Goal: Task Accomplishment & Management: Use online tool/utility

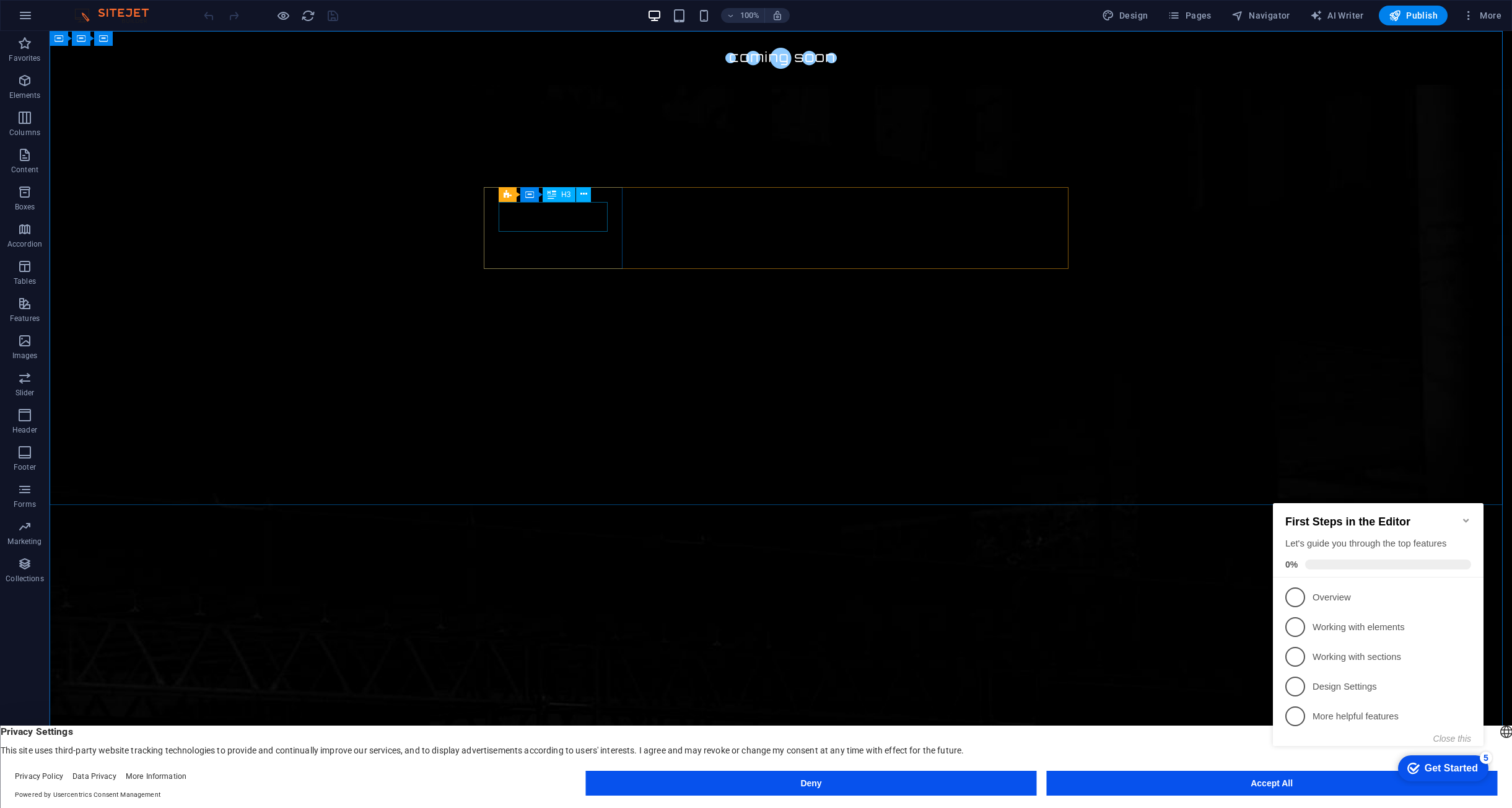
click at [575, 200] on div "H3" at bounding box center [559, 195] width 33 height 15
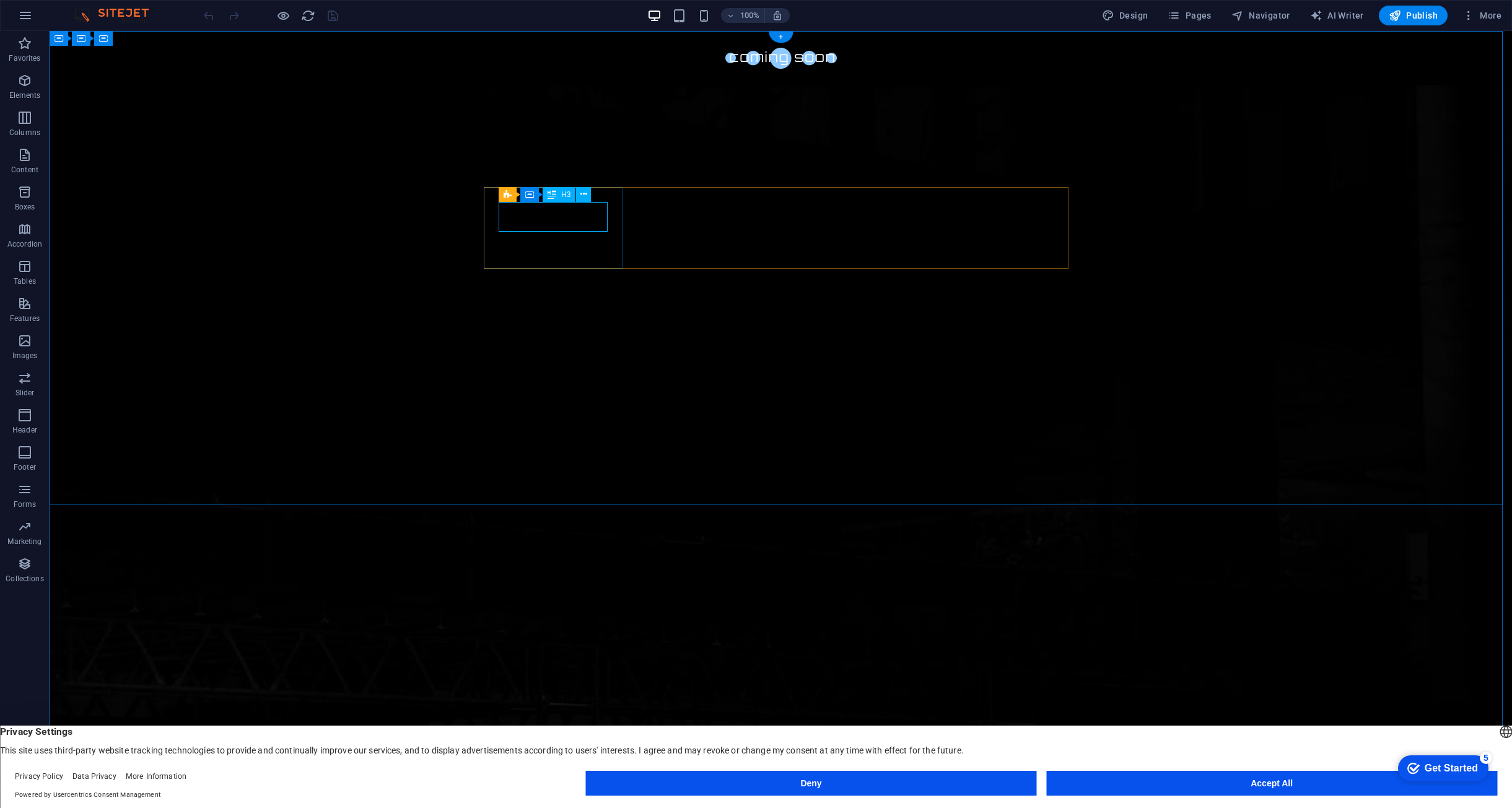
click at [589, 193] on button at bounding box center [584, 195] width 15 height 15
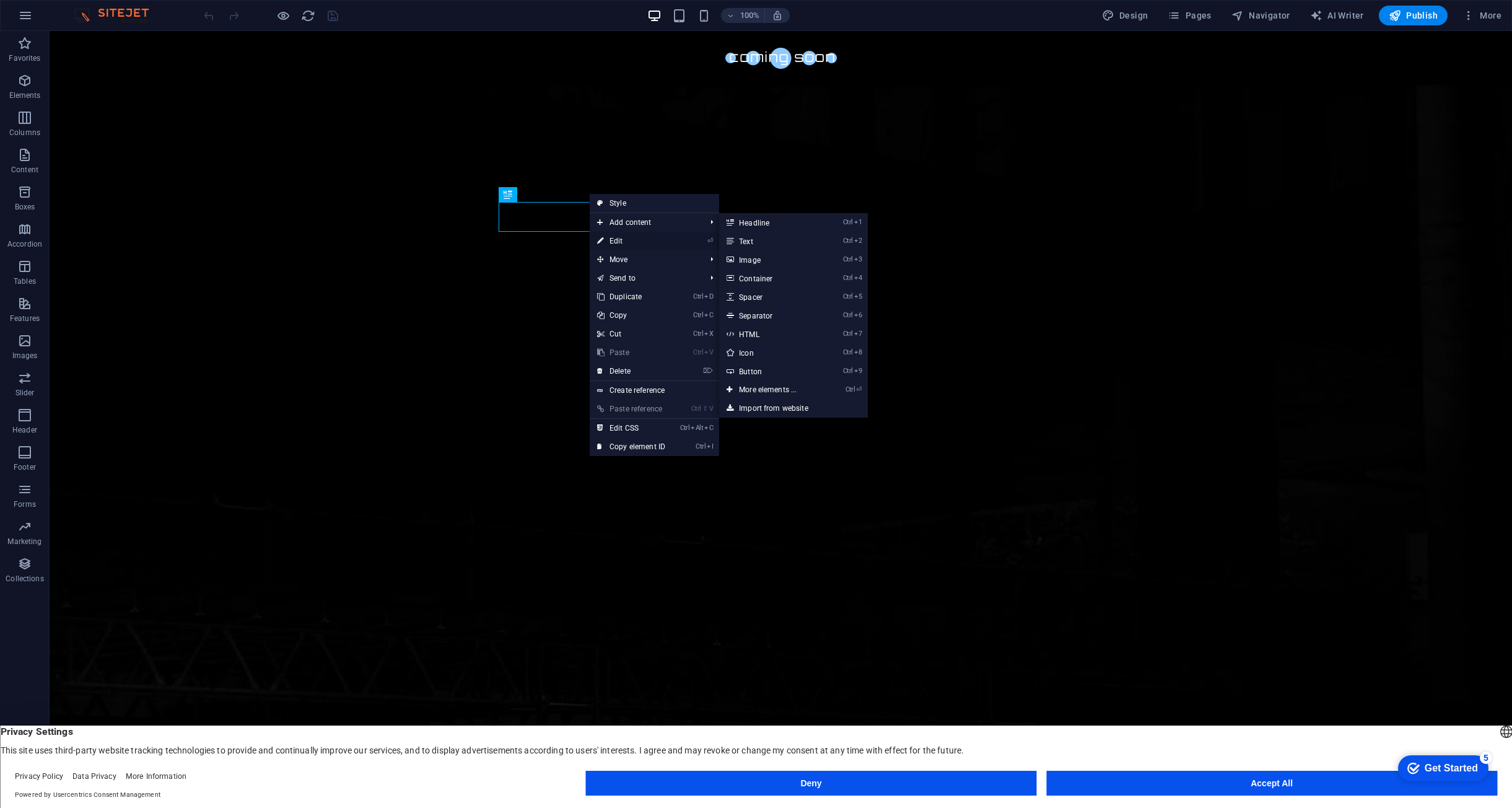
click at [622, 236] on link "⏎ Edit" at bounding box center [632, 241] width 83 height 18
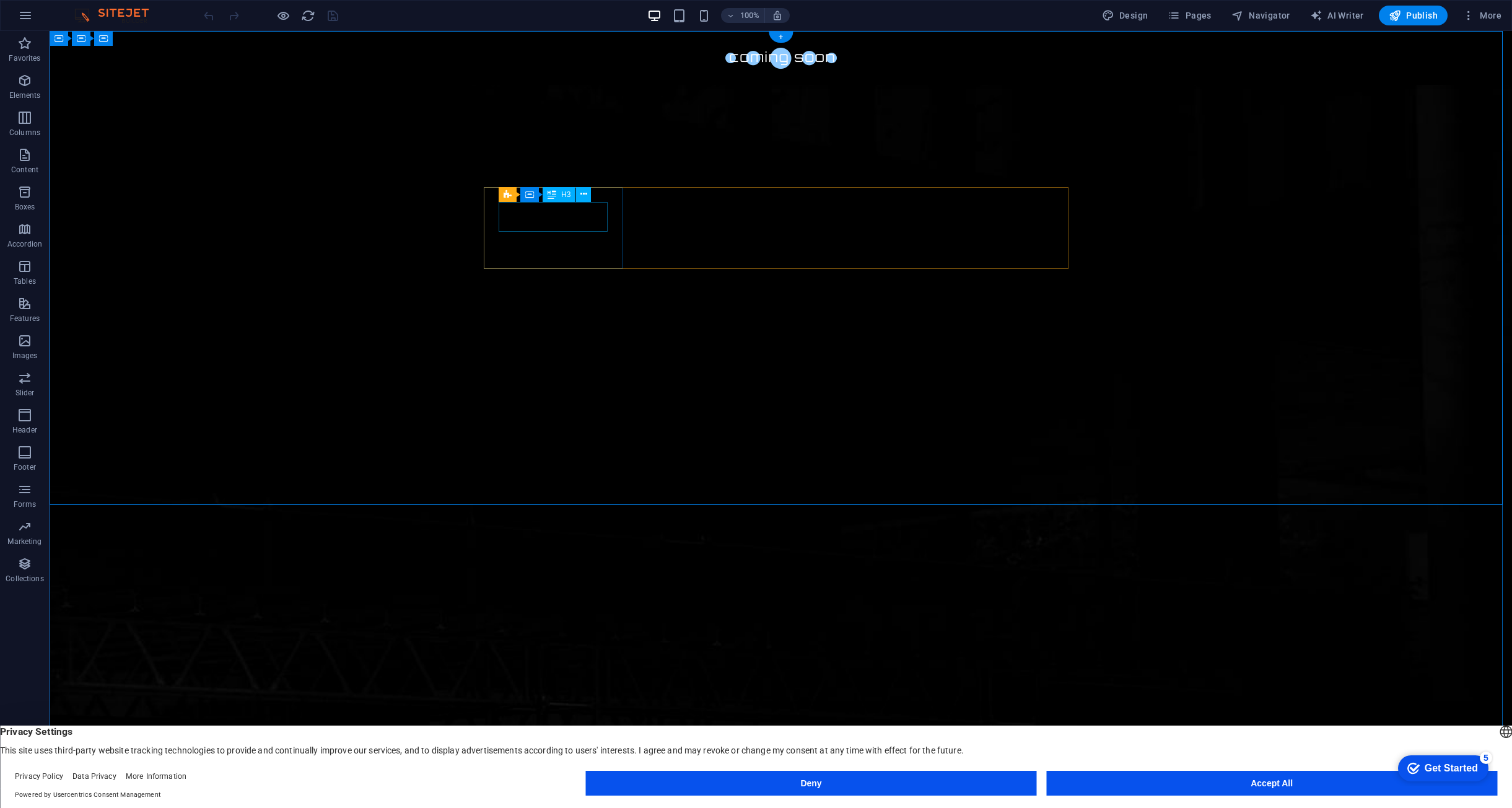
click at [569, 178] on icon at bounding box center [569, 179] width 7 height 13
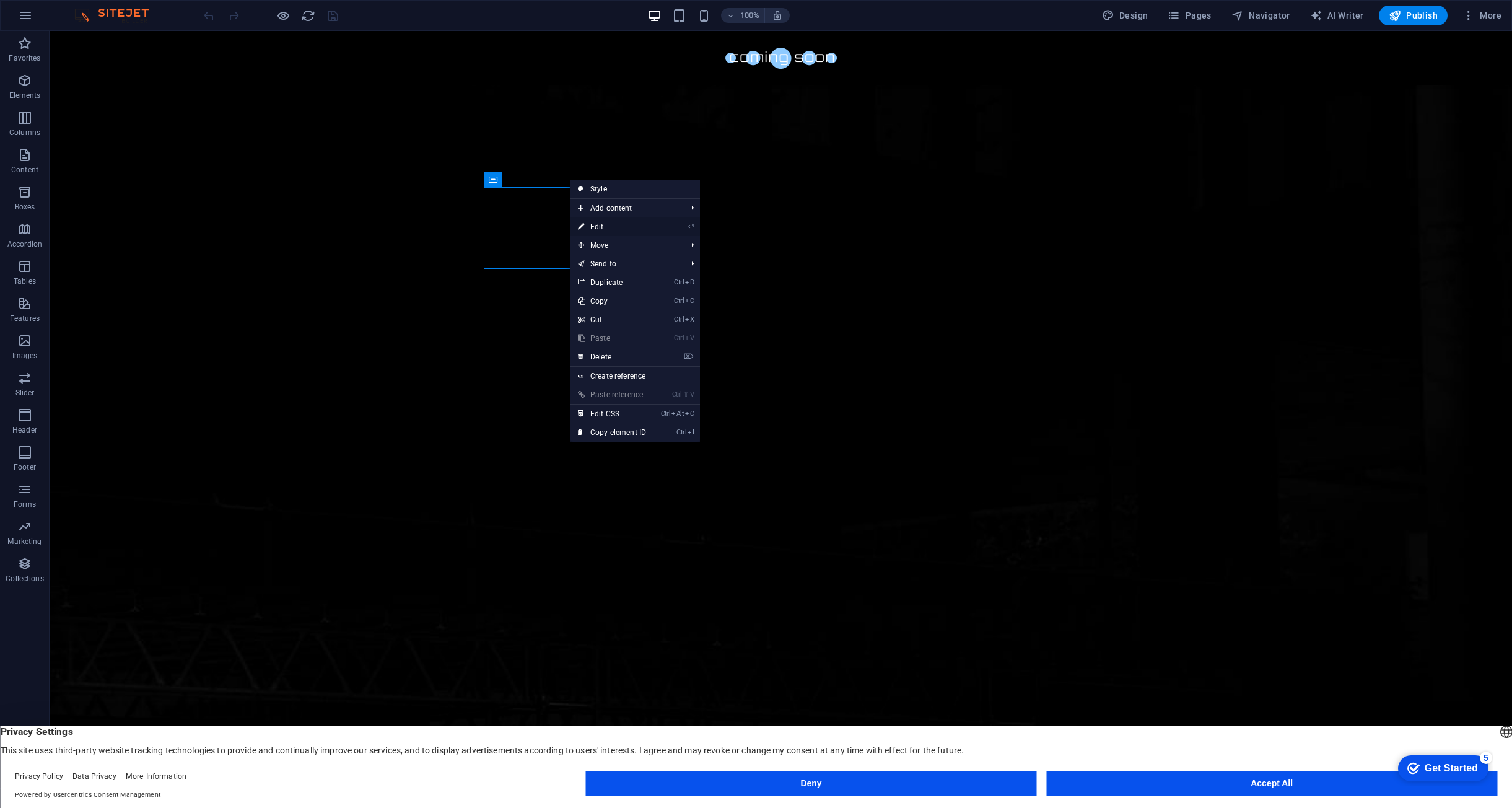
drag, startPoint x: 608, startPoint y: 225, endPoint x: 344, endPoint y: 201, distance: 265.1
click at [608, 225] on link "⏎ Edit" at bounding box center [612, 226] width 83 height 18
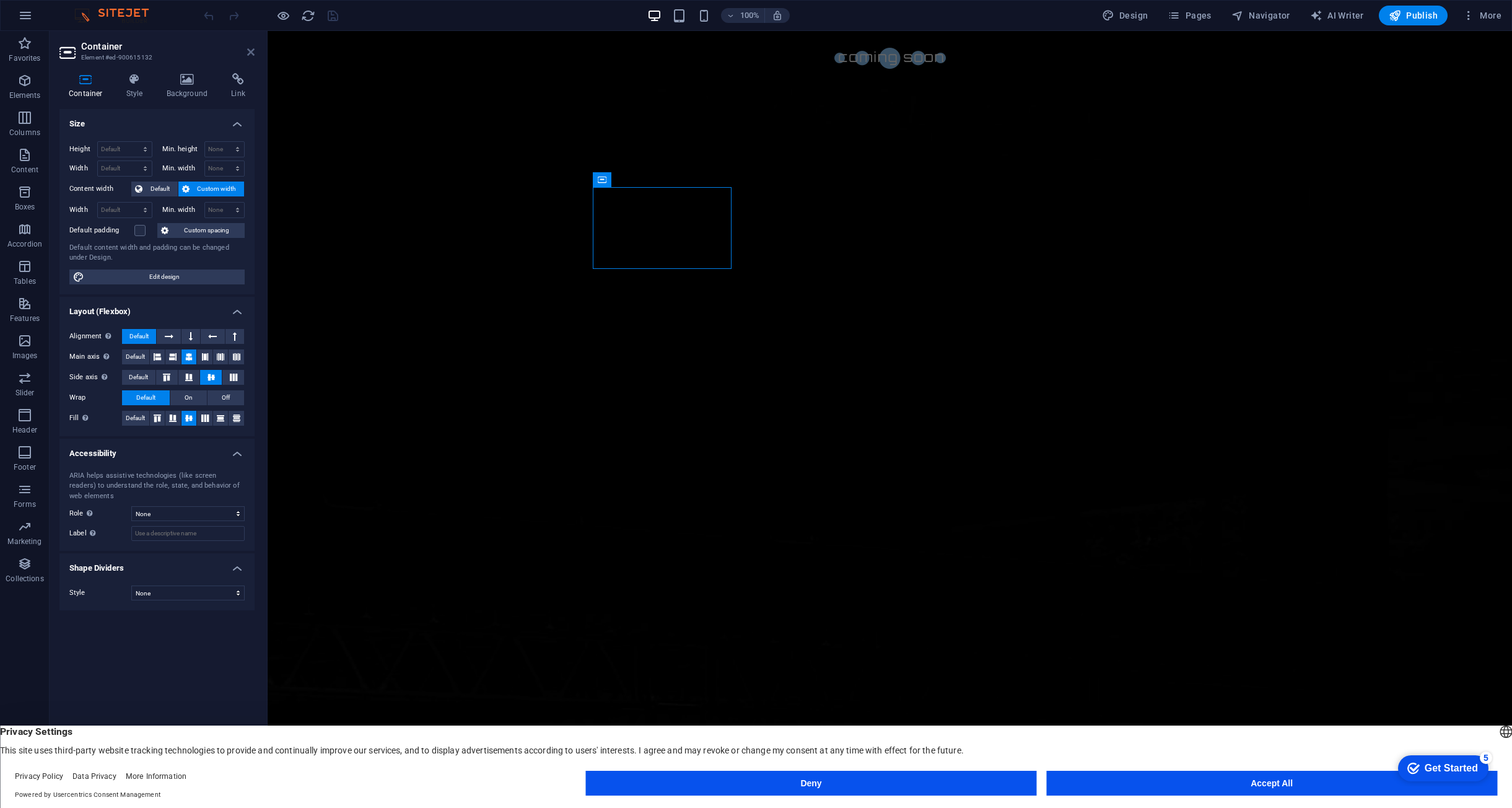
click at [251, 52] on icon at bounding box center [251, 52] width 8 height 10
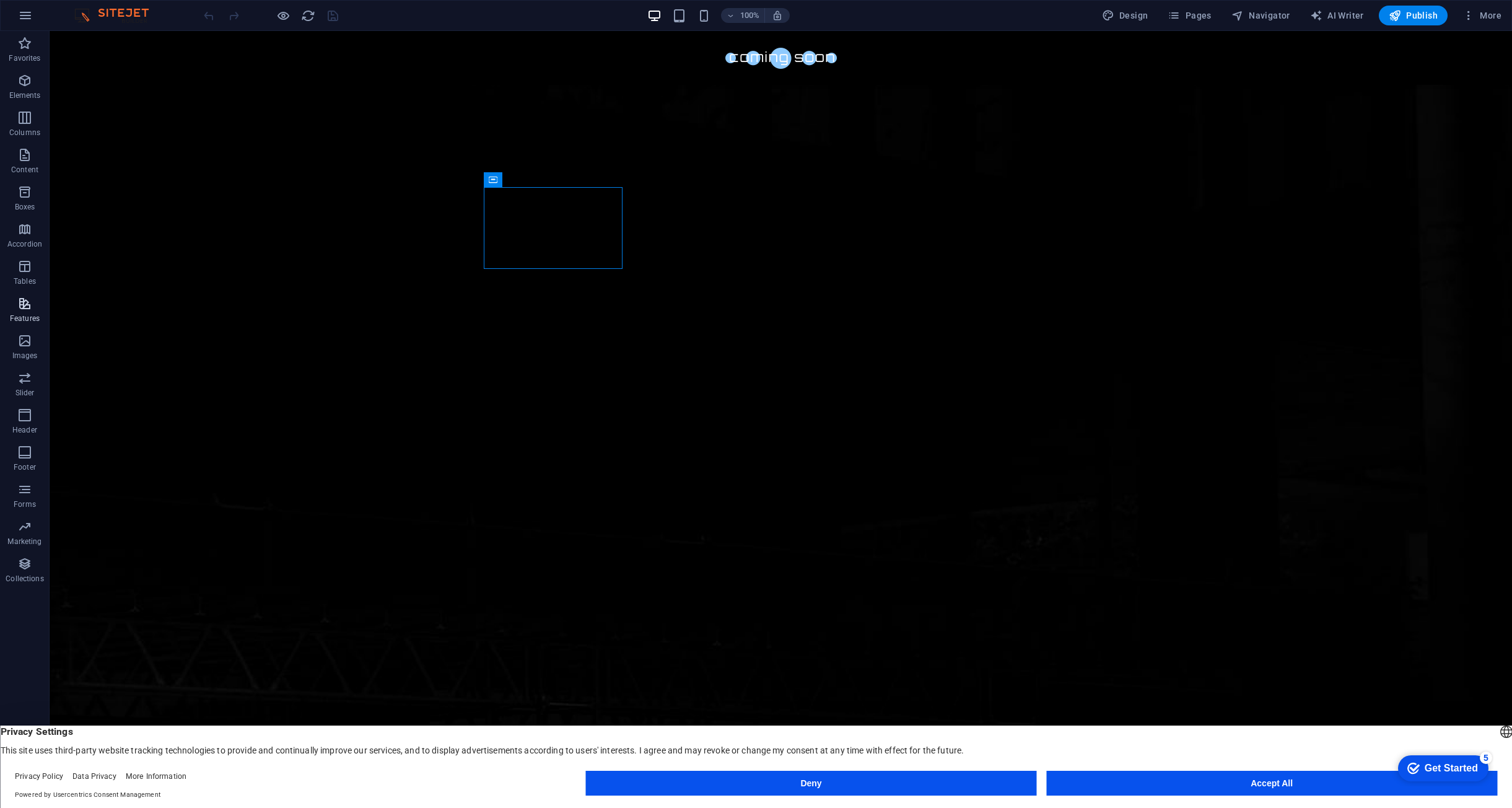
click at [21, 308] on icon "button" at bounding box center [25, 304] width 15 height 15
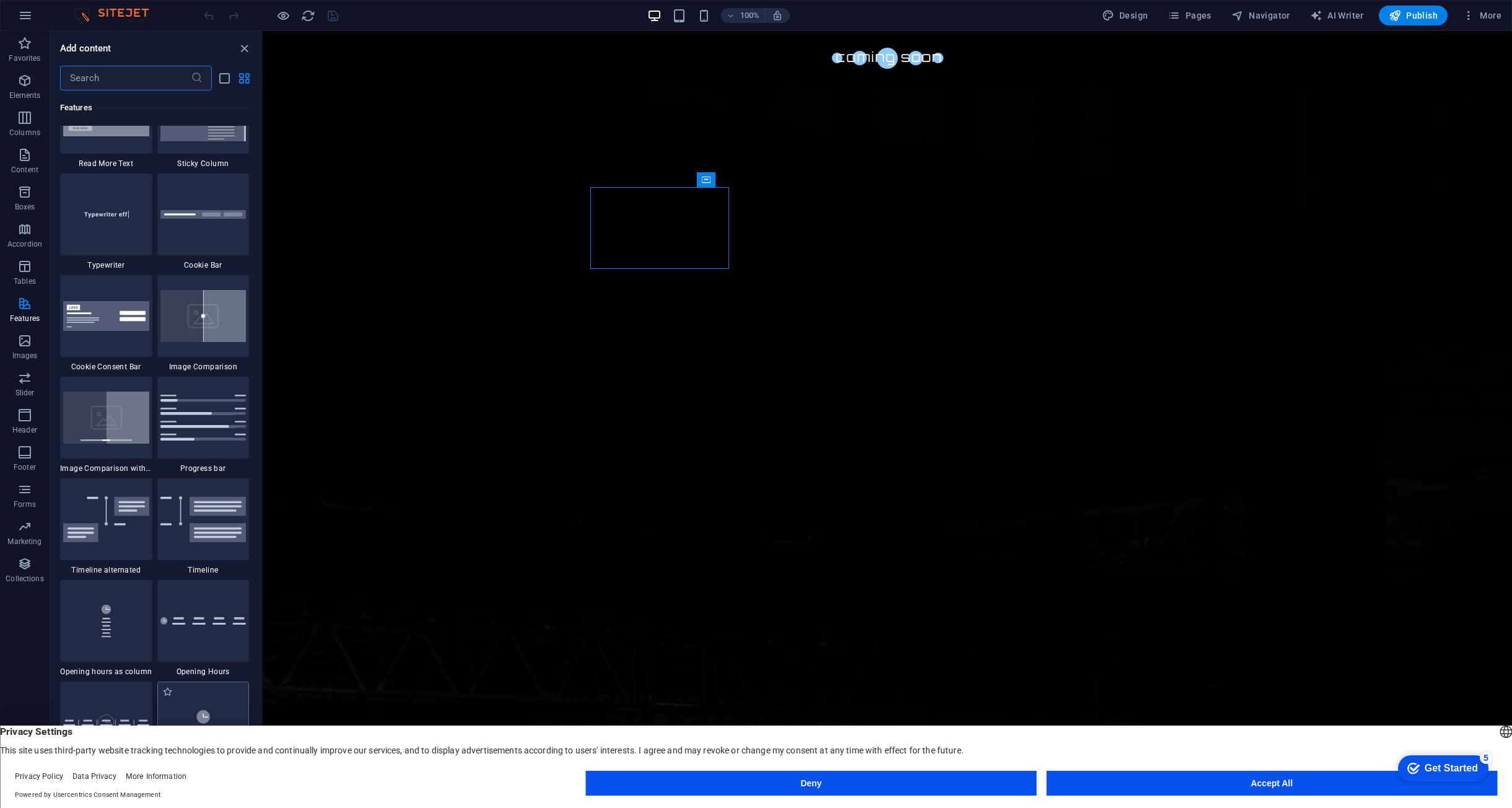
scroll to position [5015, 0]
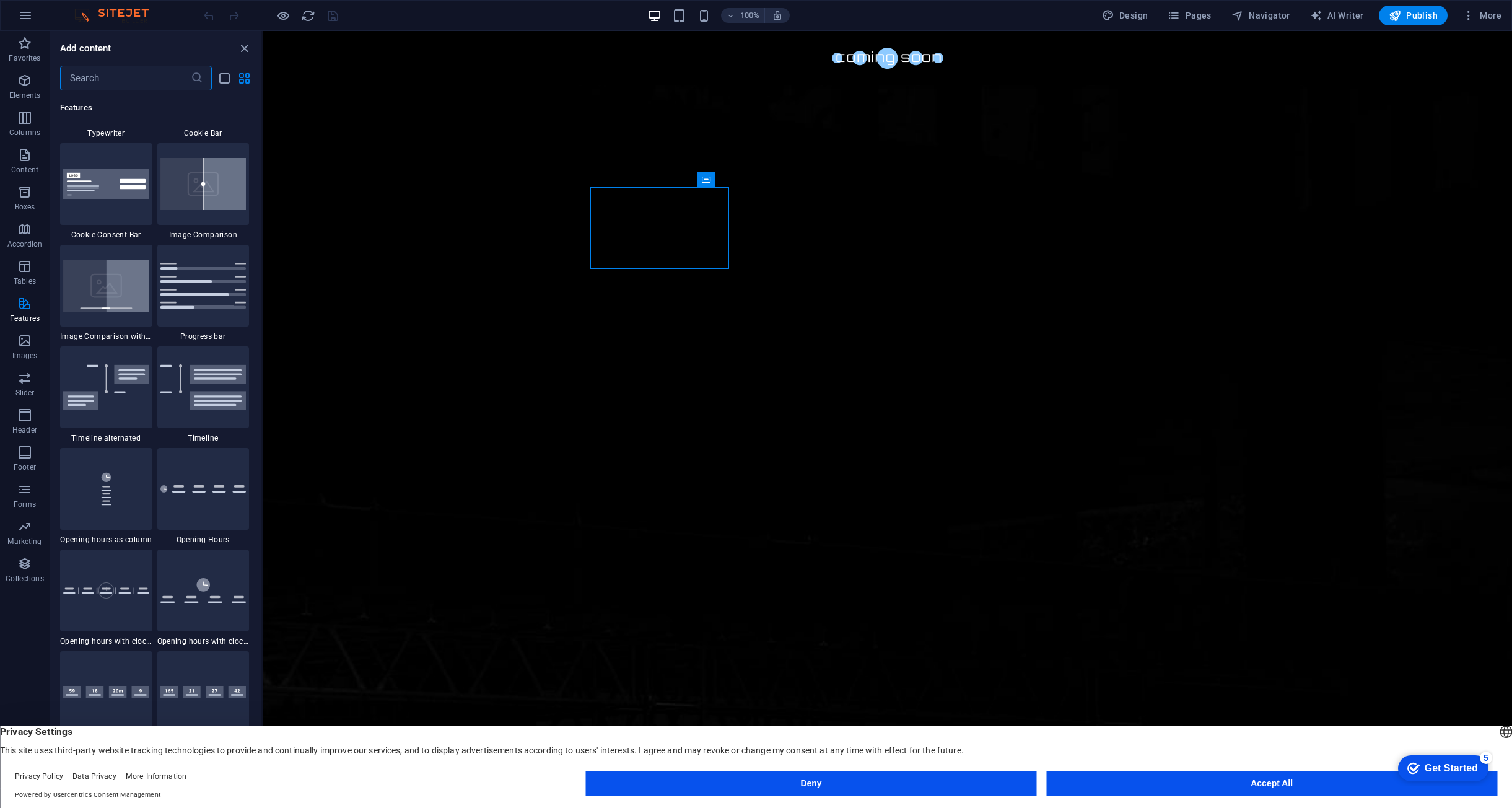
click at [122, 79] on input "text" at bounding box center [125, 78] width 130 height 25
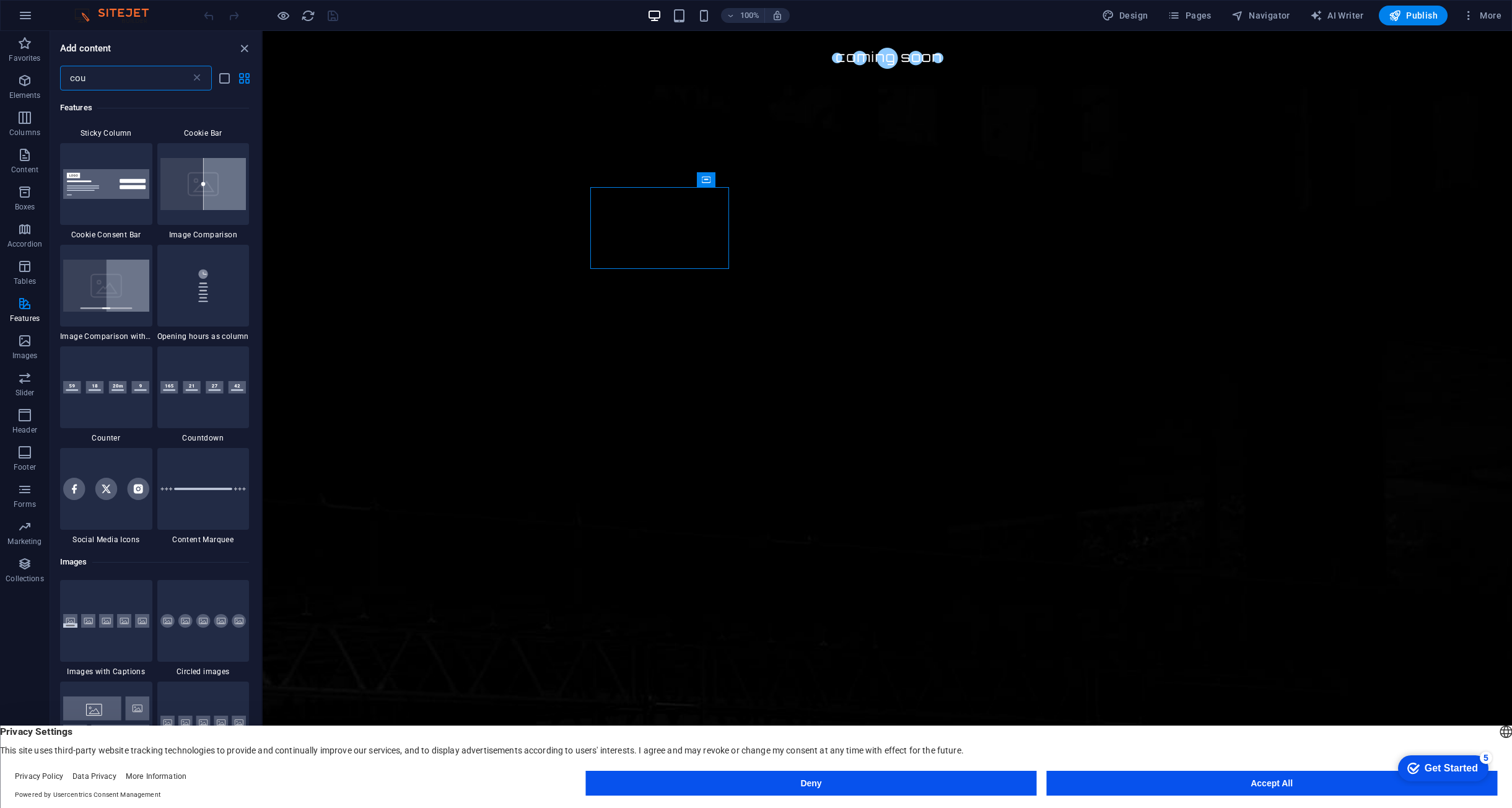
scroll to position [0, 0]
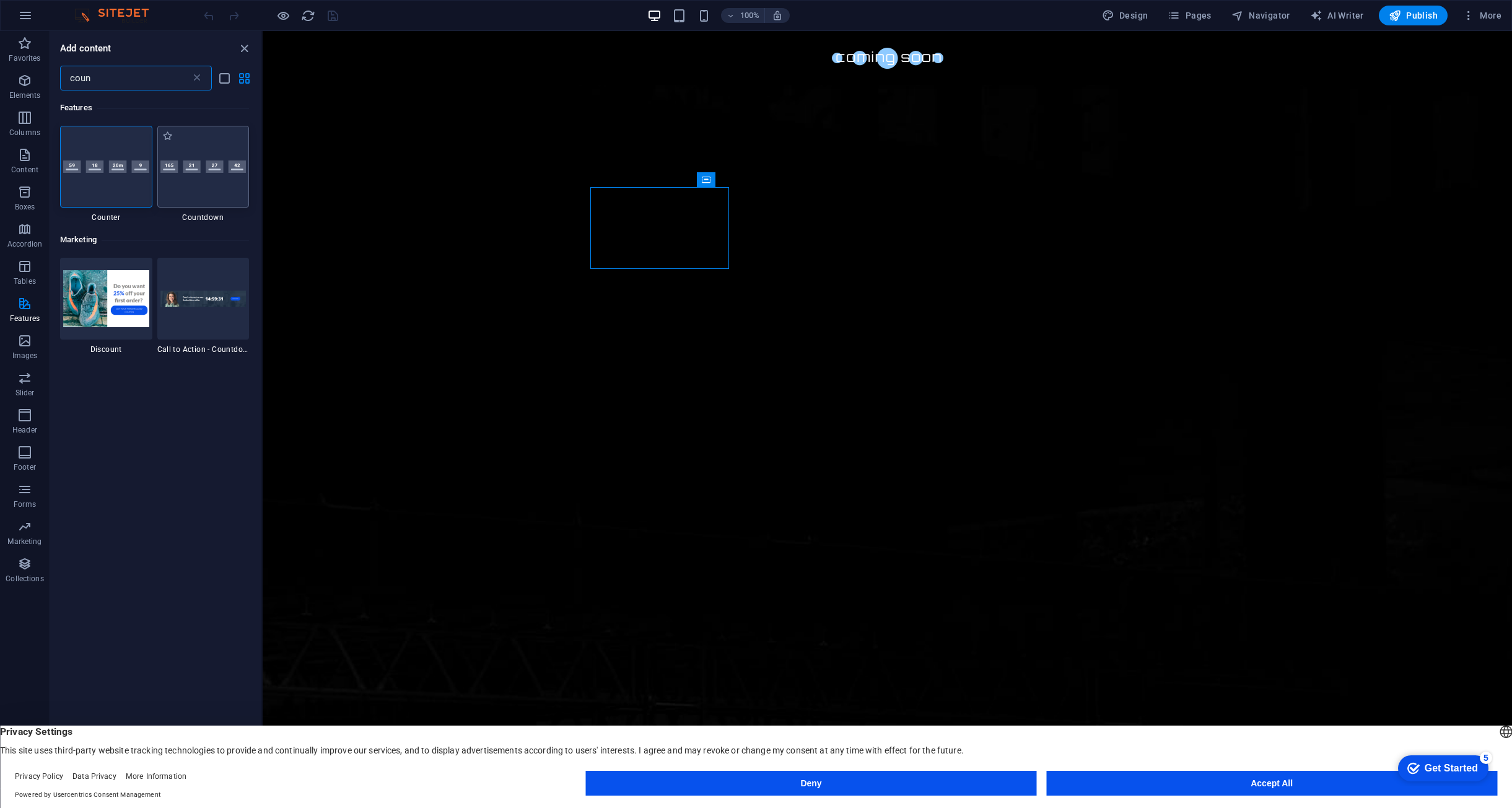
type input "coun"
click at [226, 185] on div at bounding box center [204, 167] width 92 height 82
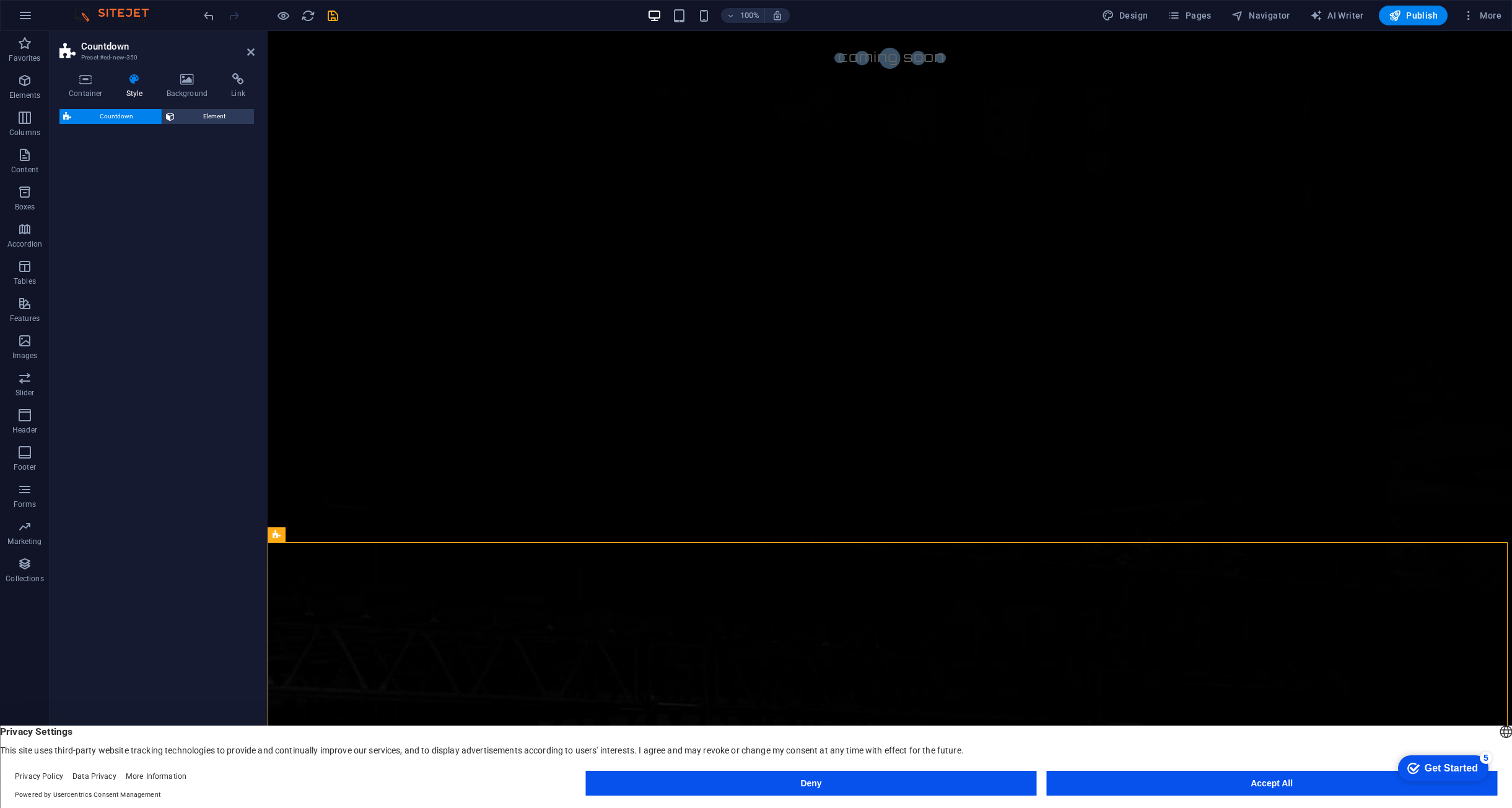
select select "preset-countdown-v3-default"
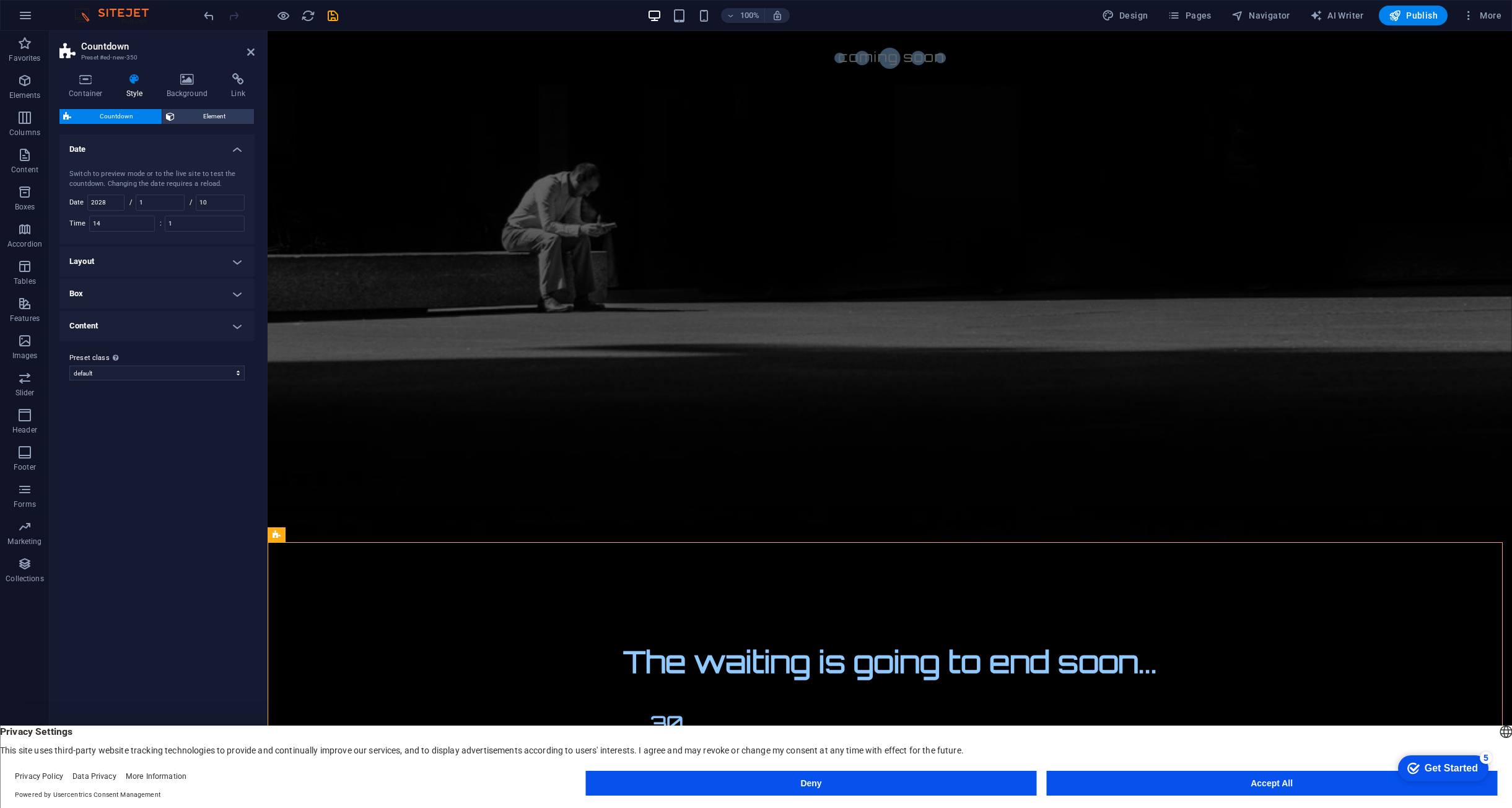
scroll to position [707, 0]
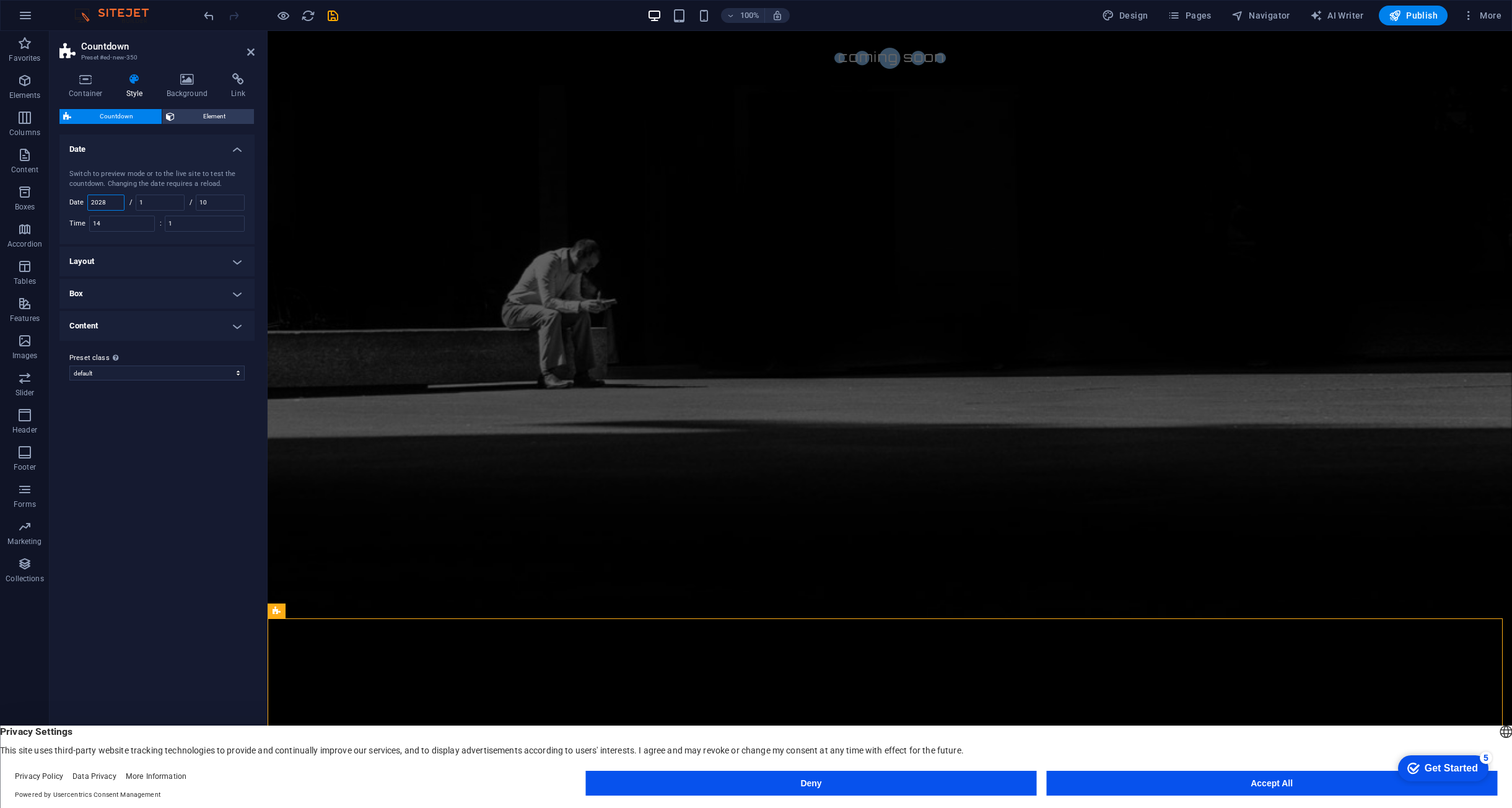
click at [116, 200] on input "2028" at bounding box center [106, 203] width 36 height 15
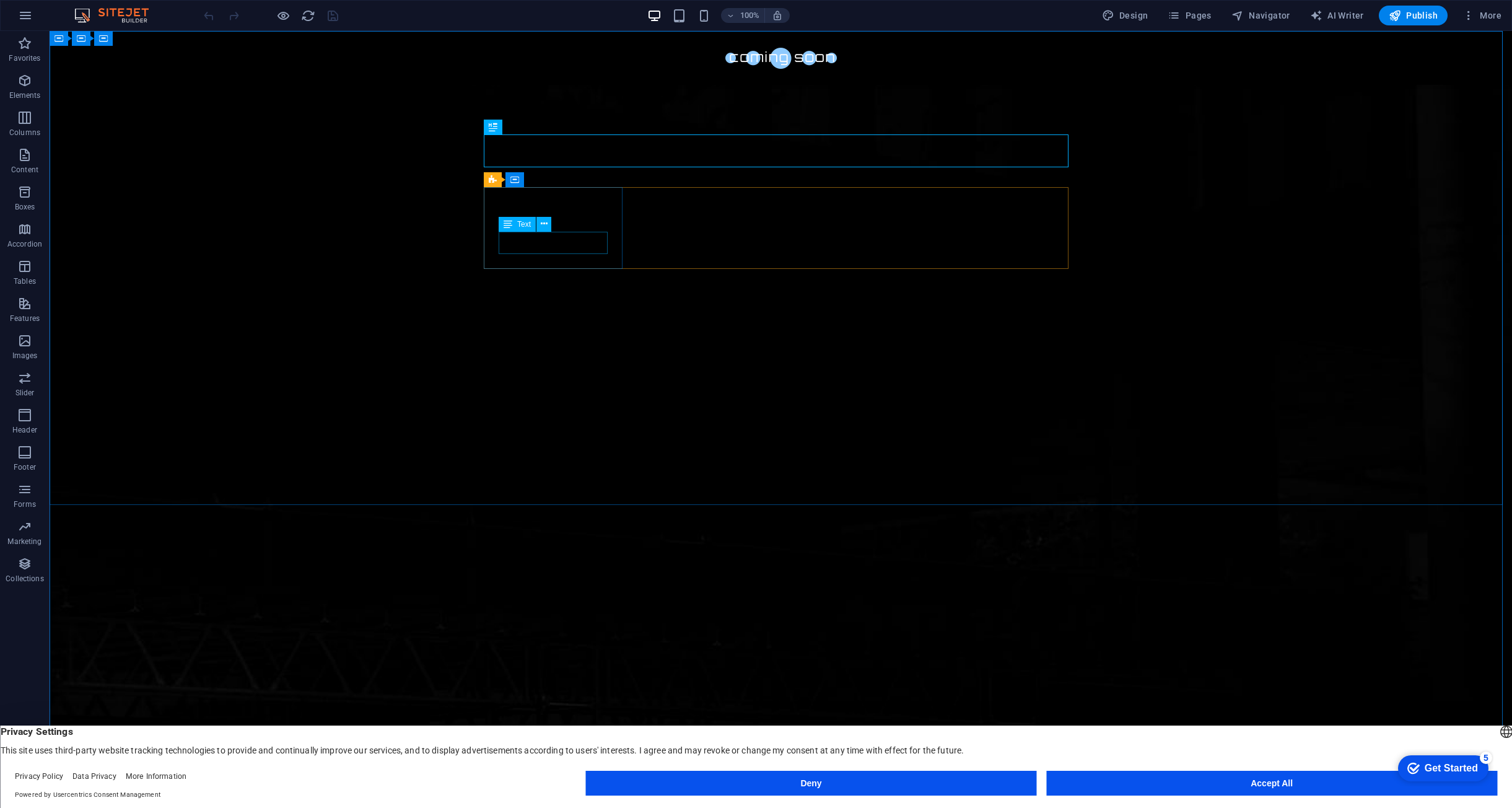
click at [550, 224] on button at bounding box center [544, 224] width 15 height 15
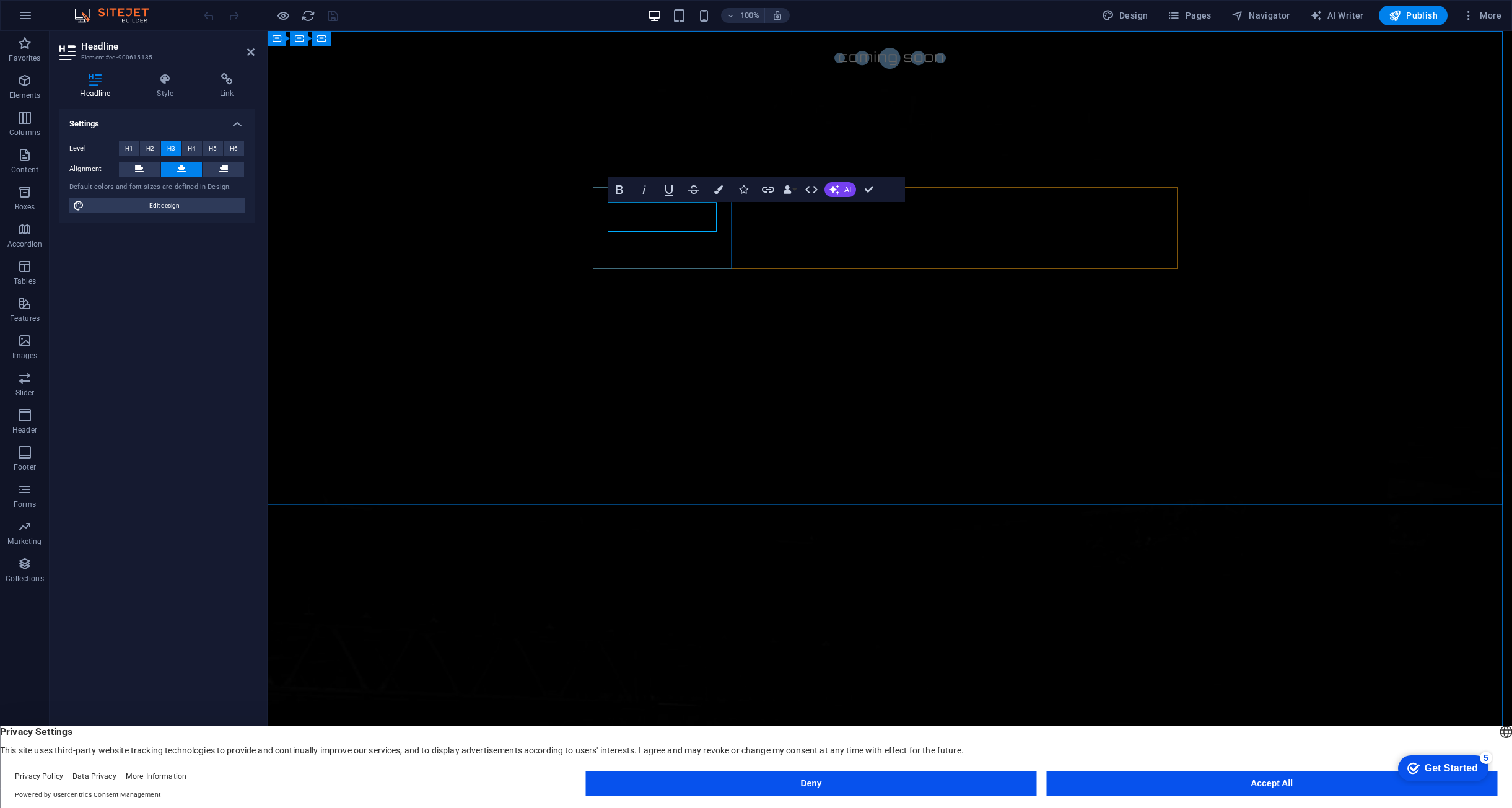
click at [24, 313] on p "Features" at bounding box center [25, 318] width 30 height 10
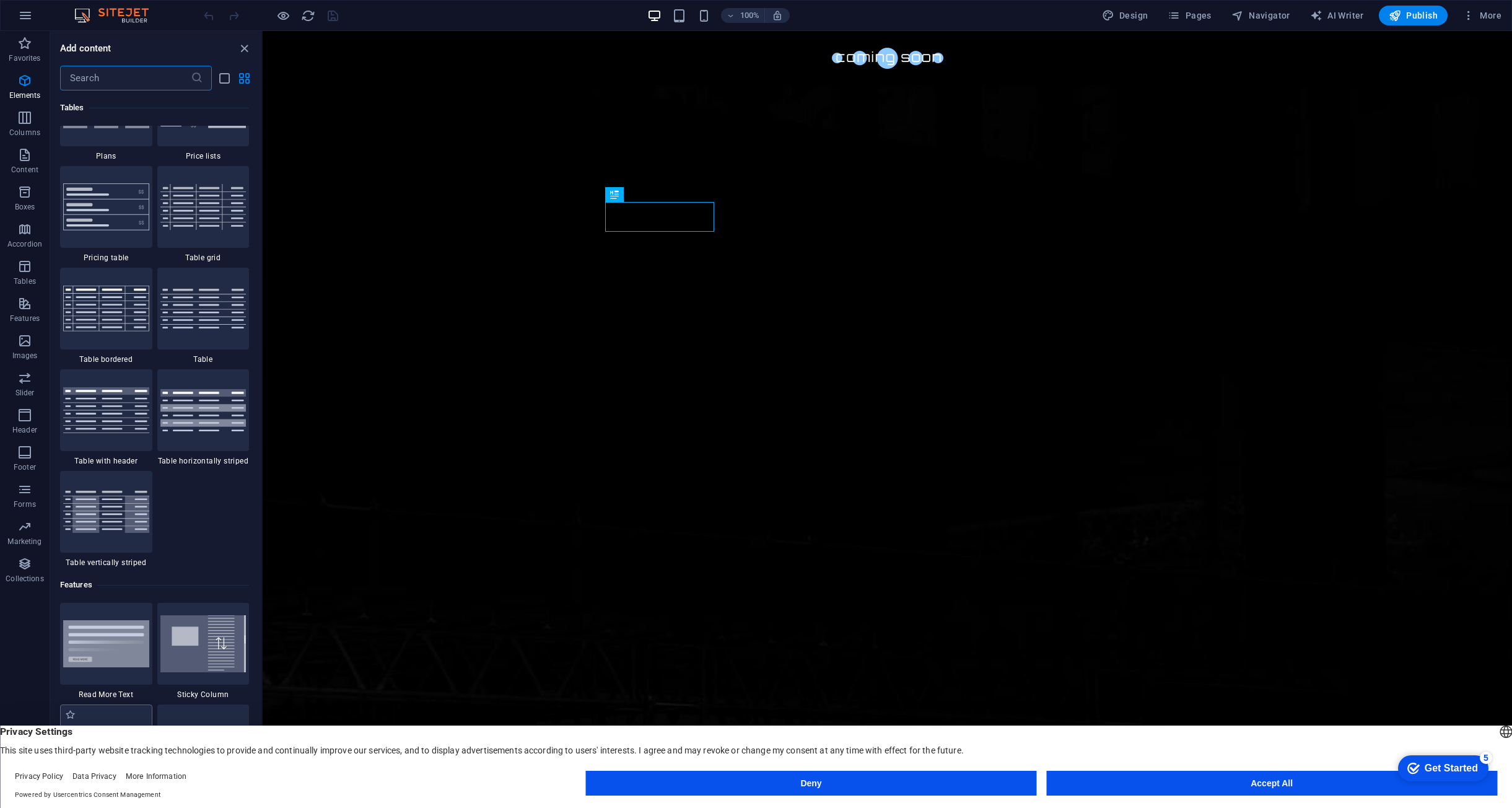
scroll to position [4829, 0]
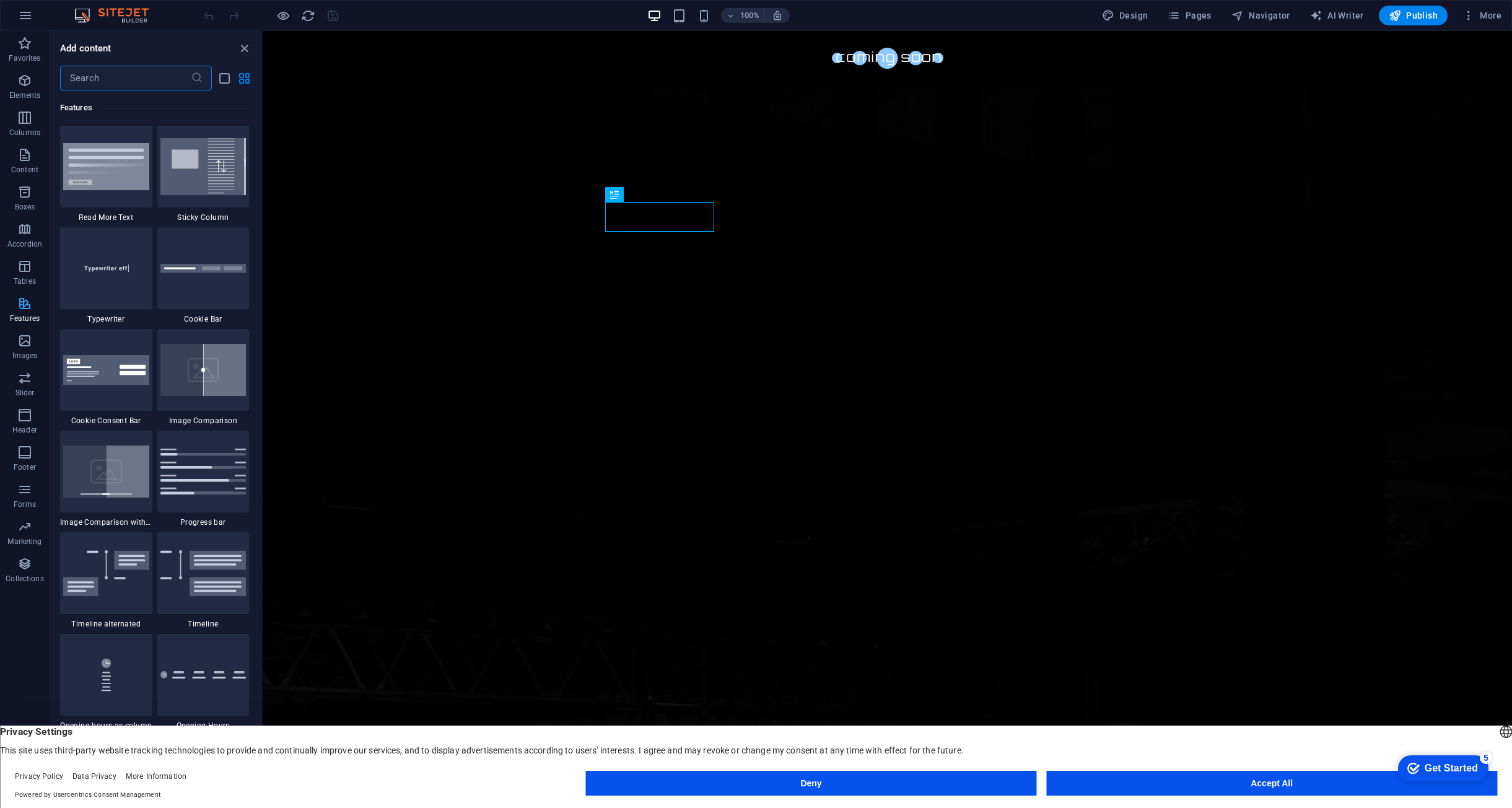
click at [17, 313] on span "Features" at bounding box center [25, 311] width 50 height 30
click at [248, 52] on icon "close panel" at bounding box center [244, 49] width 14 height 14
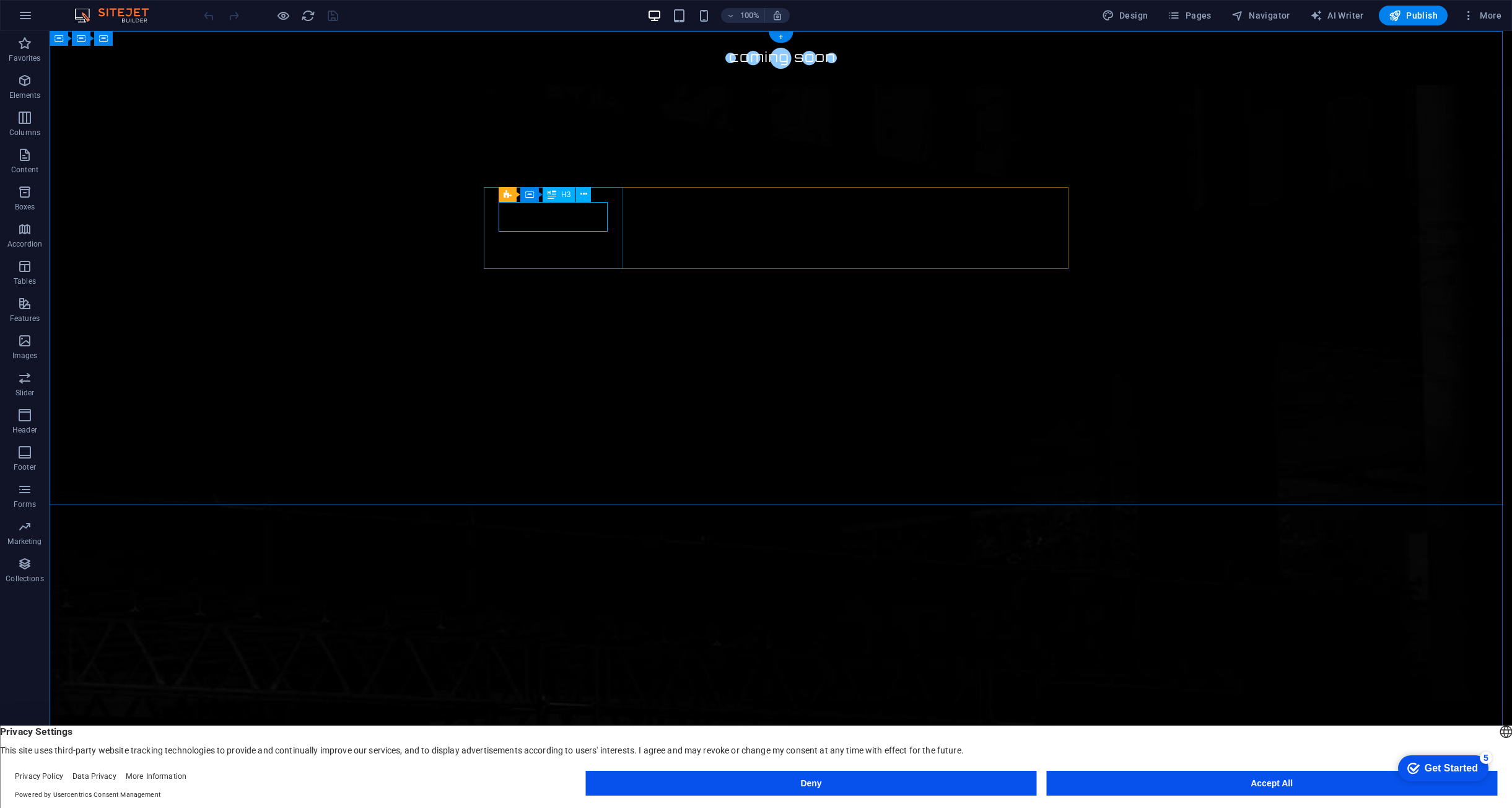
click at [511, 177] on span "Countdown" at bounding box center [521, 180] width 38 height 8
click at [555, 183] on icon at bounding box center [552, 179] width 7 height 13
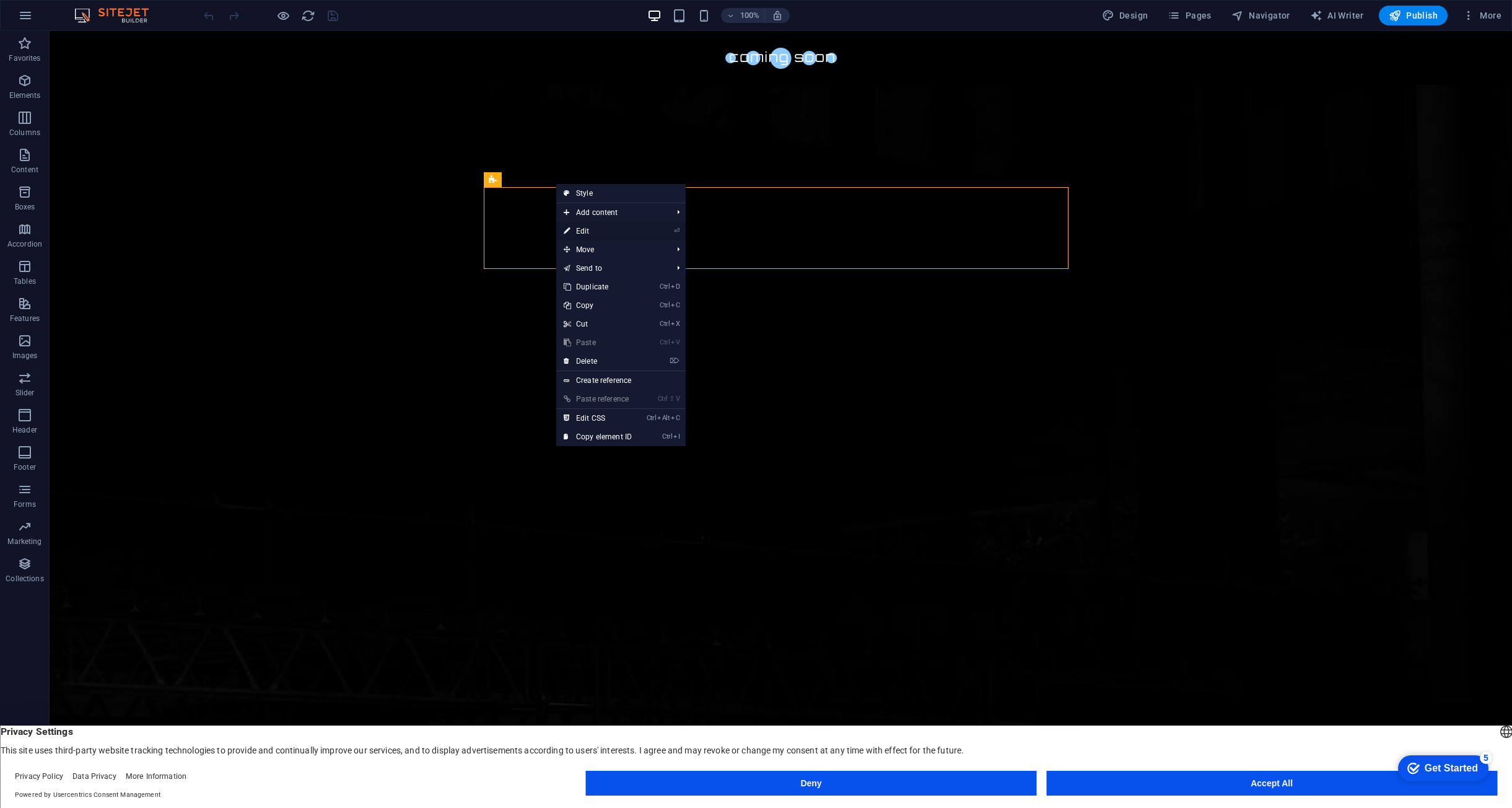
click at [600, 235] on link "⏎ Edit" at bounding box center [598, 231] width 83 height 18
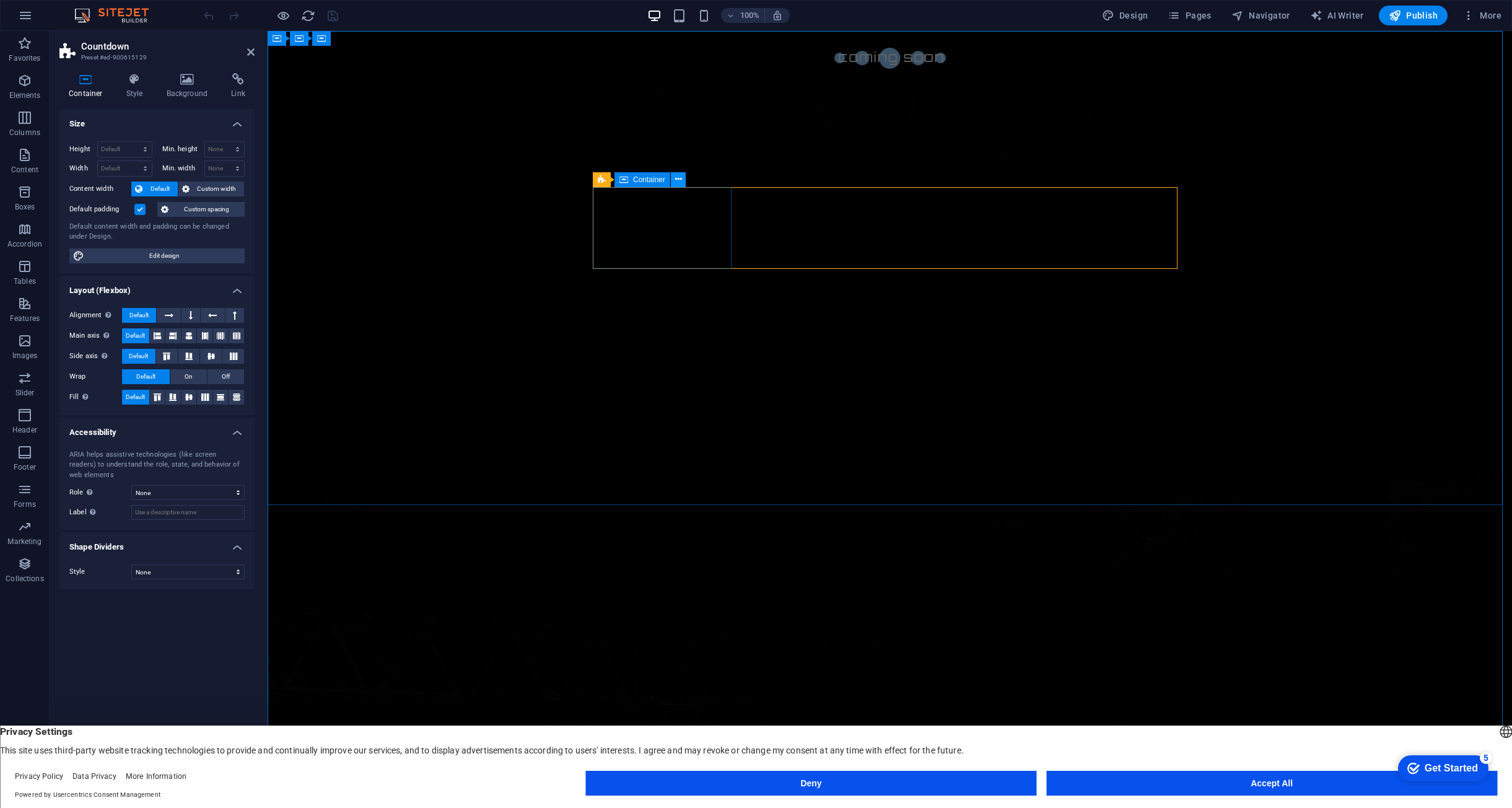
click at [679, 182] on icon at bounding box center [678, 179] width 7 height 13
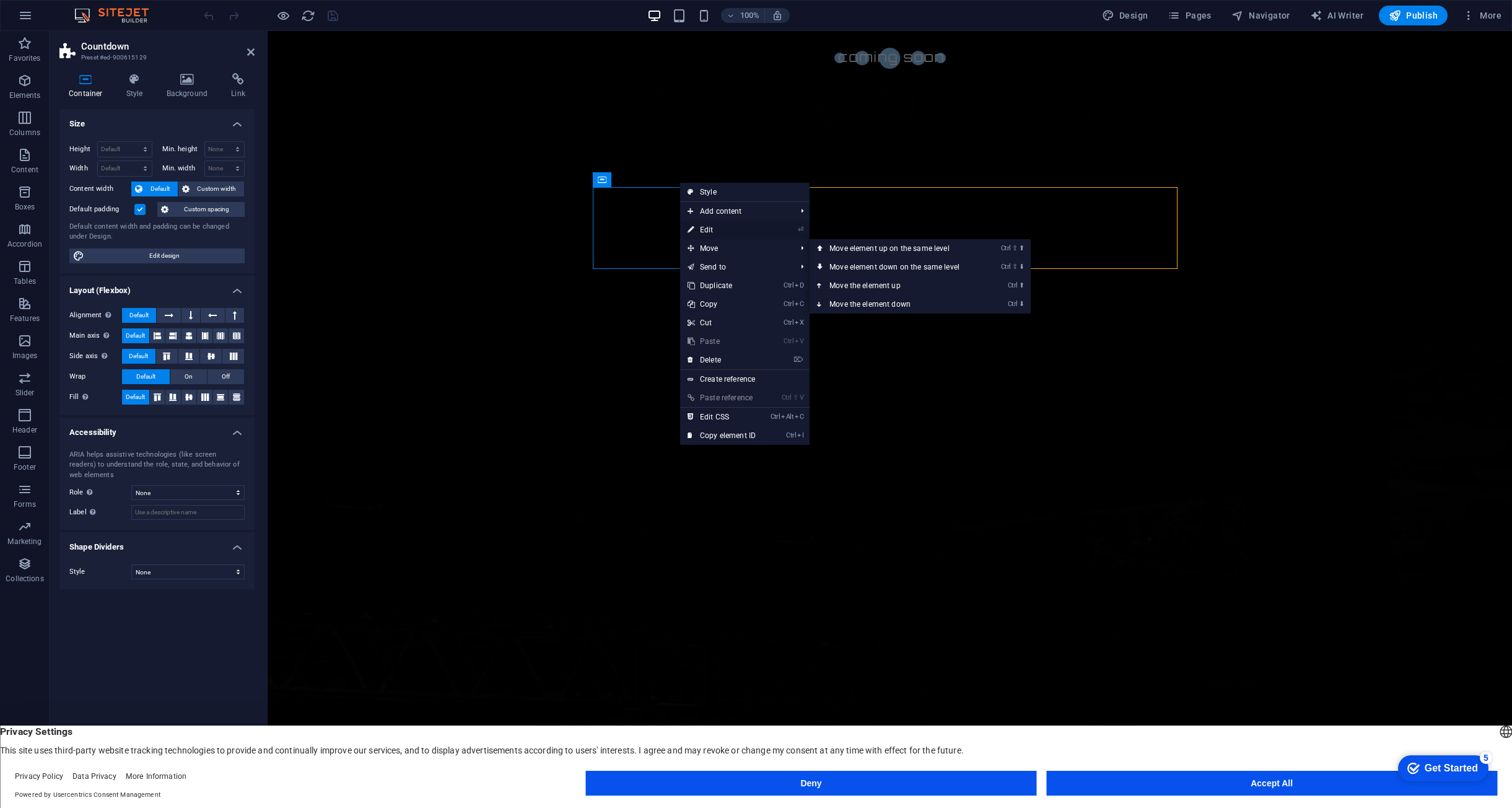
click at [722, 227] on link "⏎ Edit" at bounding box center [722, 229] width 83 height 18
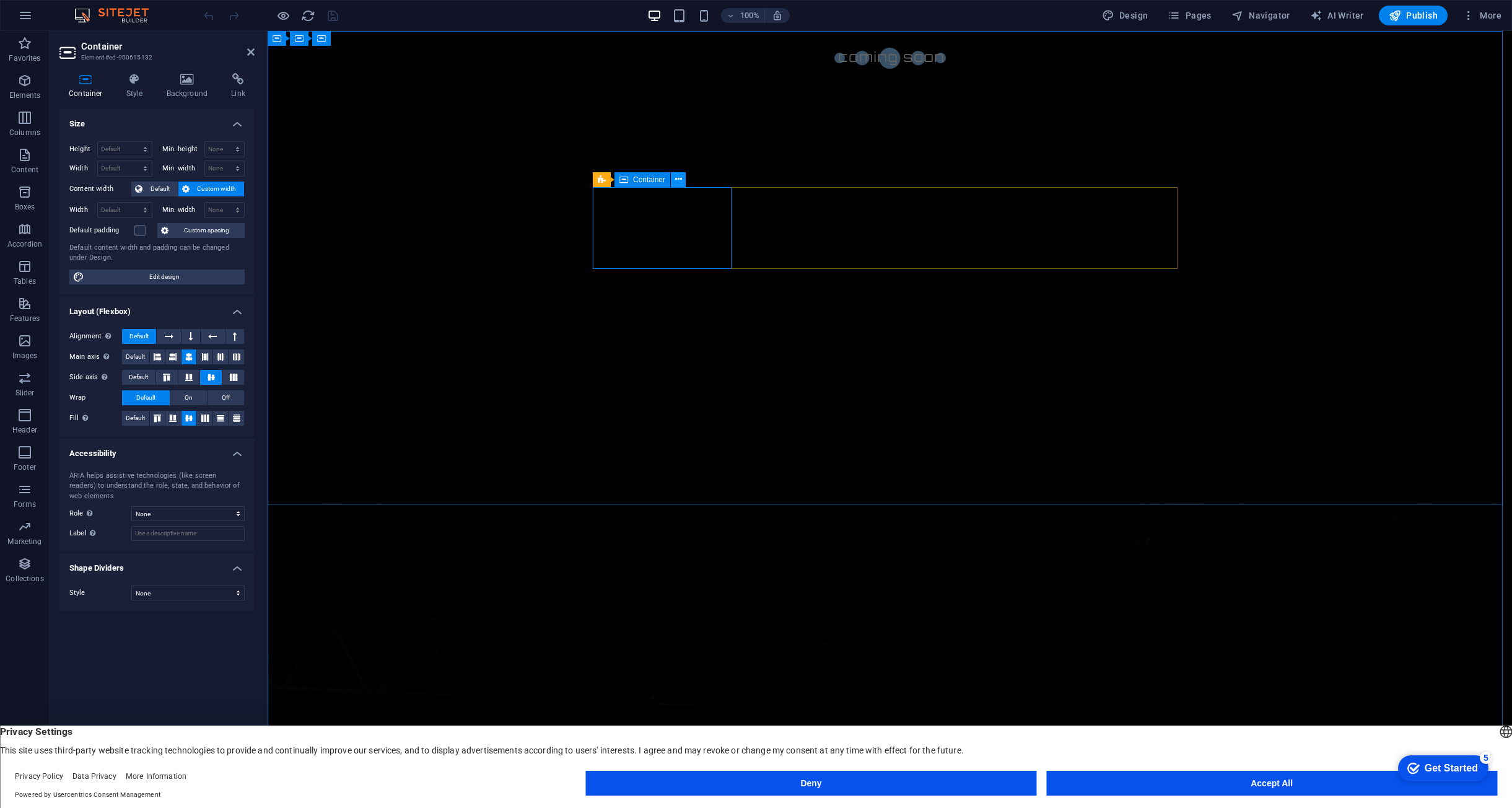
click at [680, 179] on icon at bounding box center [678, 179] width 7 height 13
click at [176, 275] on span "Edit design" at bounding box center [164, 277] width 153 height 15
select select "px"
select select "300"
select select "px"
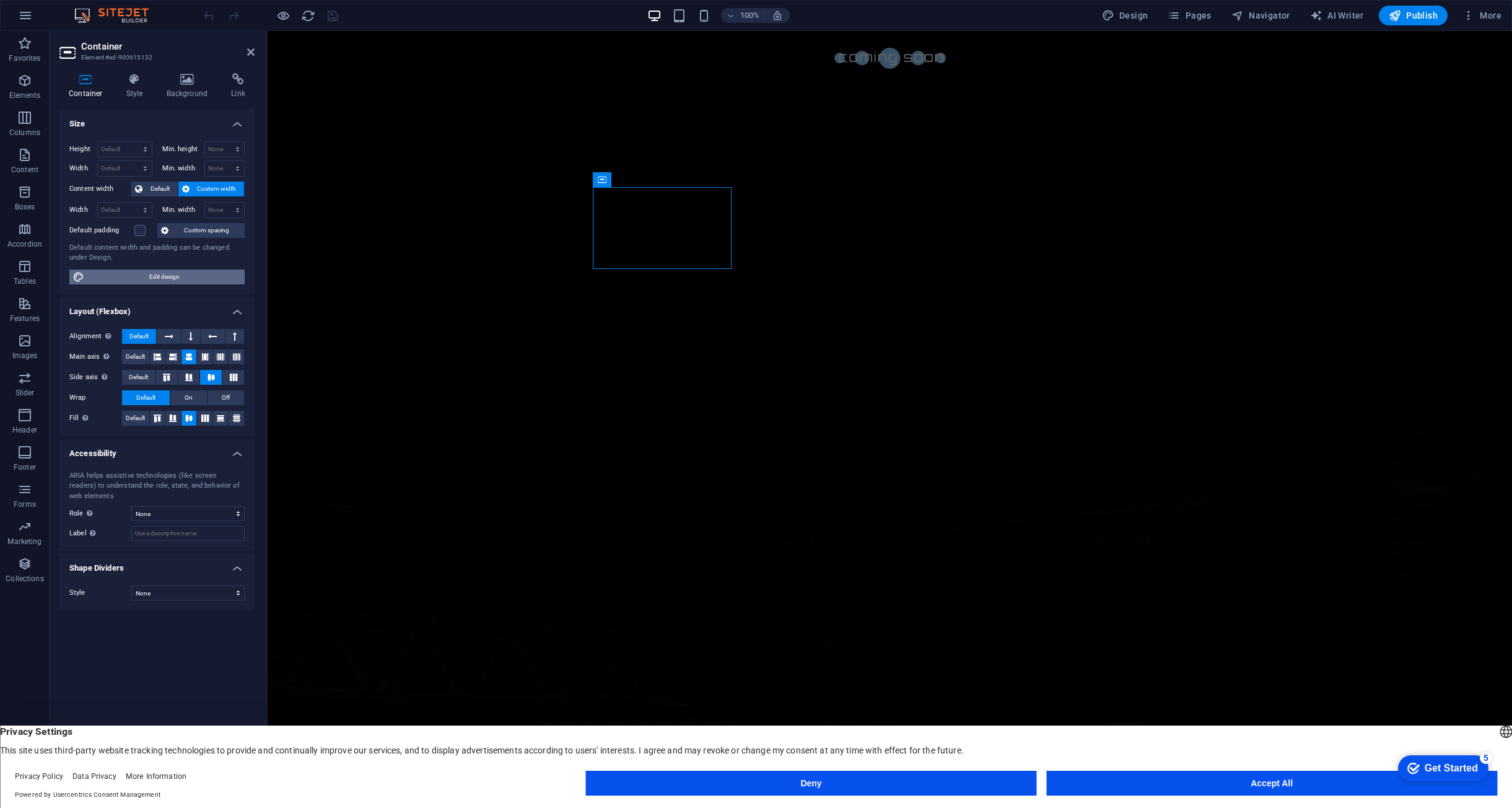
select select "rem"
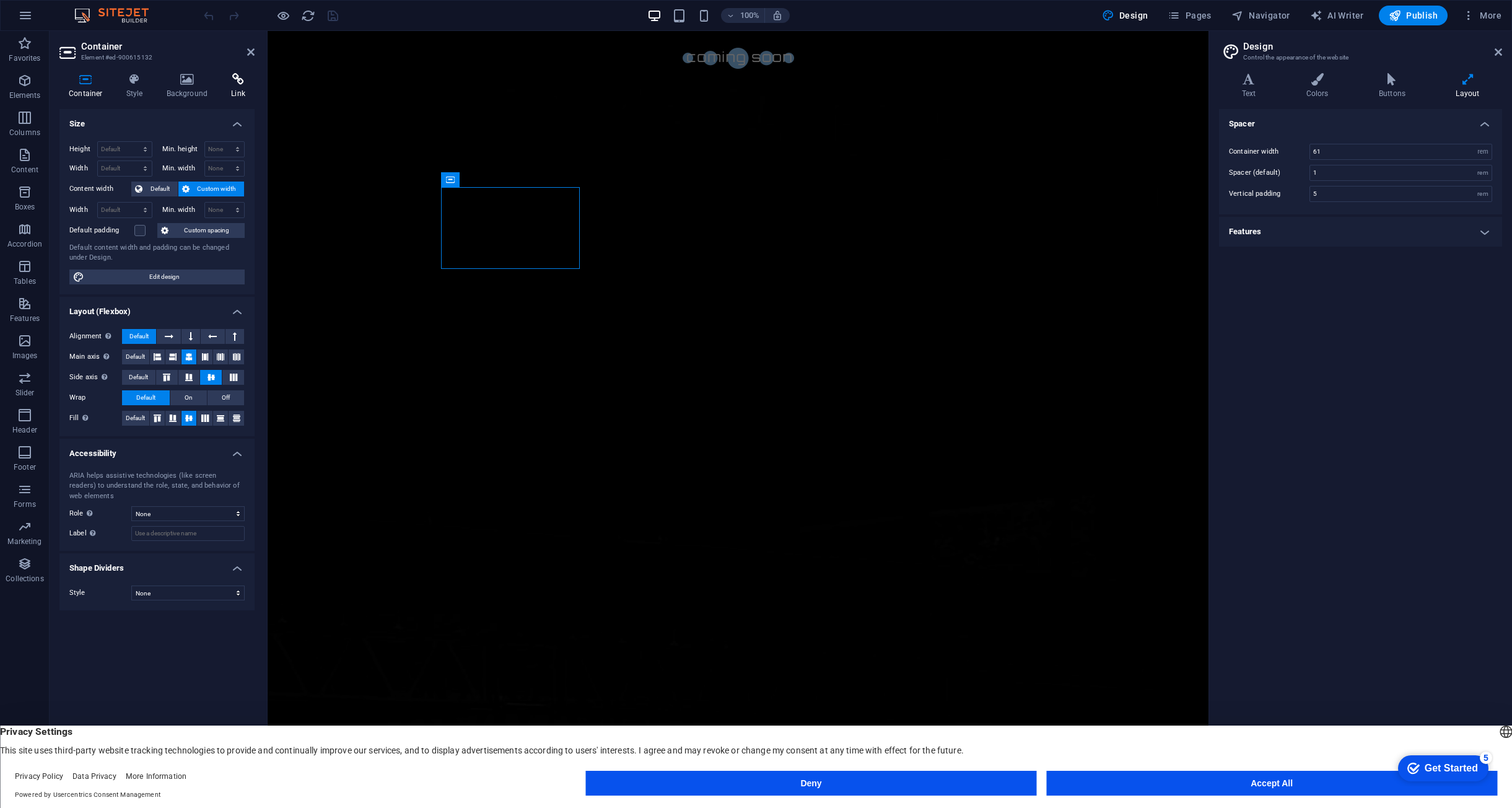
click at [236, 87] on h4 "Link" at bounding box center [238, 86] width 33 height 26
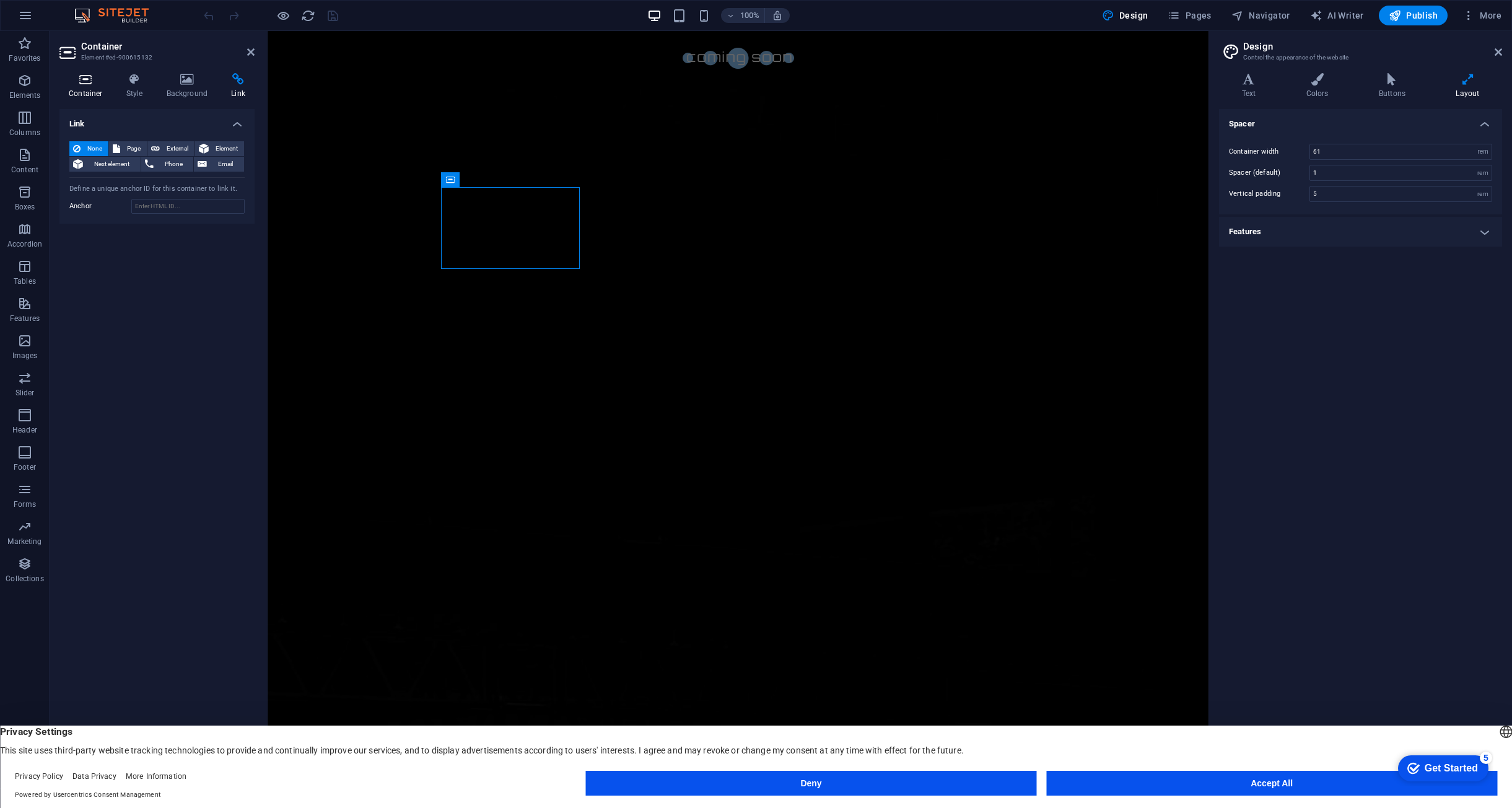
click at [81, 84] on icon at bounding box center [86, 79] width 53 height 13
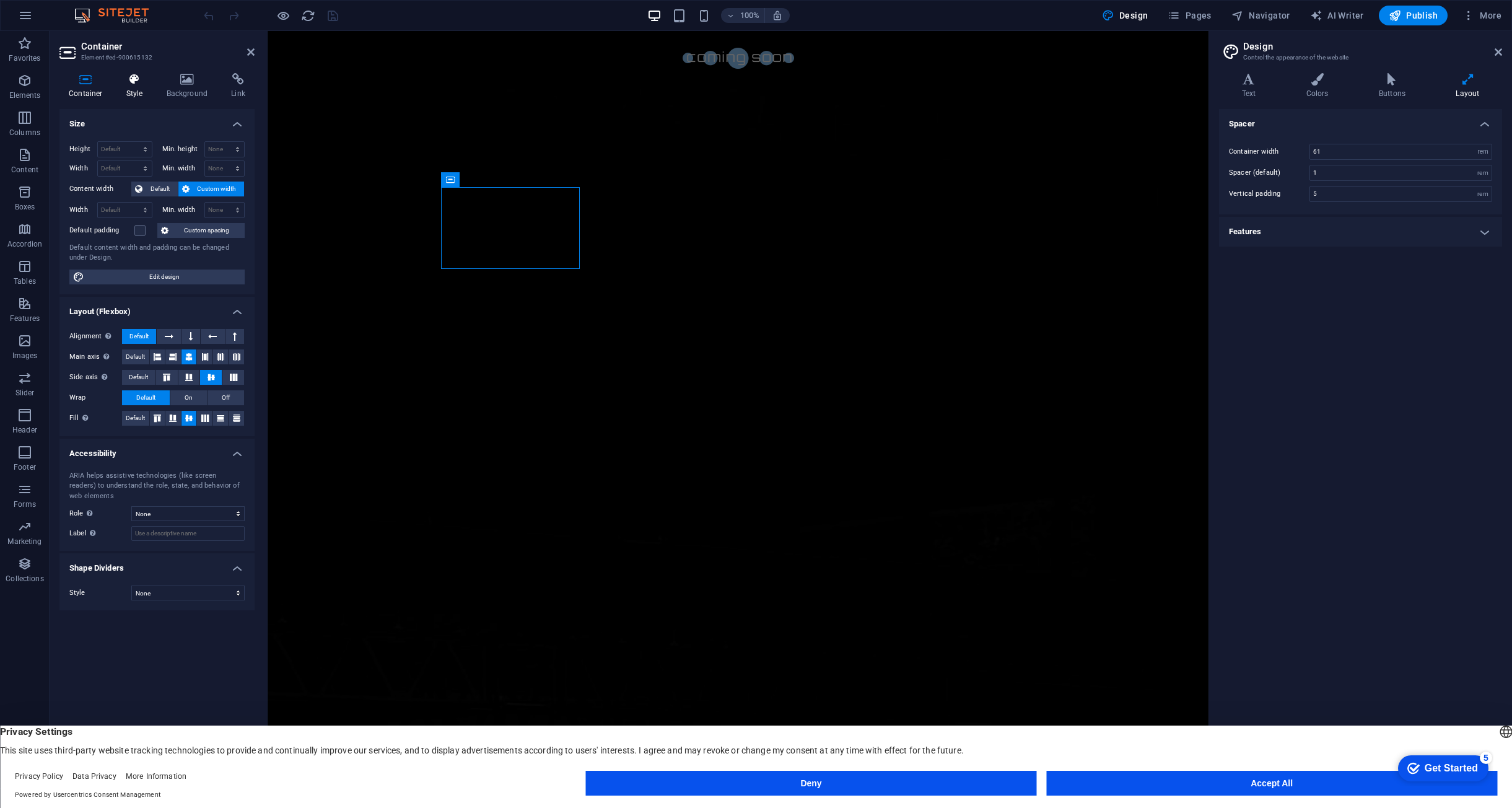
click at [143, 92] on h4 "Style" at bounding box center [137, 86] width 40 height 26
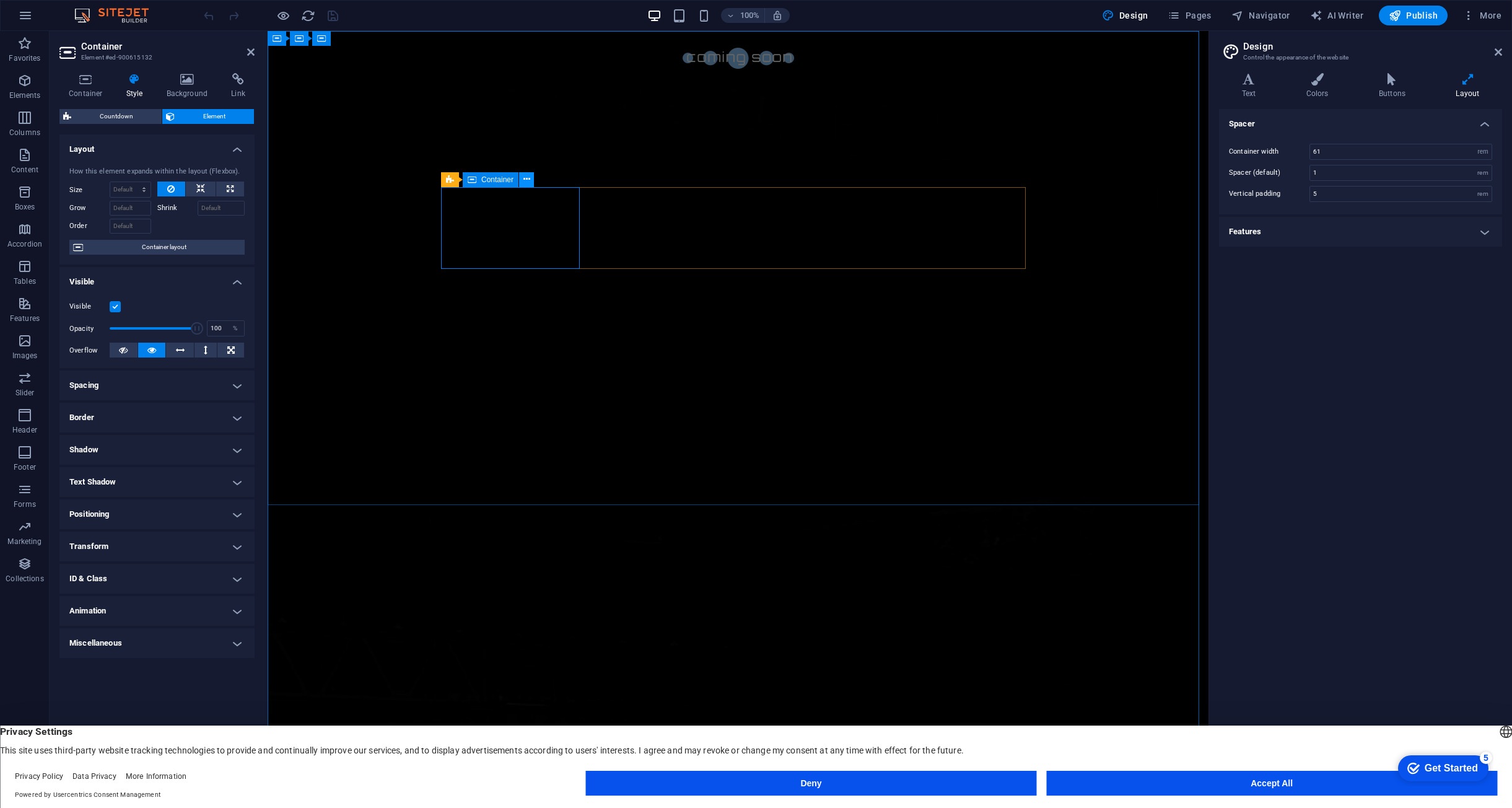
click at [524, 178] on icon at bounding box center [527, 179] width 7 height 13
click at [91, 91] on h4 "Container" at bounding box center [88, 86] width 57 height 26
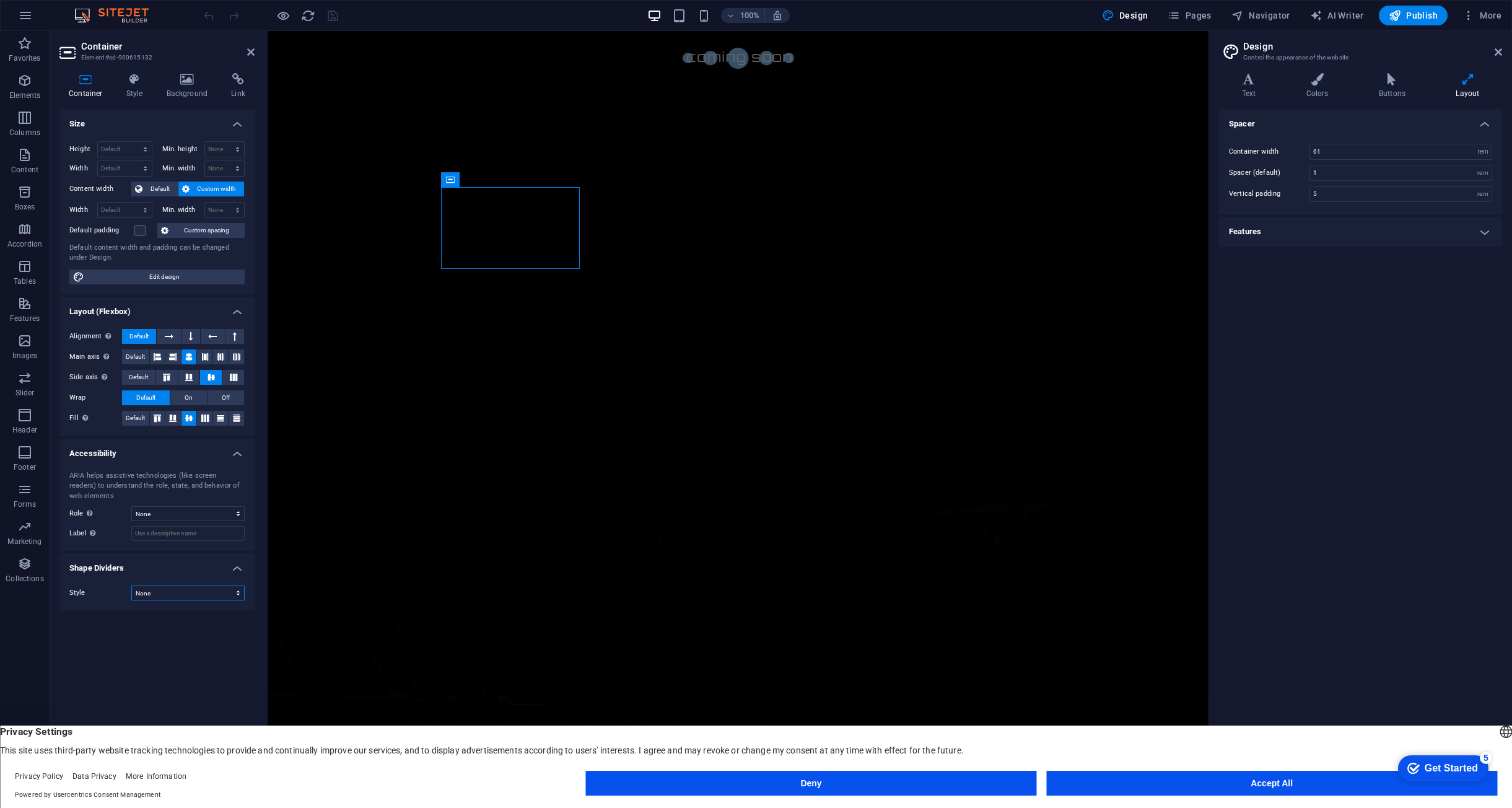
click at [173, 592] on select "None Triangle Square Diagonal Polygon 1 Polygon 2 Zigzag Multiple Zigzags Waves…" at bounding box center [188, 593] width 113 height 15
click at [188, 88] on h4 "Background" at bounding box center [190, 86] width 65 height 26
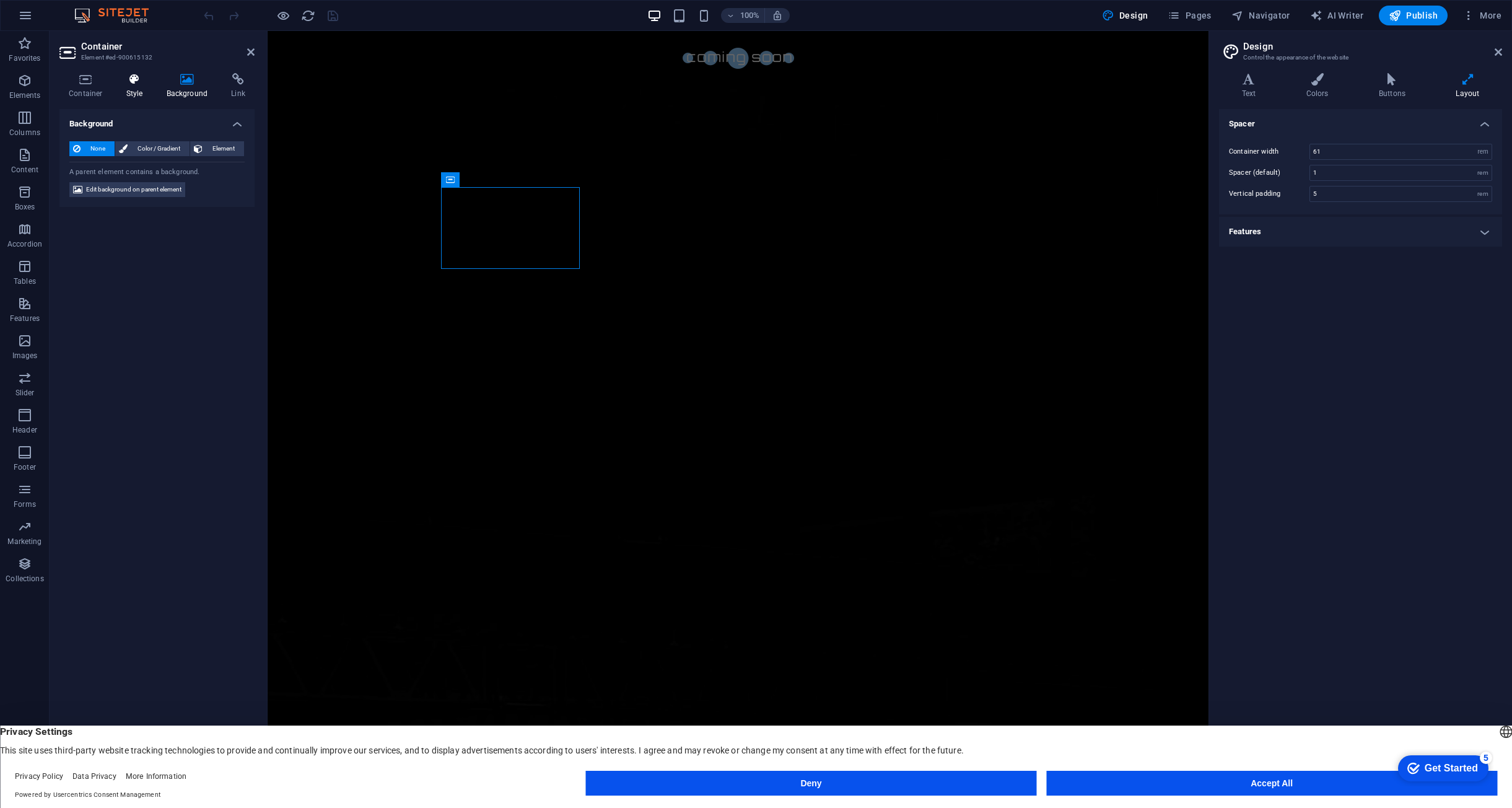
click at [147, 82] on icon at bounding box center [135, 79] width 35 height 13
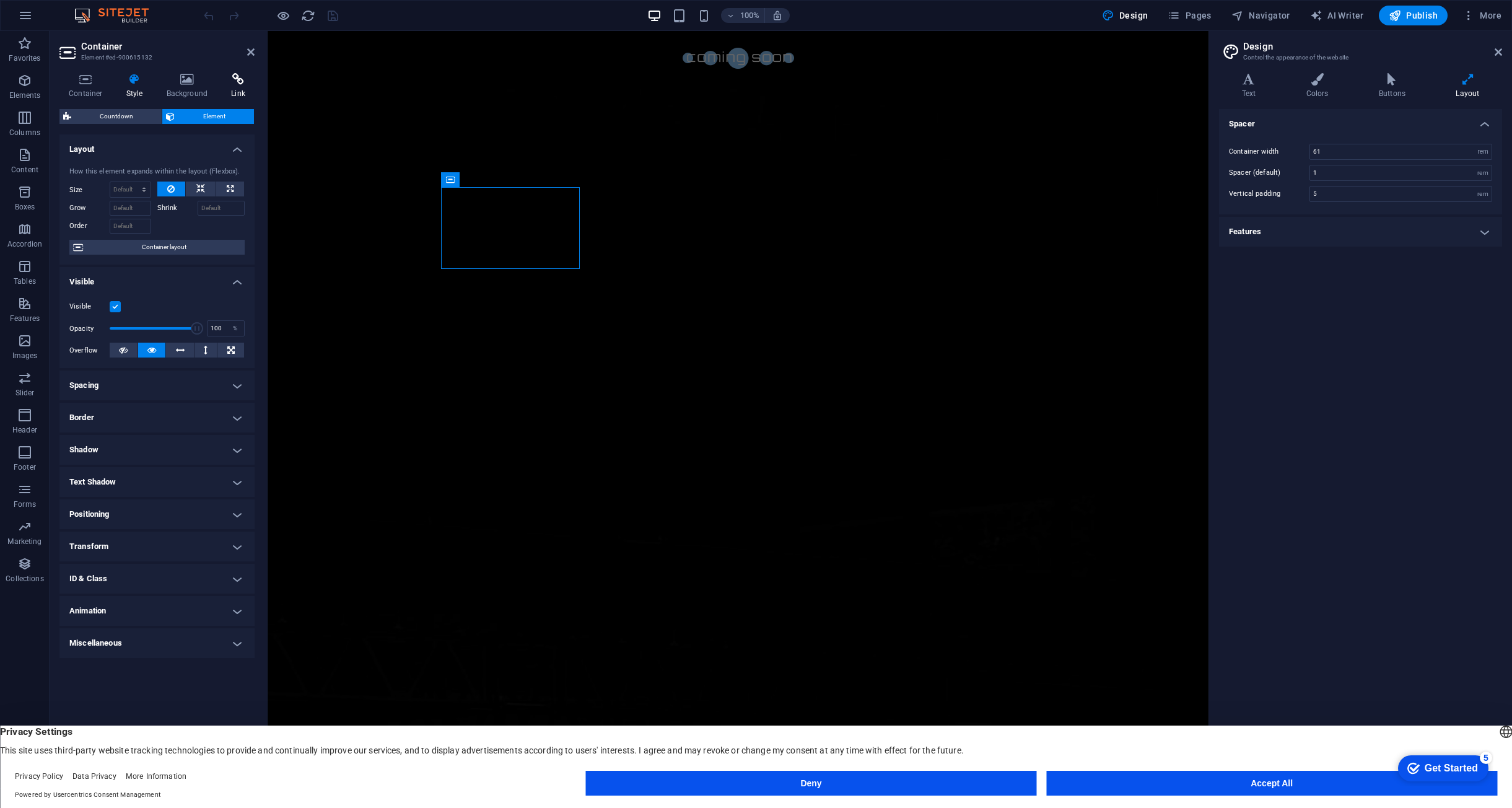
click at [224, 87] on h4 "Link" at bounding box center [238, 86] width 33 height 26
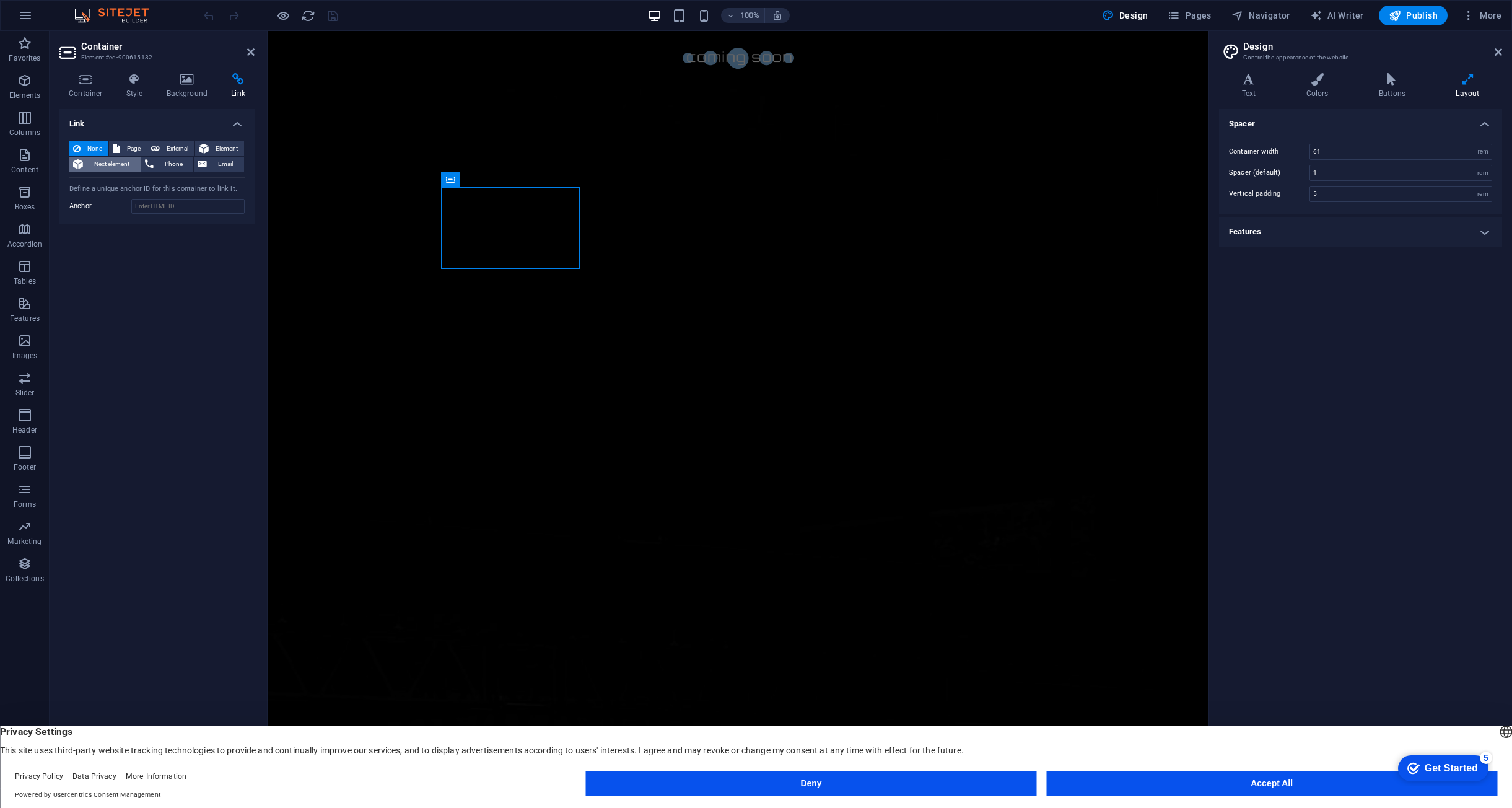
click at [103, 166] on span "Next element" at bounding box center [112, 164] width 50 height 15
click at [228, 153] on span "Element" at bounding box center [226, 149] width 28 height 15
click at [103, 88] on h4 "Container" at bounding box center [88, 86] width 57 height 26
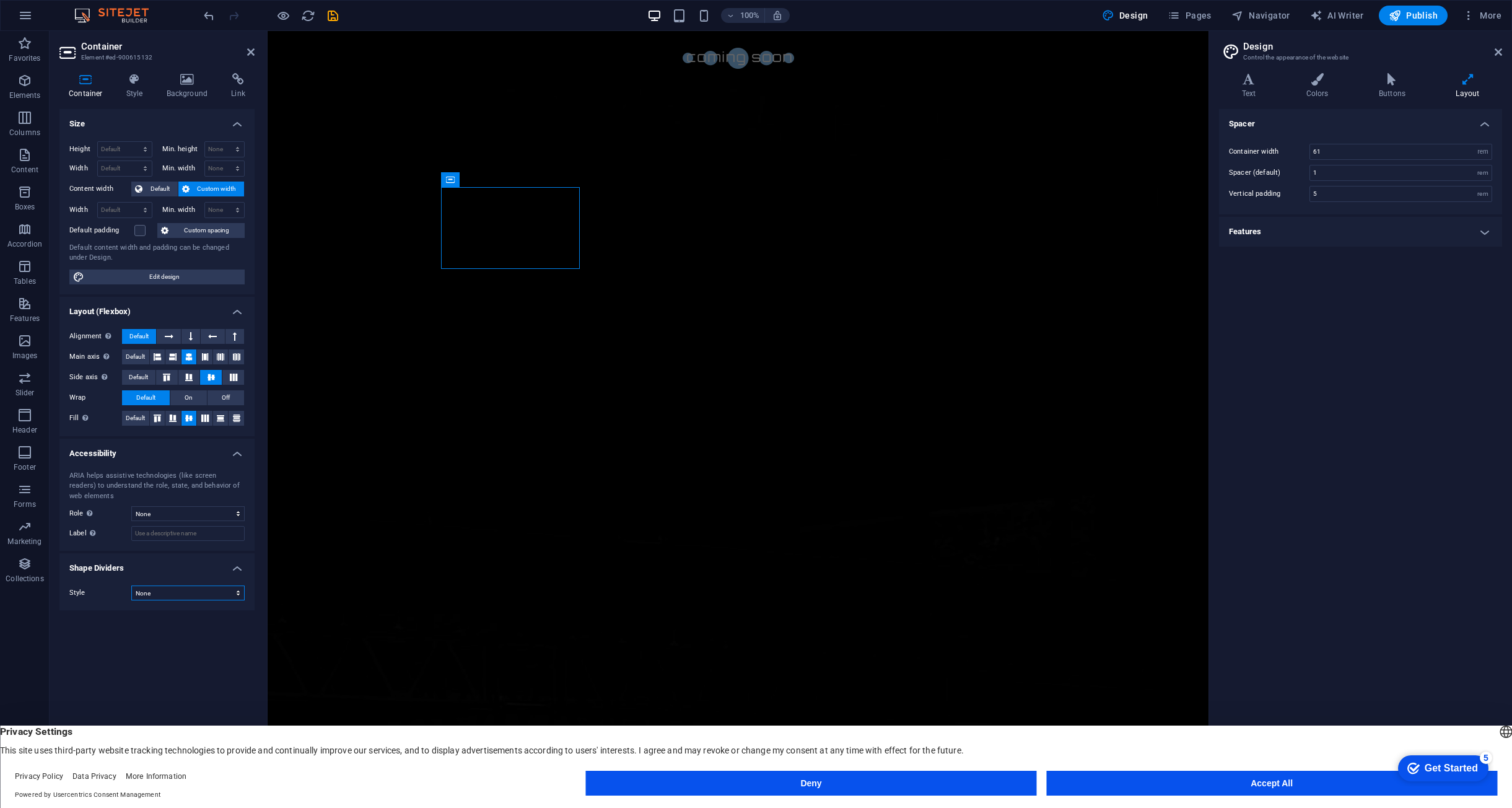
click at [168, 594] on select "None Triangle Square Diagonal Polygon 1 Polygon 2 Zigzag Multiple Zigzags Waves…" at bounding box center [188, 593] width 113 height 15
click at [457, 180] on div "Countdown" at bounding box center [471, 180] width 61 height 15
click at [506, 180] on icon at bounding box center [509, 179] width 7 height 13
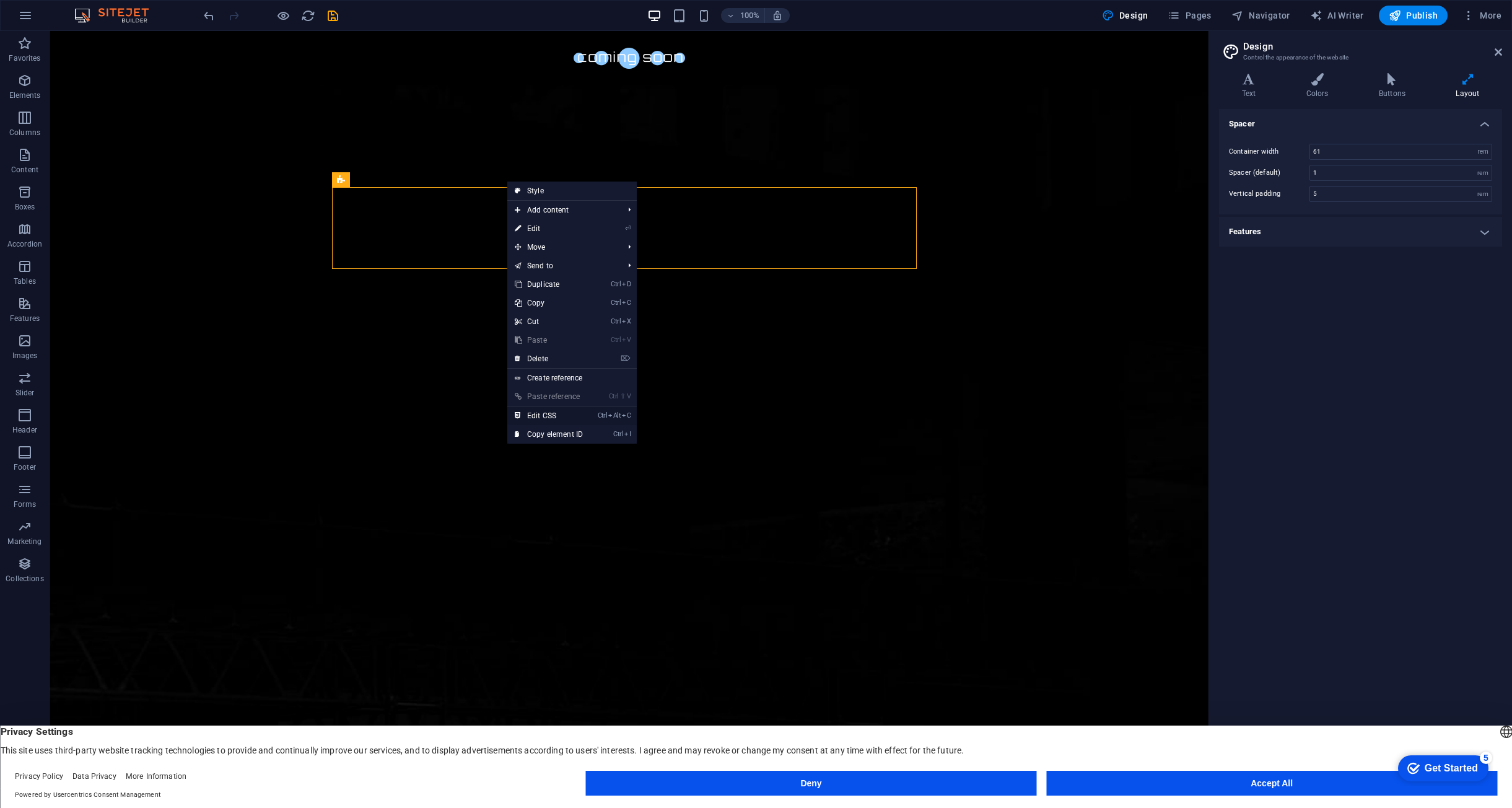
click at [546, 416] on link "Ctrl Alt C Edit CSS" at bounding box center [549, 415] width 83 height 18
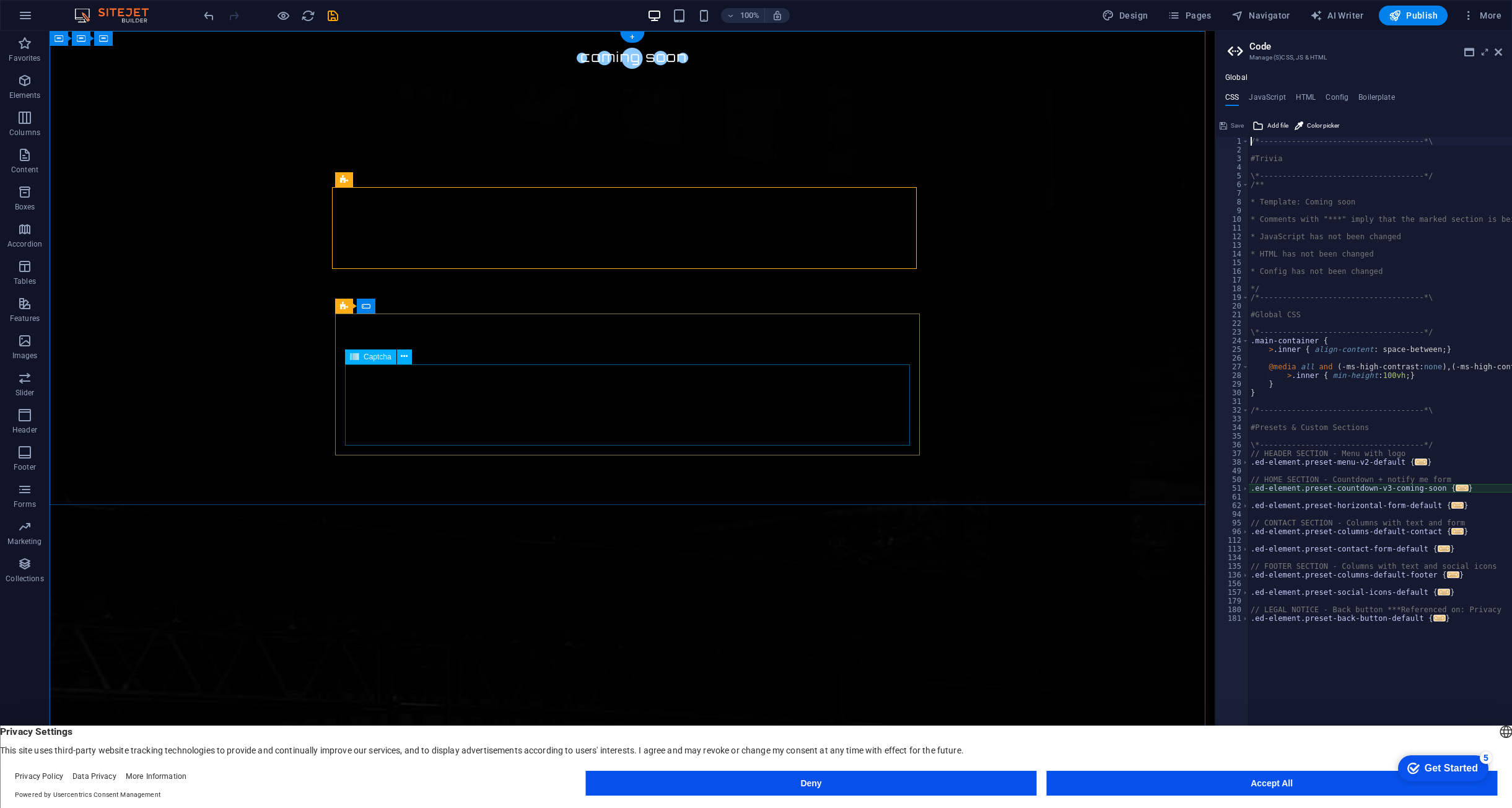
type textarea "@include countdown-v3("
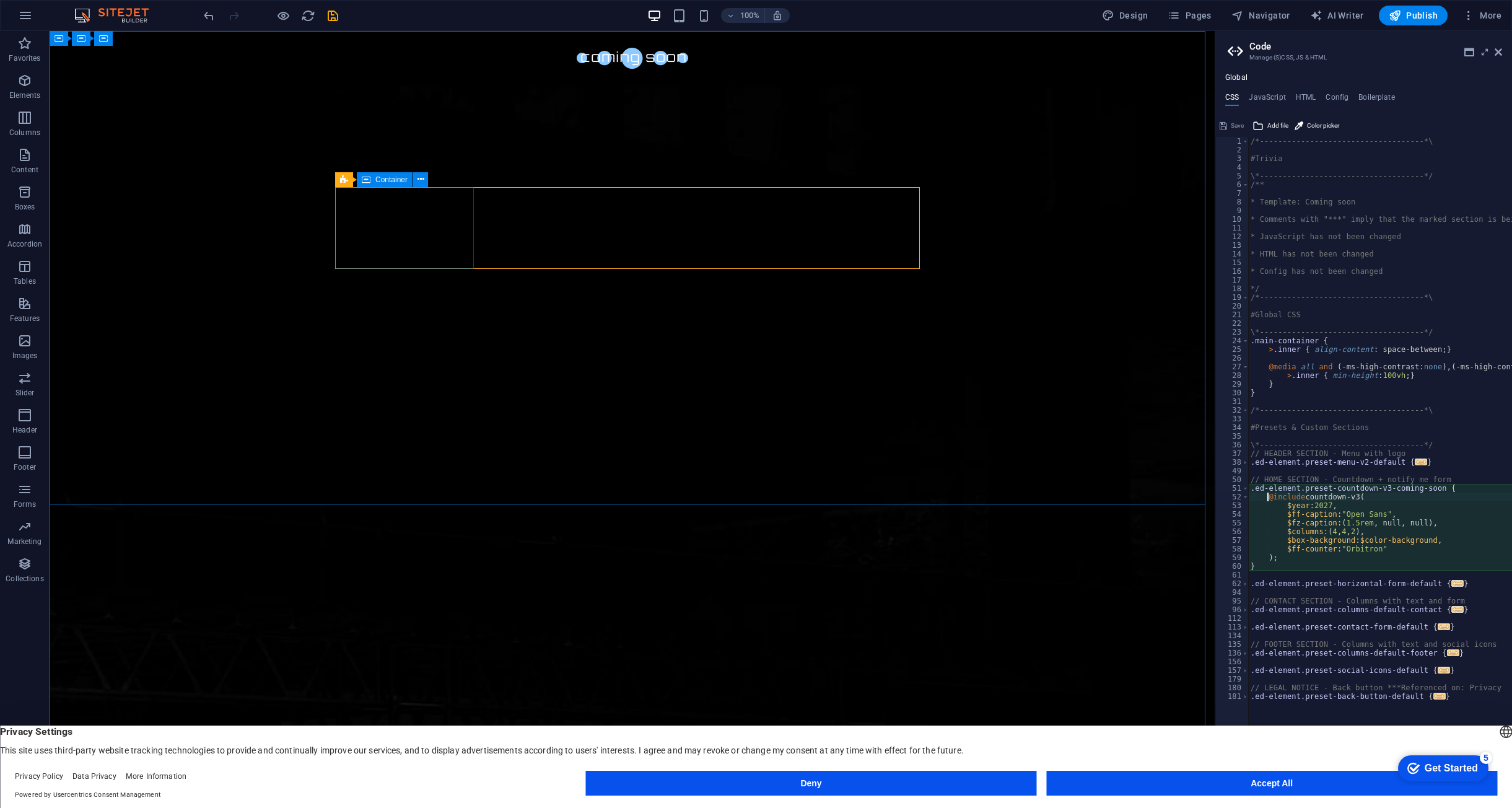
click at [396, 179] on span "Container" at bounding box center [391, 180] width 32 height 8
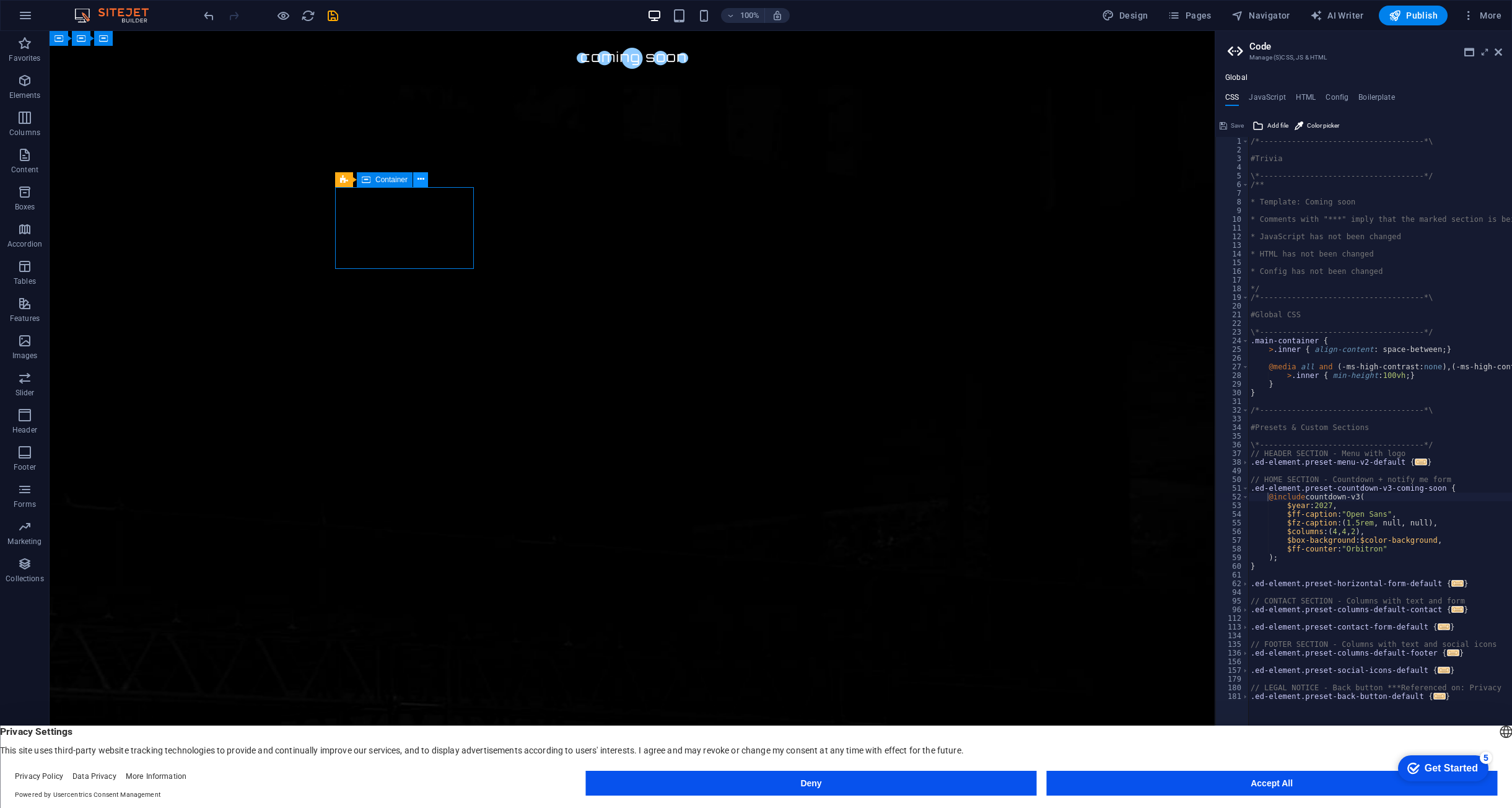
click at [417, 180] on button at bounding box center [421, 180] width 15 height 15
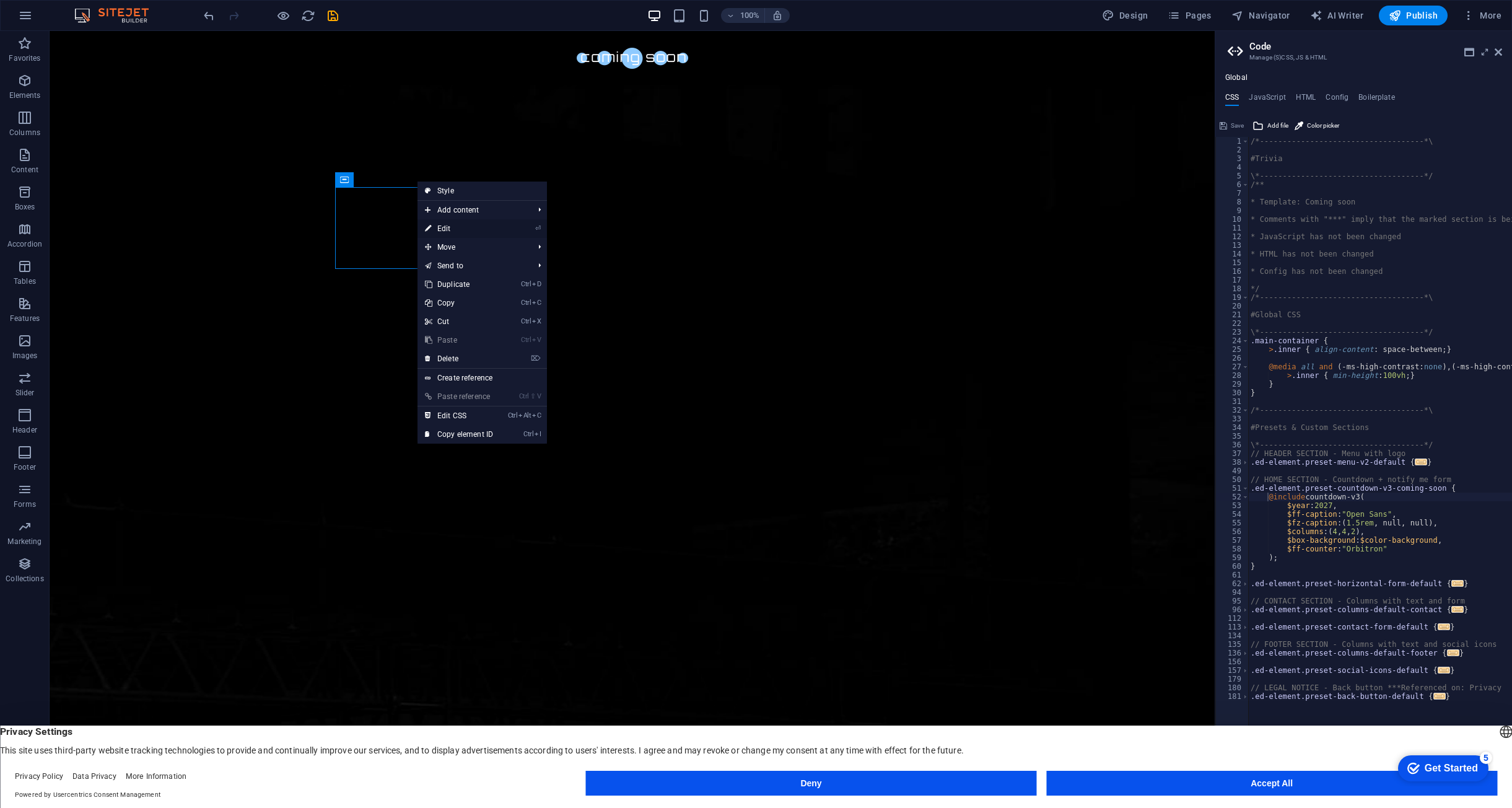
click at [456, 226] on link "⏎ Edit" at bounding box center [459, 228] width 83 height 18
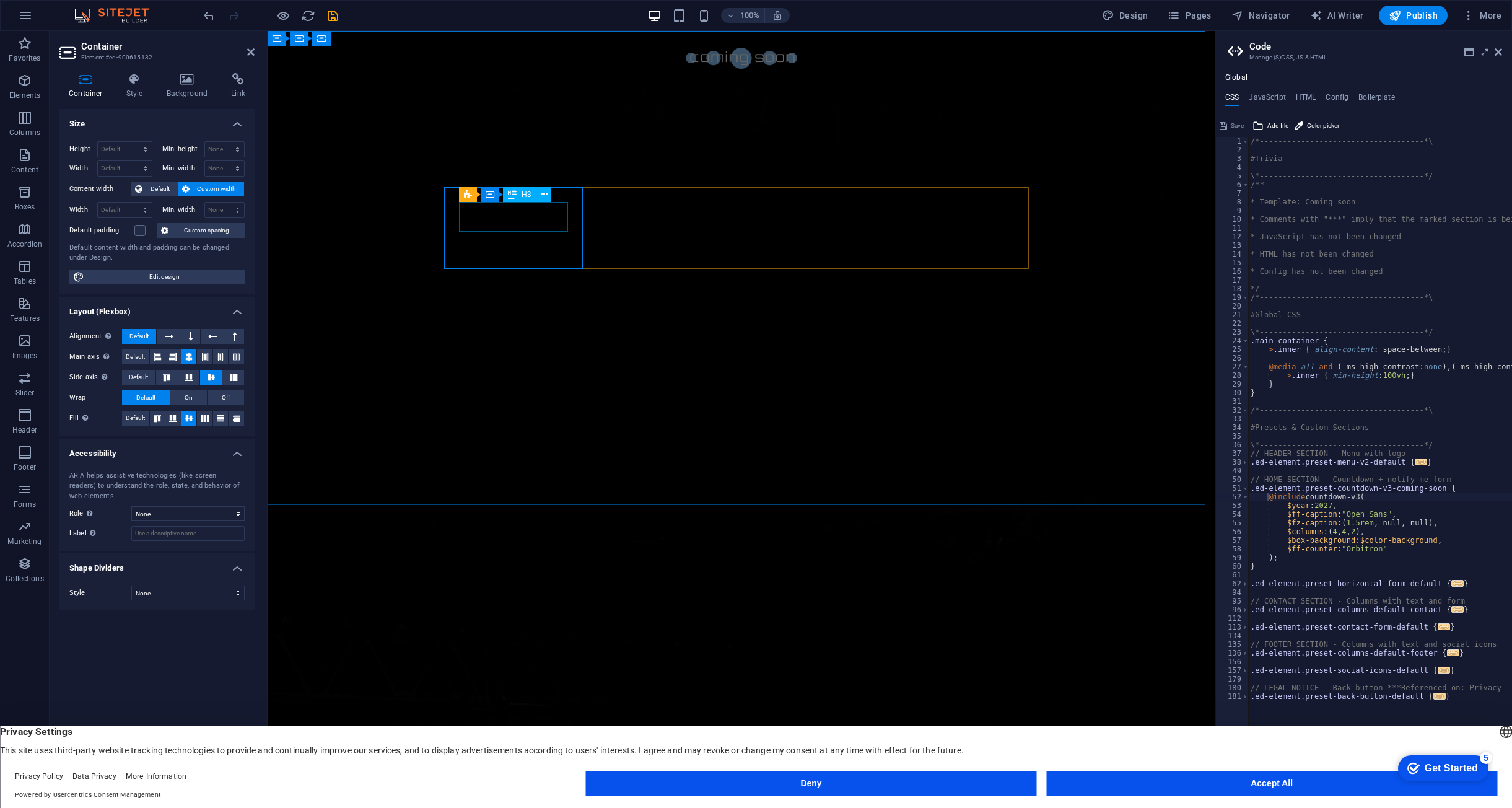
click at [541, 195] on icon at bounding box center [544, 194] width 7 height 13
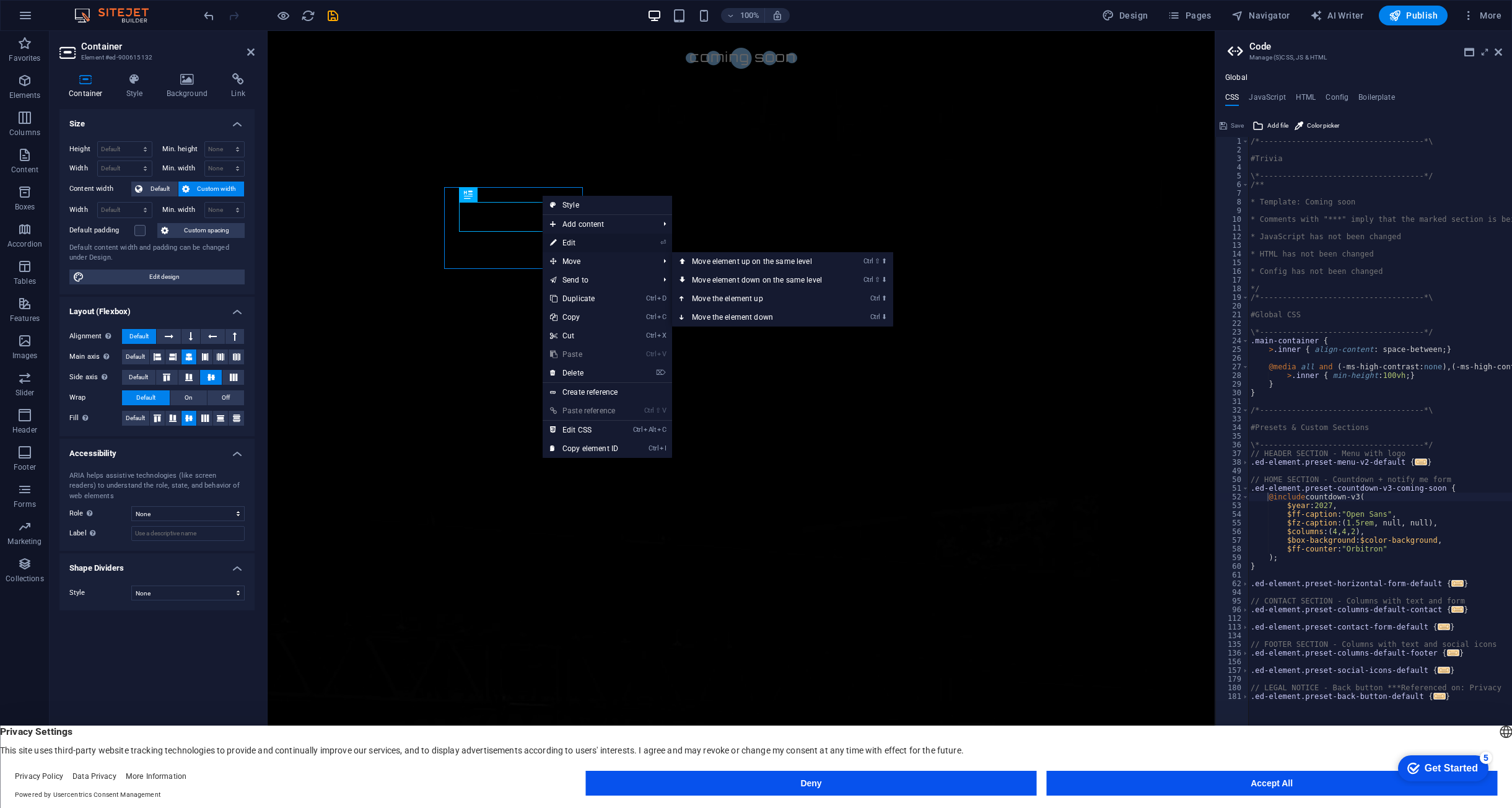
click at [577, 247] on link "⏎ Edit" at bounding box center [584, 243] width 83 height 18
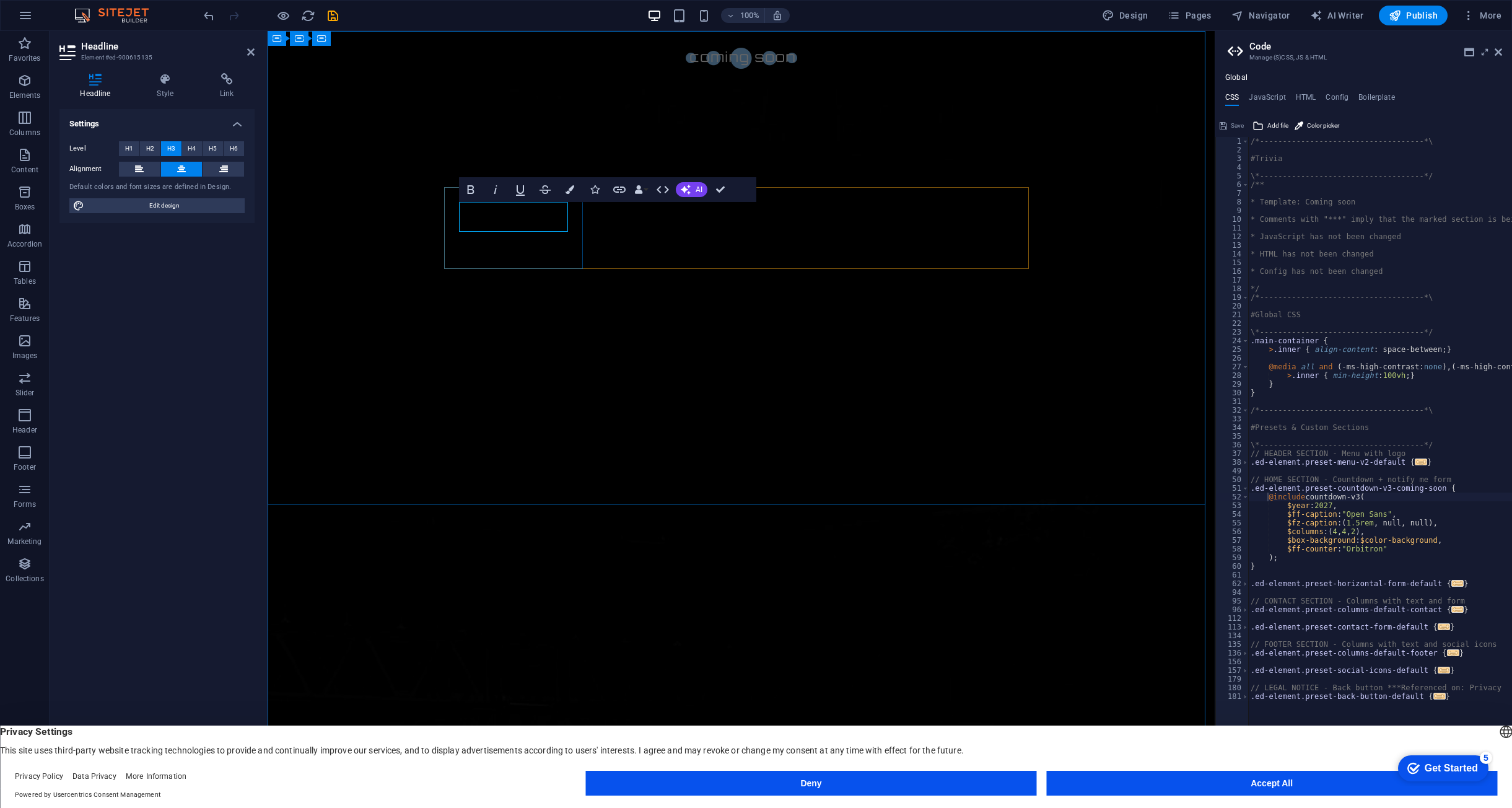
click at [568, 192] on icon "button" at bounding box center [570, 190] width 9 height 9
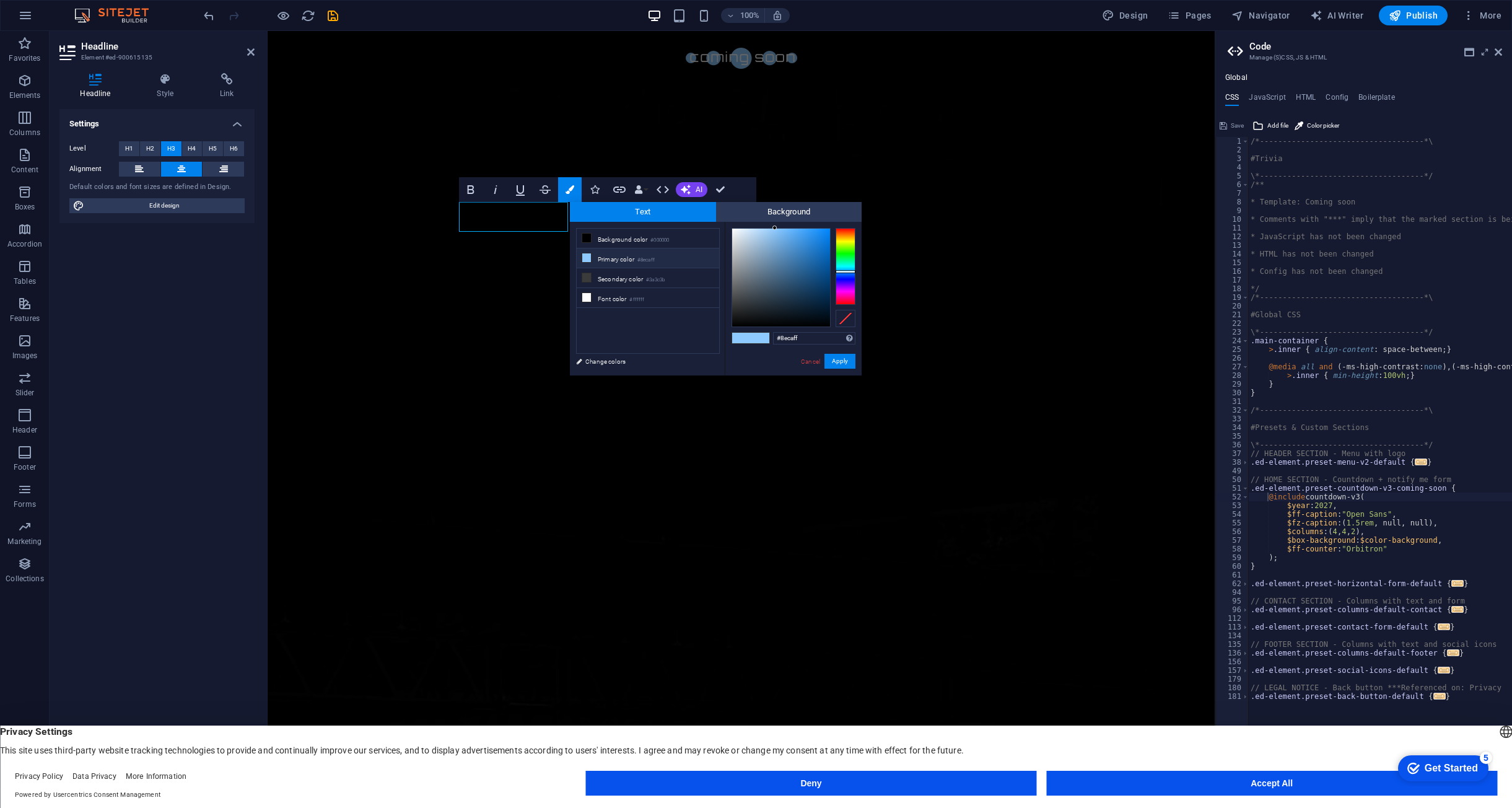
click at [739, 187] on div "Bold Italic Underline Strikethrough Colors Icons Link Data Bindings Company Fir…" at bounding box center [608, 189] width 297 height 25
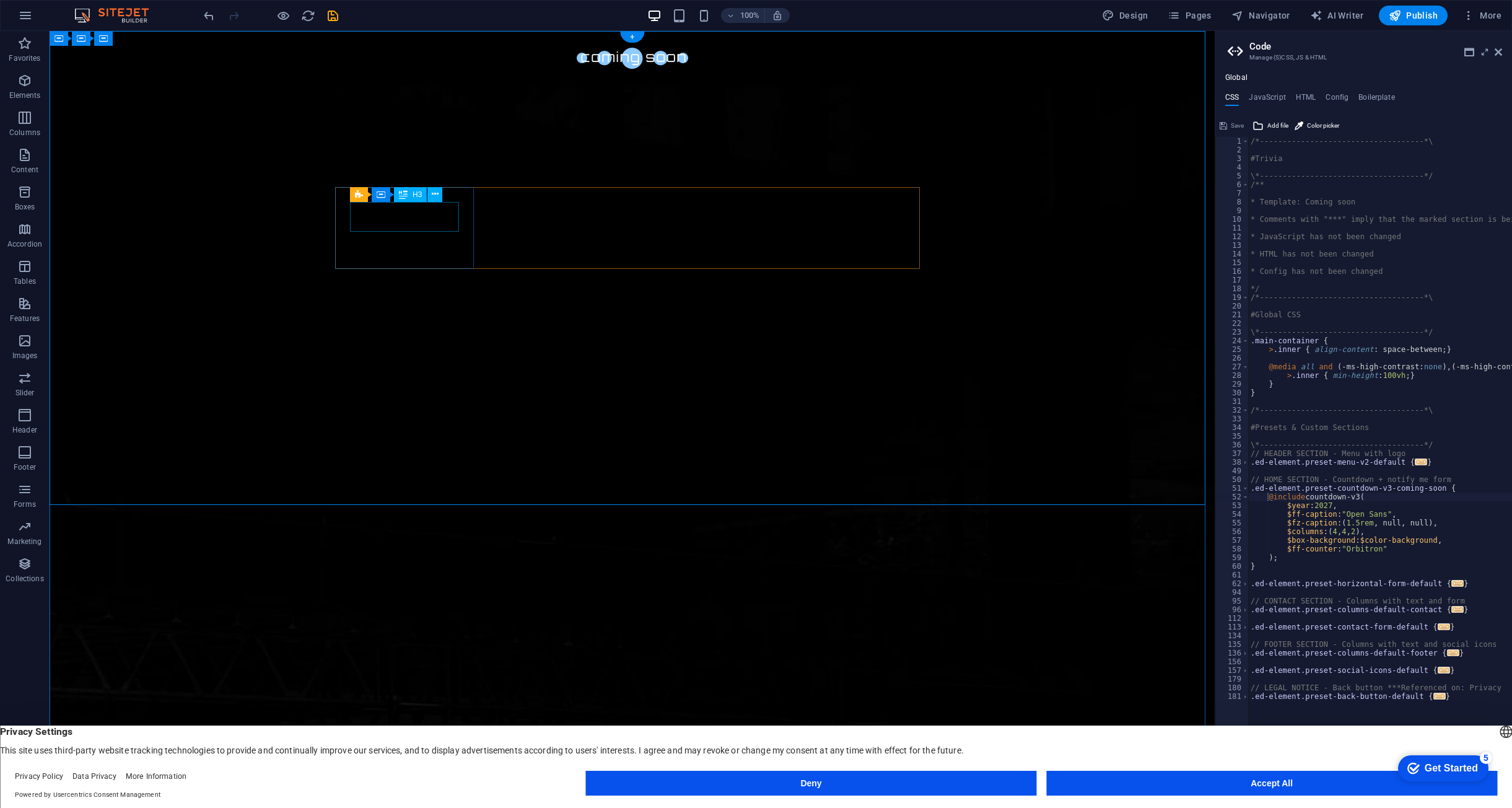
click at [440, 192] on button at bounding box center [435, 195] width 15 height 15
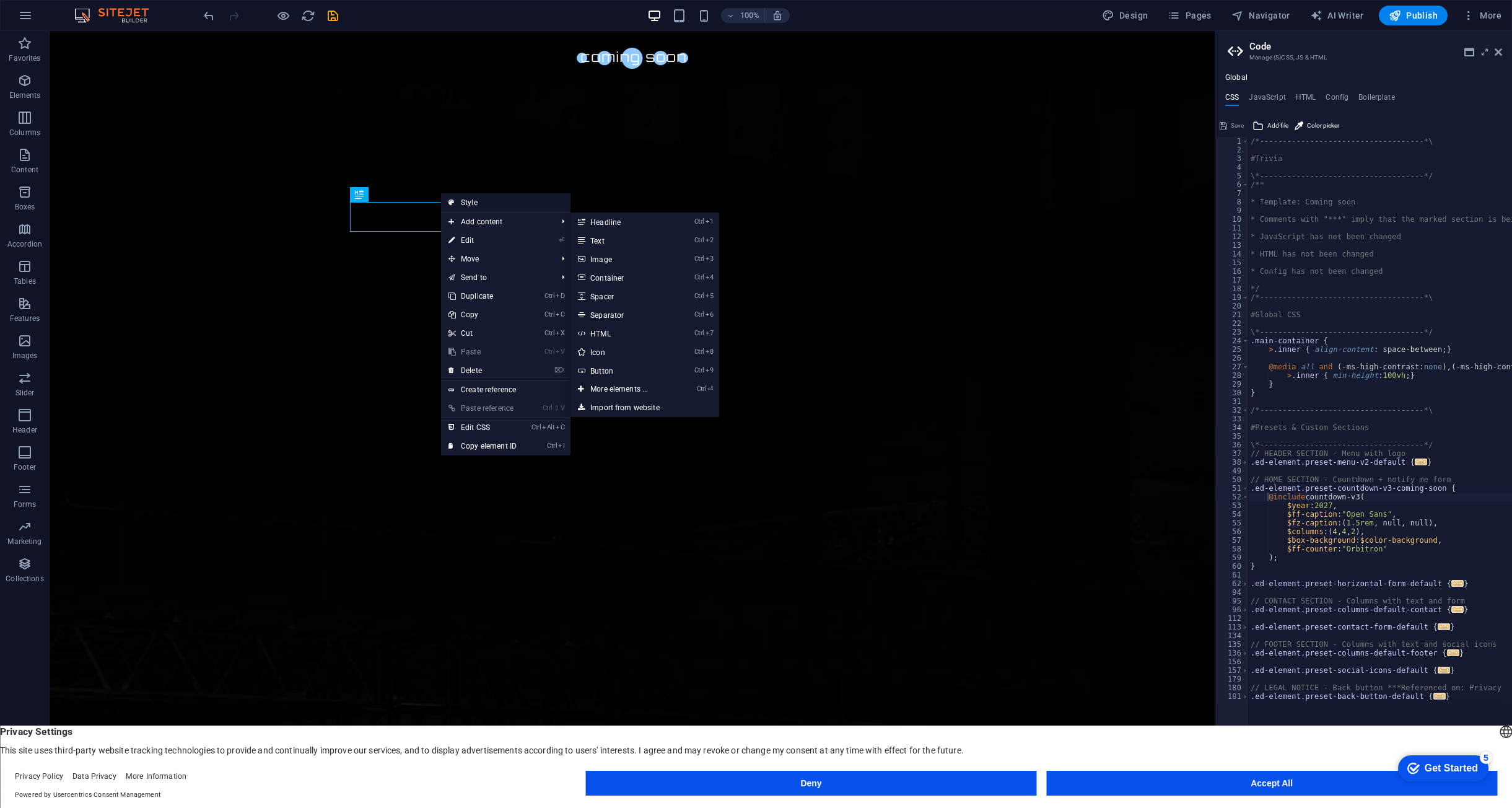
click at [480, 201] on link "Style" at bounding box center [505, 202] width 129 height 18
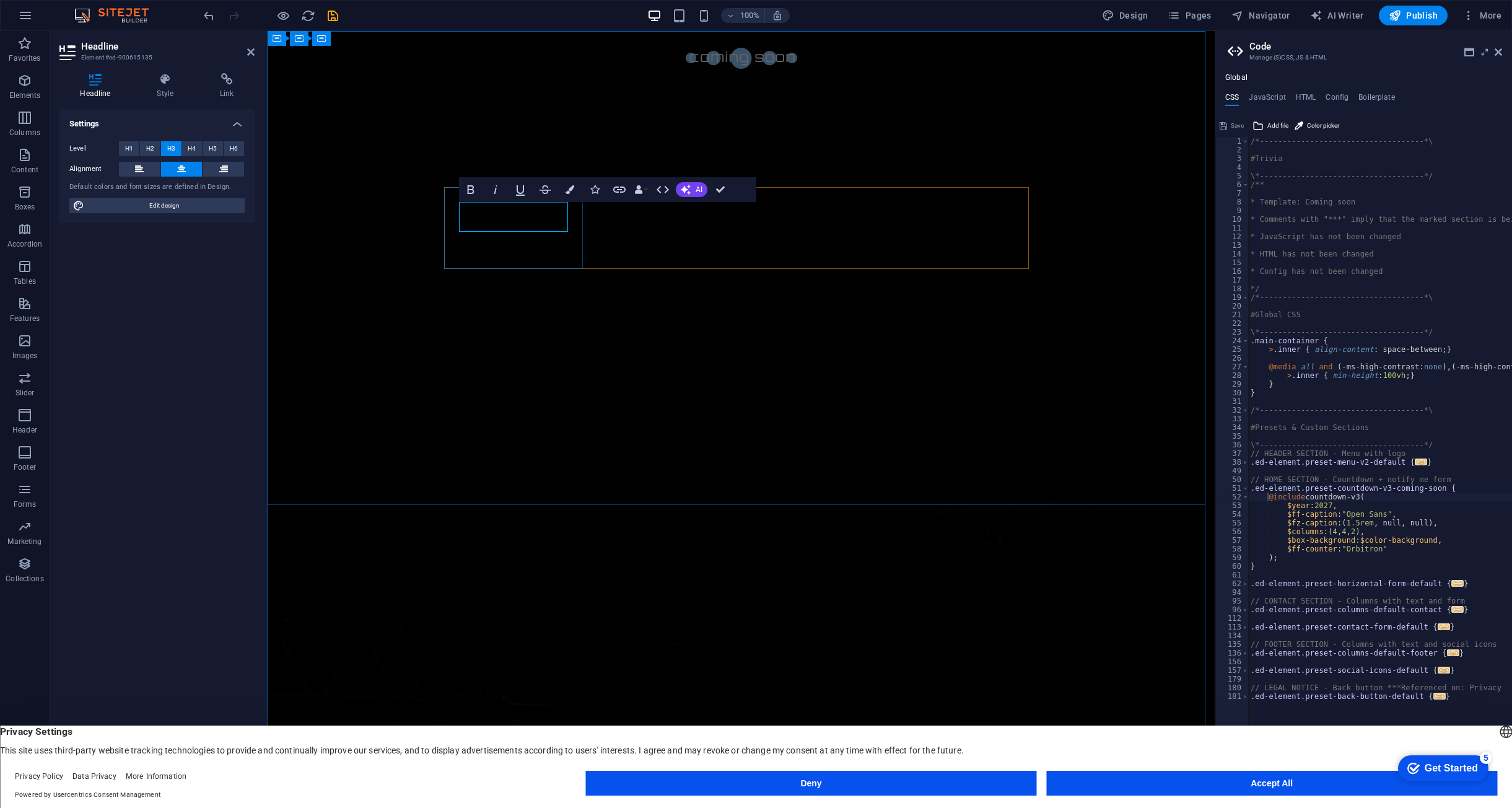
drag, startPoint x: 558, startPoint y: 215, endPoint x: 778, endPoint y: 214, distance: 220.0
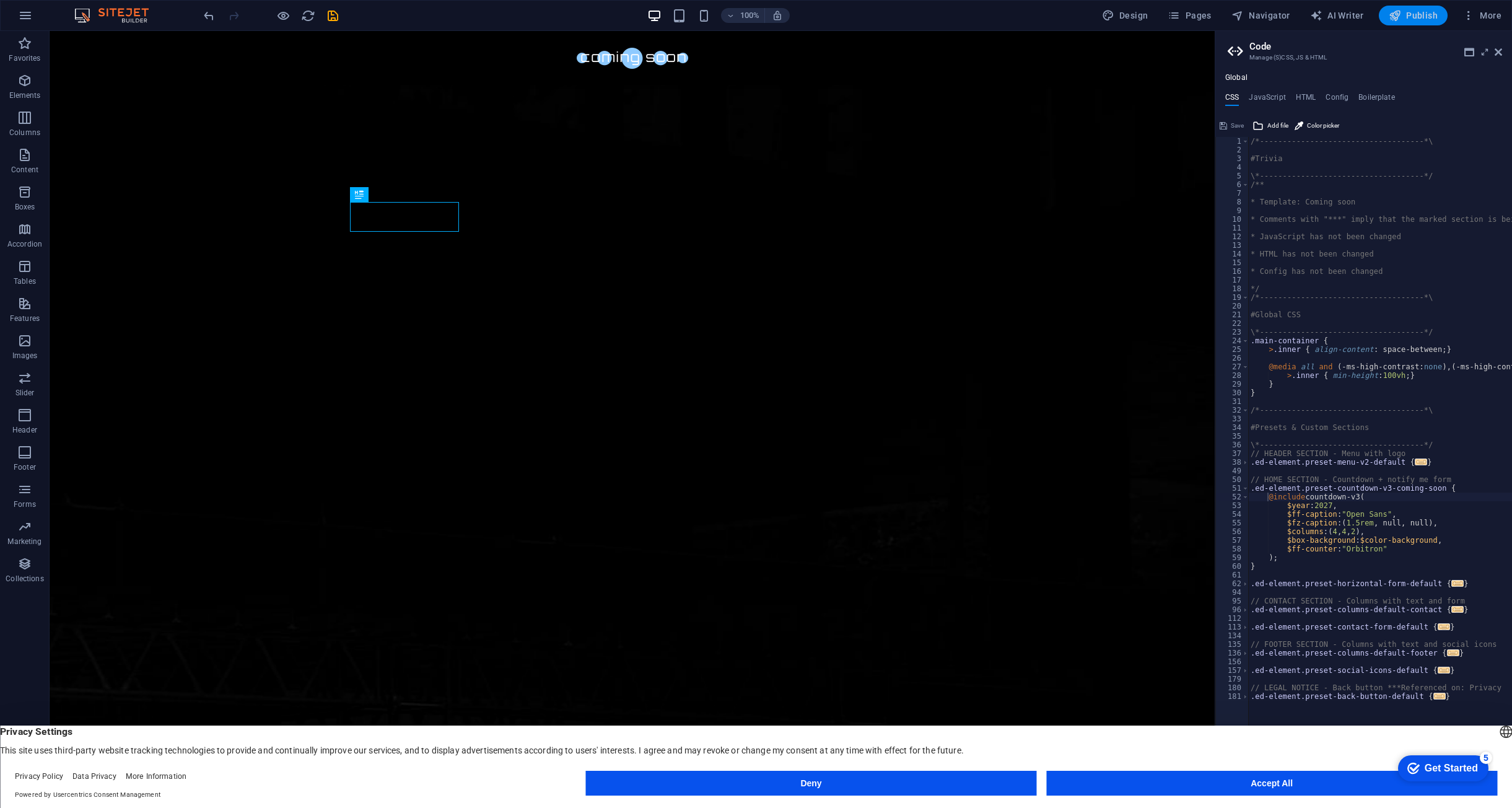
click at [1418, 21] on span "Publish" at bounding box center [1414, 16] width 49 height 13
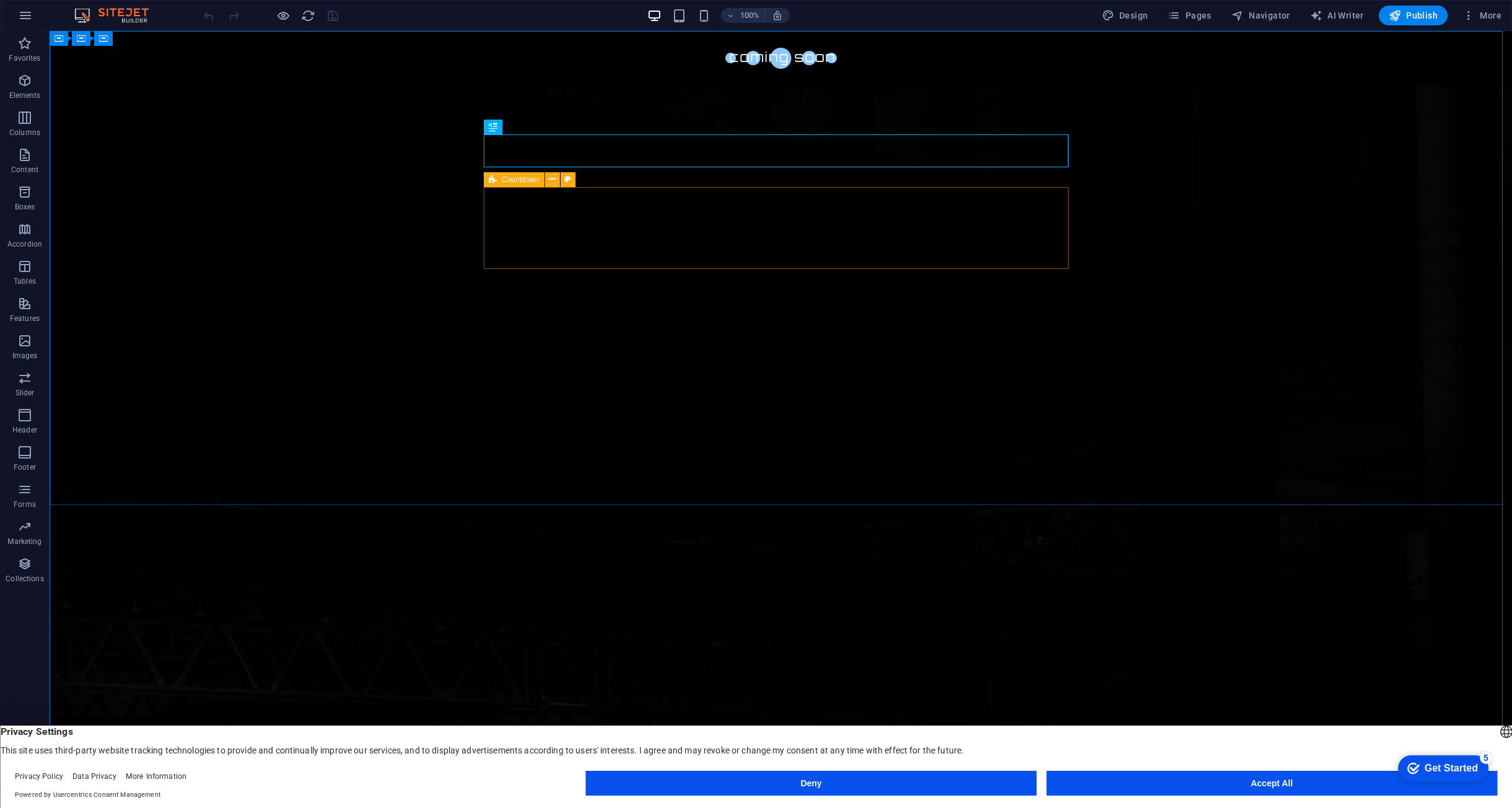
click at [493, 182] on icon at bounding box center [493, 180] width 8 height 15
click at [550, 178] on icon at bounding box center [552, 179] width 7 height 13
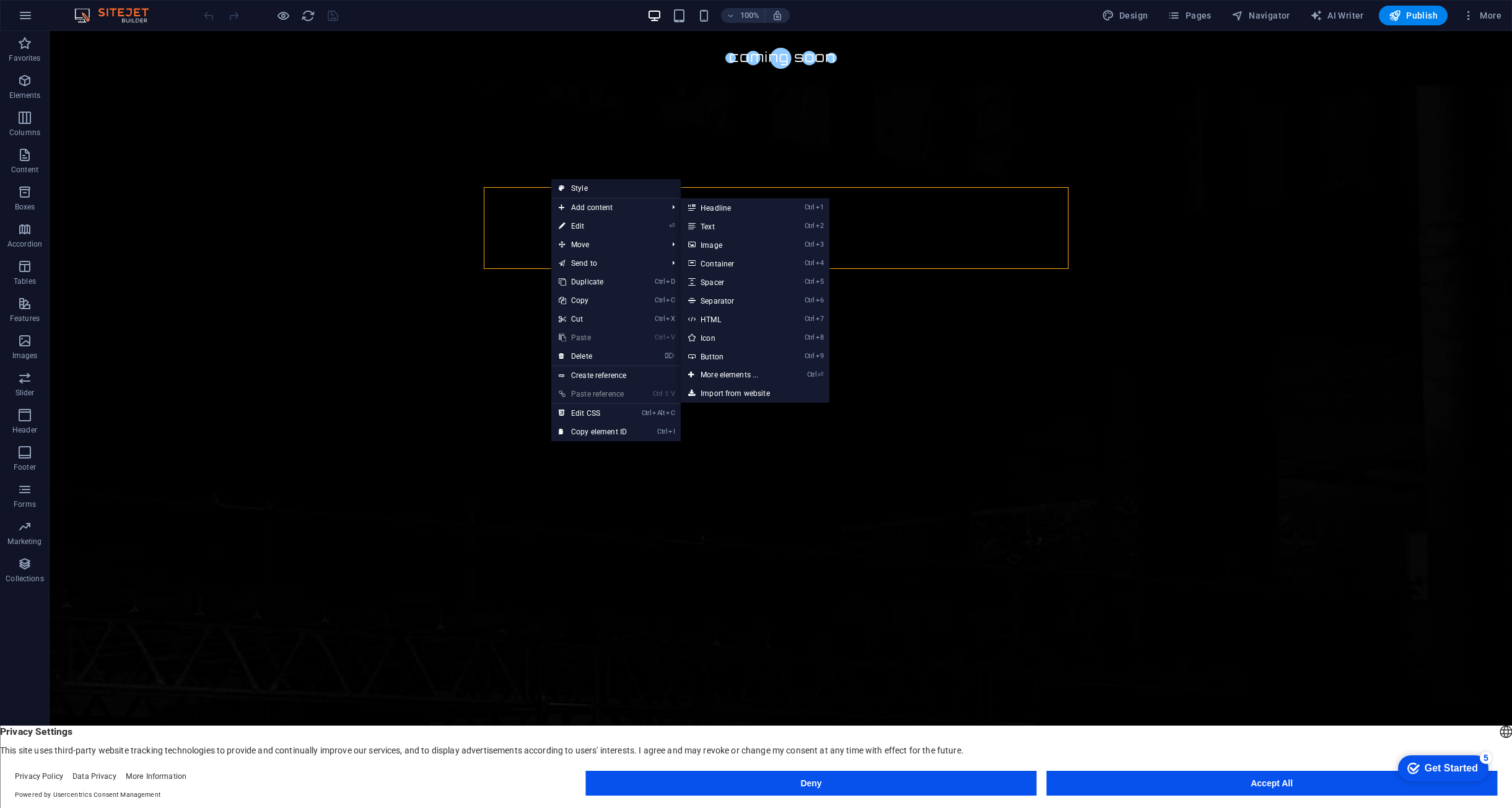
click at [585, 193] on link "Style" at bounding box center [616, 188] width 129 height 18
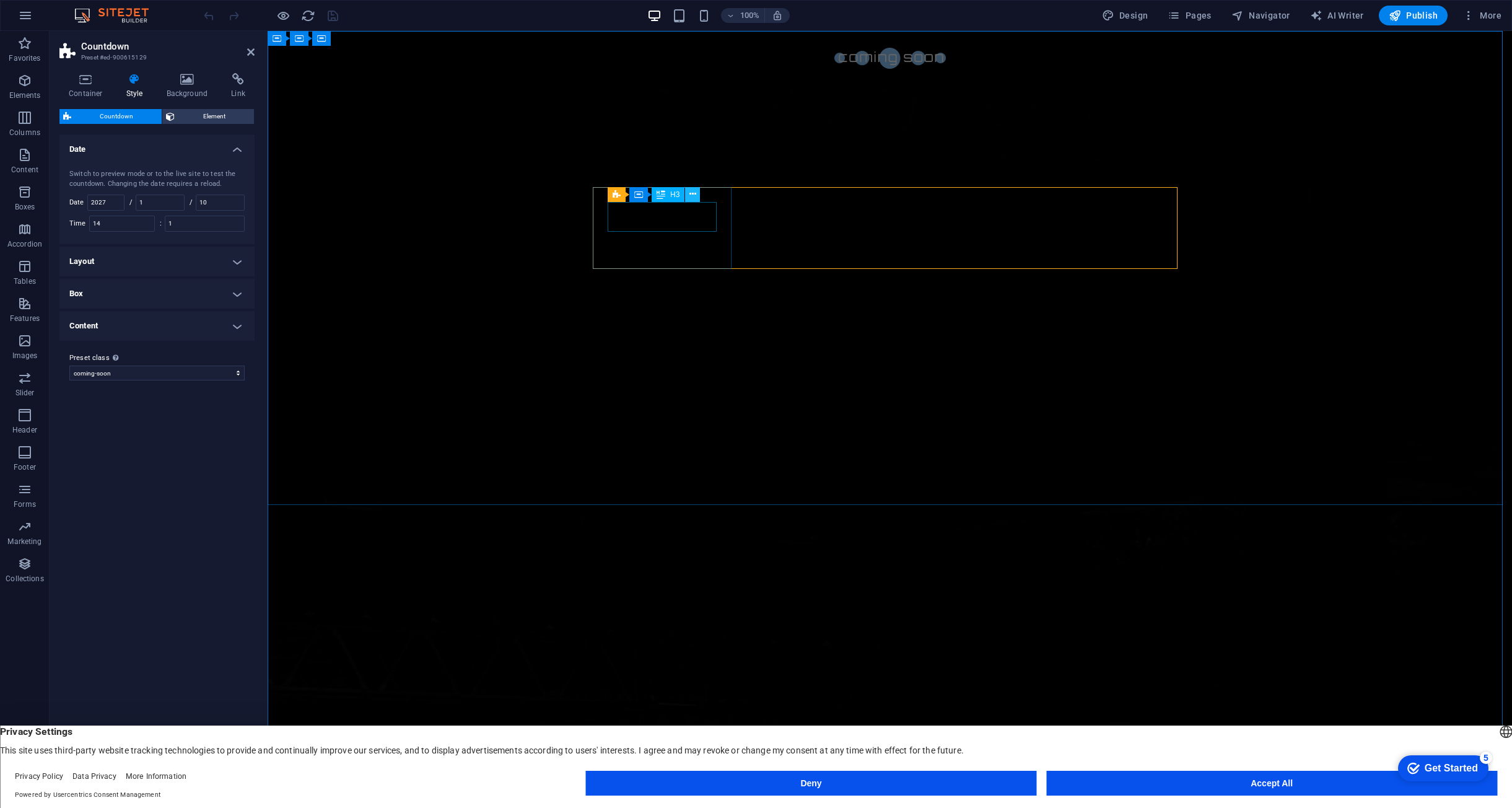
click at [694, 190] on icon at bounding box center [693, 194] width 7 height 13
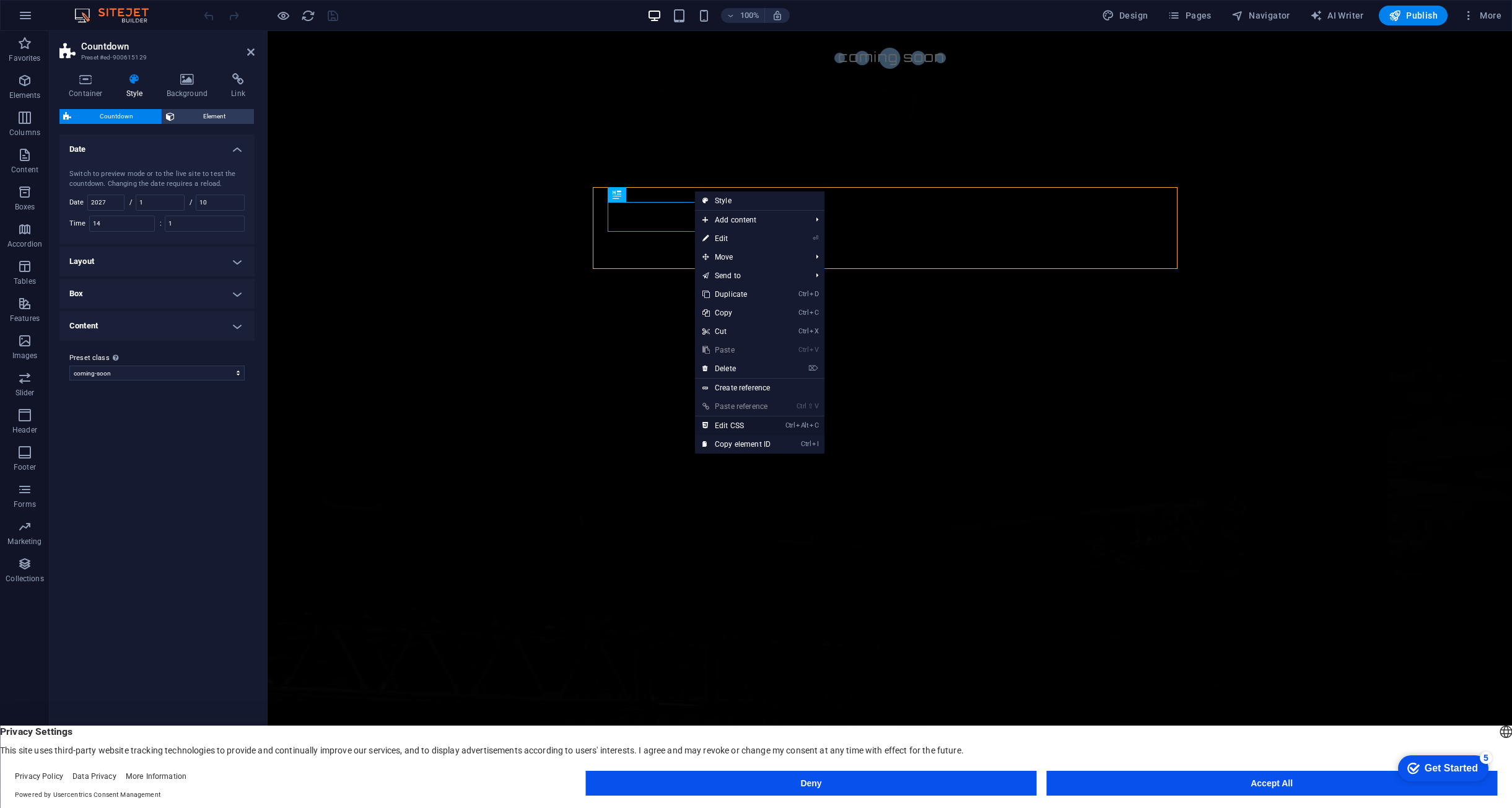
click at [734, 424] on link "Ctrl Alt C Edit CSS" at bounding box center [737, 425] width 83 height 18
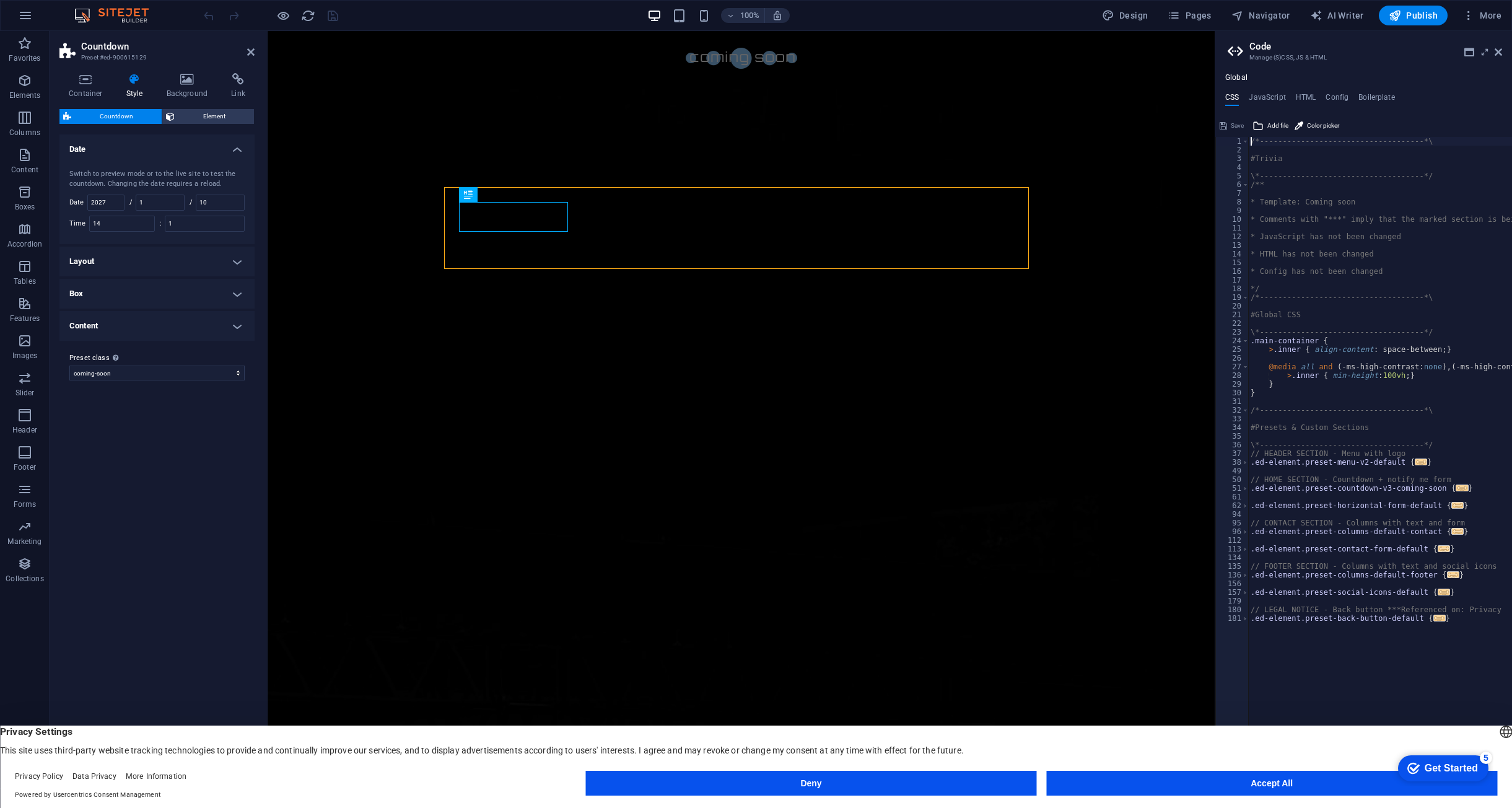
click at [1461, 386] on div "/*------------------------------------*\ #Trivia \*----------------------------…" at bounding box center [1434, 466] width 372 height 659
type textarea "}"
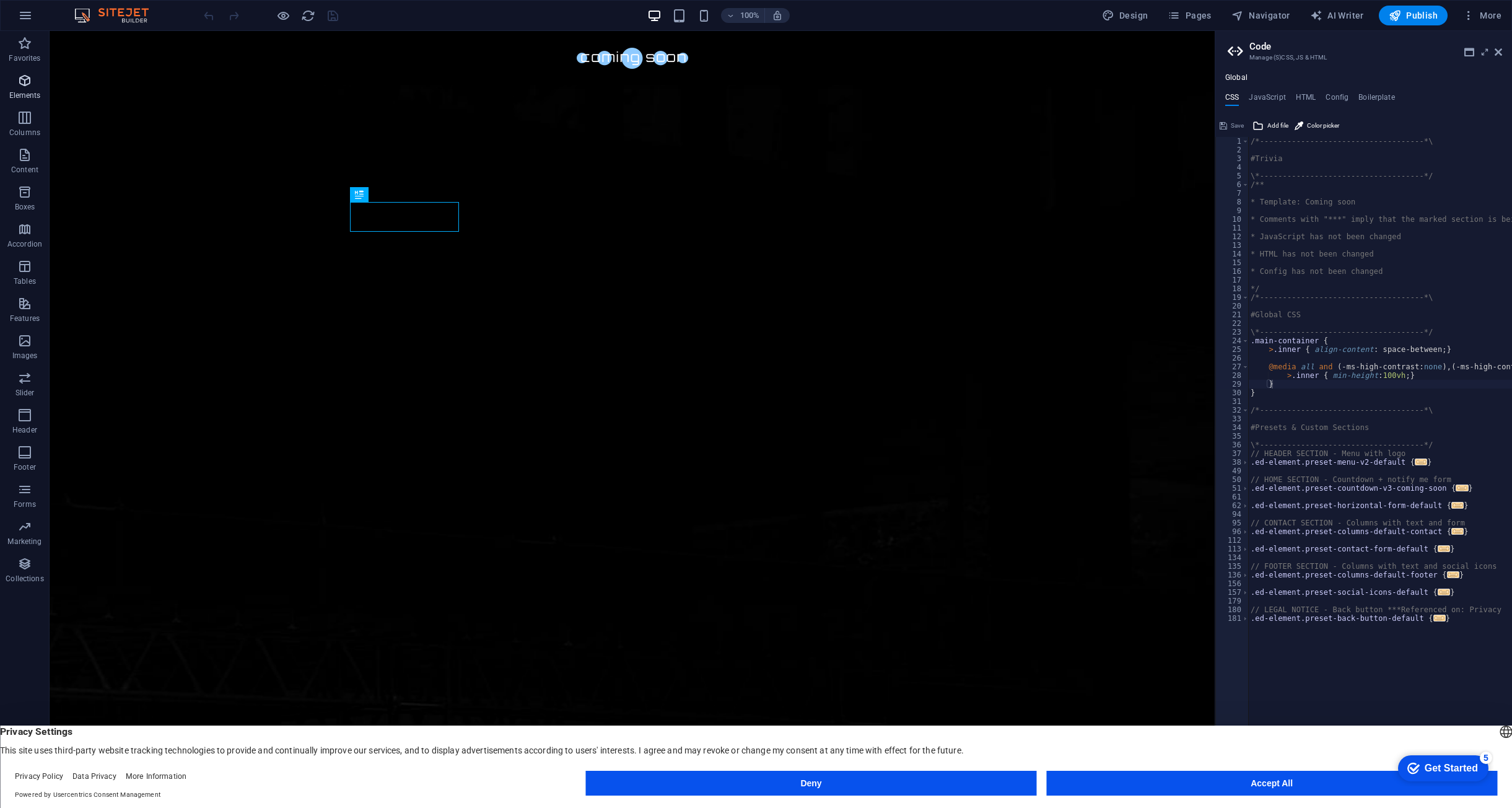
click at [29, 81] on icon "button" at bounding box center [25, 81] width 15 height 15
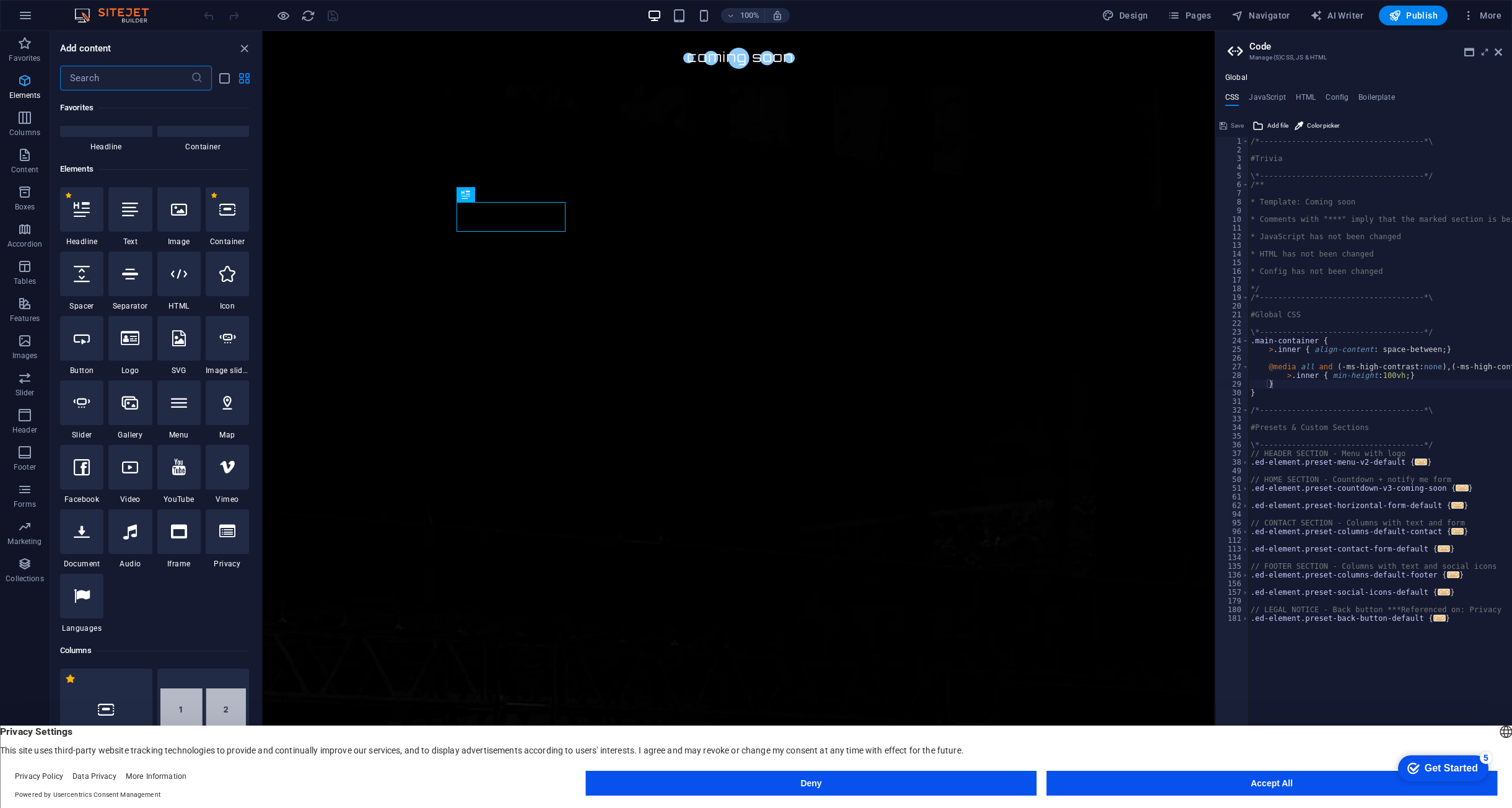
scroll to position [132, 0]
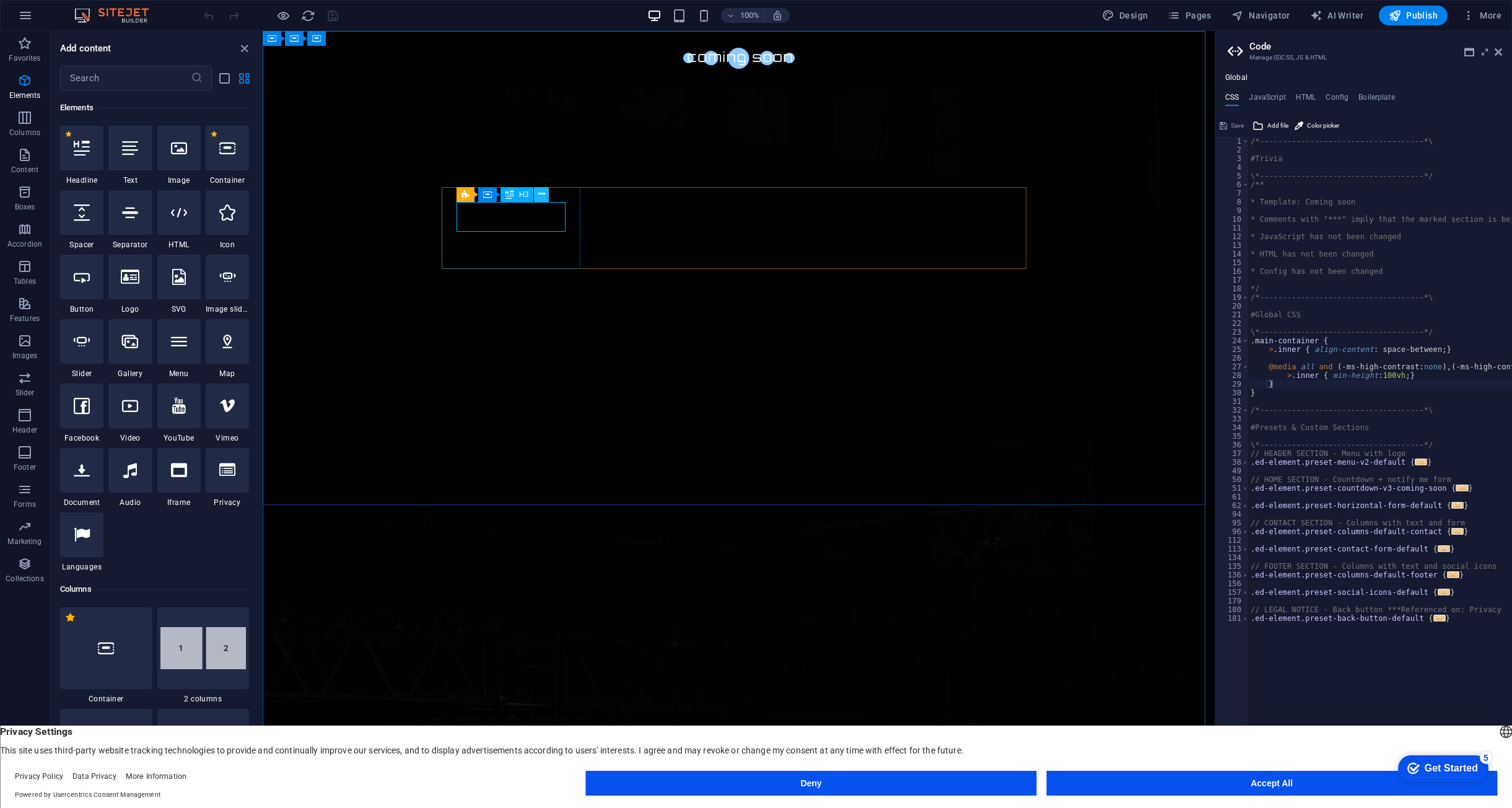
click at [545, 197] on button at bounding box center [541, 195] width 15 height 15
click at [1271, 104] on h4 "JavaScript" at bounding box center [1267, 100] width 37 height 14
type textarea "/* JS for preset "Horizontal form" */"
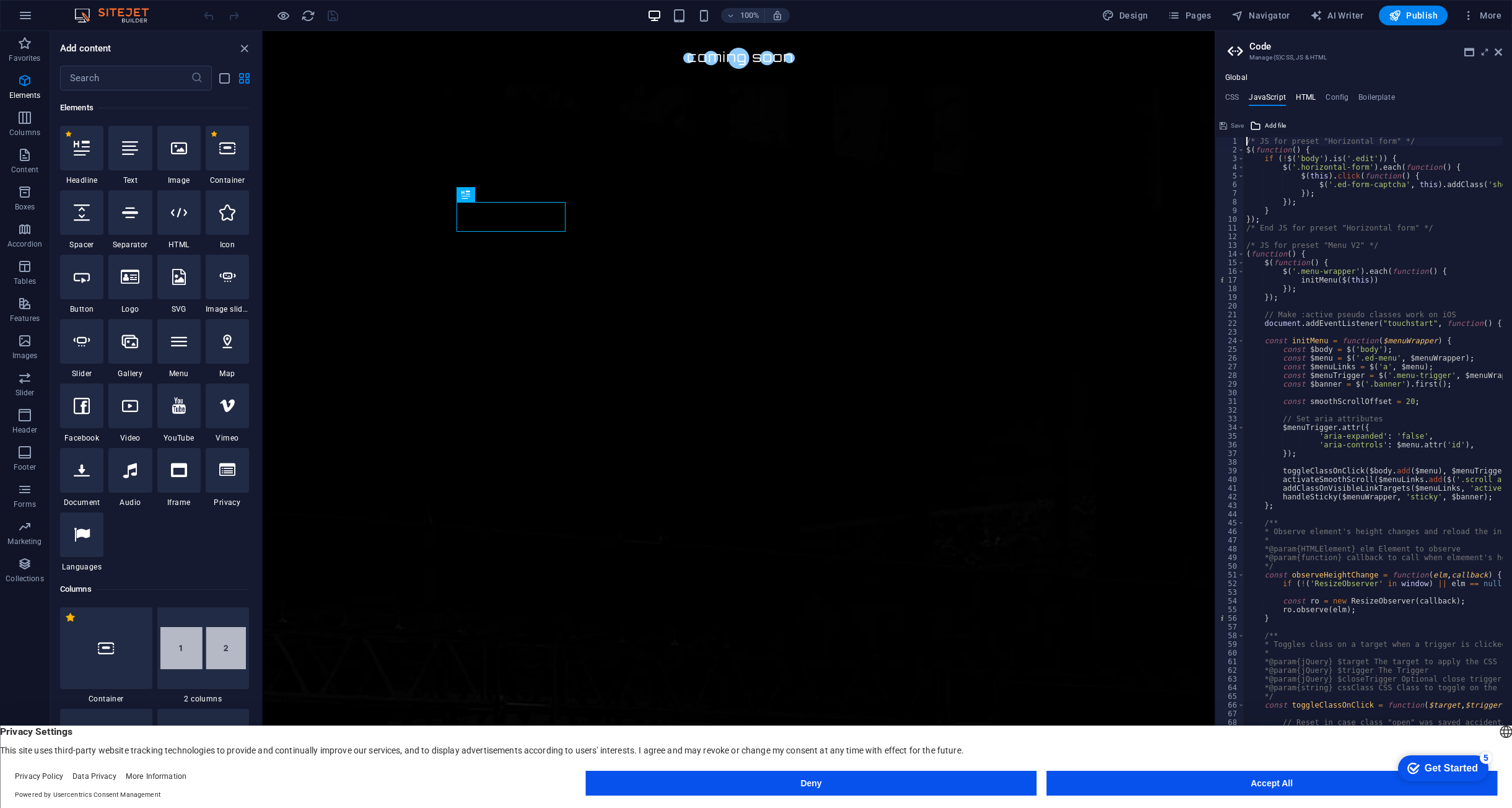
click at [1305, 97] on h4 "HTML" at bounding box center [1306, 100] width 20 height 14
type textarea "<a href="#main-content" class="wv-link-content button">Skip to main content</a>"
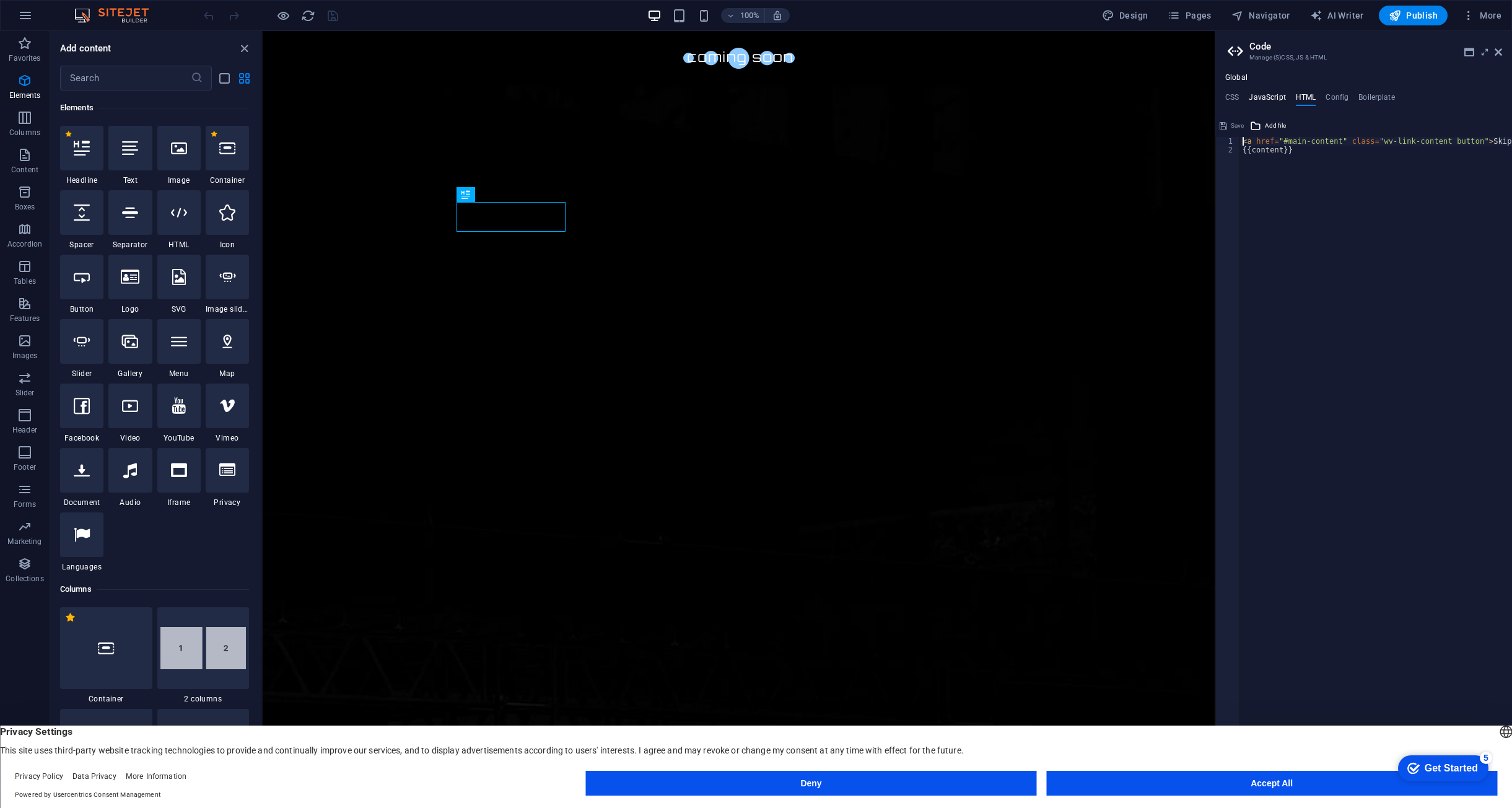
click at [1281, 100] on h4 "JavaScript" at bounding box center [1267, 100] width 37 height 14
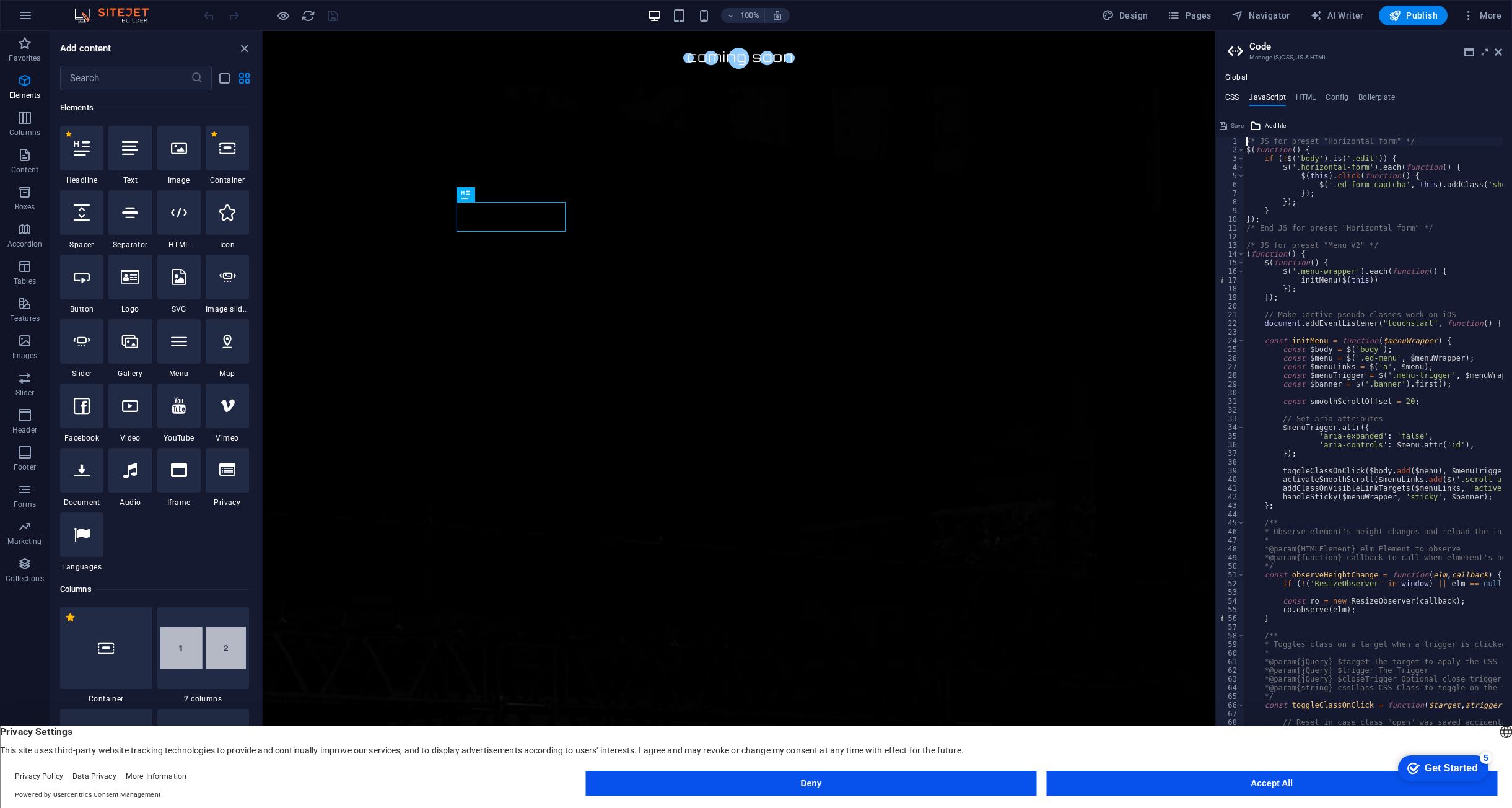
click at [1225, 100] on h4 "CSS" at bounding box center [1232, 100] width 14 height 14
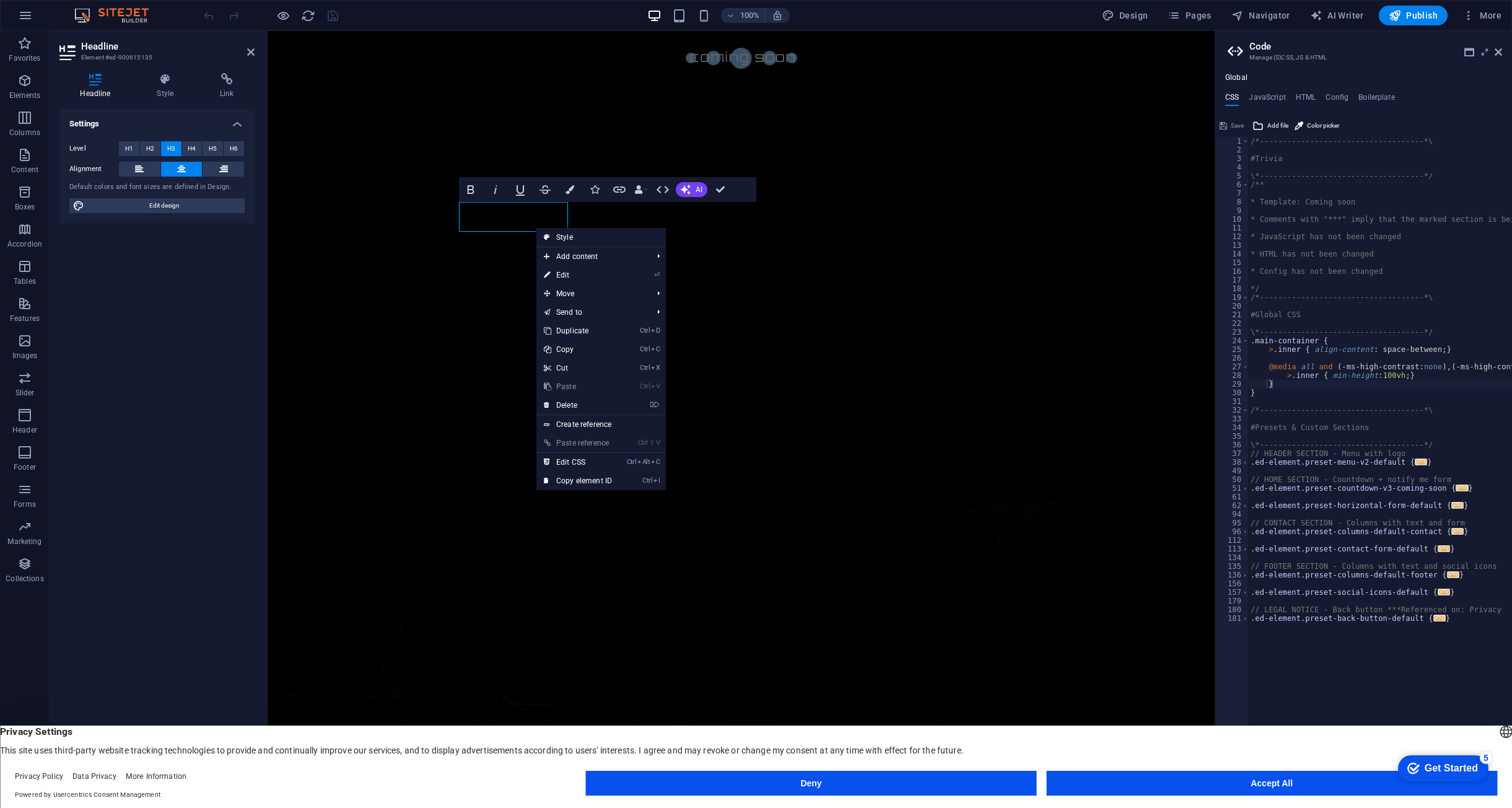
click at [222, 214] on div "Level H1 H2 H3 H4 H5 H6 Alignment Default colors and font sizes are defined in …" at bounding box center [157, 177] width 195 height 92
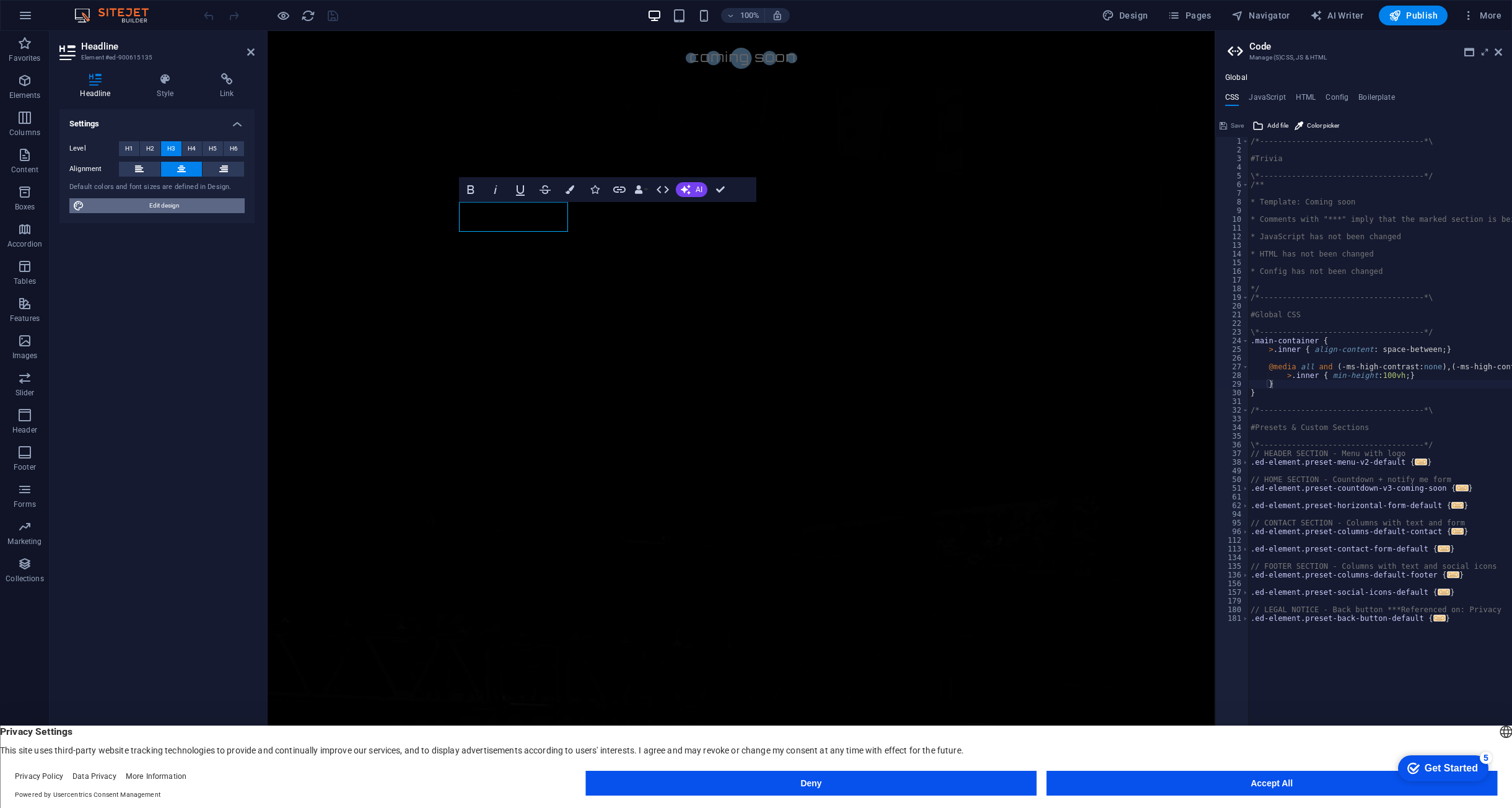
click at [222, 212] on span "Edit design" at bounding box center [164, 206] width 153 height 15
select select "px"
select select "300"
select select "px"
select select "rem"
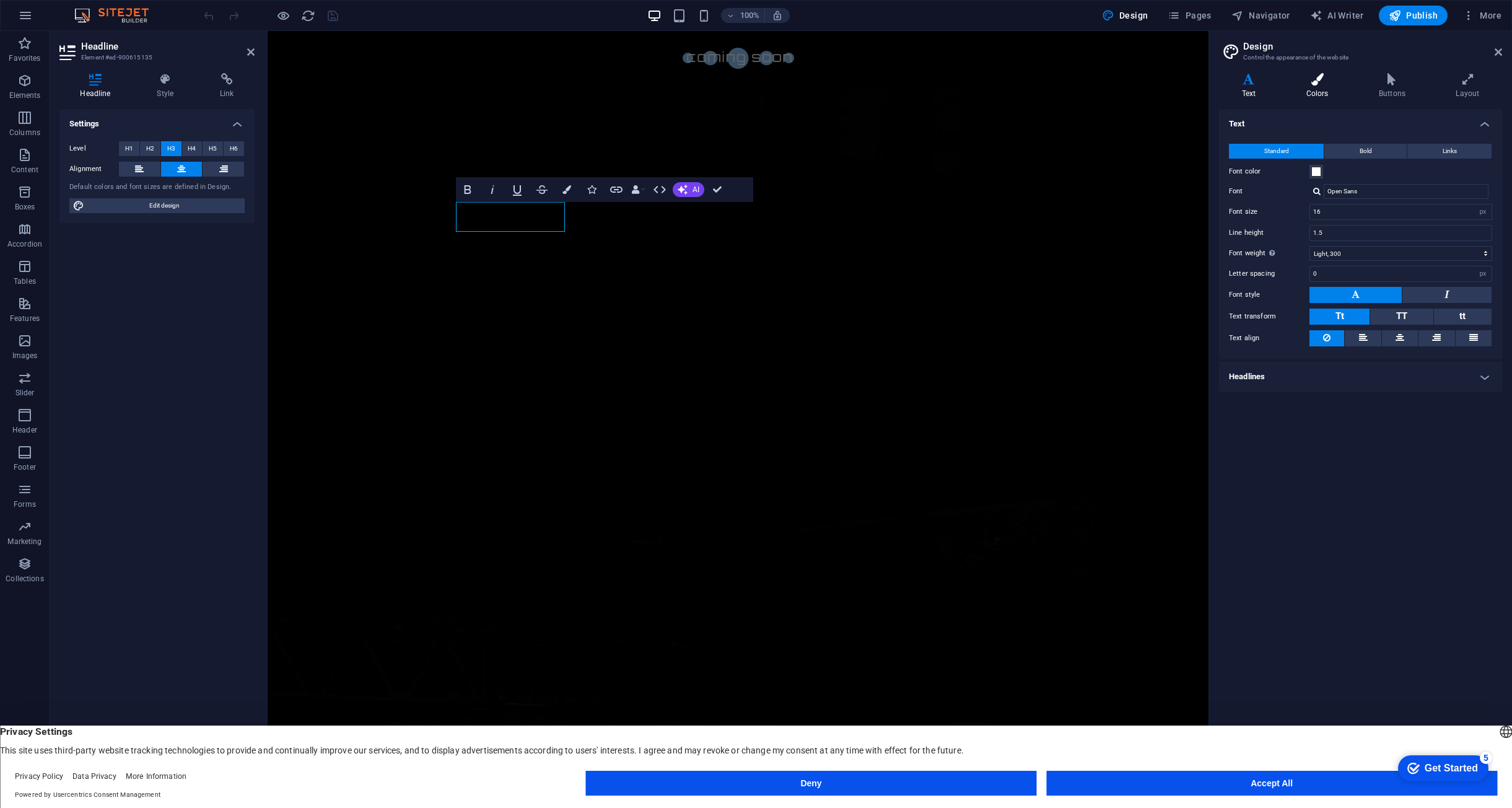
click at [1336, 86] on h4 "Colors" at bounding box center [1320, 86] width 72 height 26
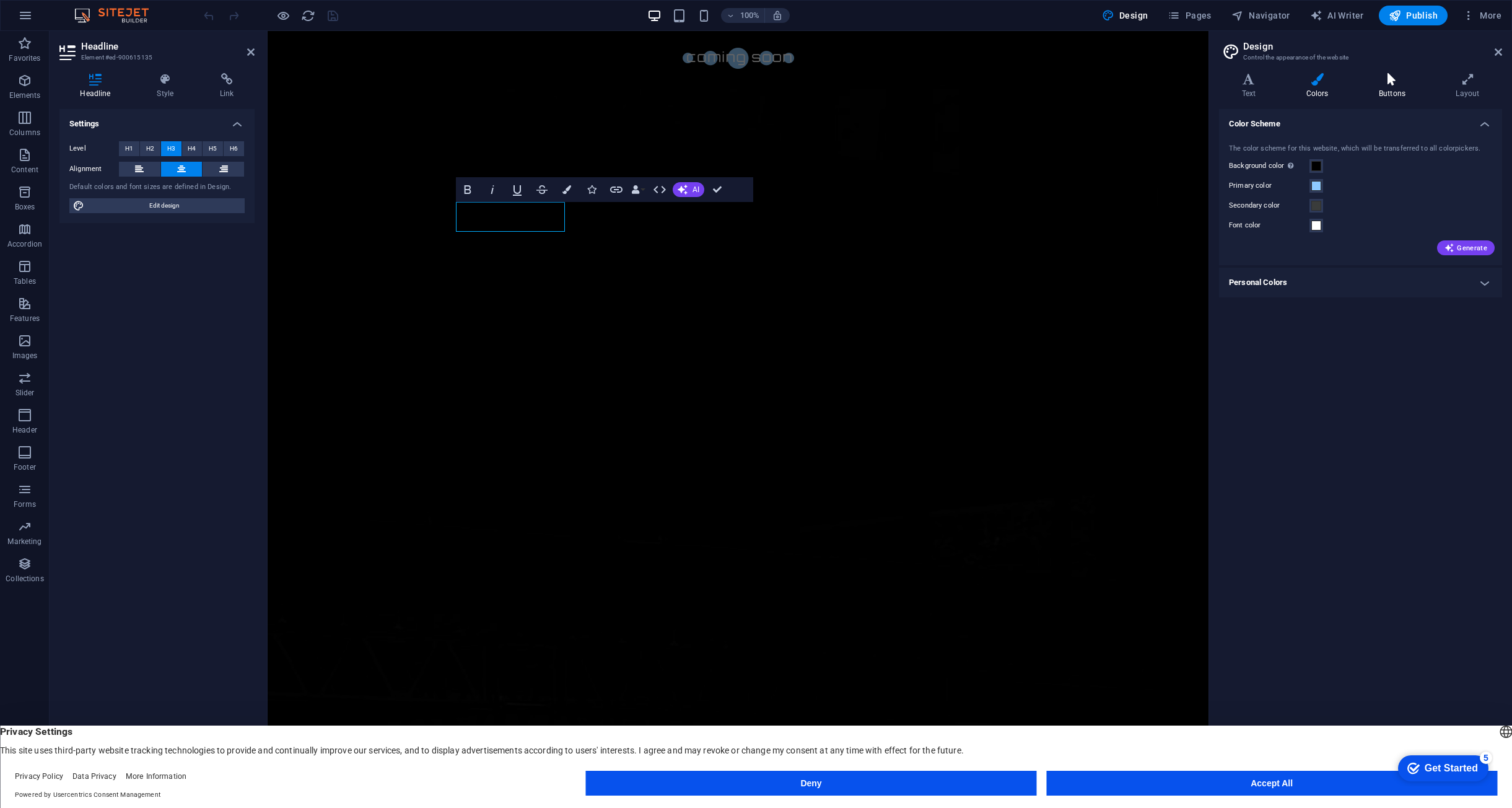
click at [1391, 91] on h4 "Buttons" at bounding box center [1395, 86] width 77 height 26
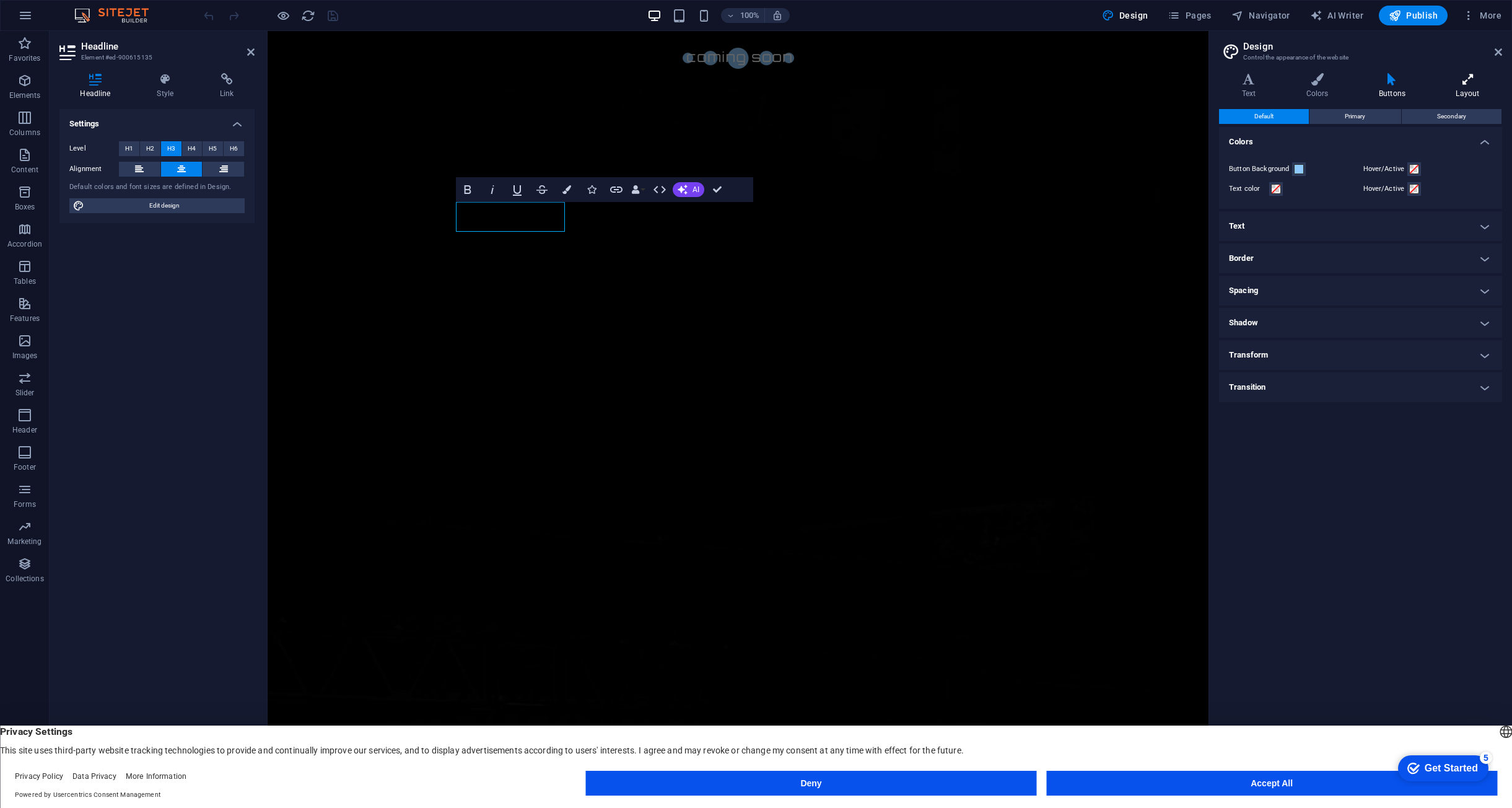
click at [1467, 87] on h4 "Layout" at bounding box center [1467, 86] width 69 height 26
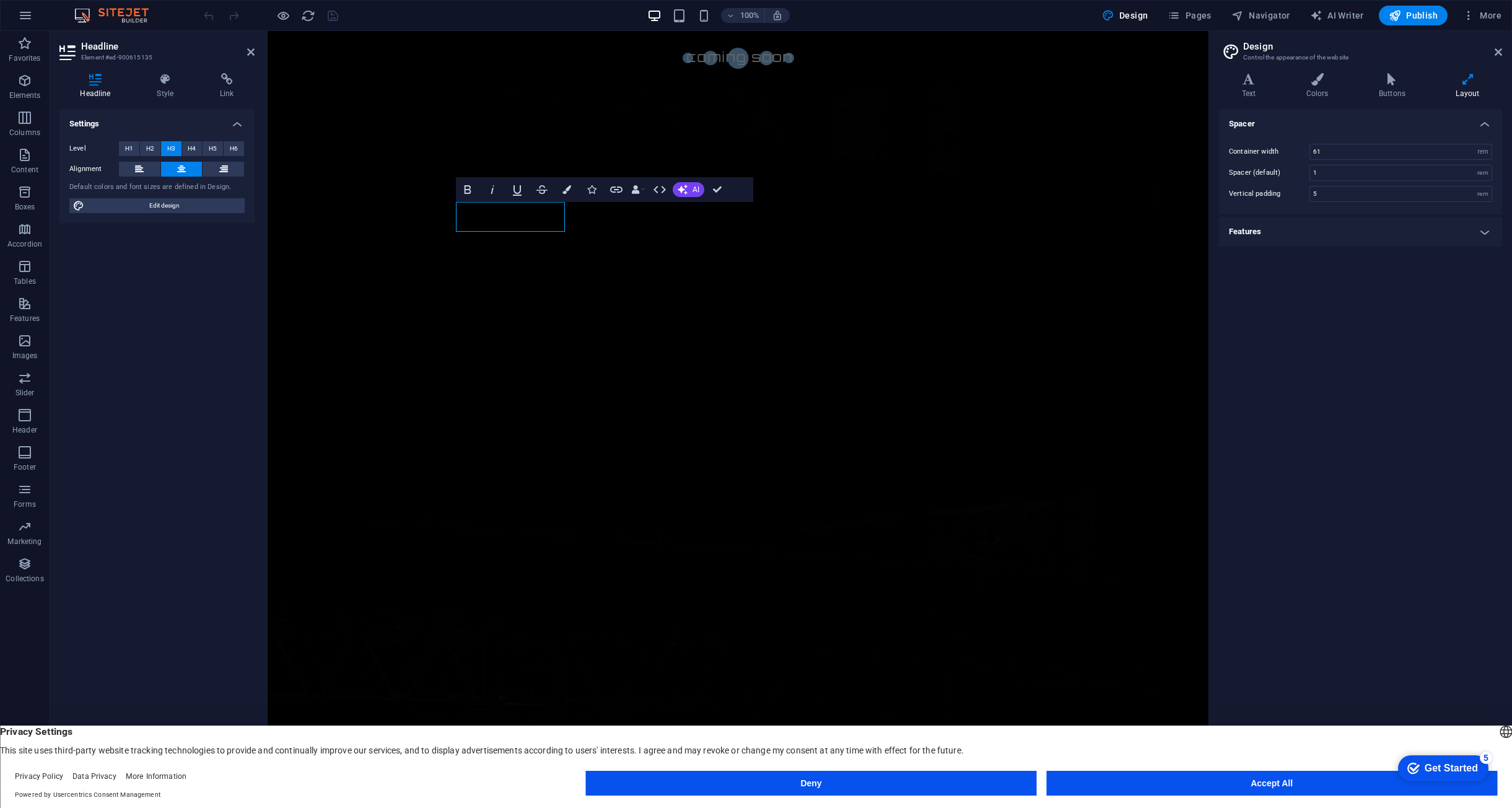
click at [1493, 55] on header "Design Control the appearance of the website" at bounding box center [1361, 47] width 280 height 32
click at [1254, 87] on h4 "Text" at bounding box center [1251, 86] width 64 height 26
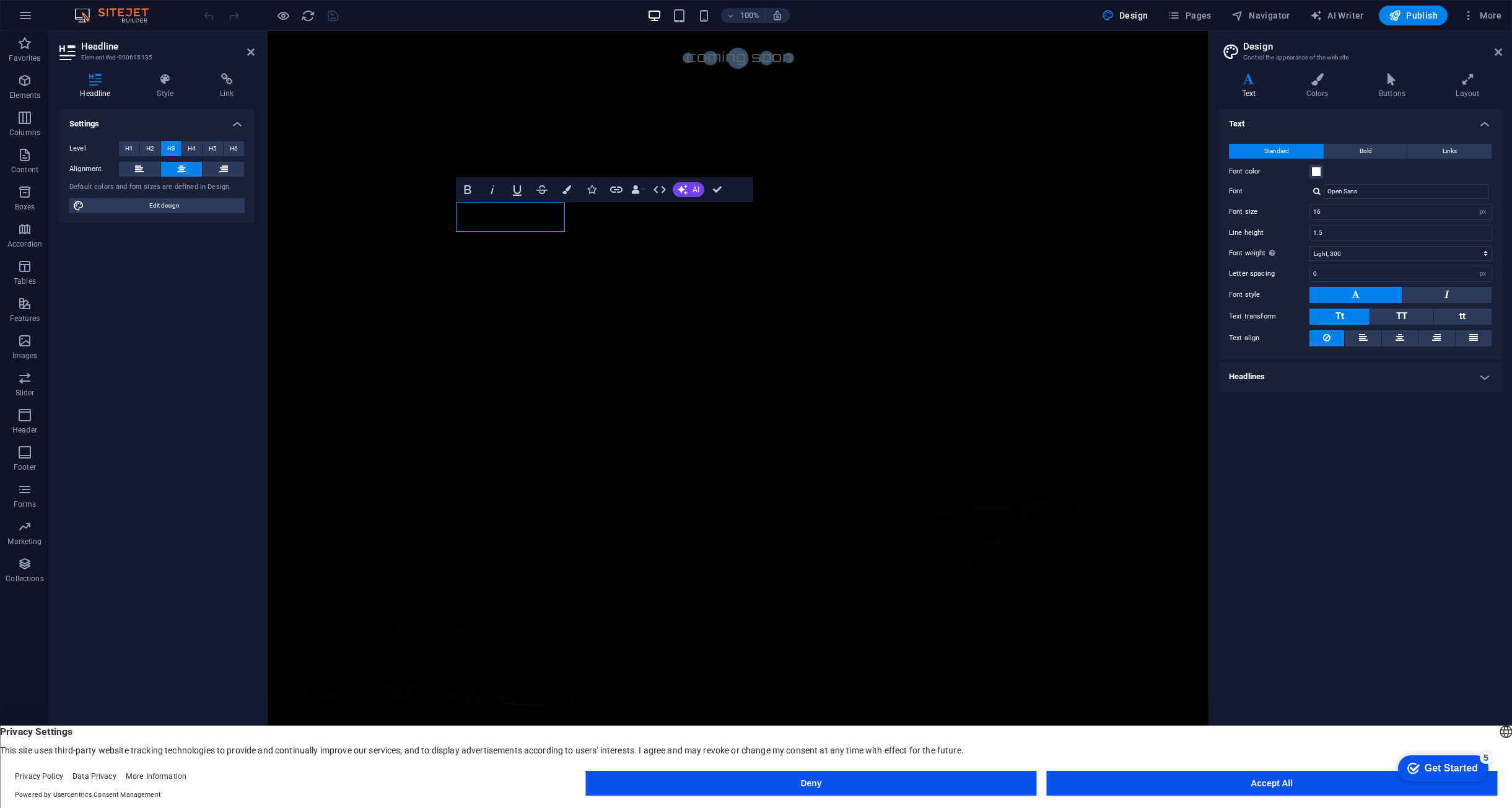
click at [1321, 374] on h4 "Headlines" at bounding box center [1360, 376] width 283 height 30
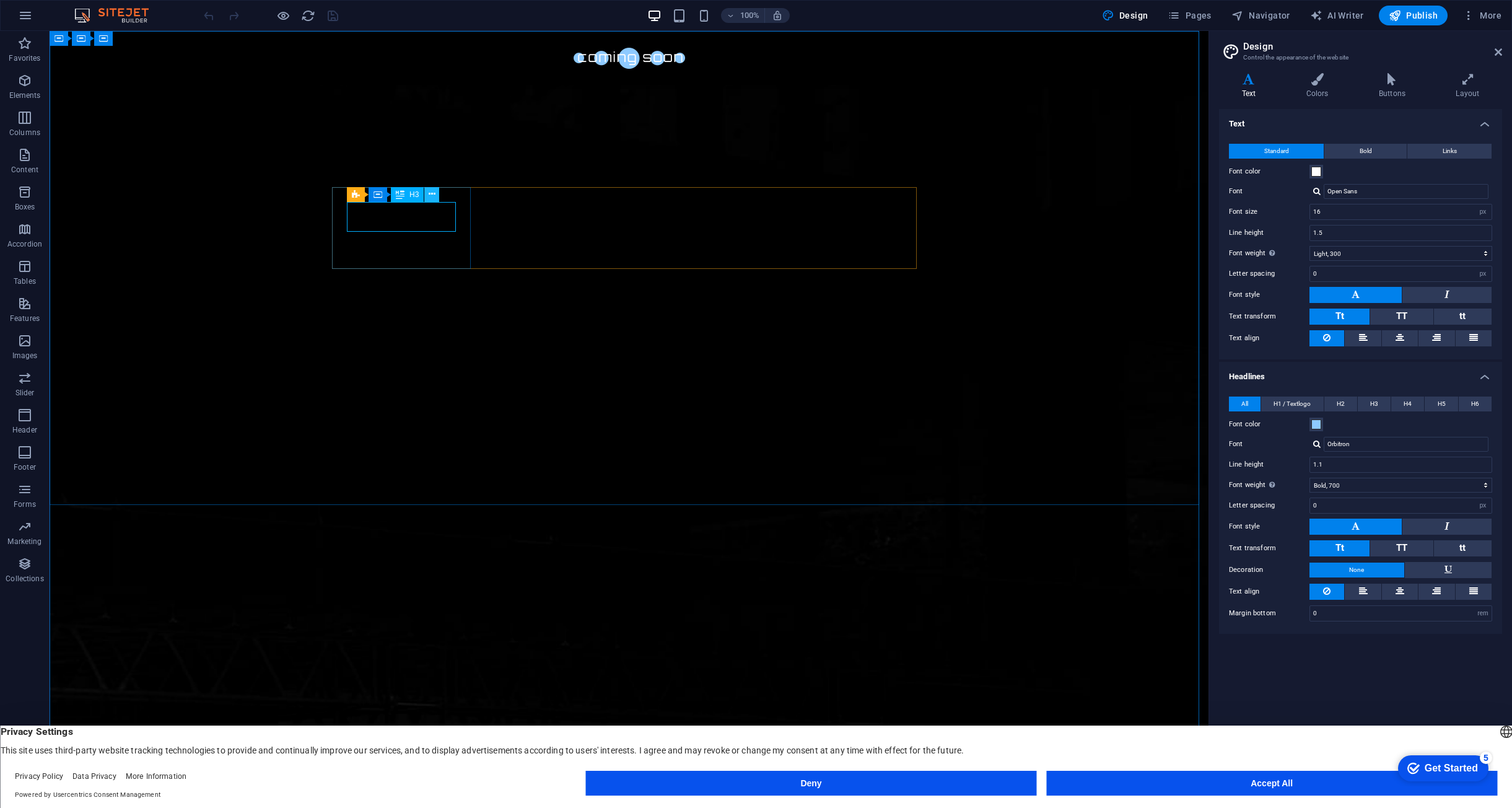
click at [427, 190] on button at bounding box center [432, 195] width 15 height 15
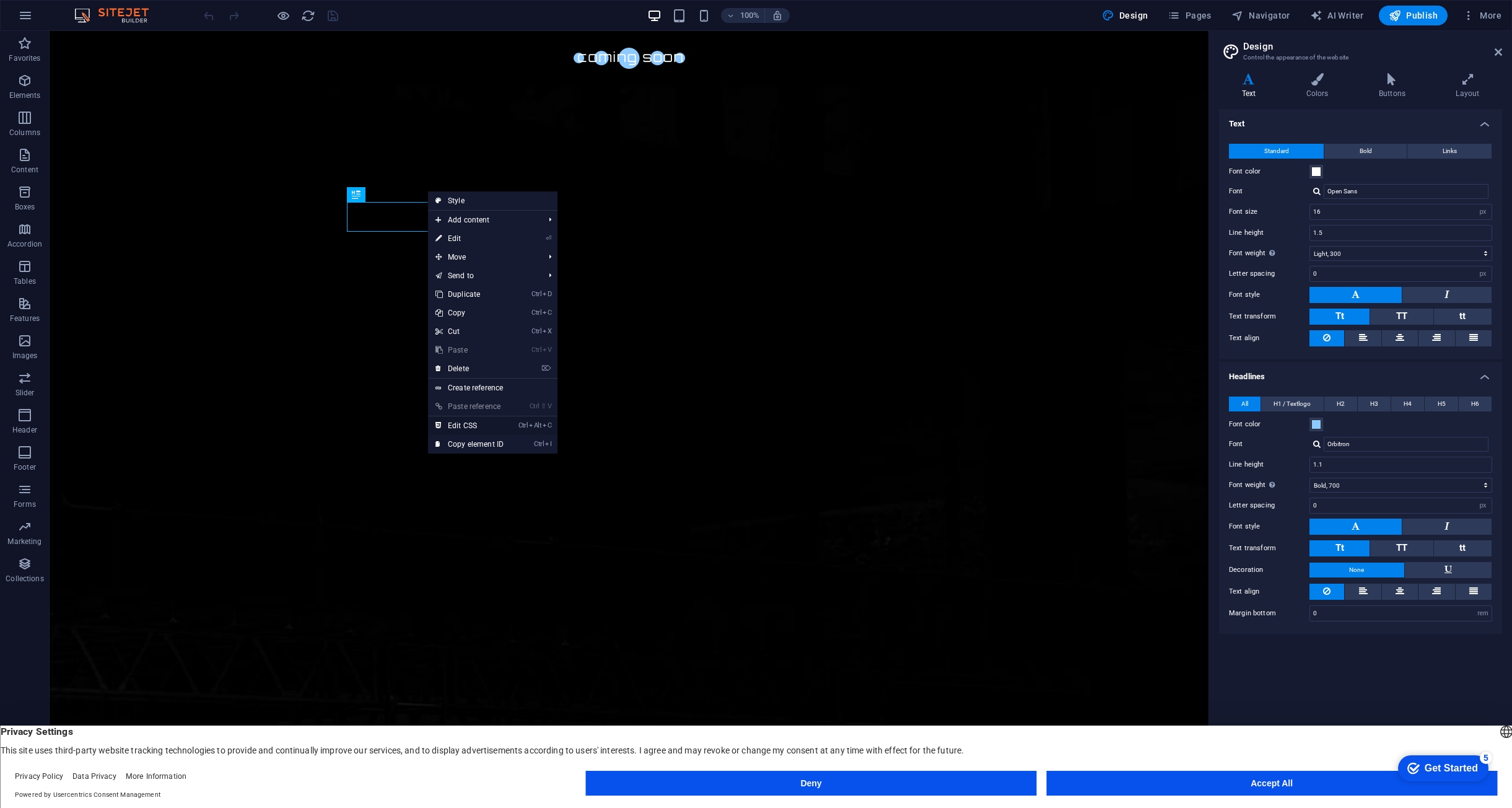
click at [466, 427] on link "Ctrl Alt C Edit CSS" at bounding box center [470, 425] width 83 height 18
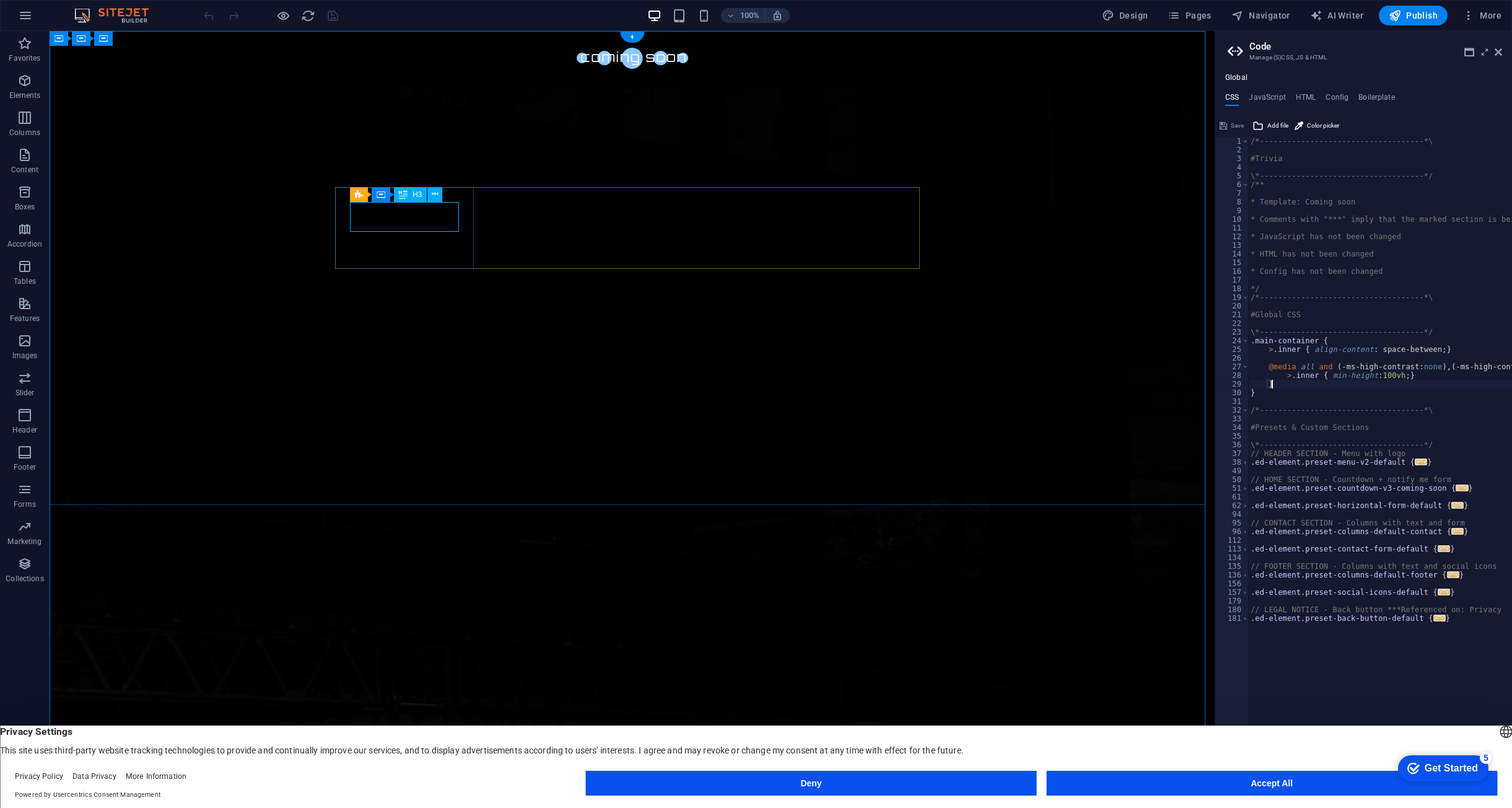
click at [394, 197] on div "H3" at bounding box center [410, 195] width 33 height 15
click at [369, 178] on span "Countdown" at bounding box center [372, 180] width 38 height 8
click at [408, 176] on button at bounding box center [404, 180] width 15 height 15
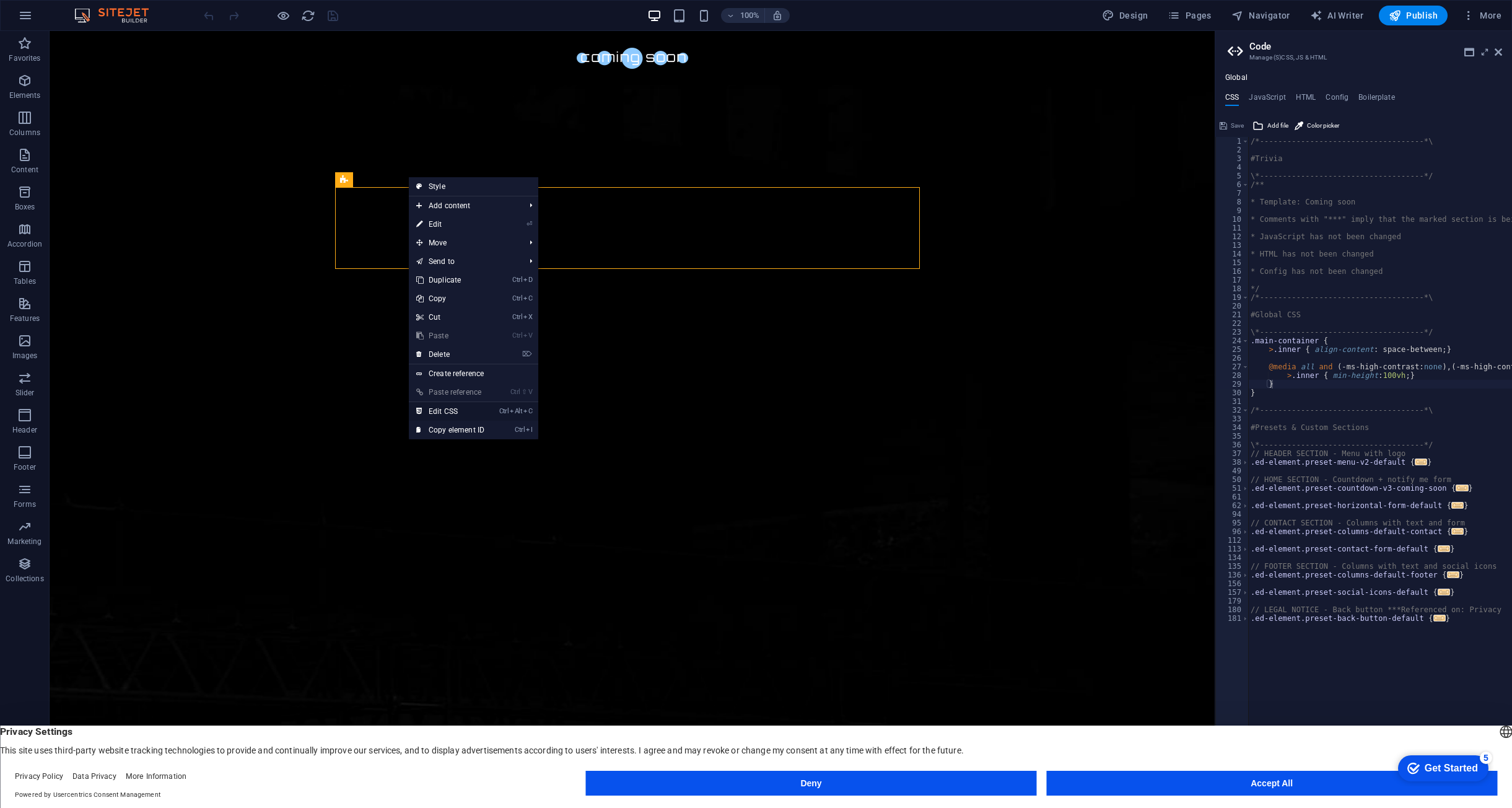
click at [453, 413] on link "Ctrl Alt C Edit CSS" at bounding box center [451, 411] width 83 height 18
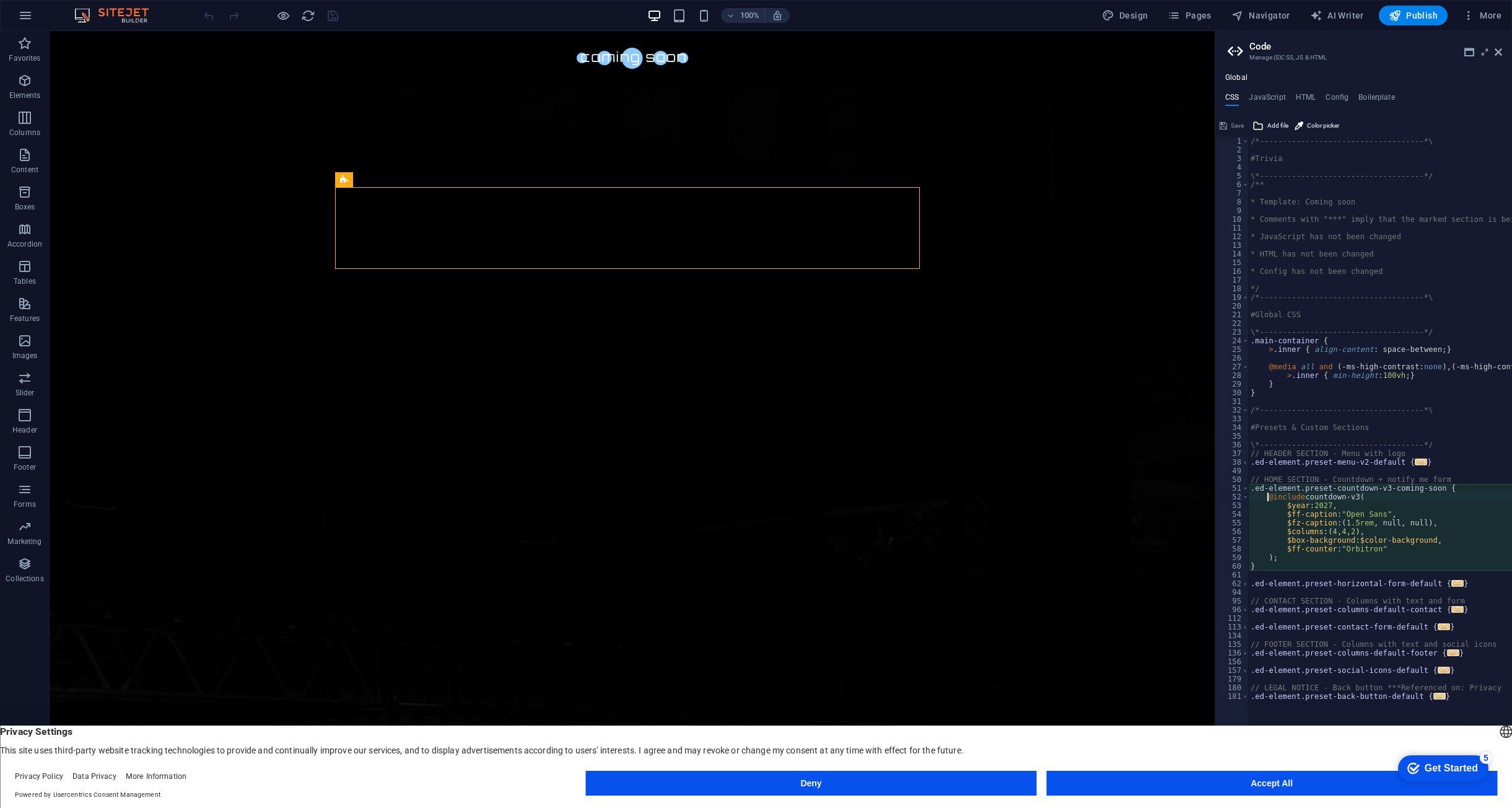
click at [1327, 503] on div "/*------------------------------------*\ #Trivia \*----------------------------…" at bounding box center [1434, 466] width 372 height 659
type textarea "$year: 2025,"
click at [1228, 125] on button "Save" at bounding box center [1232, 126] width 28 height 15
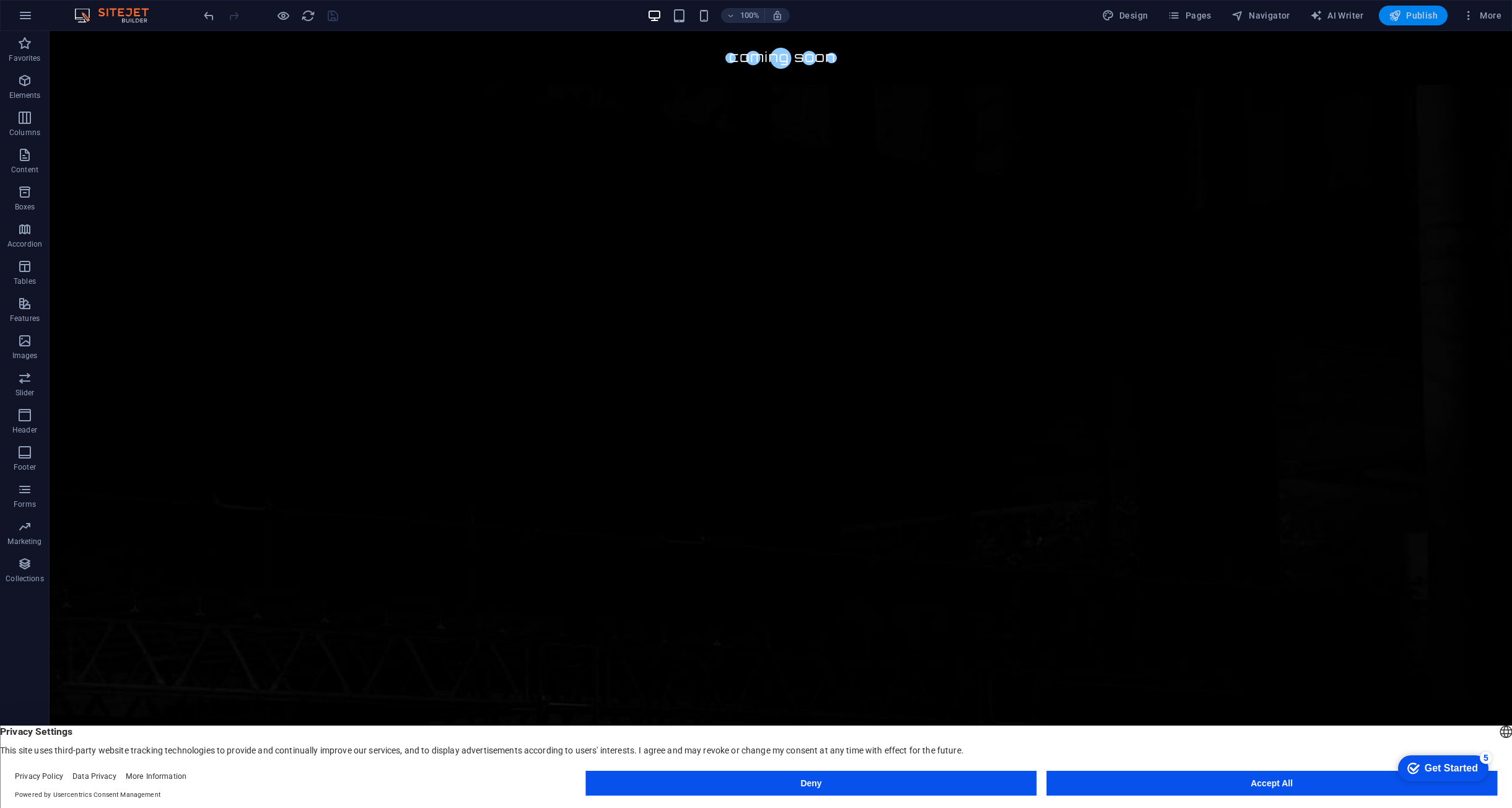
click at [1411, 19] on span "Publish" at bounding box center [1414, 16] width 49 height 13
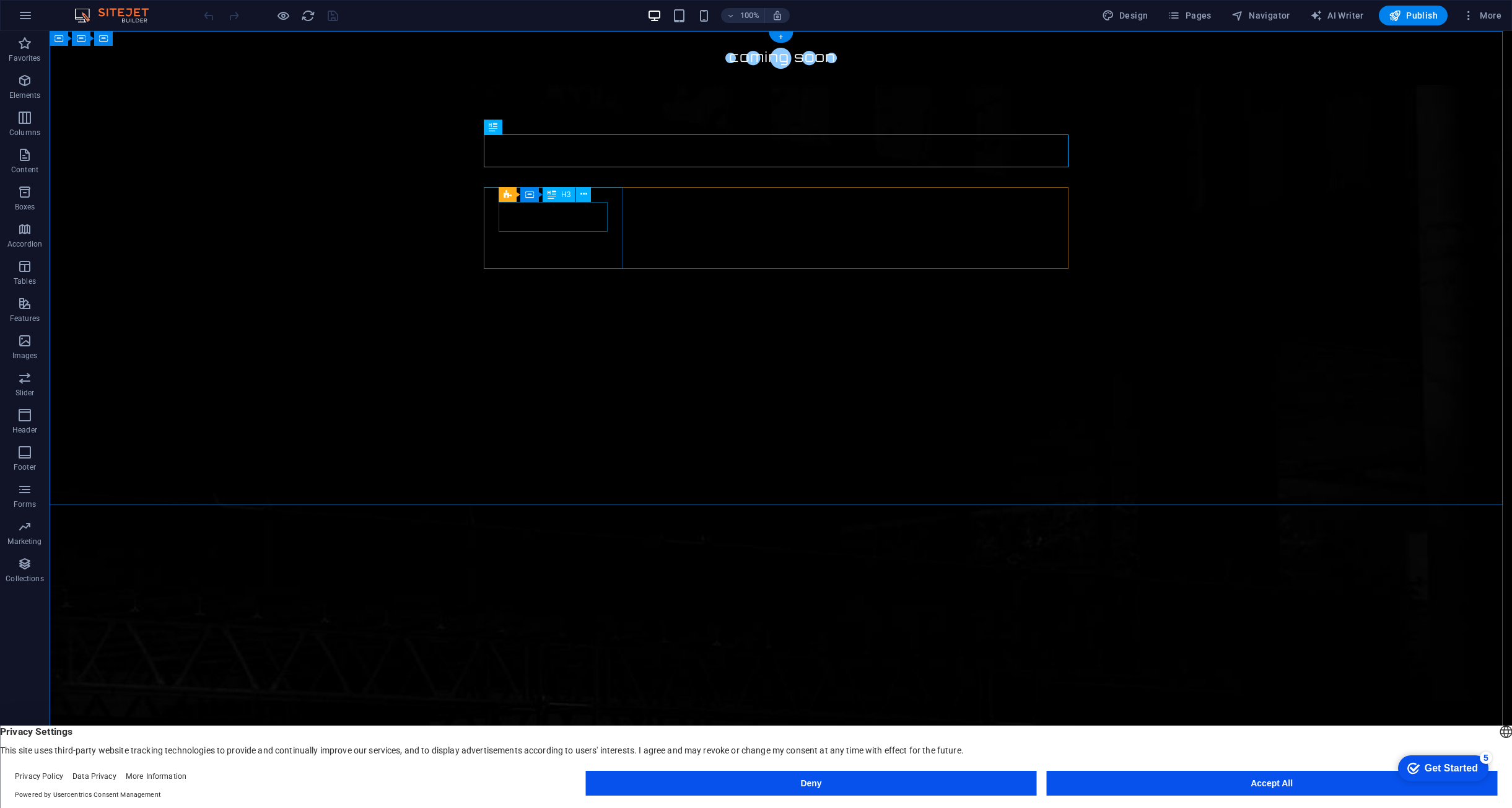
drag, startPoint x: 567, startPoint y: 226, endPoint x: 575, endPoint y: 223, distance: 8.5
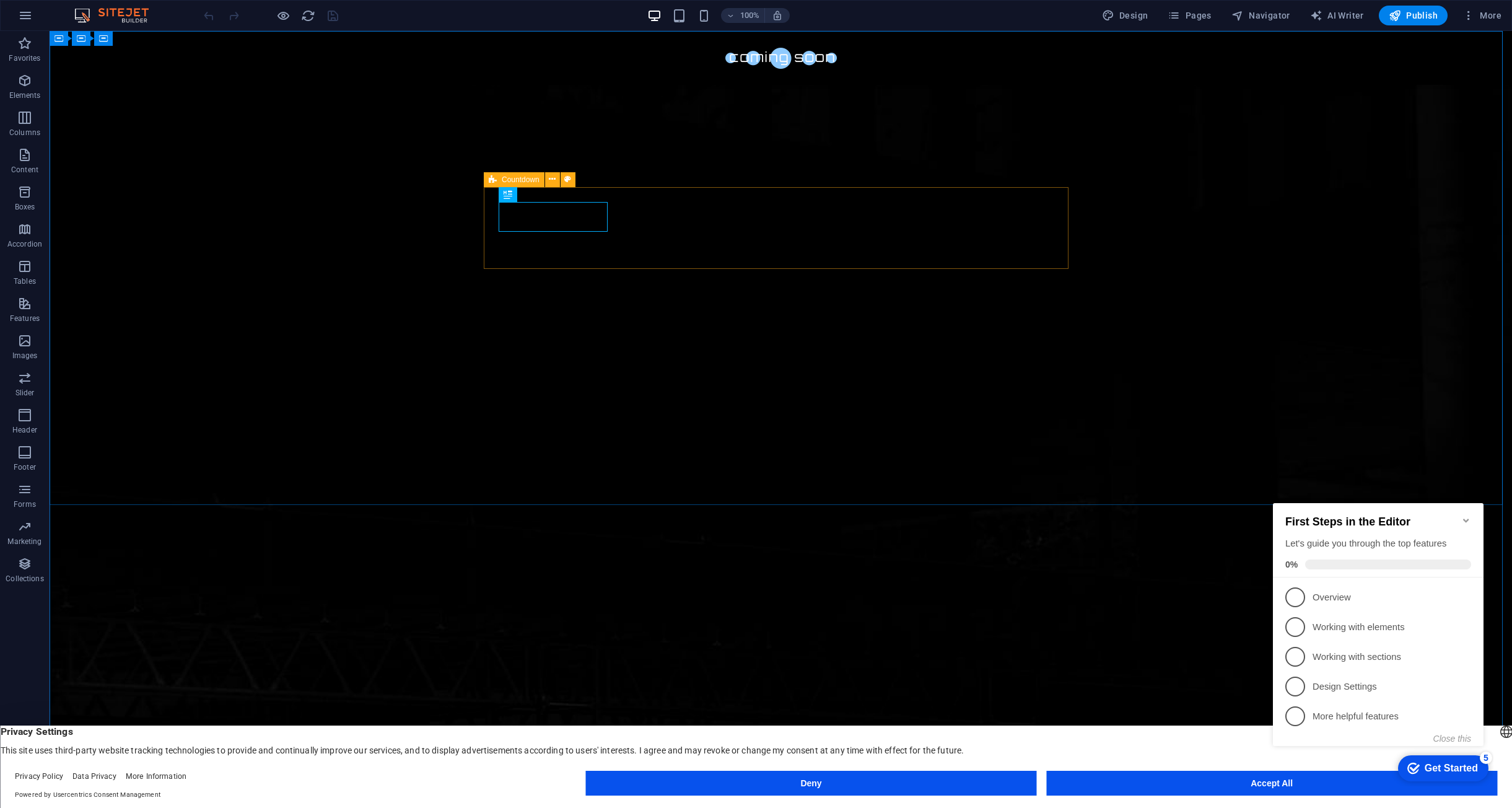
click at [490, 184] on icon at bounding box center [493, 180] width 8 height 15
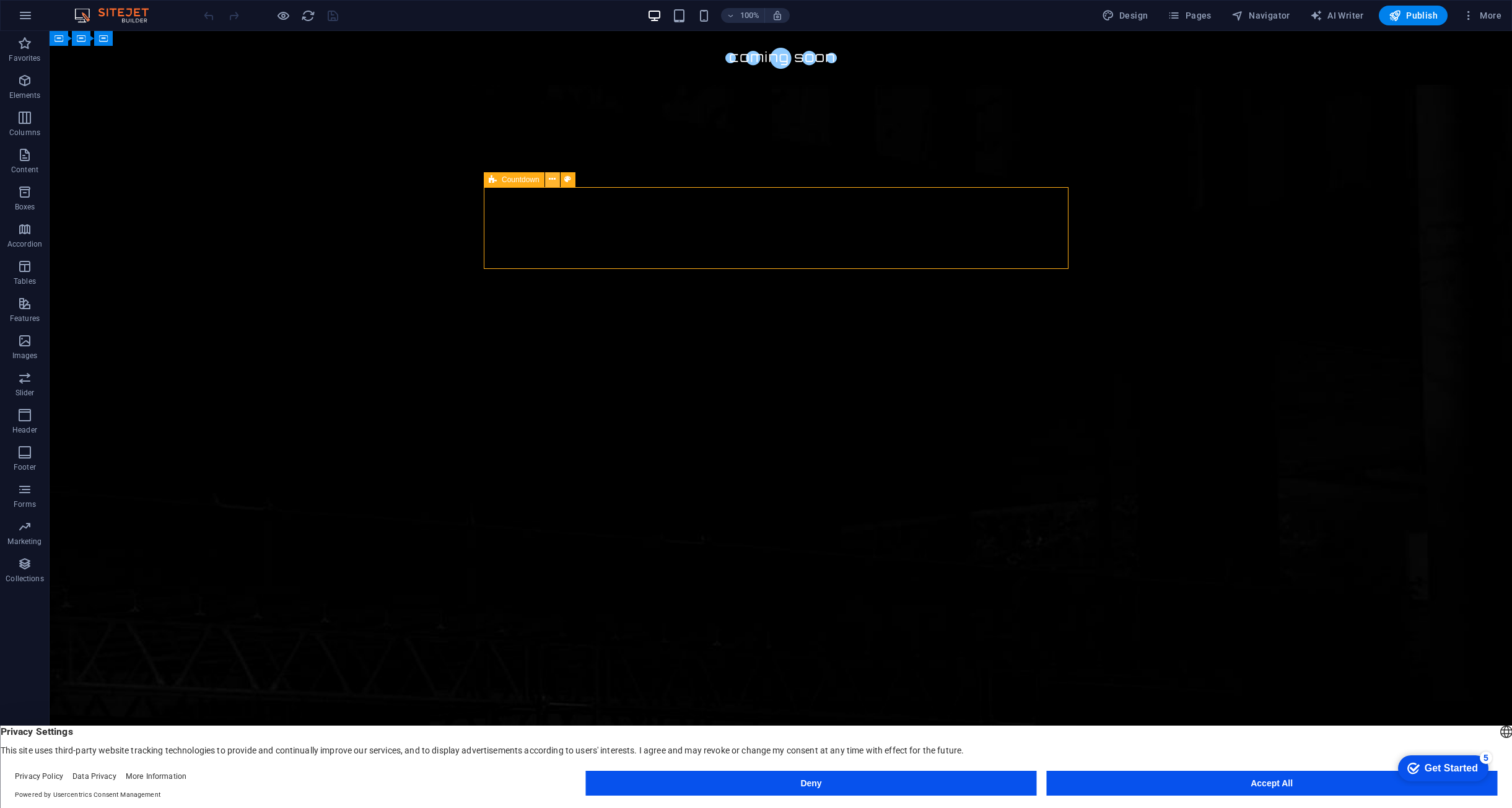
click at [548, 175] on button at bounding box center [553, 180] width 15 height 15
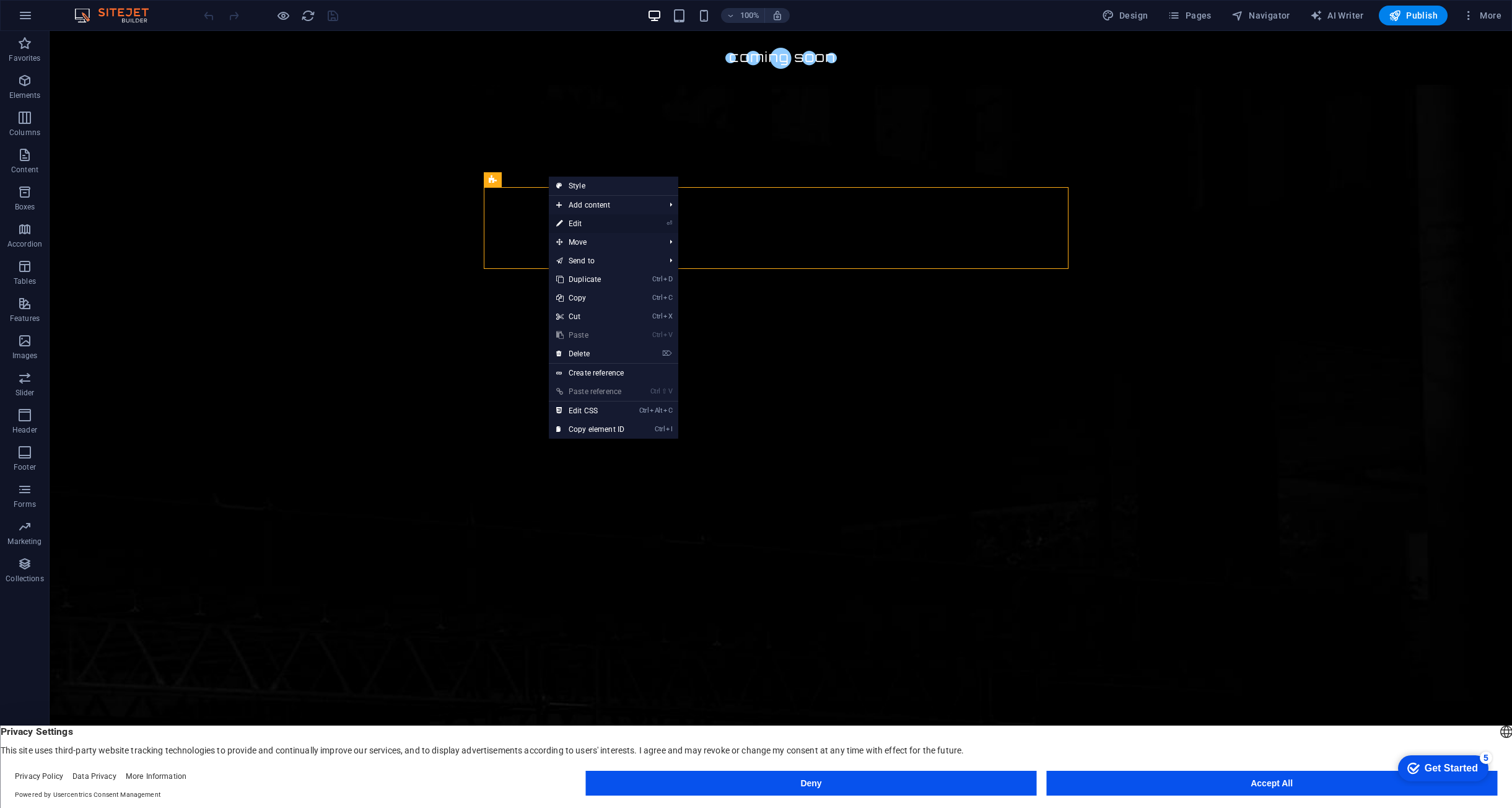
drag, startPoint x: 583, startPoint y: 222, endPoint x: 597, endPoint y: 328, distance: 106.9
click at [583, 222] on link "⏎ Edit" at bounding box center [591, 223] width 83 height 18
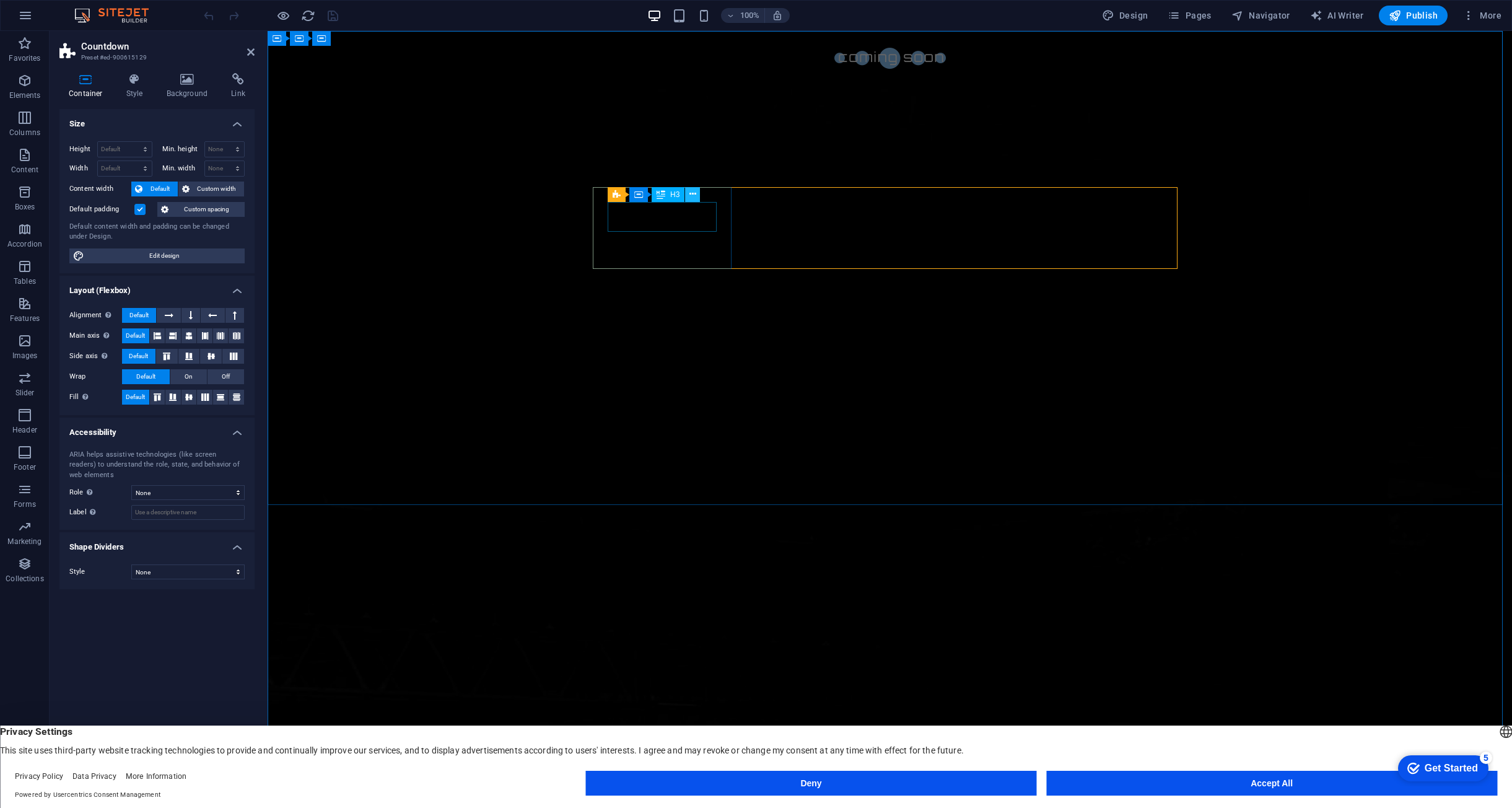
click at [697, 197] on button at bounding box center [693, 195] width 15 height 15
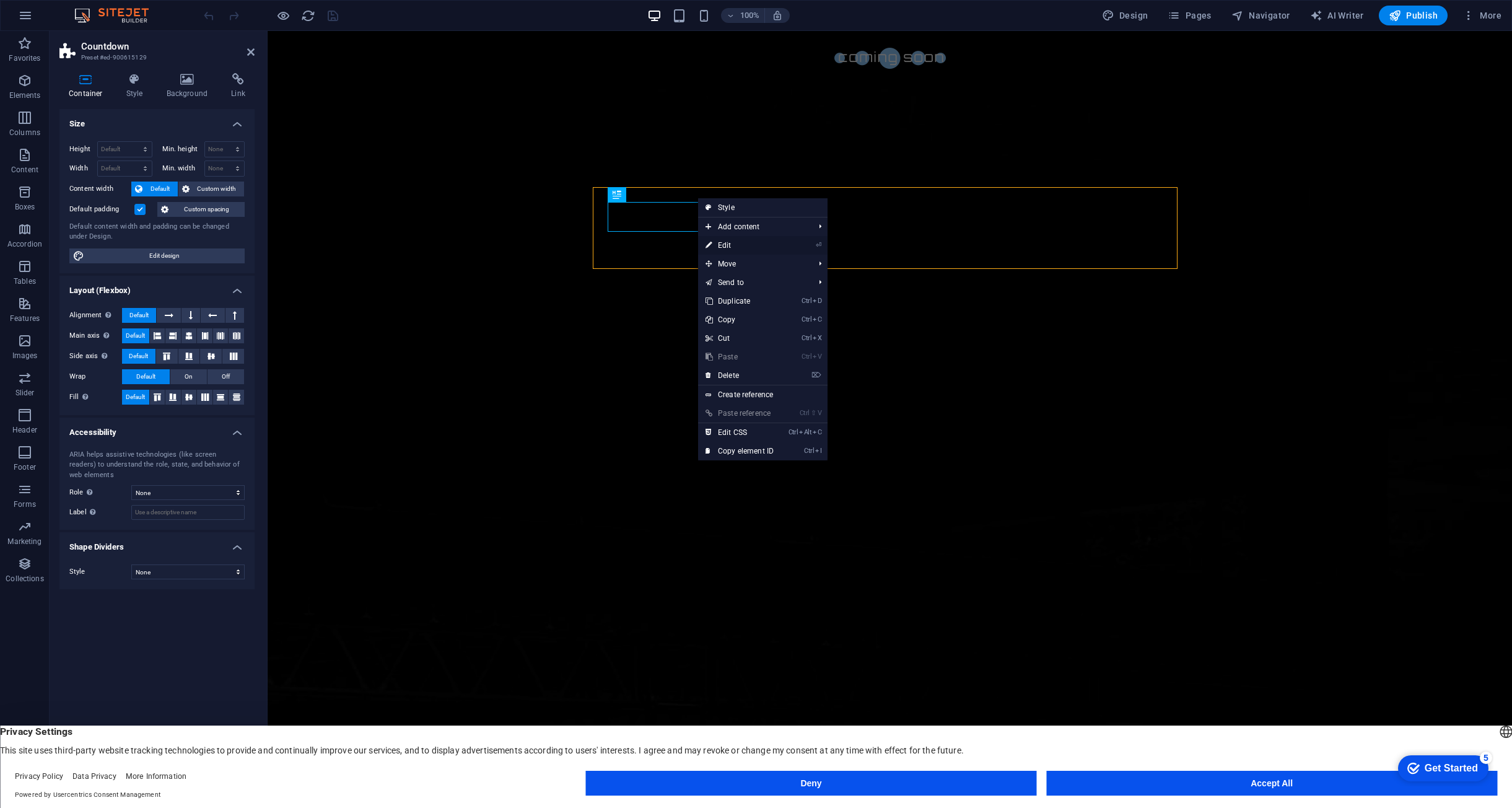
click at [742, 244] on link "⏎ Edit" at bounding box center [740, 245] width 83 height 18
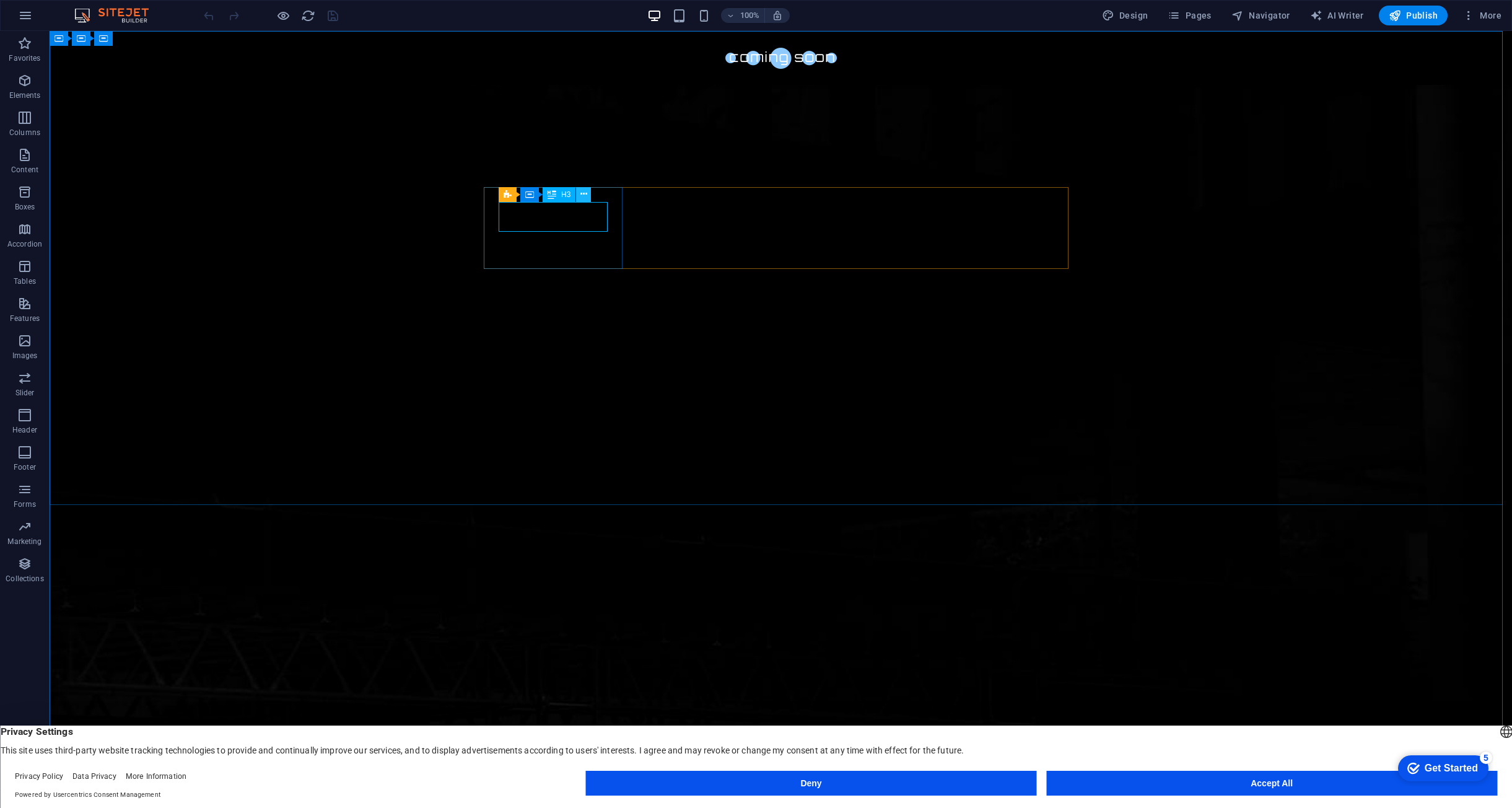
click at [586, 188] on icon at bounding box center [584, 194] width 7 height 13
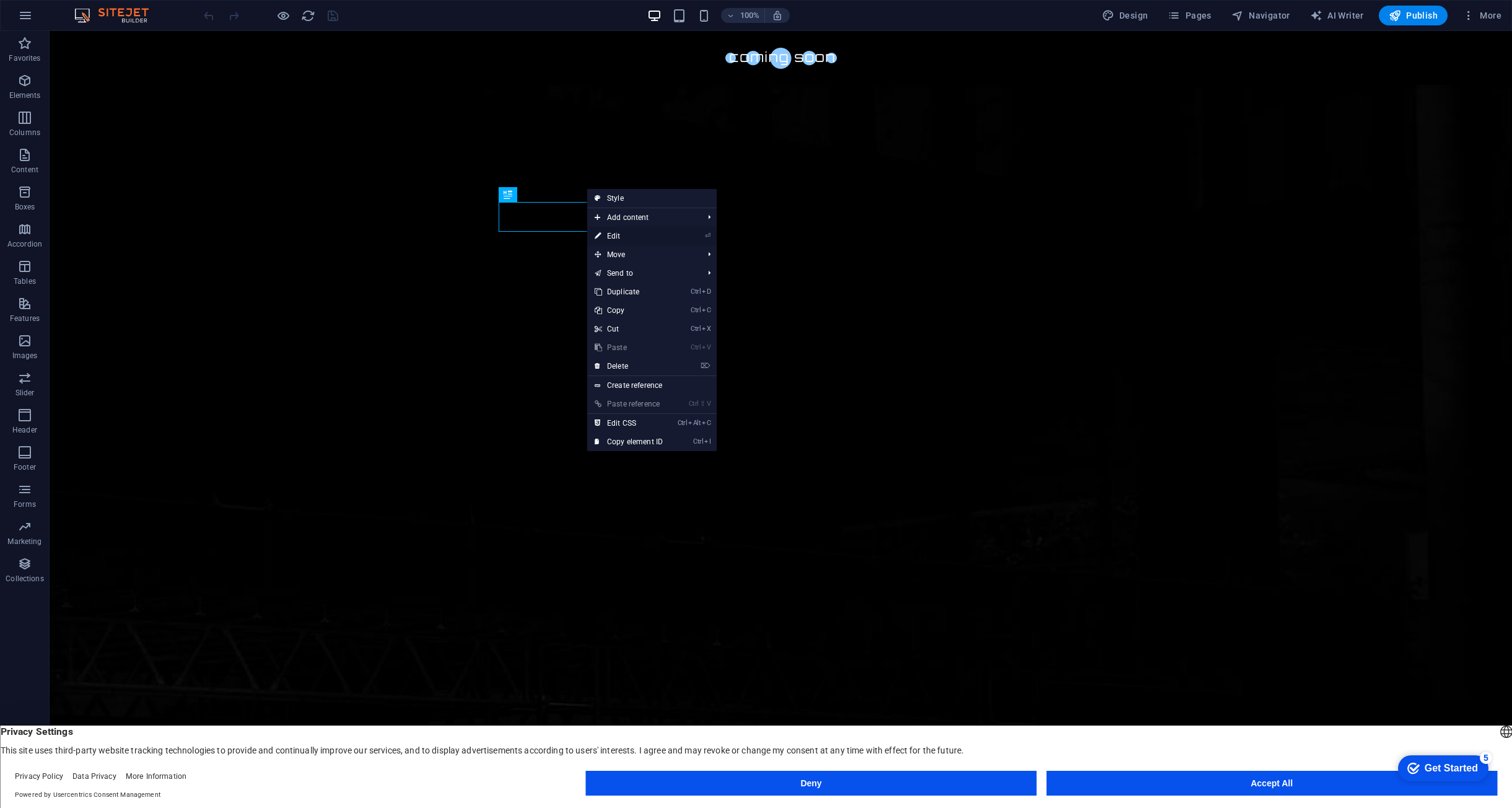
drag, startPoint x: 630, startPoint y: 236, endPoint x: 362, endPoint y: 205, distance: 269.8
click at [630, 236] on link "⏎ Edit" at bounding box center [629, 236] width 83 height 18
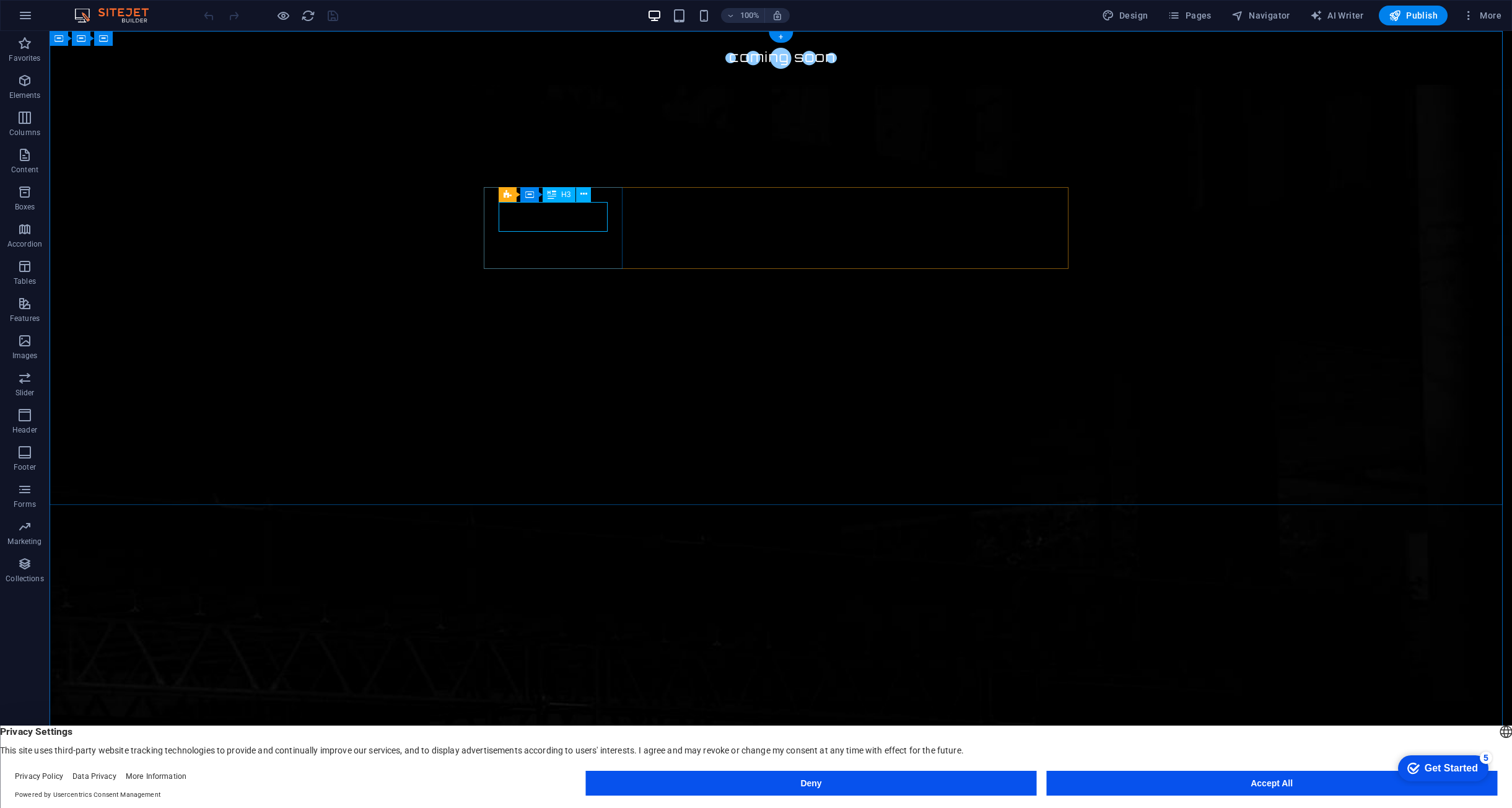
click at [587, 195] on icon at bounding box center [584, 194] width 7 height 13
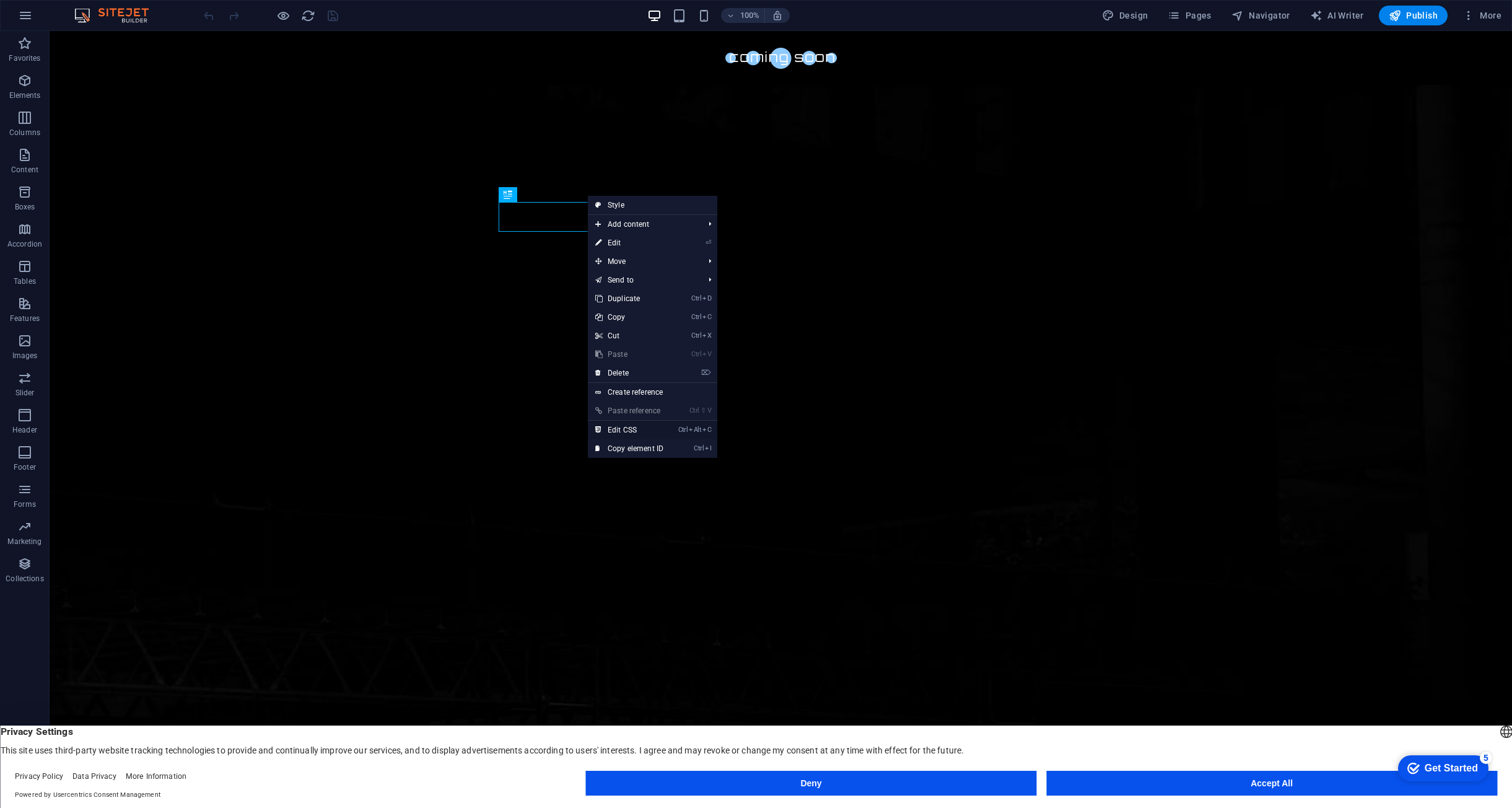
click at [621, 434] on link "Ctrl Alt C Edit CSS" at bounding box center [630, 429] width 83 height 18
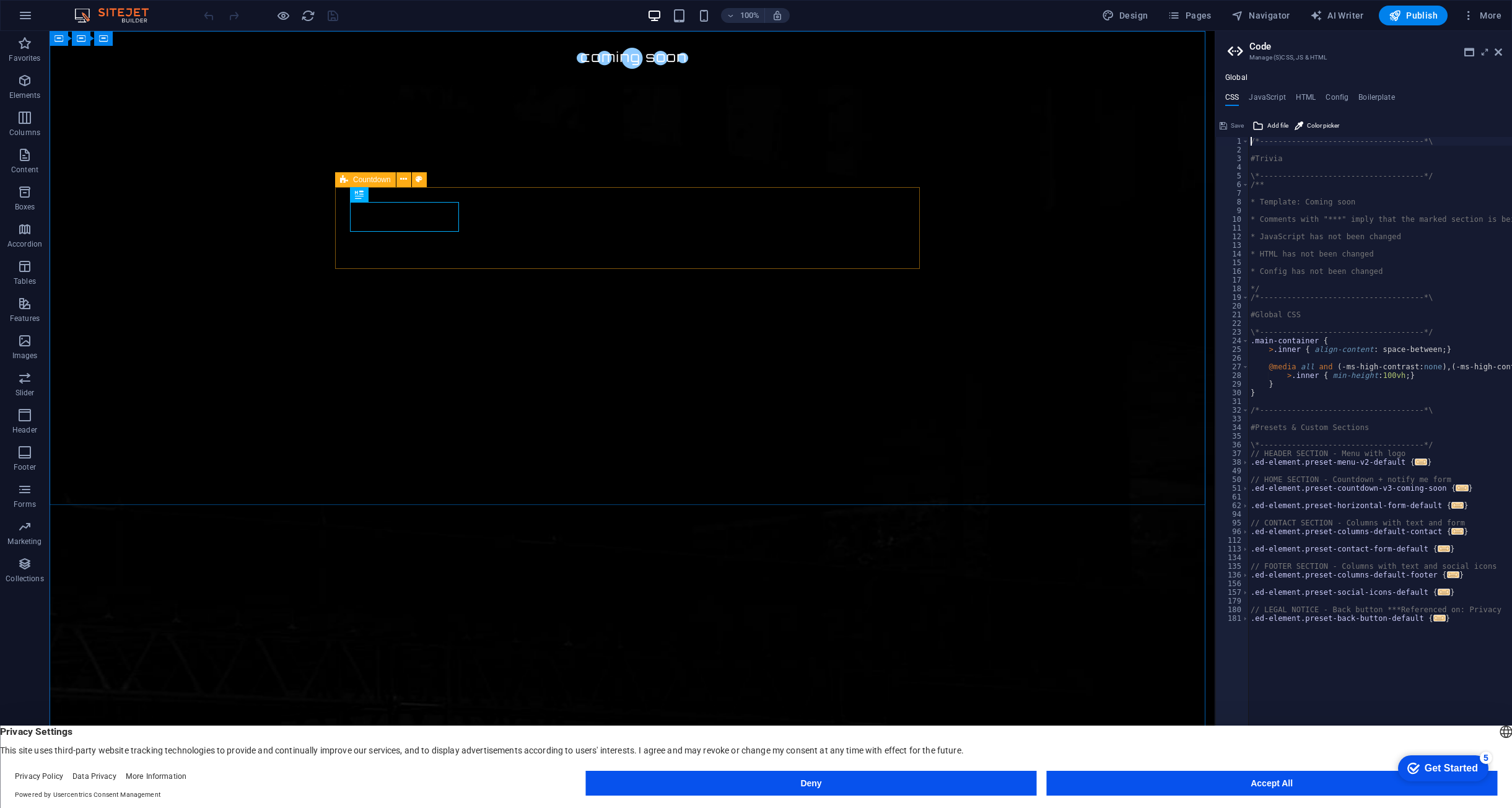
click at [350, 179] on div "Countdown" at bounding box center [366, 180] width 61 height 15
click at [404, 182] on icon at bounding box center [403, 179] width 7 height 13
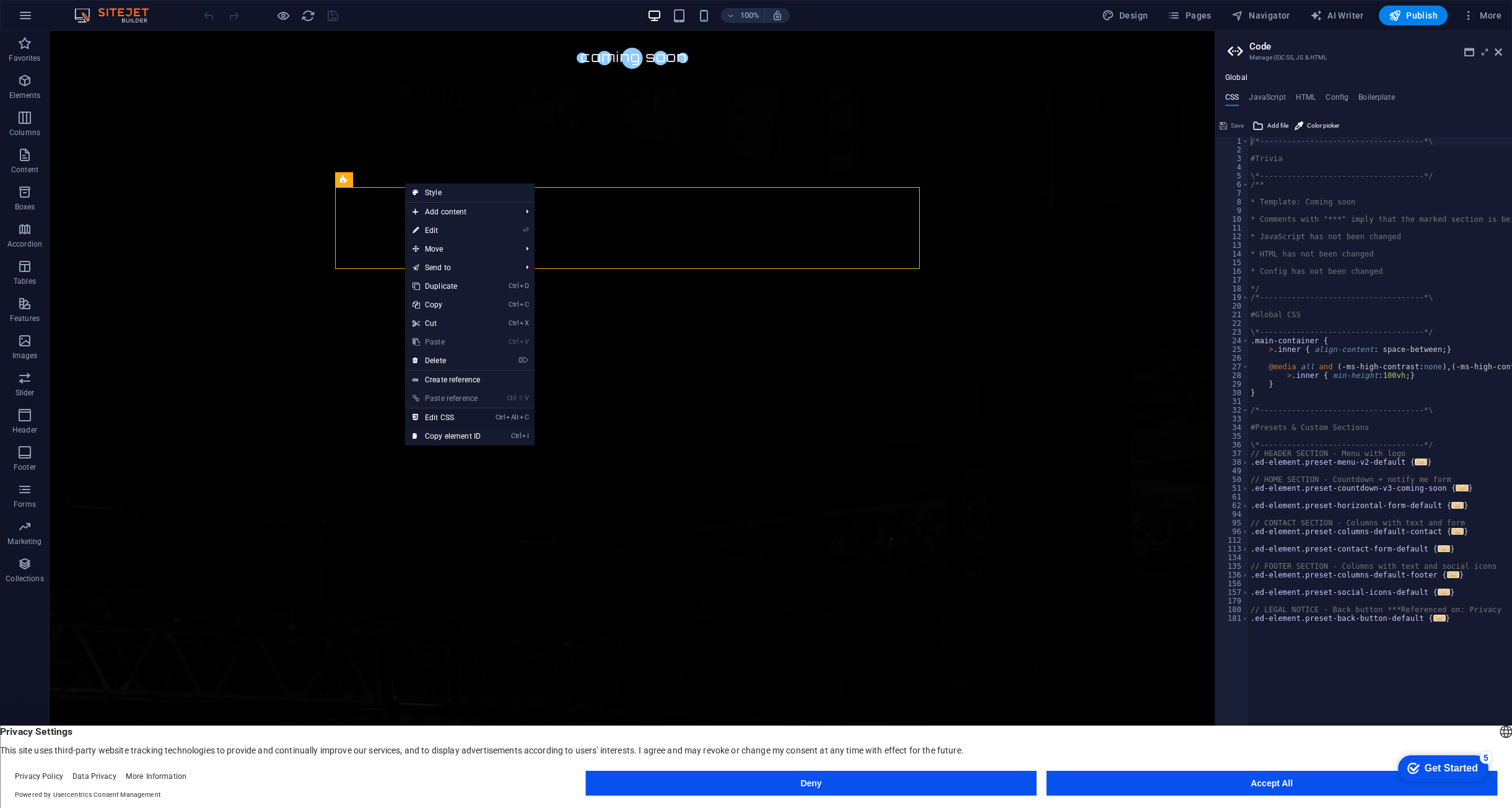
click at [458, 414] on link "Ctrl Alt C Edit CSS" at bounding box center [447, 417] width 83 height 18
type textarea "@include countdown-v3("
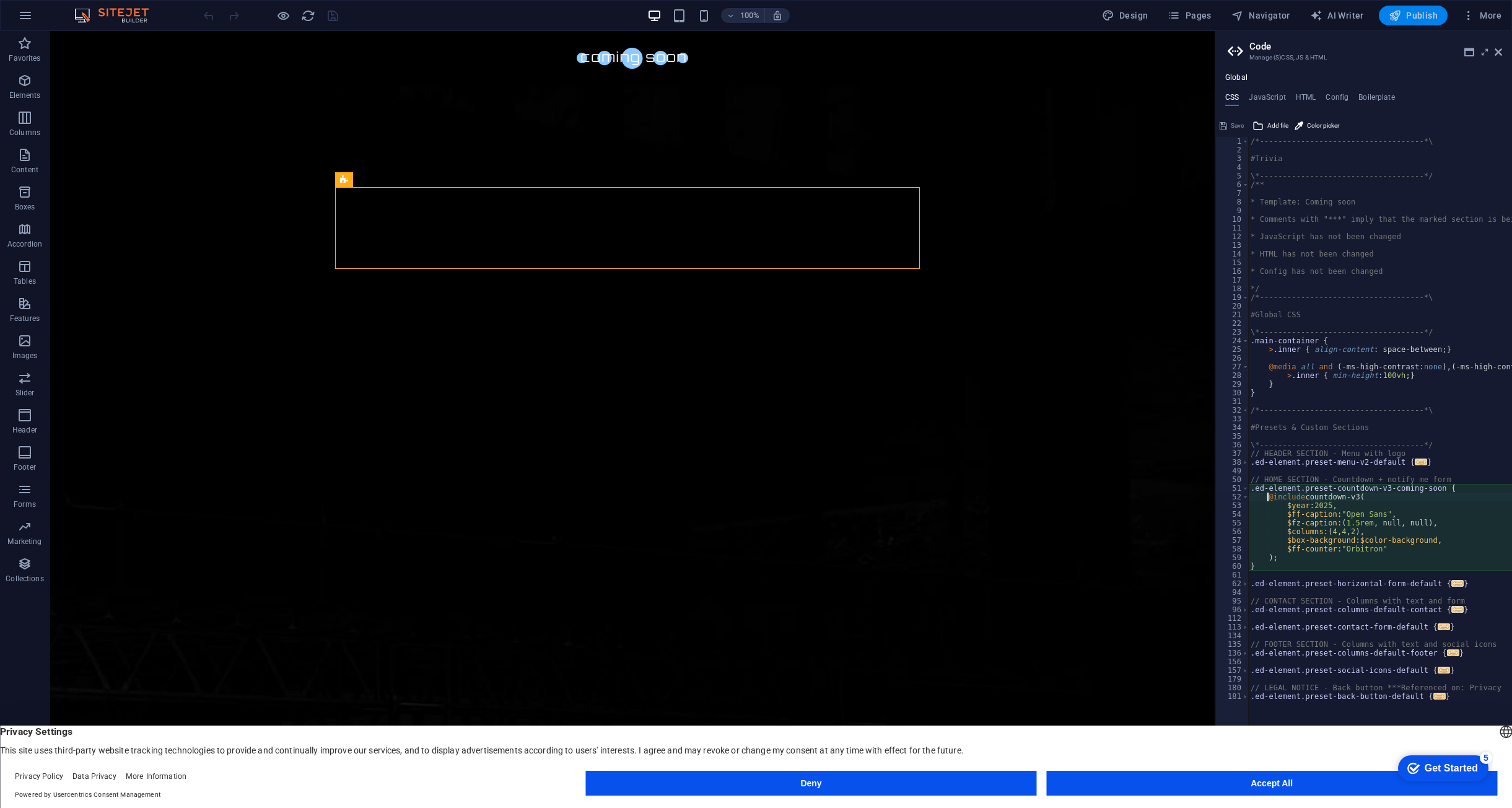
click at [1425, 13] on span "Publish" at bounding box center [1414, 16] width 49 height 13
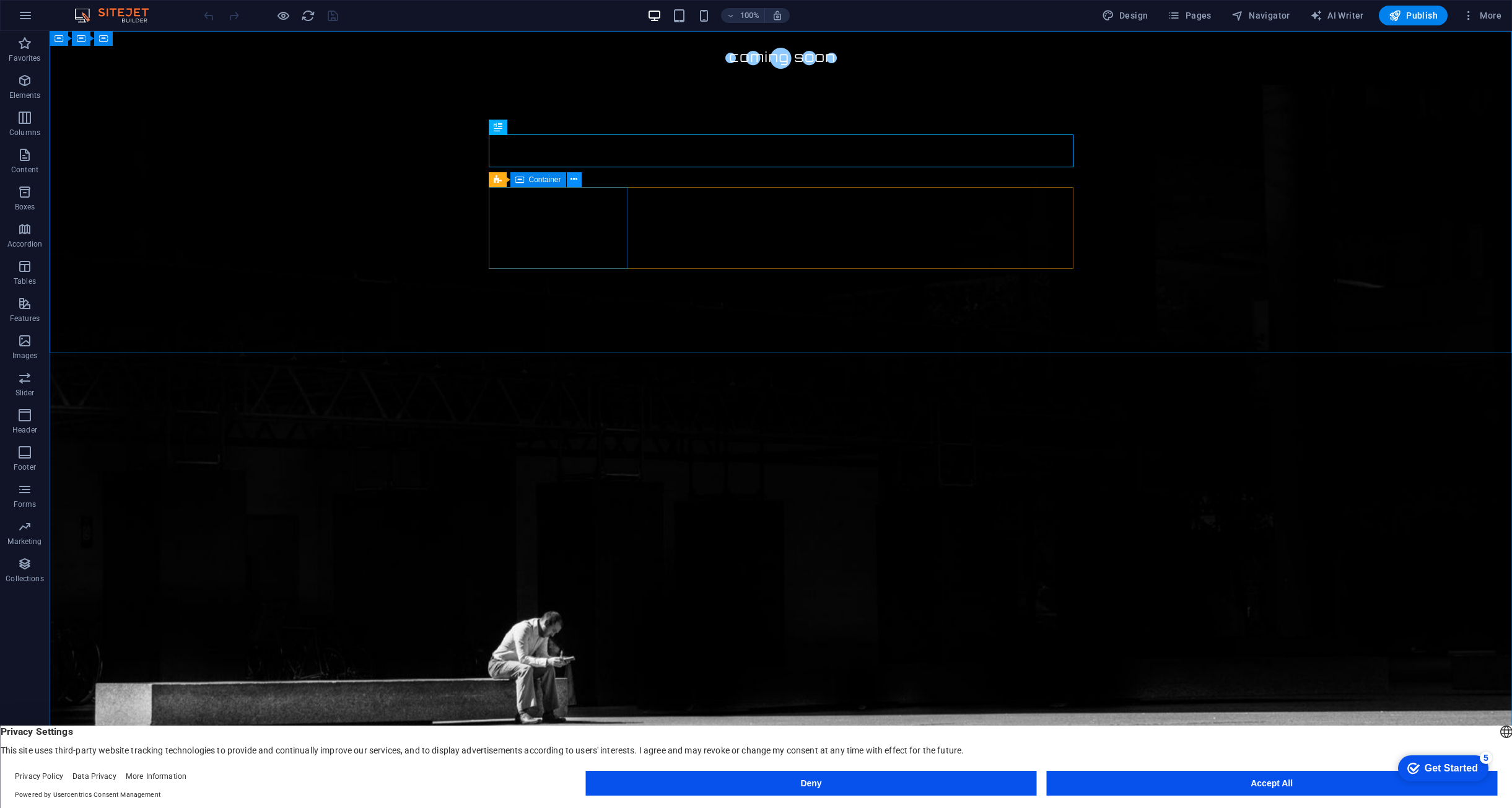
click at [572, 183] on icon at bounding box center [574, 179] width 7 height 13
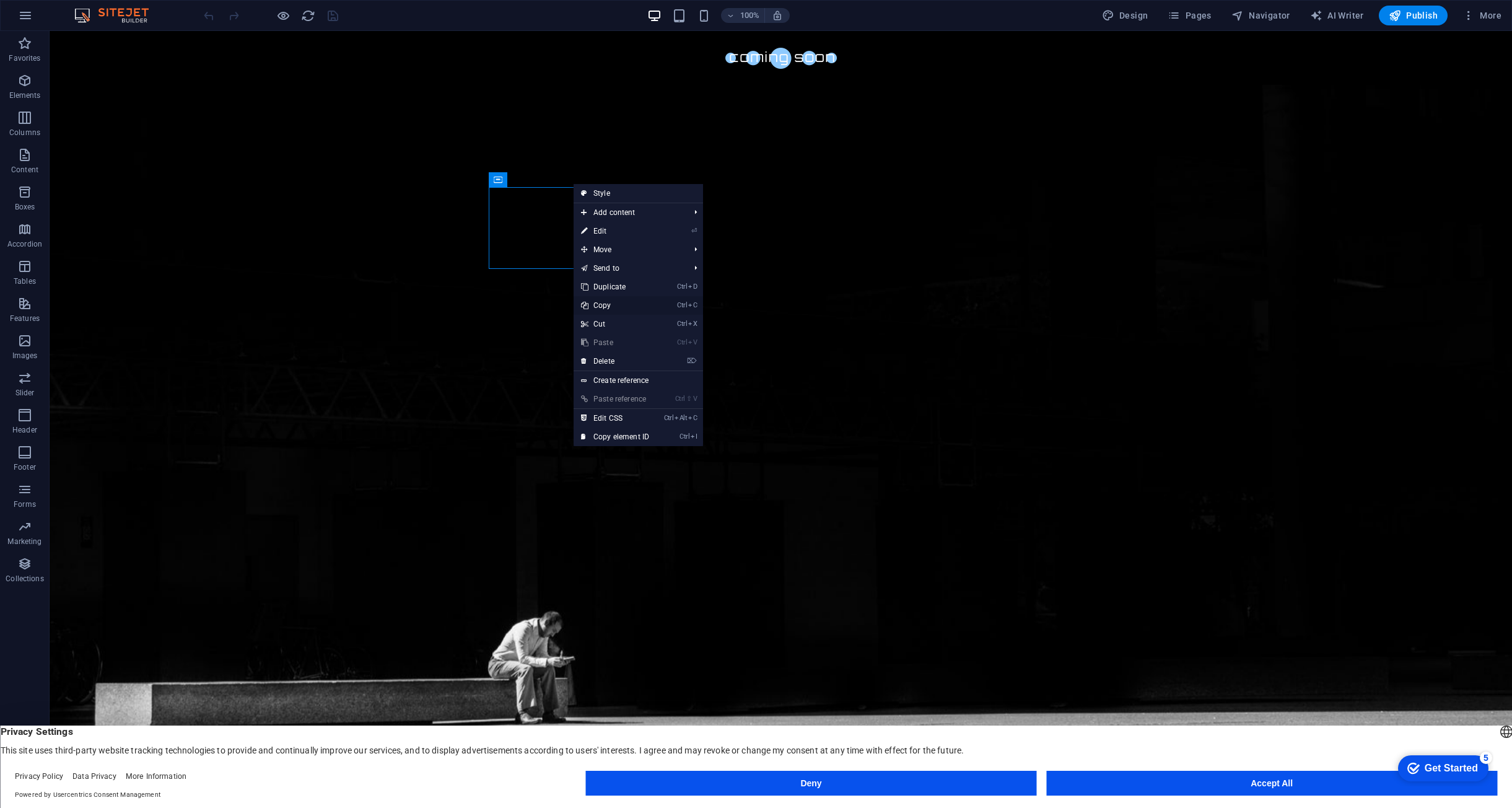
click at [612, 299] on link "Ctrl C Copy" at bounding box center [615, 305] width 83 height 18
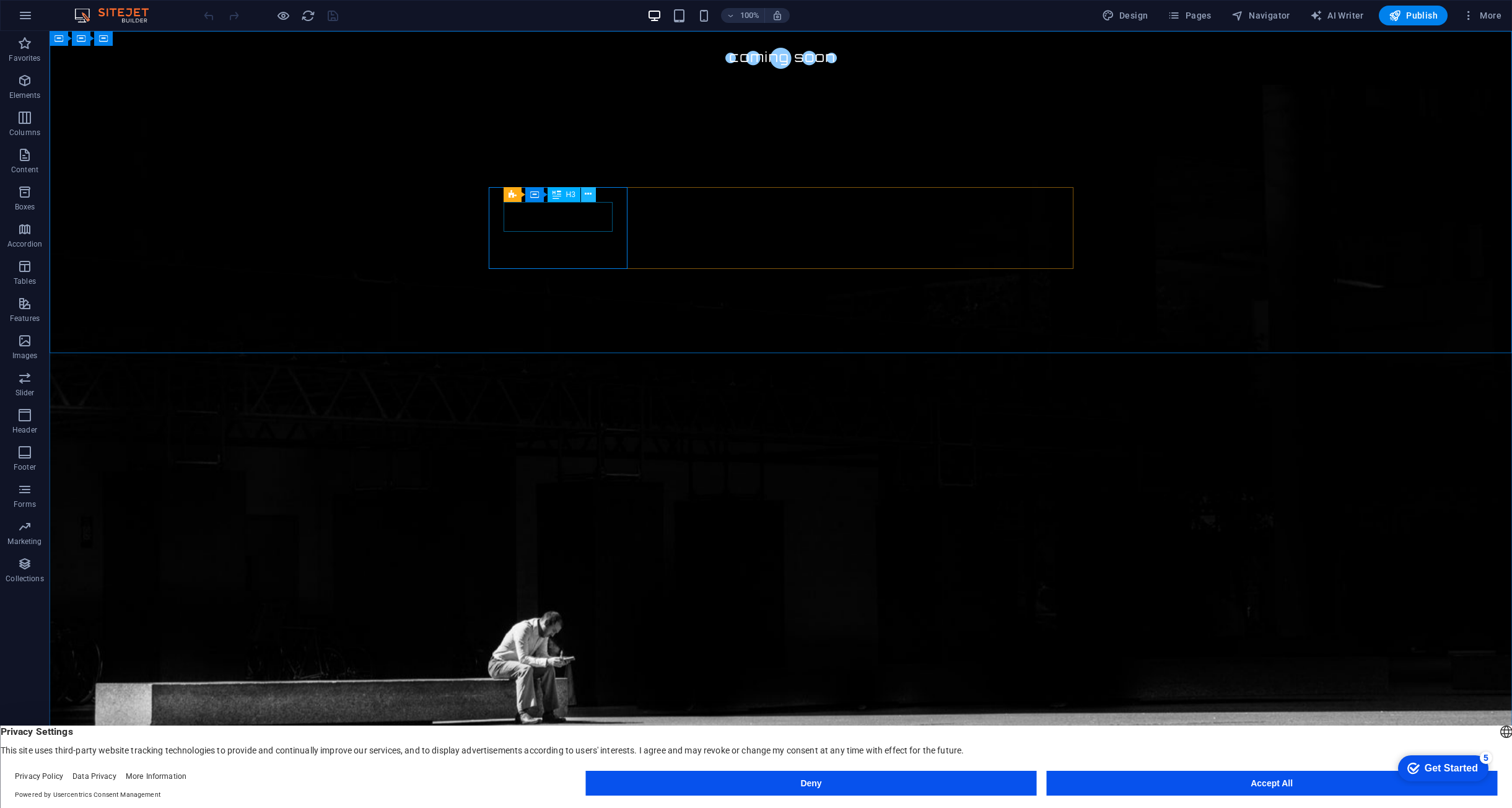
click at [590, 191] on icon at bounding box center [588, 194] width 7 height 13
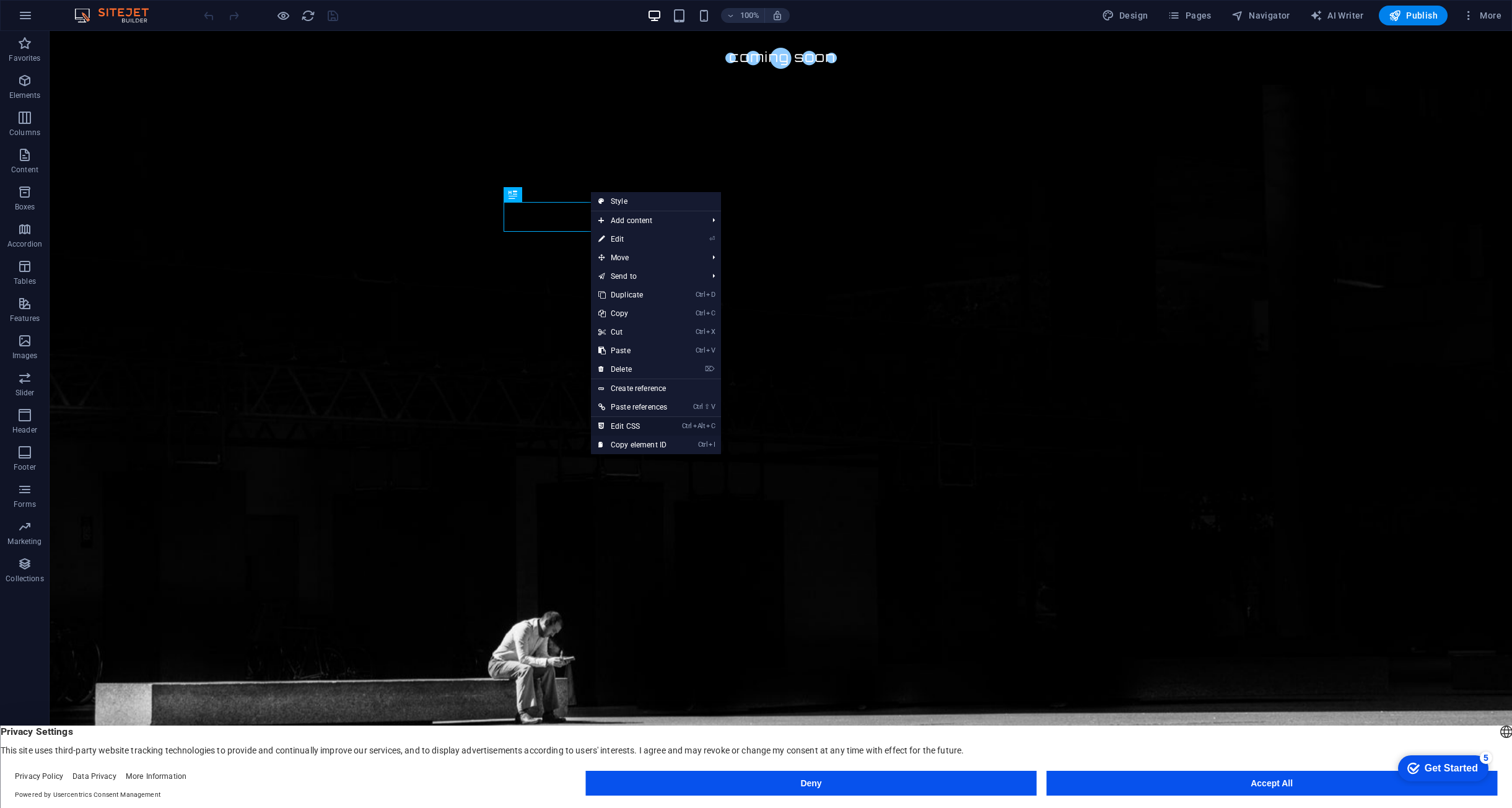
click at [638, 425] on link "Ctrl Alt C Edit CSS" at bounding box center [633, 426] width 84 height 18
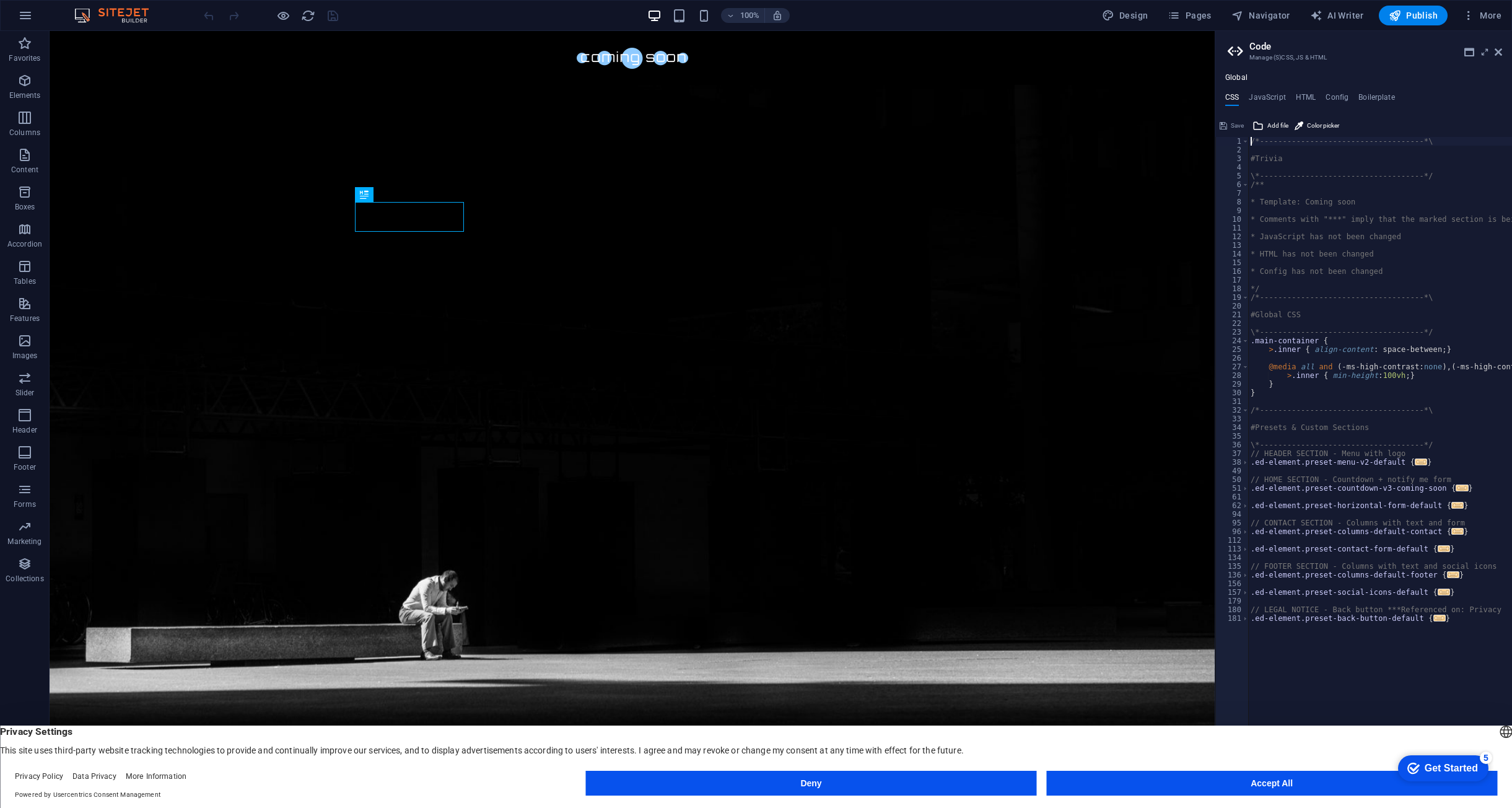
click at [1252, 462] on div "/*------------------------------------*\ #Trivia \*----------------------------…" at bounding box center [1434, 466] width 372 height 659
type textarea ".ed-element.preset-menu-v2-default {"
click at [1249, 461] on div "1 2 3 4 5 6 7 8 9 10 11 12 13 14 15 16 17 18 19 20 21 22 23 24 25 26 27 28 29 3…" at bounding box center [1232, 462] width 33 height 651
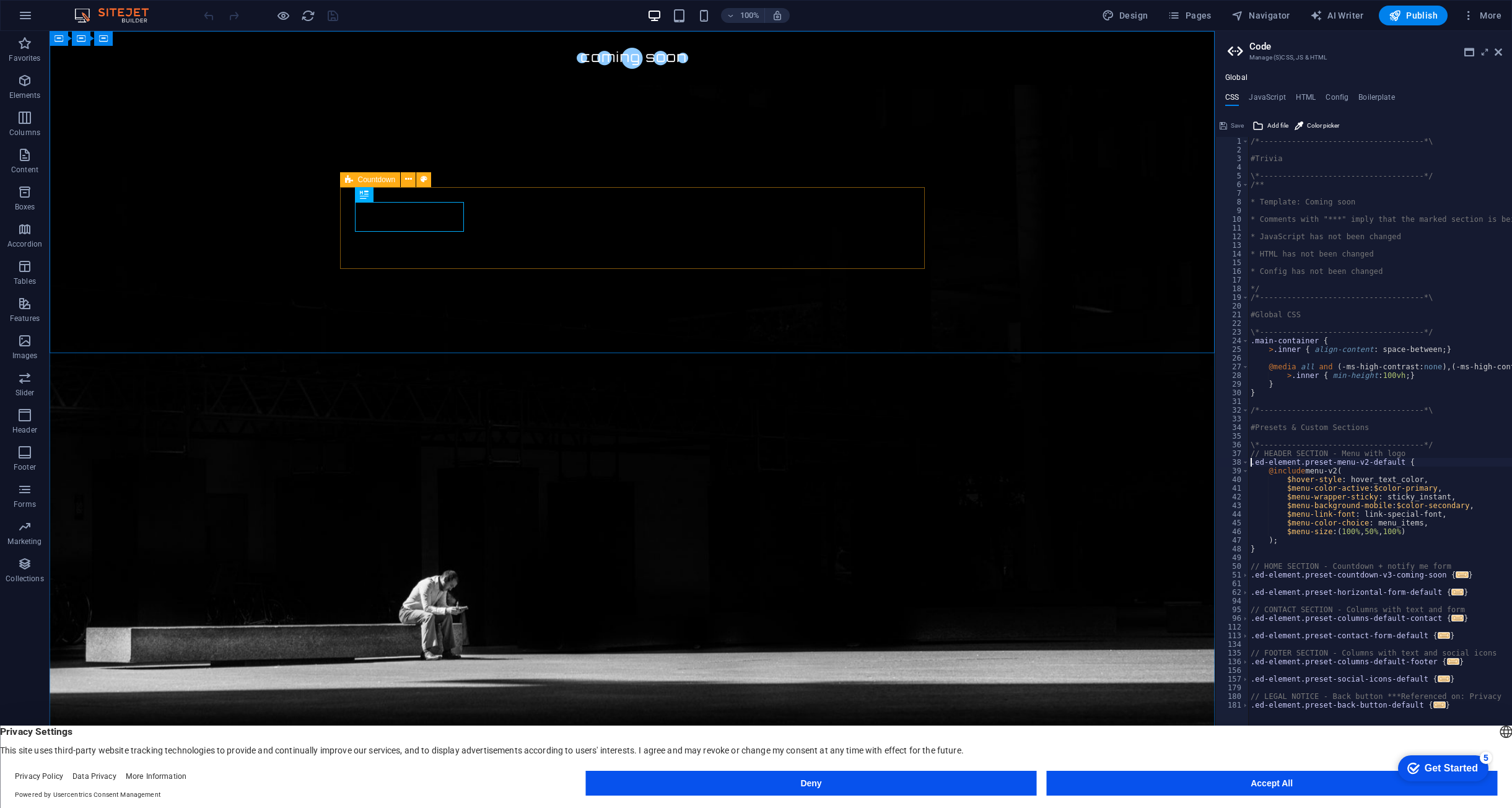
click at [348, 177] on icon at bounding box center [349, 180] width 8 height 15
click at [409, 178] on icon at bounding box center [408, 179] width 7 height 13
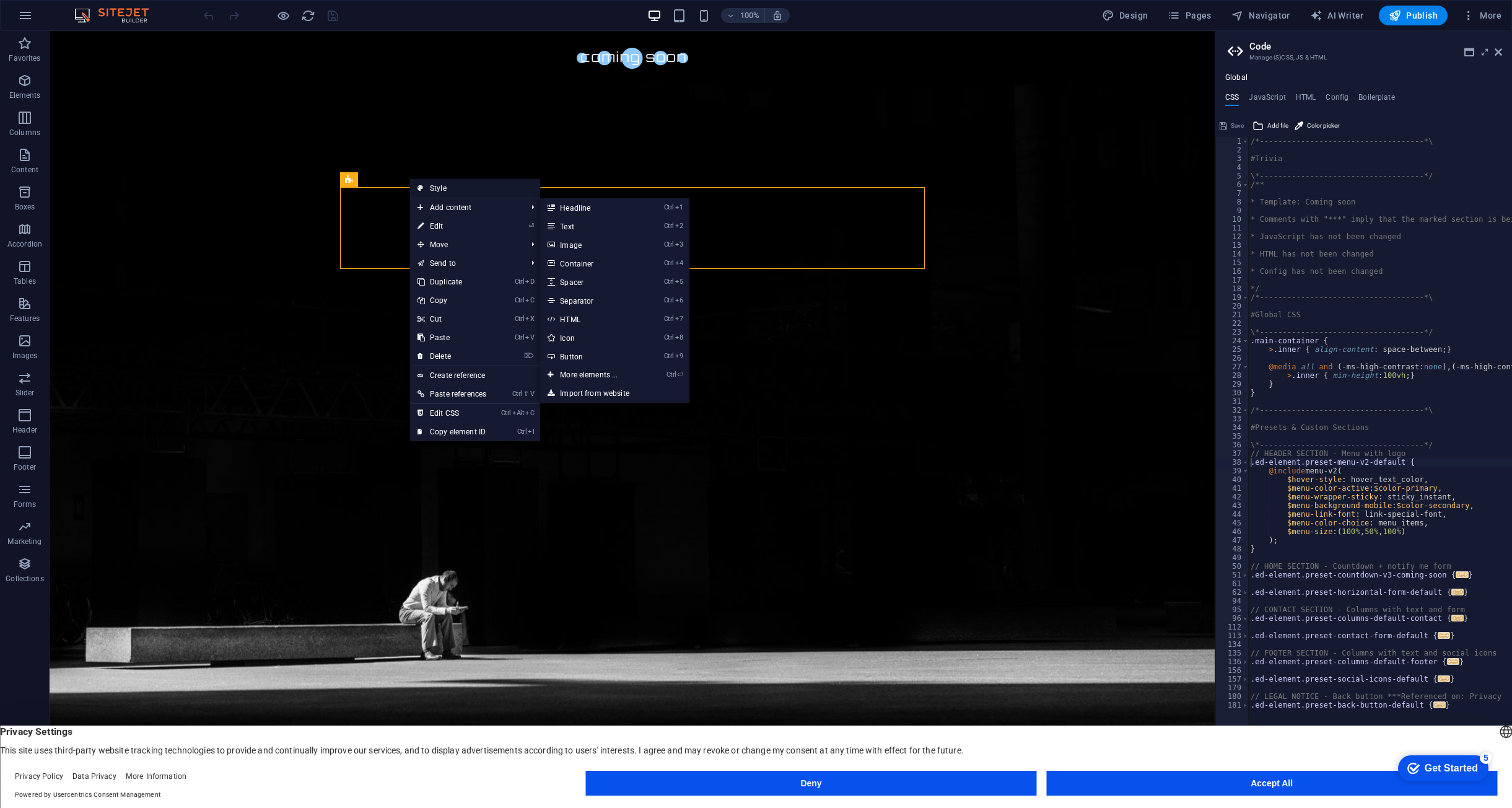
click at [438, 184] on link "Style" at bounding box center [475, 188] width 130 height 18
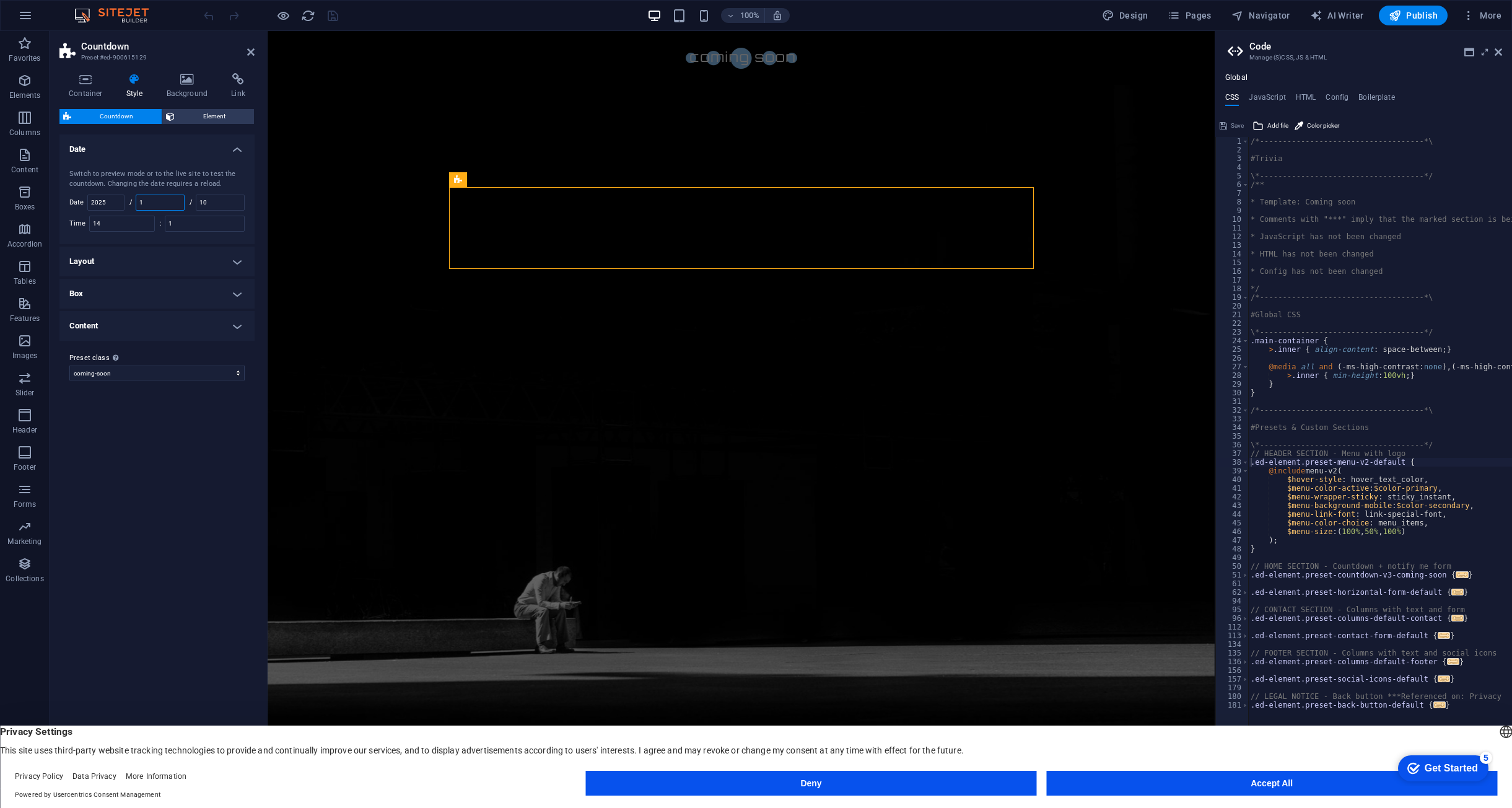
click at [173, 204] on input "1" at bounding box center [160, 203] width 48 height 15
click at [175, 269] on h4 "Layout" at bounding box center [157, 261] width 195 height 30
click at [111, 205] on input "2025" at bounding box center [106, 203] width 36 height 15
click at [187, 228] on input "1" at bounding box center [204, 224] width 79 height 15
click at [214, 226] on input "11" at bounding box center [204, 224] width 79 height 15
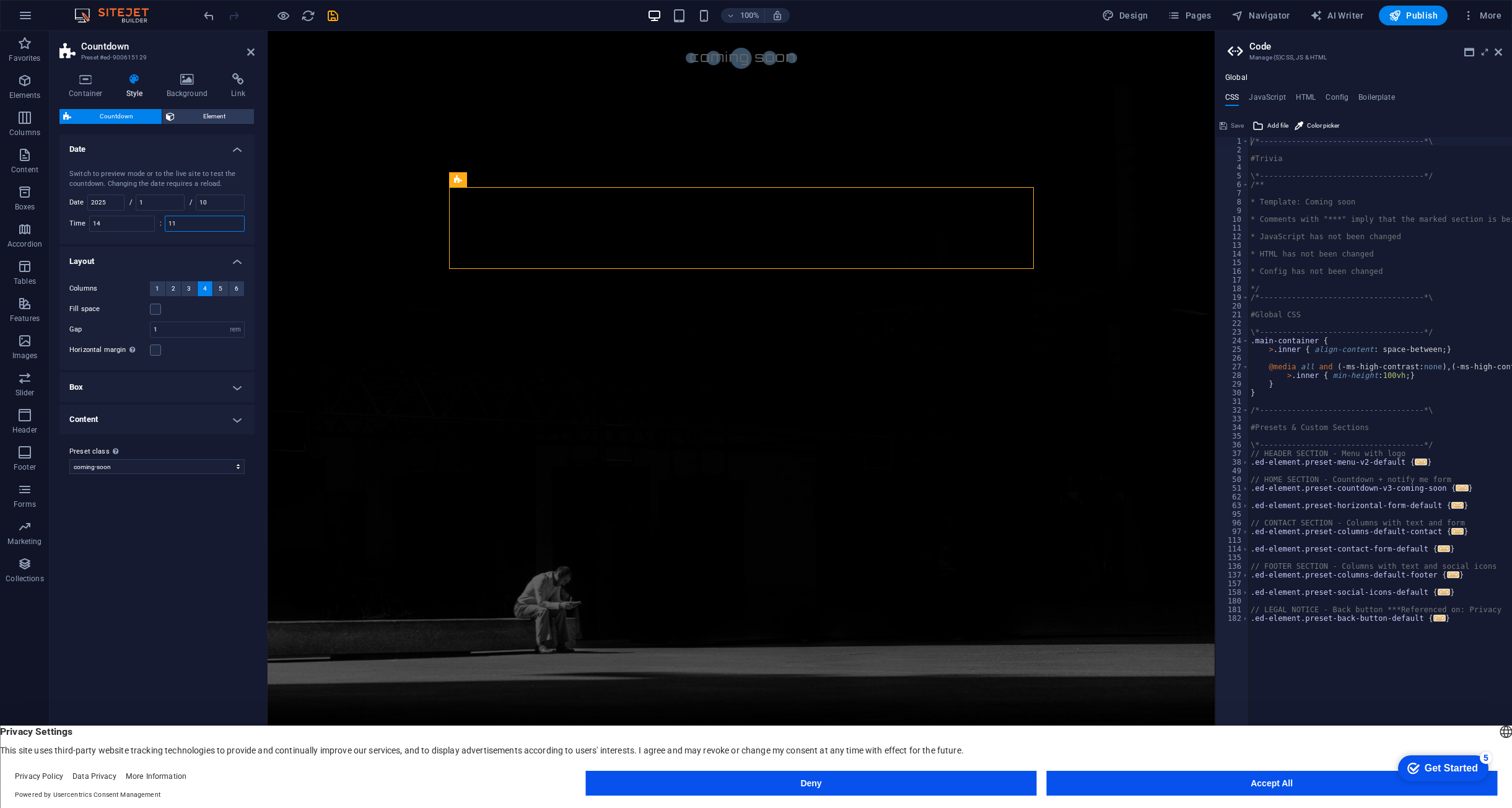
click at [216, 226] on input "11" at bounding box center [204, 224] width 79 height 15
type input "1"
click at [331, 9] on icon "save" at bounding box center [333, 16] width 14 height 14
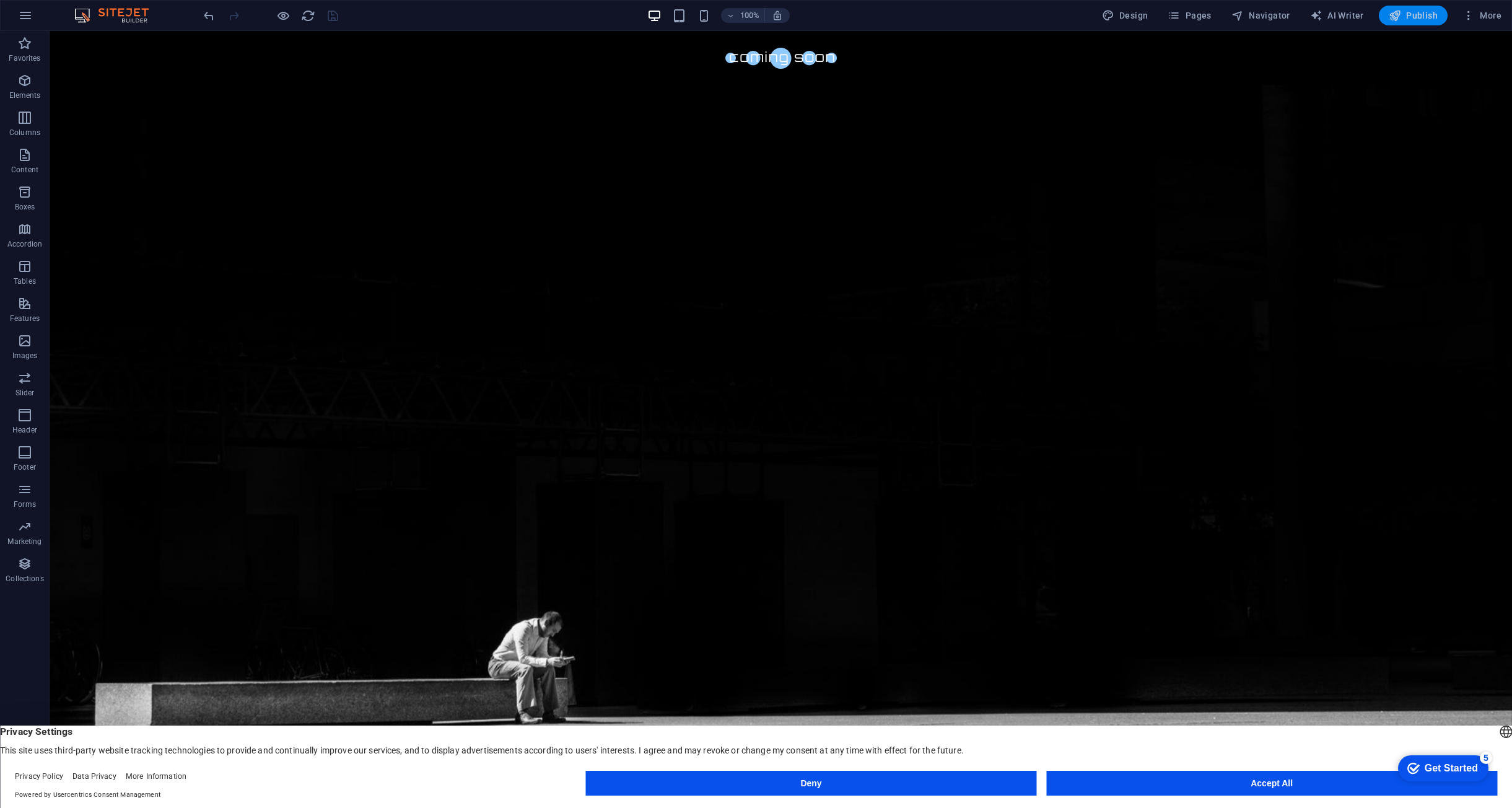
click at [1412, 20] on span "Publish" at bounding box center [1414, 16] width 49 height 13
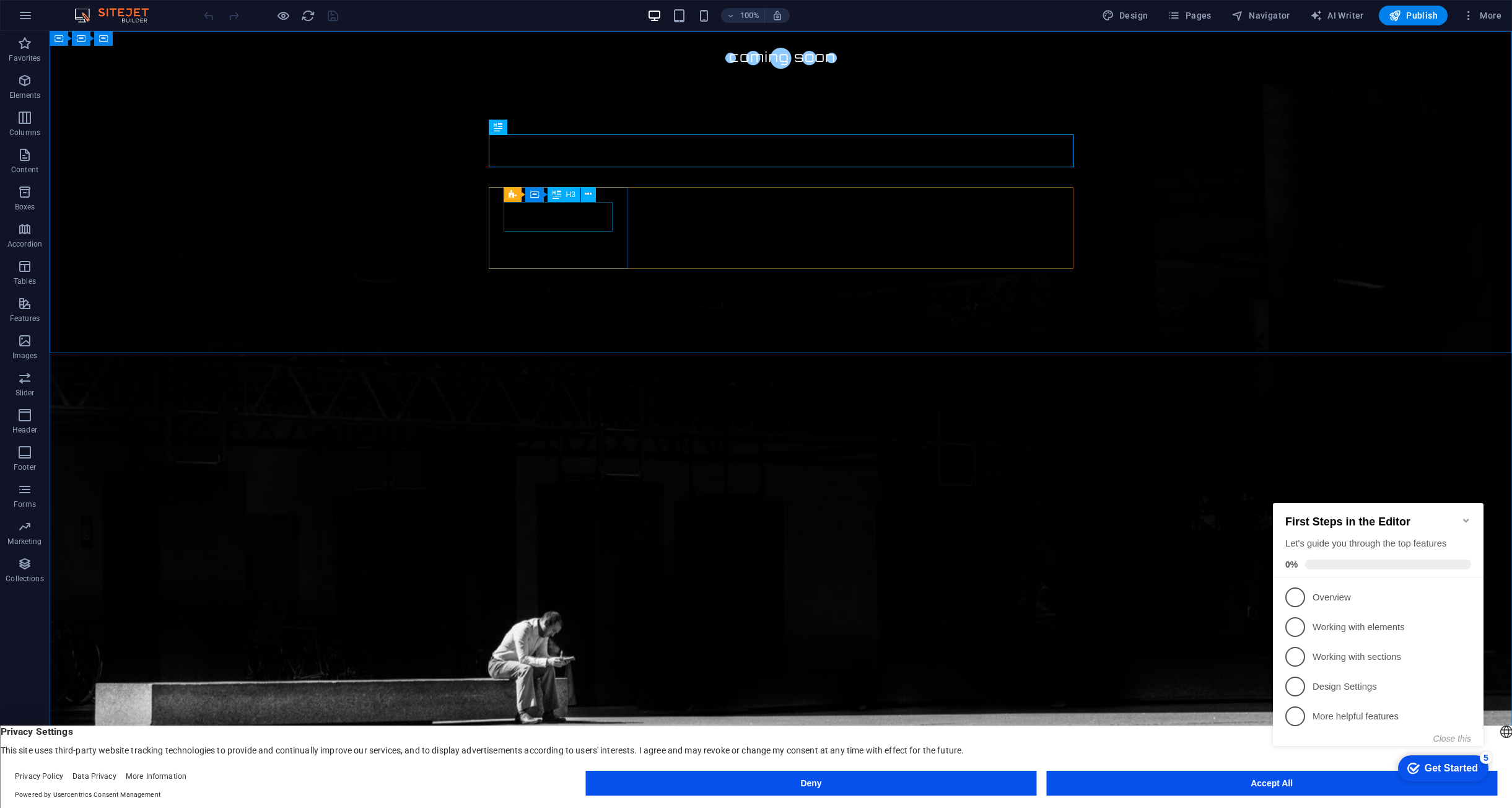
click at [592, 202] on div "Countdown Container H3" at bounding box center [553, 195] width 100 height 16
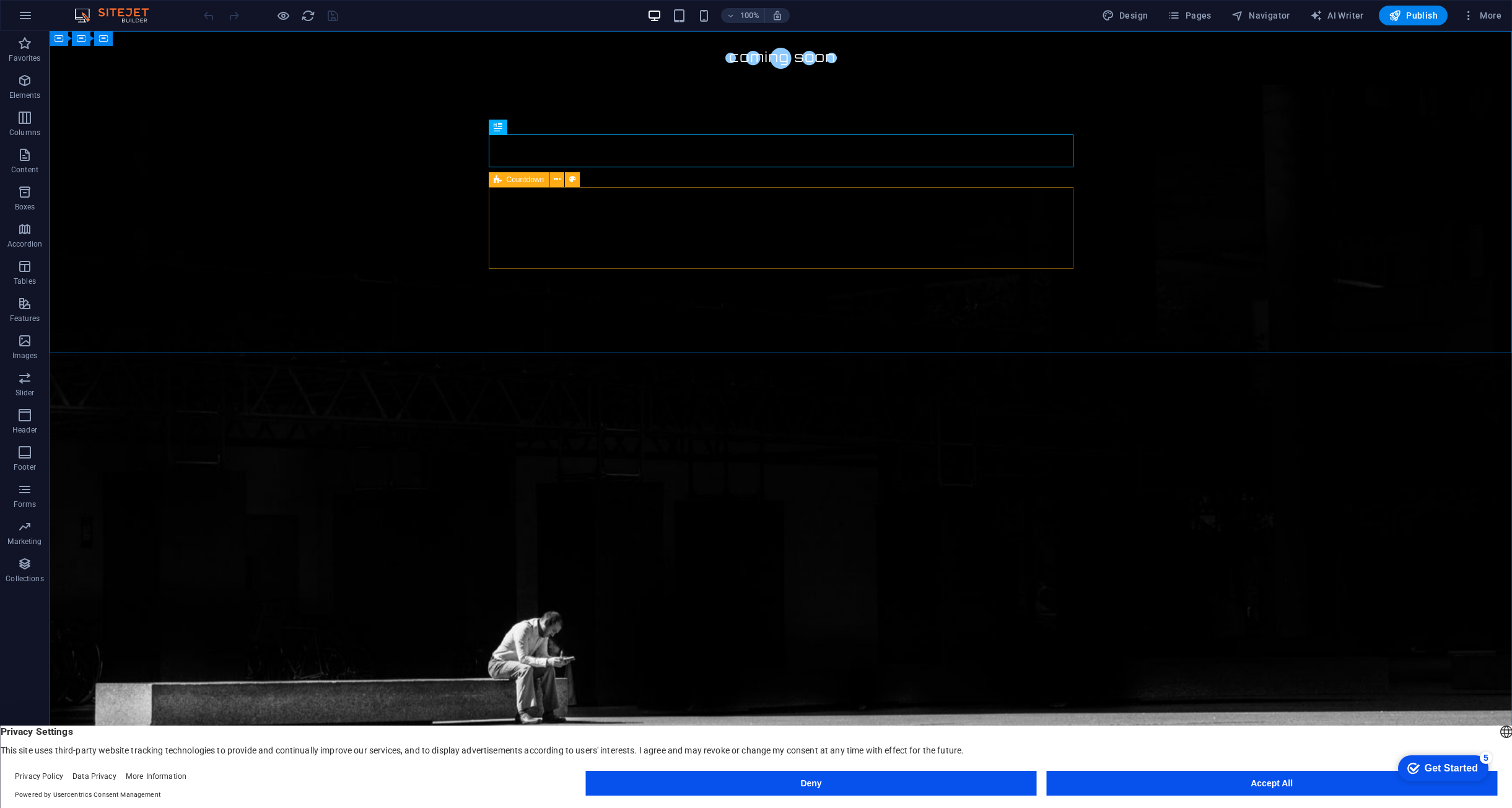
click at [507, 181] on span "Countdown" at bounding box center [526, 180] width 38 height 8
click at [558, 178] on icon at bounding box center [557, 179] width 7 height 13
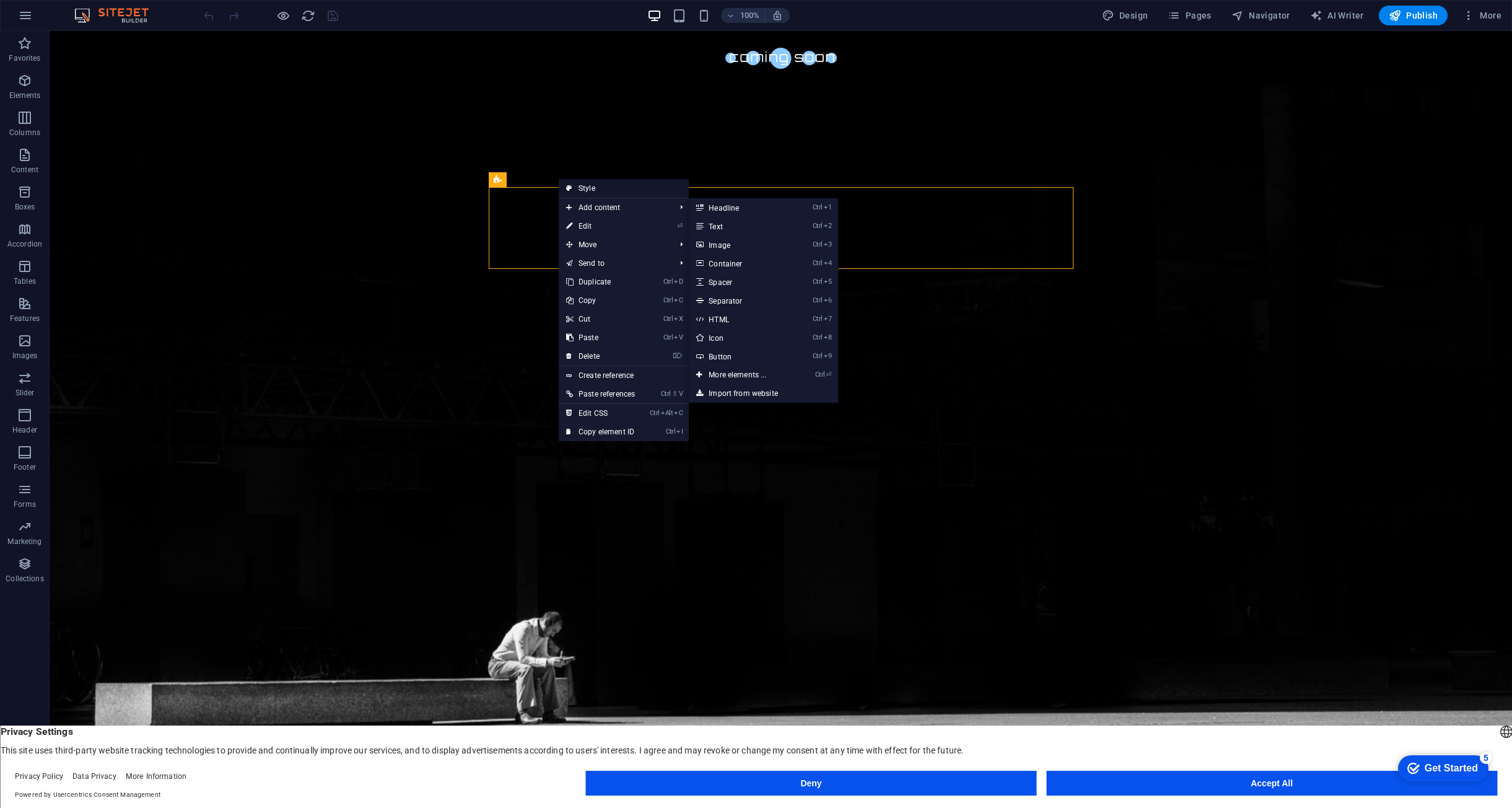
click at [599, 187] on link "Style" at bounding box center [624, 188] width 130 height 18
select select "rem"
select select "px"
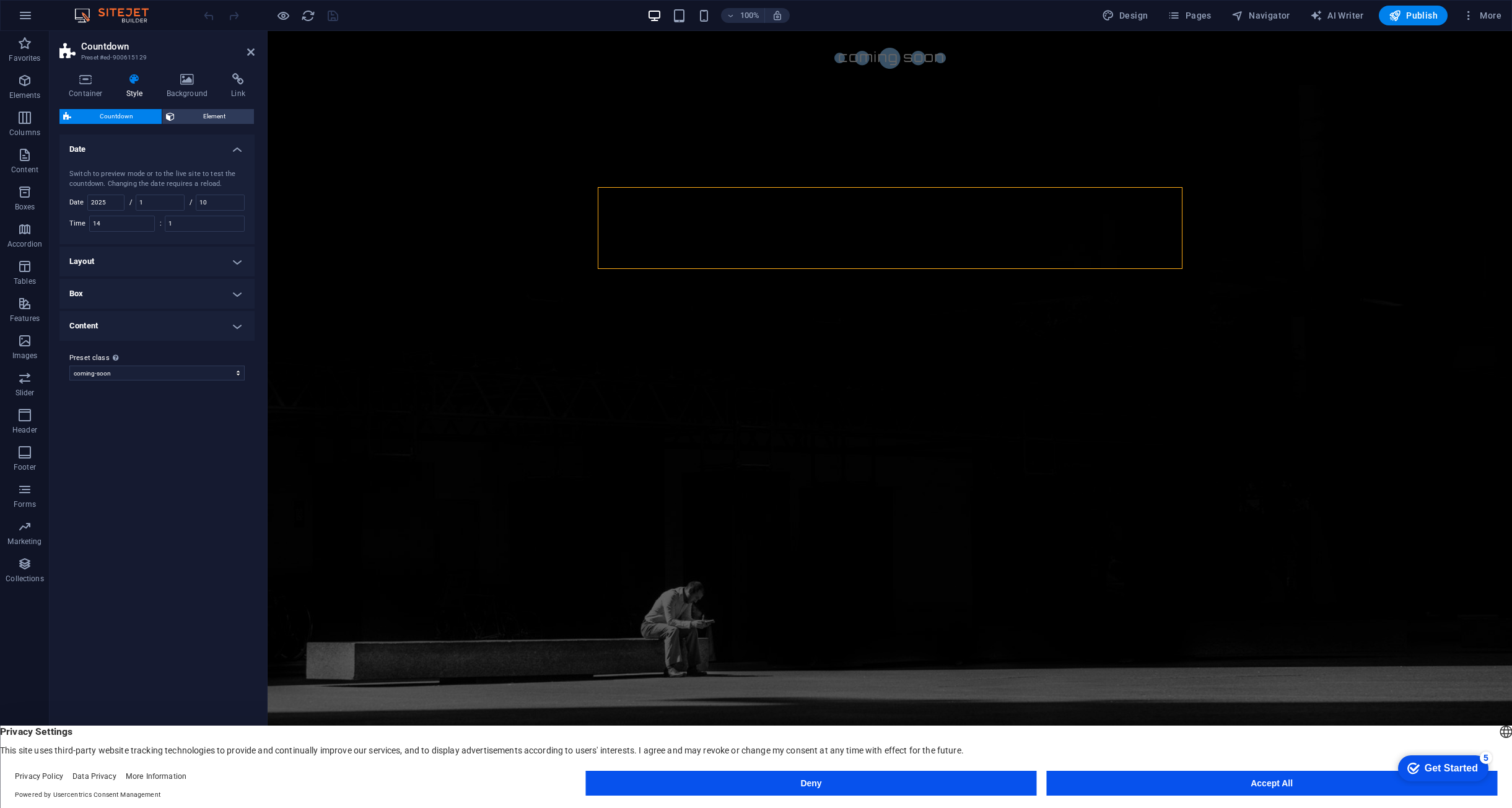
click at [233, 261] on h4 "Layout" at bounding box center [157, 261] width 195 height 30
click at [238, 379] on h4 "Box" at bounding box center [157, 387] width 195 height 30
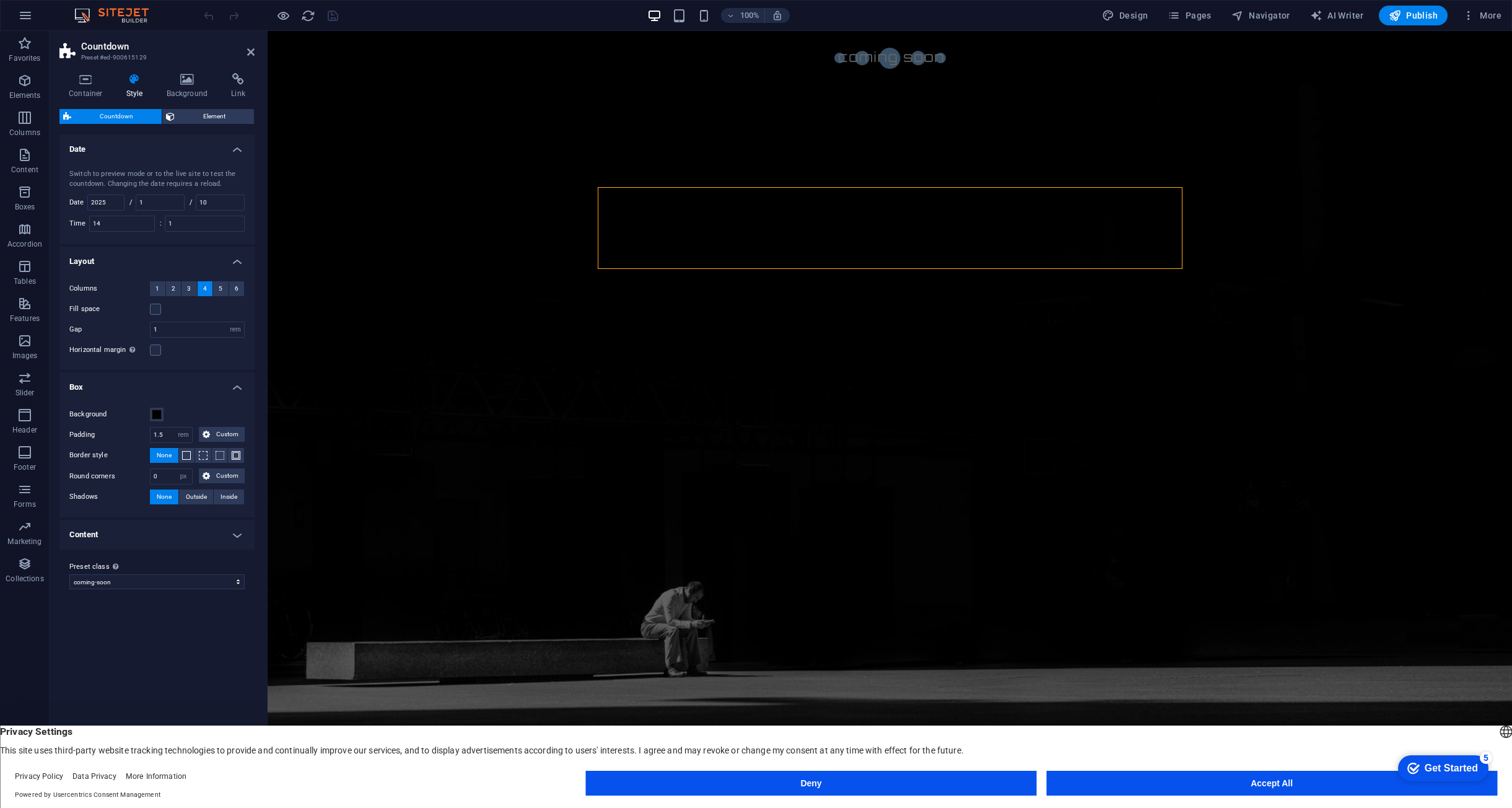
click at [217, 532] on h4 "Content" at bounding box center [157, 534] width 195 height 30
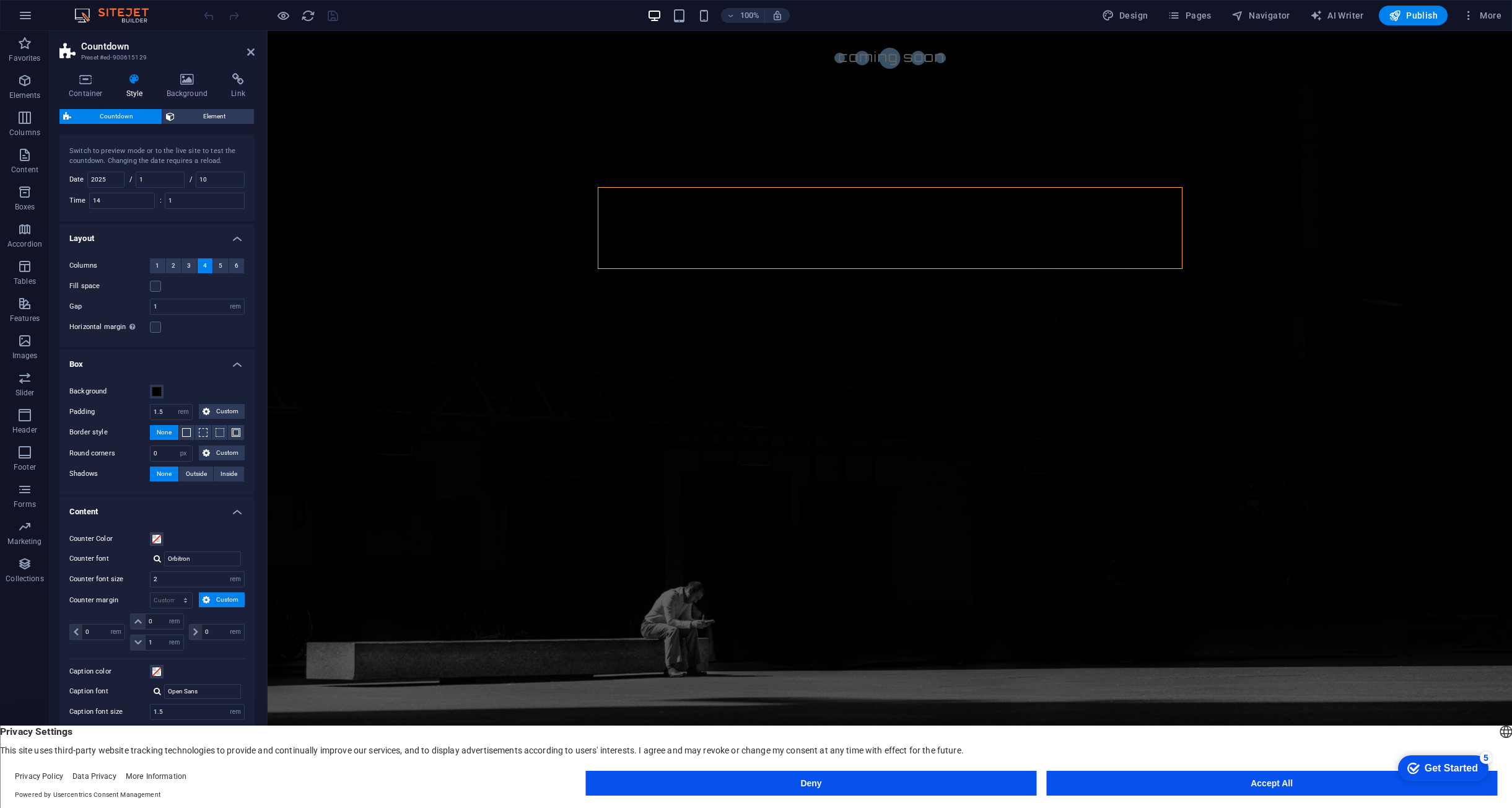
scroll to position [26, 0]
click at [223, 117] on span "Element" at bounding box center [214, 117] width 72 height 15
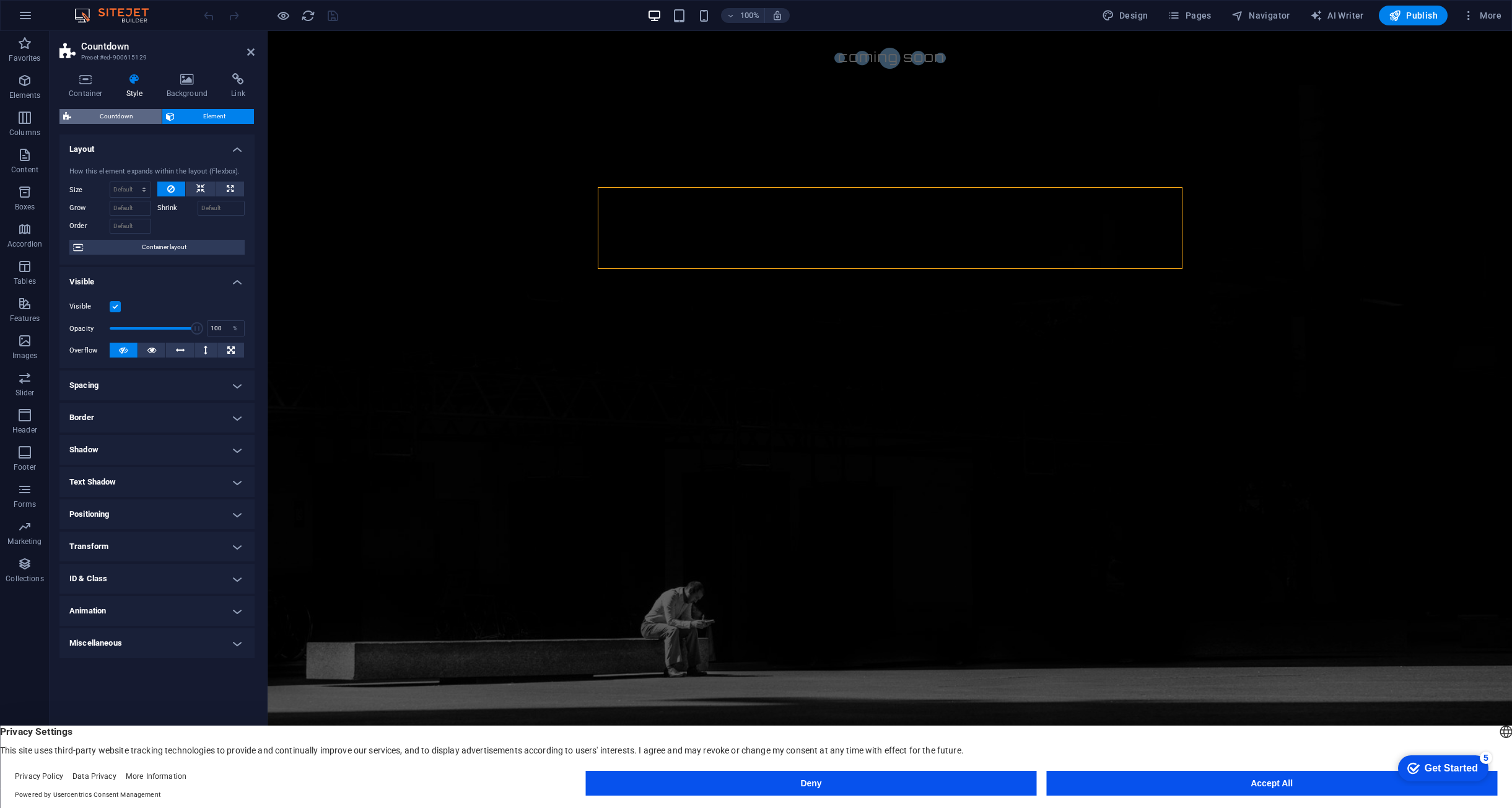
click at [119, 122] on span "Countdown" at bounding box center [117, 117] width 83 height 15
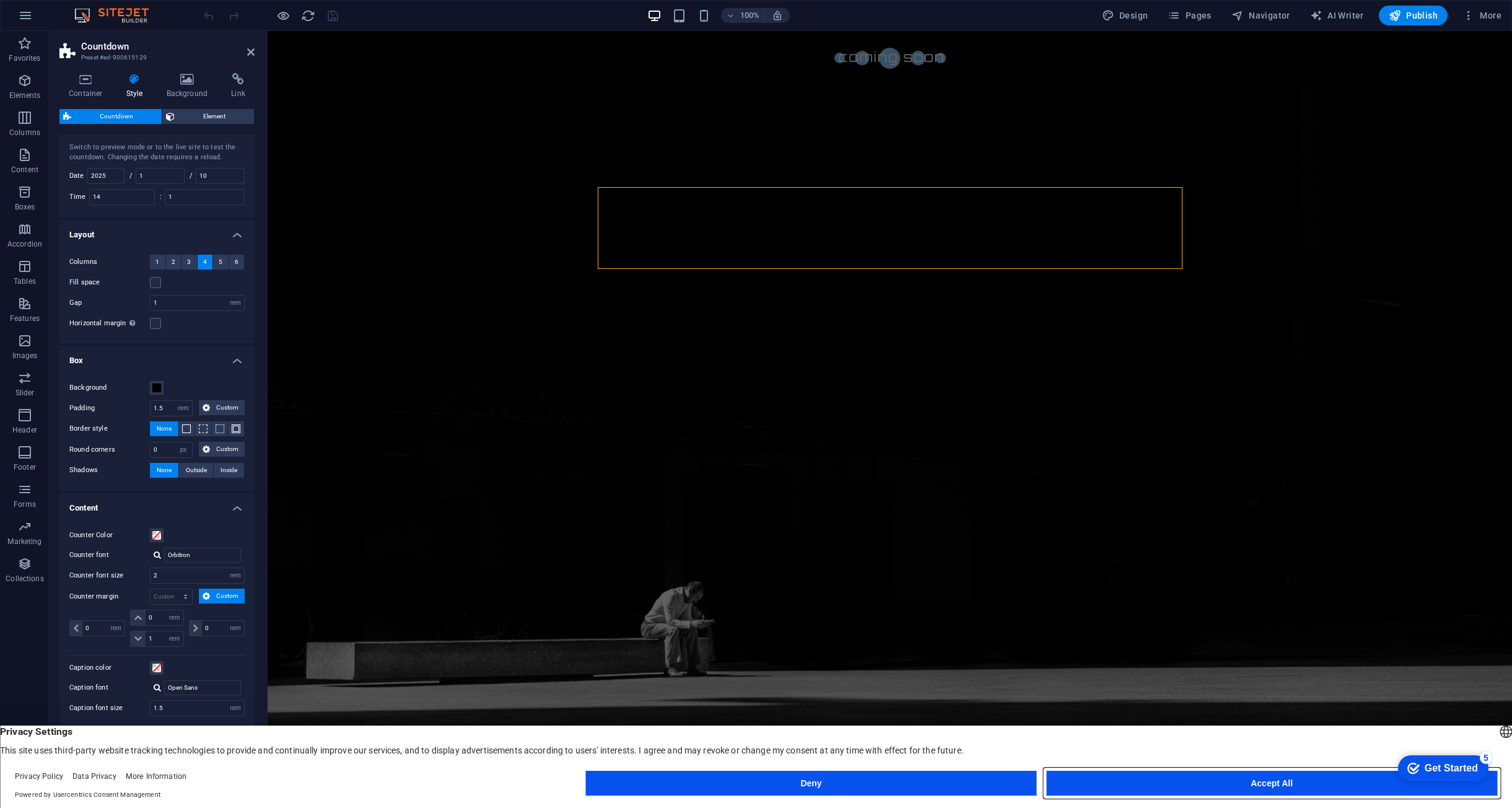
drag, startPoint x: 1263, startPoint y: 782, endPoint x: 975, endPoint y: 756, distance: 289.2
click at [1263, 782] on button "Accept All" at bounding box center [1272, 783] width 451 height 25
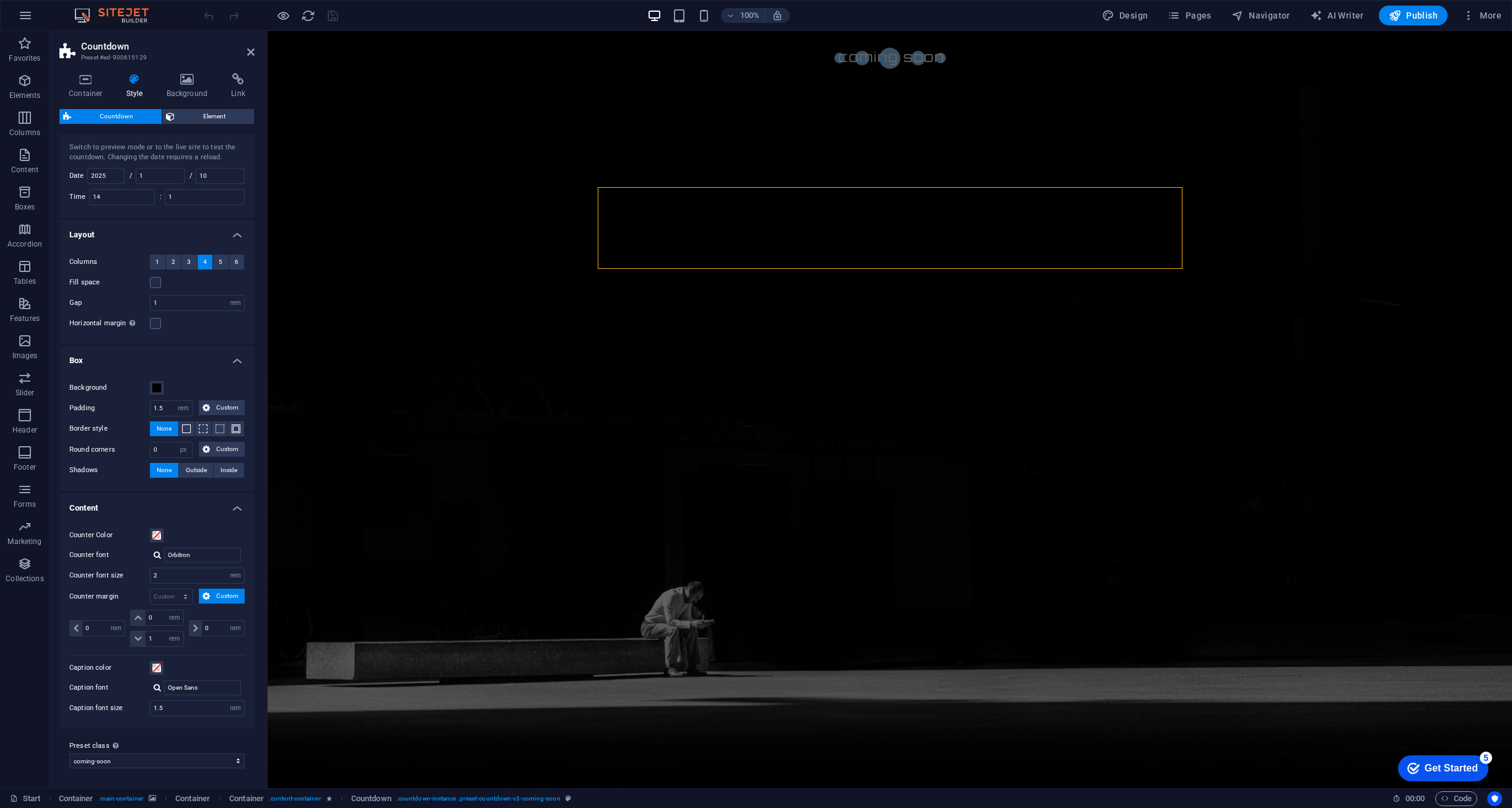
click at [1451, 768] on div "Get Started" at bounding box center [1451, 768] width 54 height 11
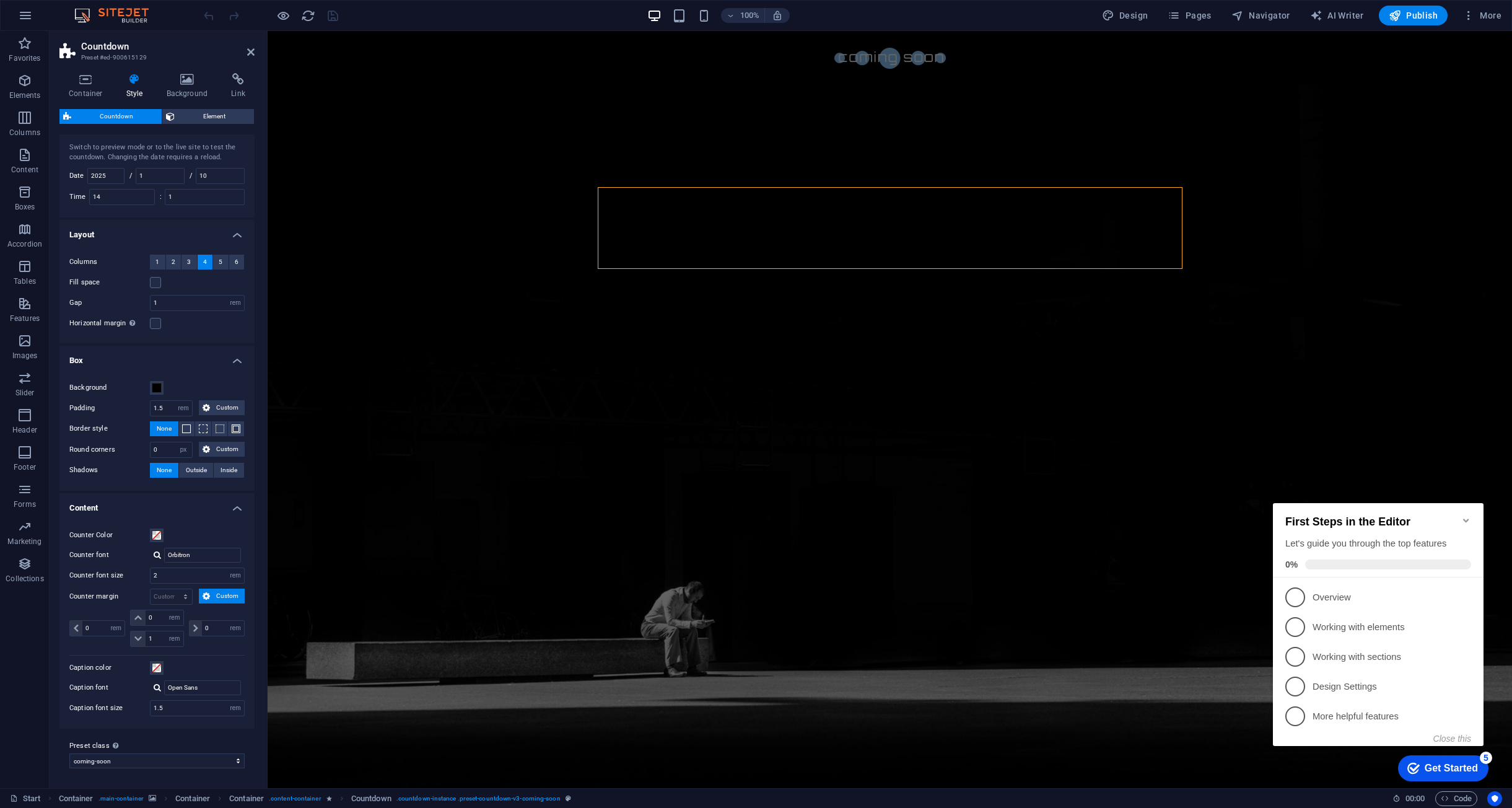
click at [200, 516] on div "Counter Color Counter font Orbitron Counter font size 2 px rem % vh vw Counter …" at bounding box center [156, 622] width 200 height 213
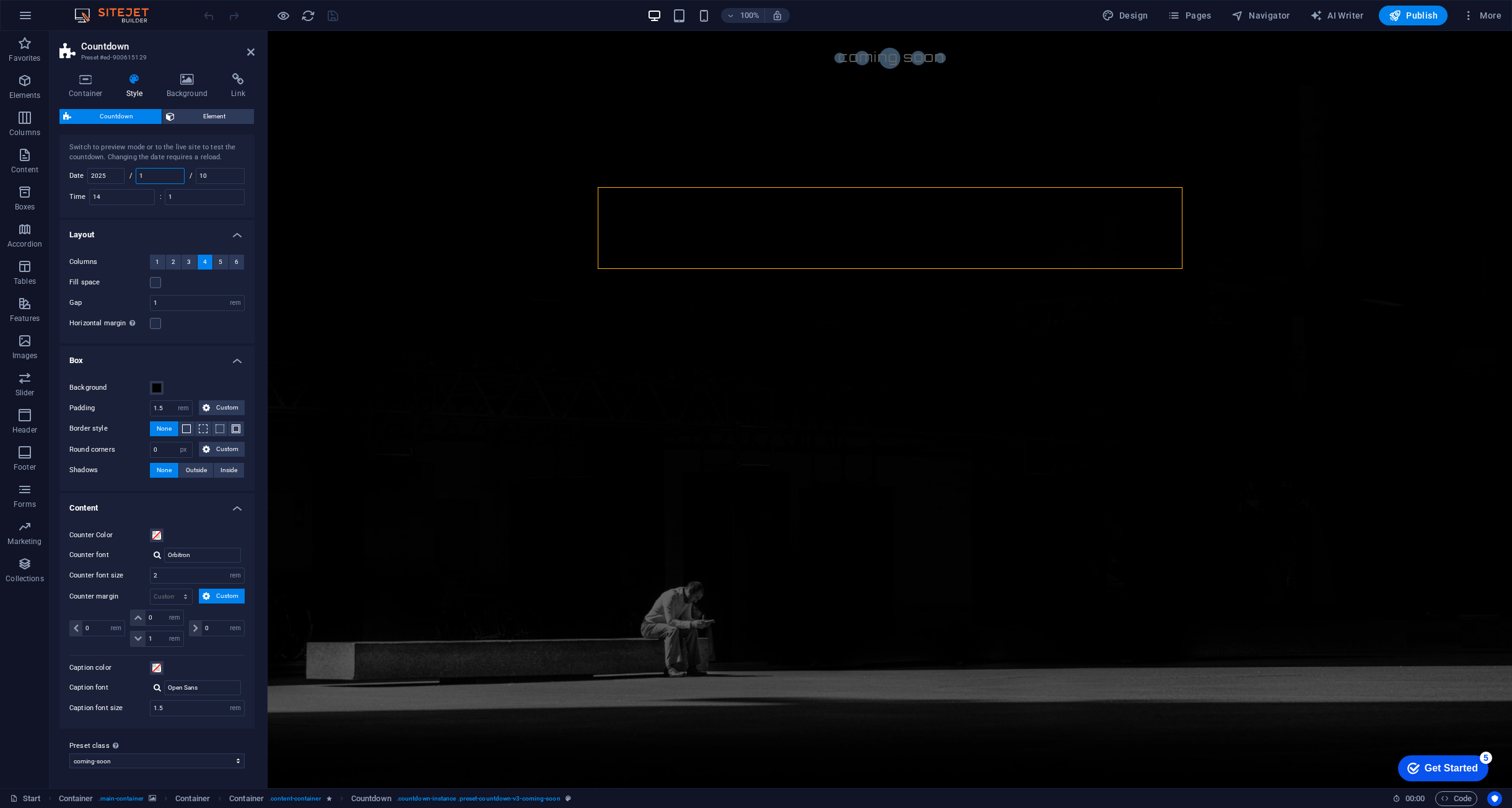
click at [151, 174] on input "1" at bounding box center [160, 176] width 48 height 15
click at [229, 183] on div "10" at bounding box center [221, 176] width 49 height 16
click at [236, 180] on input "10" at bounding box center [221, 176] width 48 height 15
click at [218, 112] on span "Element" at bounding box center [214, 117] width 72 height 15
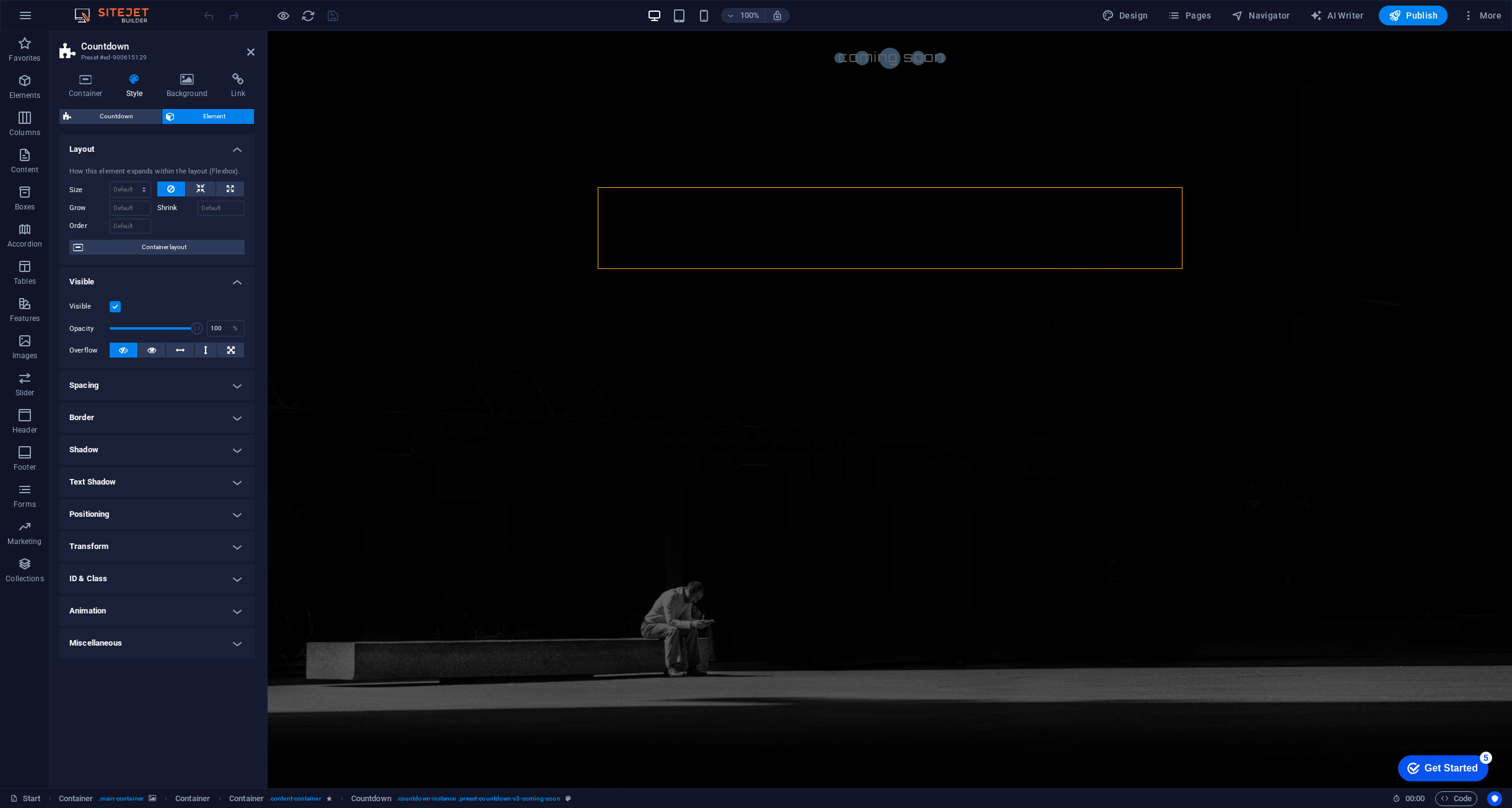
click at [133, 124] on div "Countdown Element" at bounding box center [157, 117] width 195 height 16
click at [123, 112] on span "Countdown" at bounding box center [117, 117] width 83 height 15
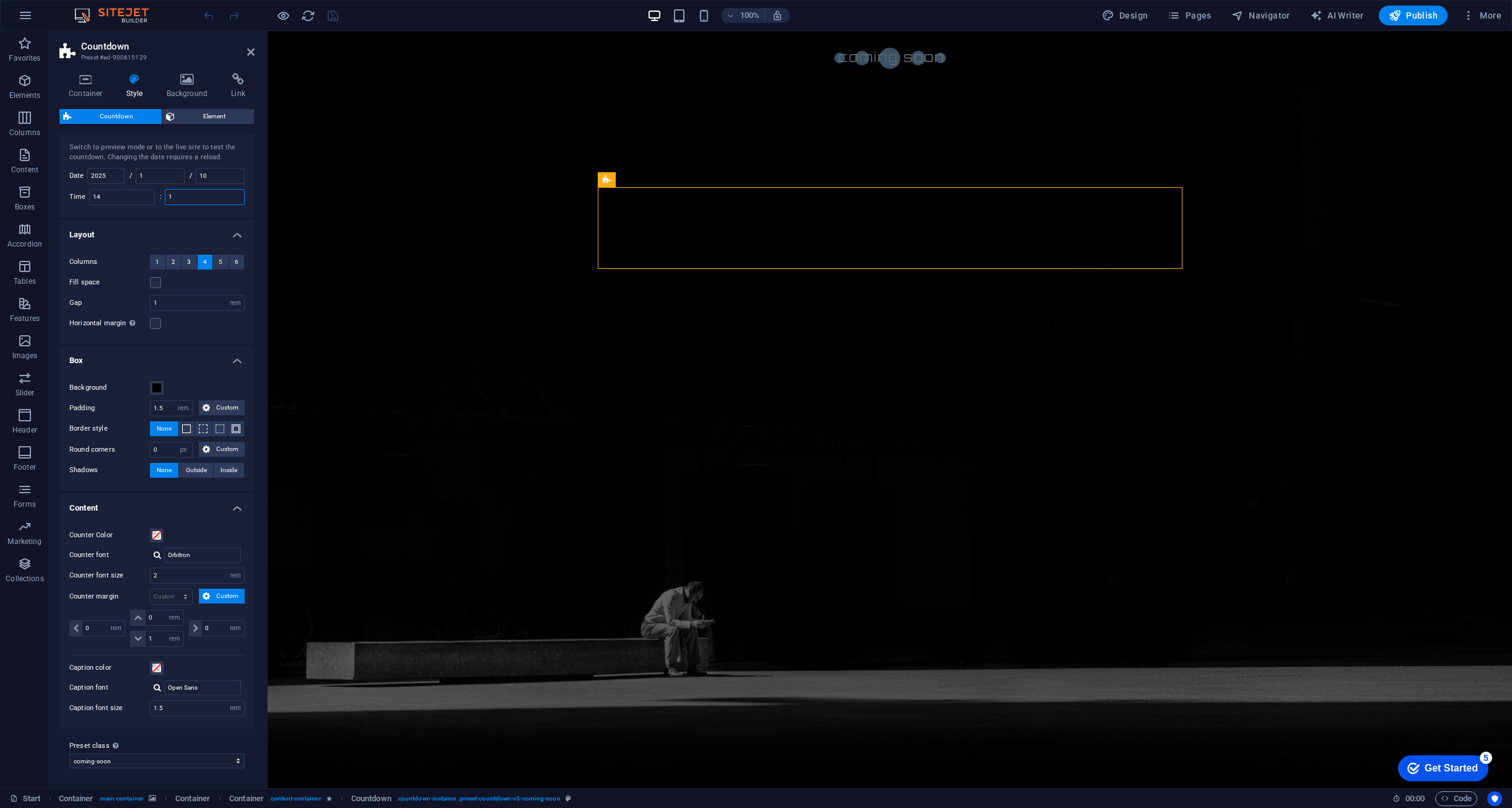
click at [197, 199] on input "1" at bounding box center [204, 197] width 79 height 15
click at [146, 176] on input "1" at bounding box center [160, 176] width 48 height 15
click at [234, 173] on input "10" at bounding box center [221, 176] width 48 height 15
click at [665, 178] on icon at bounding box center [666, 179] width 7 height 13
click at [1401, 11] on icon "button" at bounding box center [1395, 16] width 13 height 13
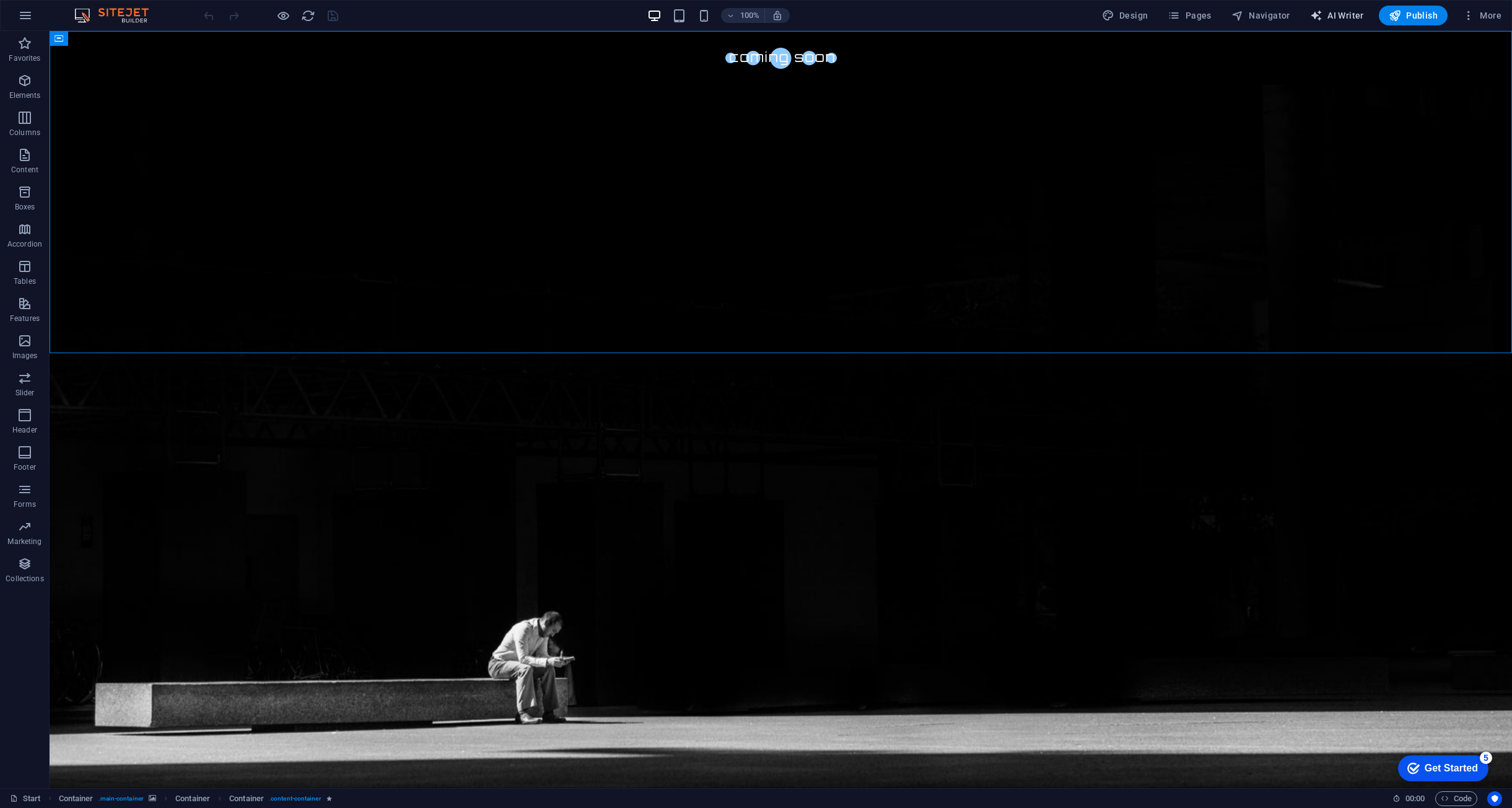
click at [1339, 16] on span "AI Writer" at bounding box center [1337, 16] width 54 height 13
select select "English"
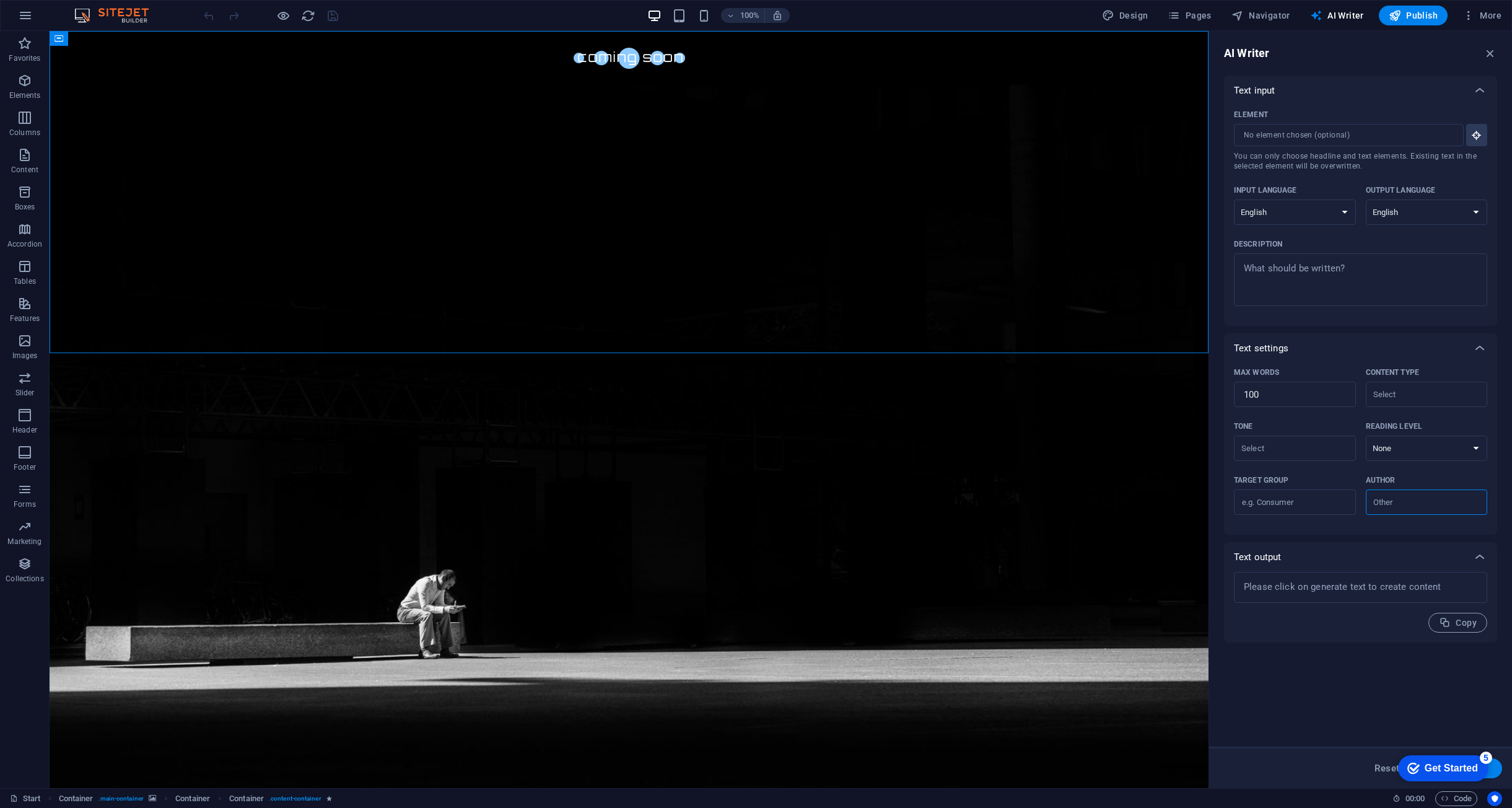
click at [1482, 57] on div "AI Writer" at bounding box center [1360, 54] width 273 height 15
click at [1490, 49] on icon "button" at bounding box center [1491, 54] width 14 height 14
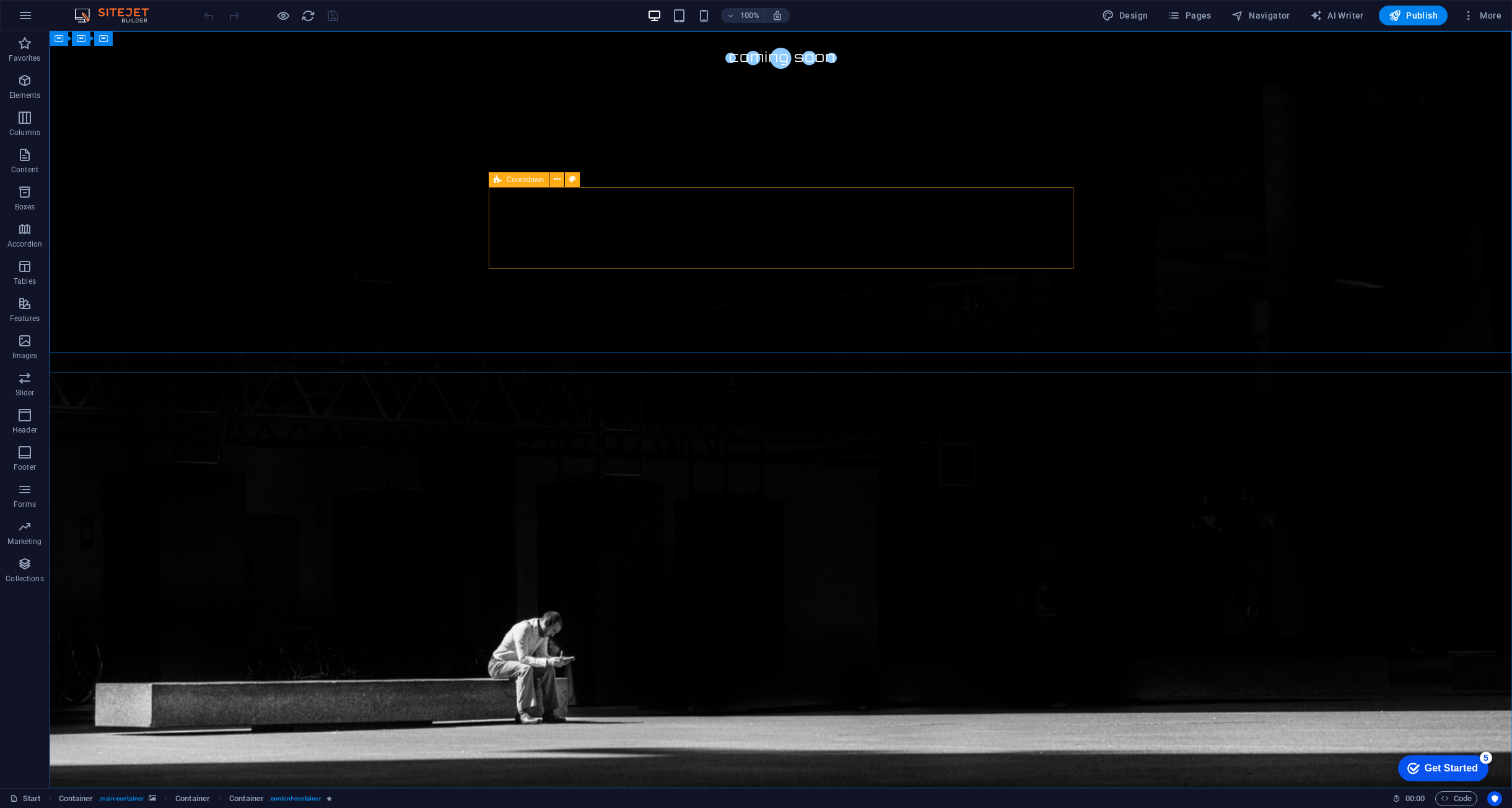
click at [507, 177] on span "Countdown" at bounding box center [526, 180] width 38 height 8
click at [553, 177] on button at bounding box center [557, 180] width 15 height 15
click at [125, 36] on span "Menu Bar" at bounding box center [128, 38] width 32 height 8
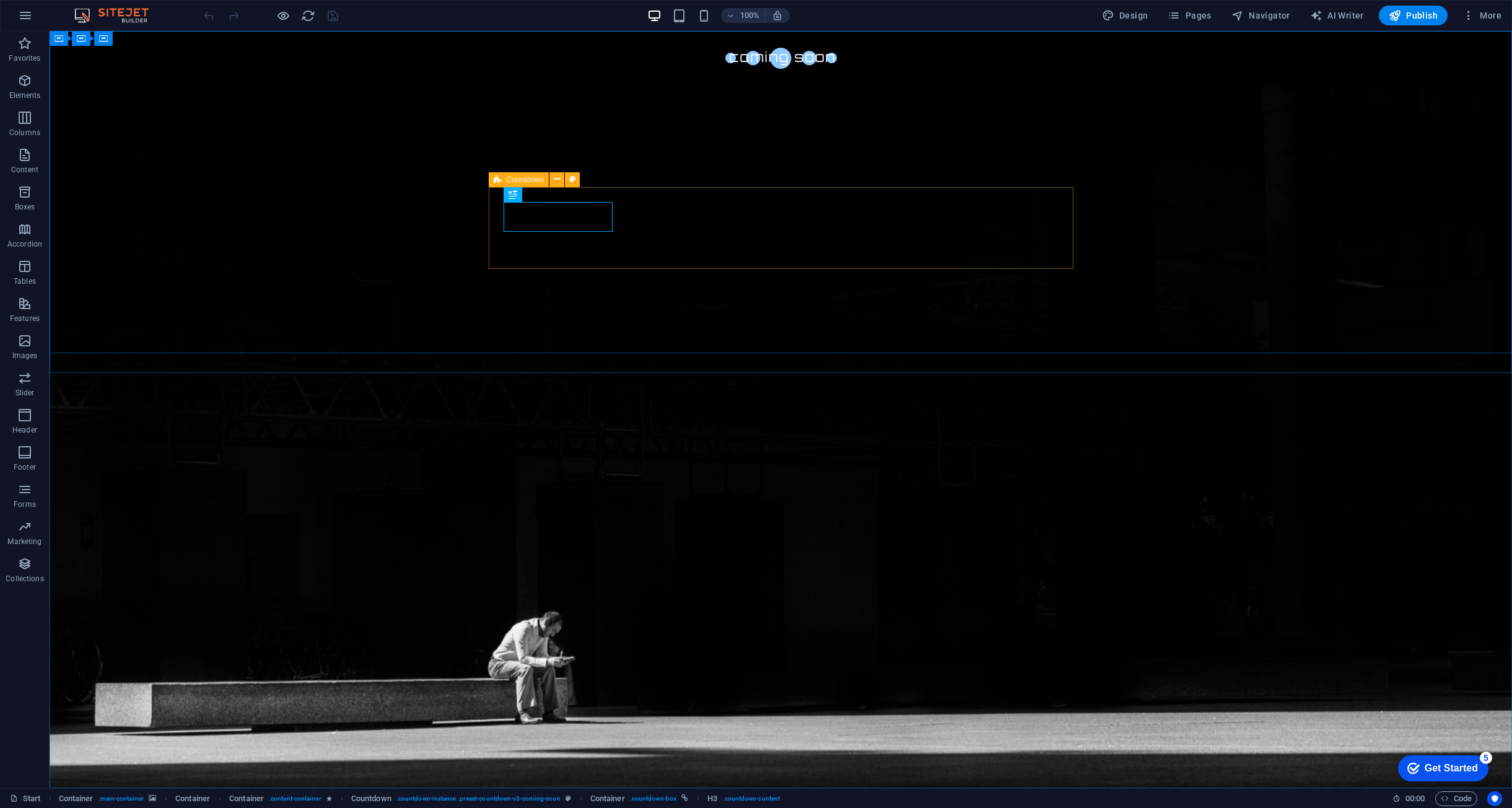
click at [501, 178] on icon at bounding box center [497, 180] width 8 height 15
click at [558, 178] on icon at bounding box center [557, 179] width 7 height 13
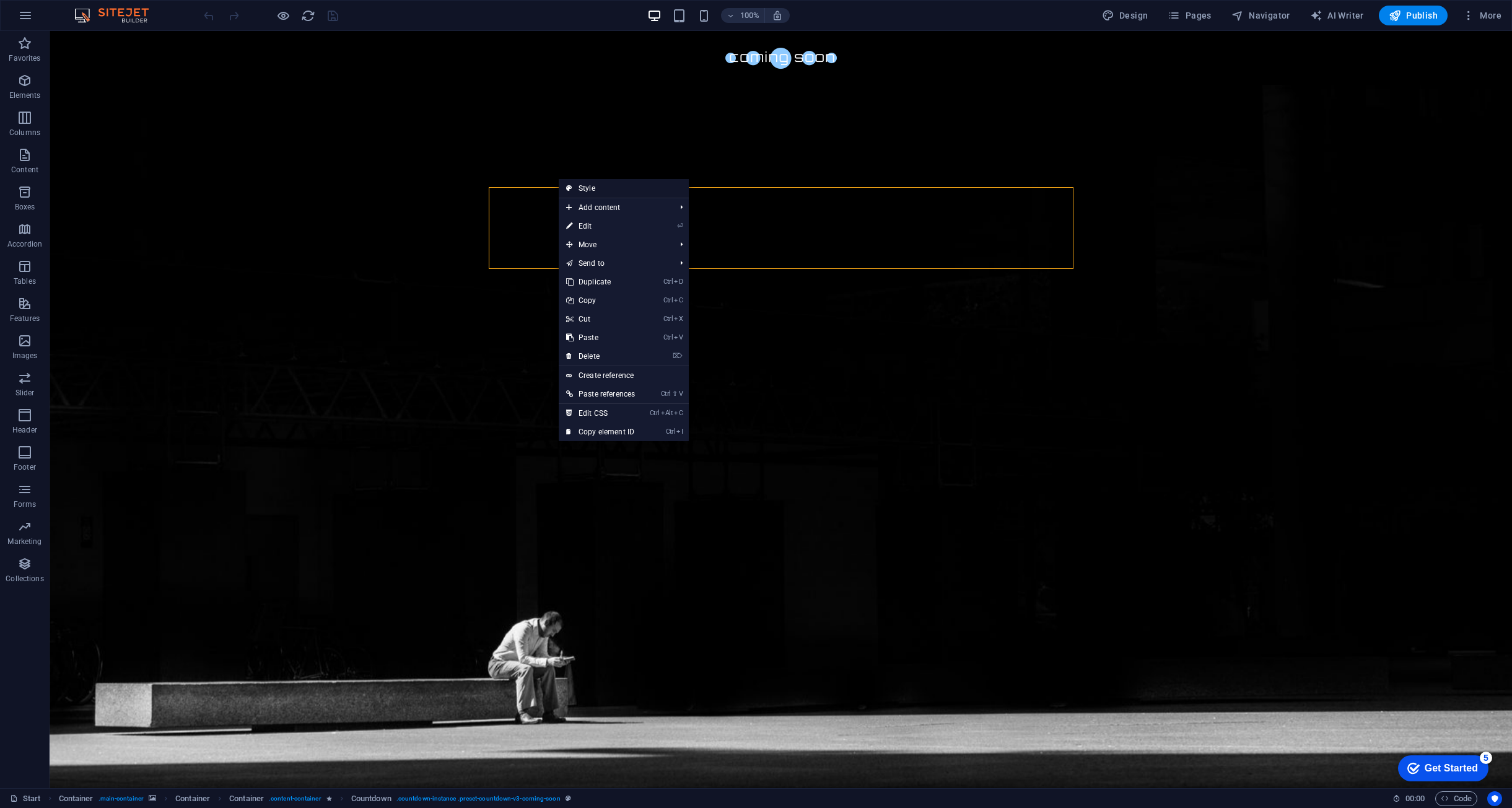
drag, startPoint x: 601, startPoint y: 187, endPoint x: 173, endPoint y: 201, distance: 428.2
click at [601, 187] on link "Style" at bounding box center [624, 188] width 130 height 18
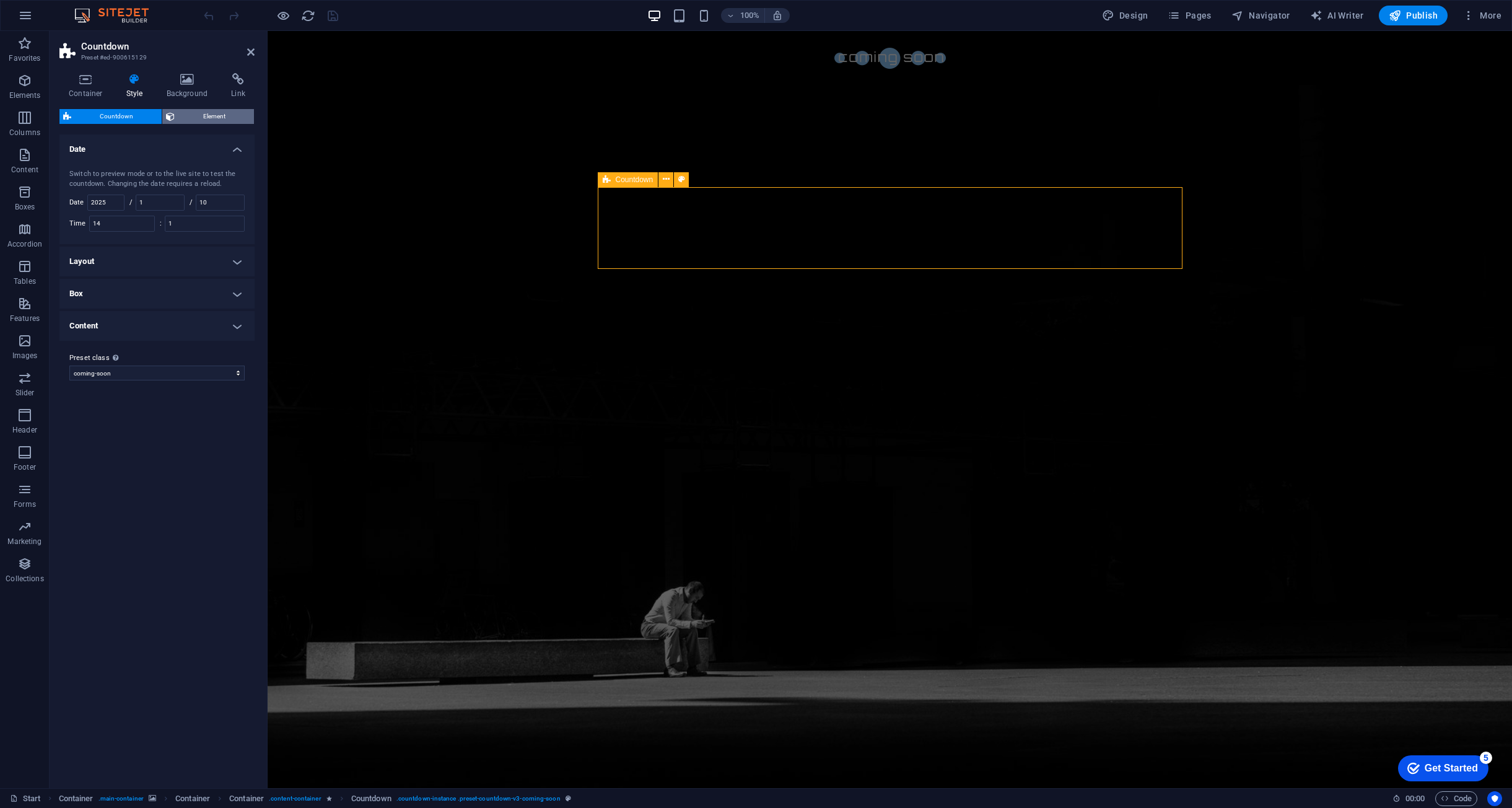
click at [226, 115] on span "Element" at bounding box center [214, 117] width 72 height 15
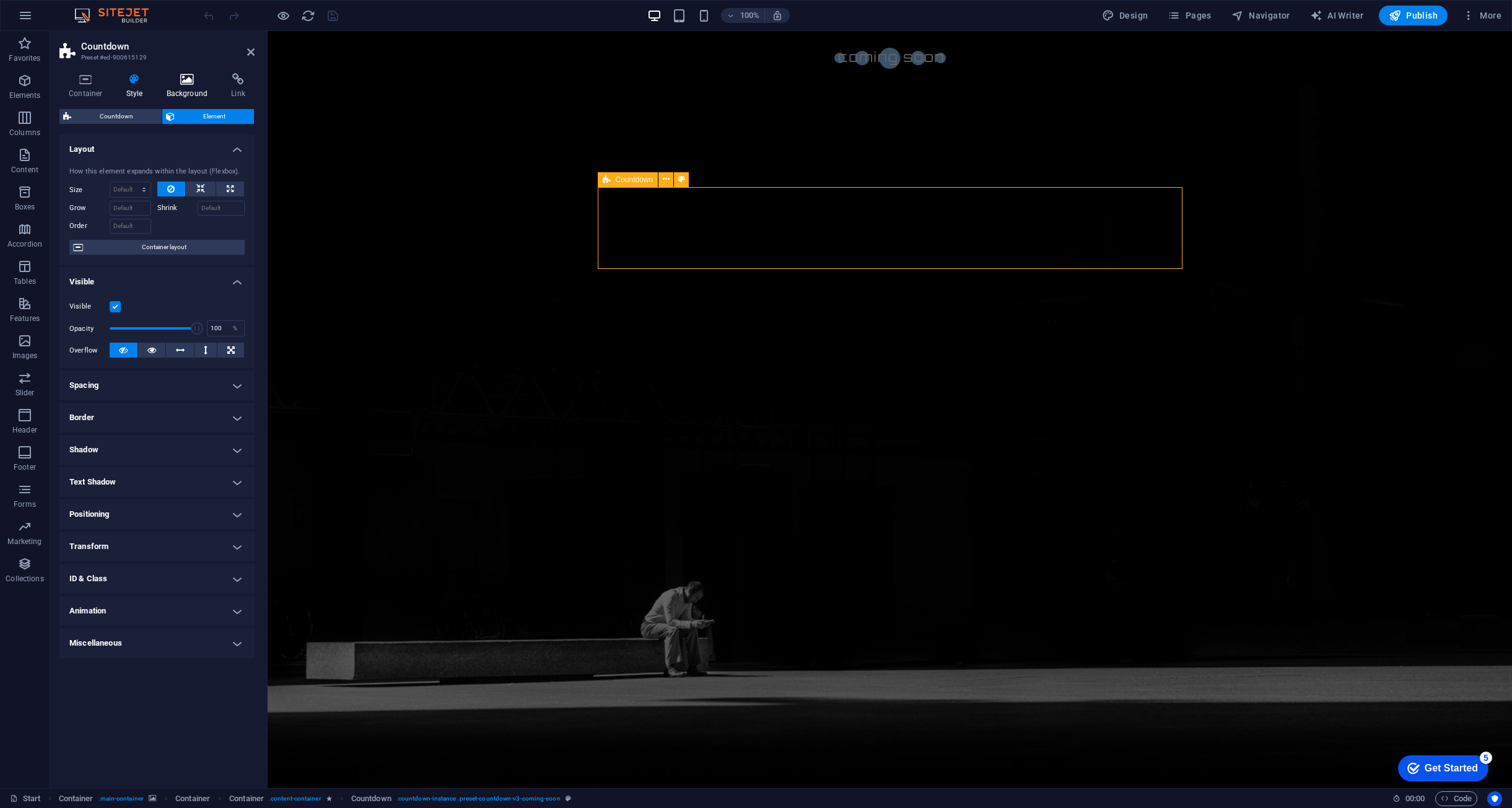
click at [192, 84] on icon at bounding box center [187, 79] width 60 height 13
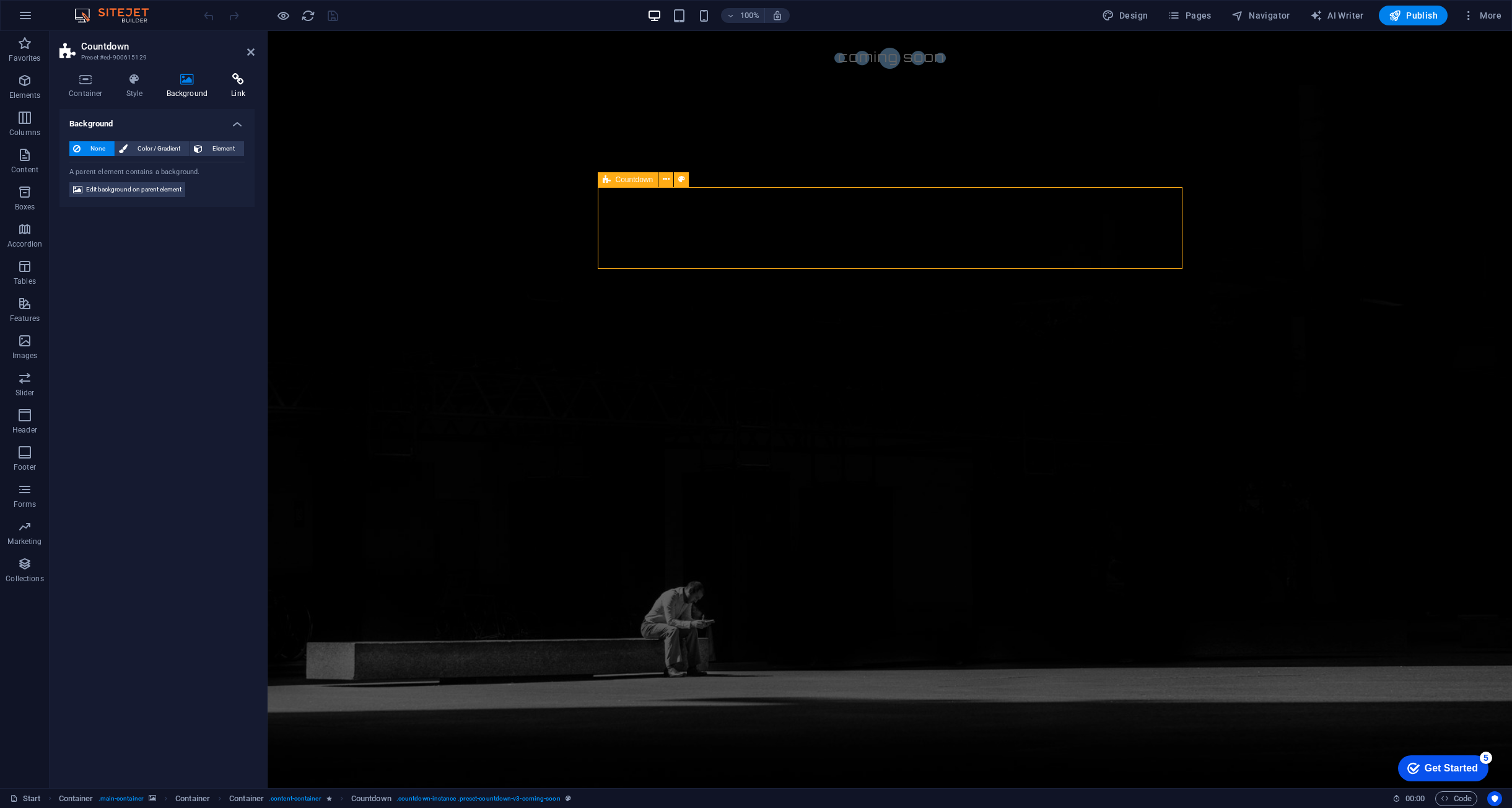
click at [238, 82] on icon at bounding box center [238, 79] width 33 height 13
click at [139, 78] on icon at bounding box center [135, 79] width 35 height 13
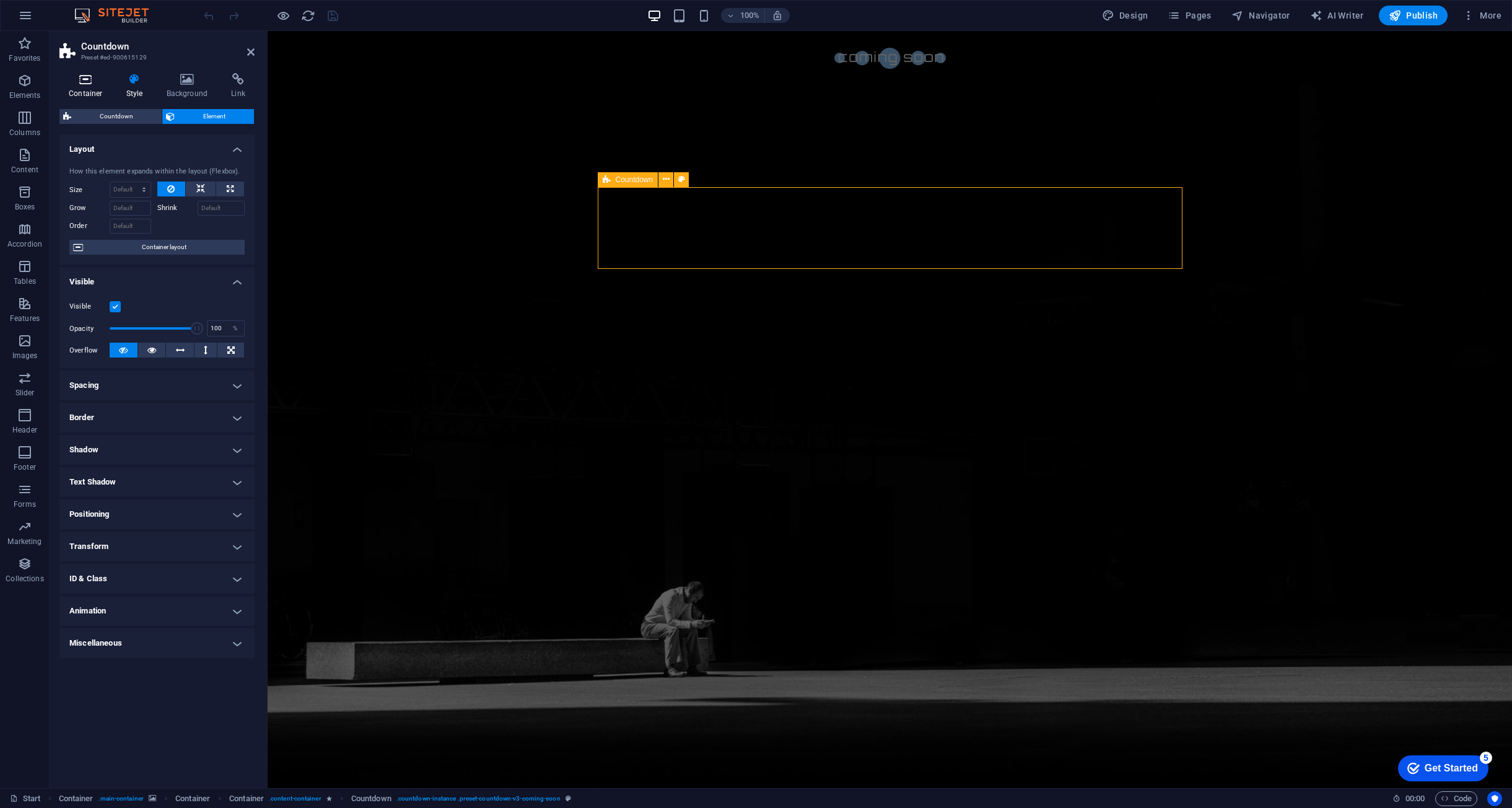
click at [84, 89] on h4 "Container" at bounding box center [88, 86] width 57 height 26
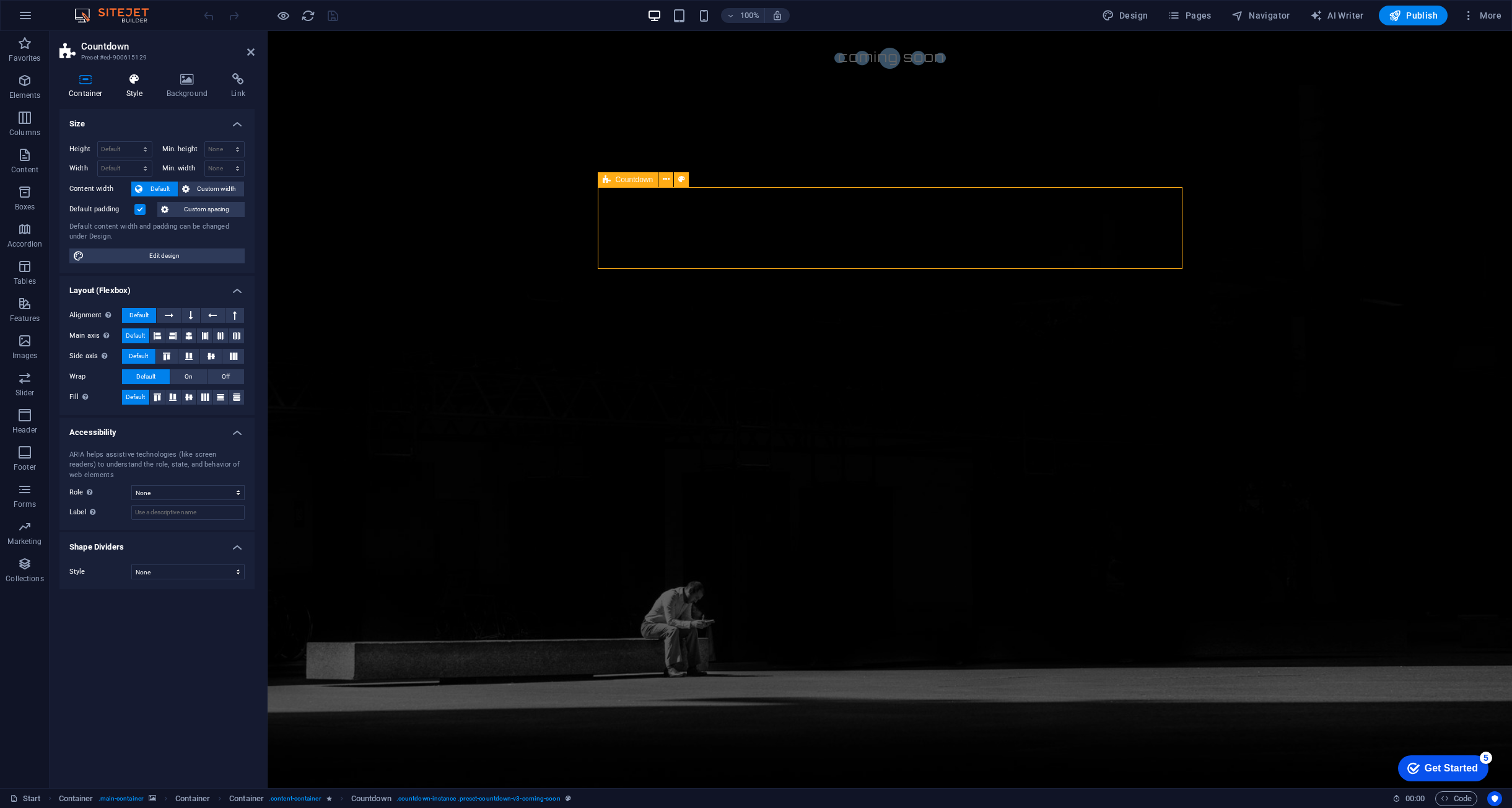
click at [144, 91] on h4 "Style" at bounding box center [137, 86] width 40 height 26
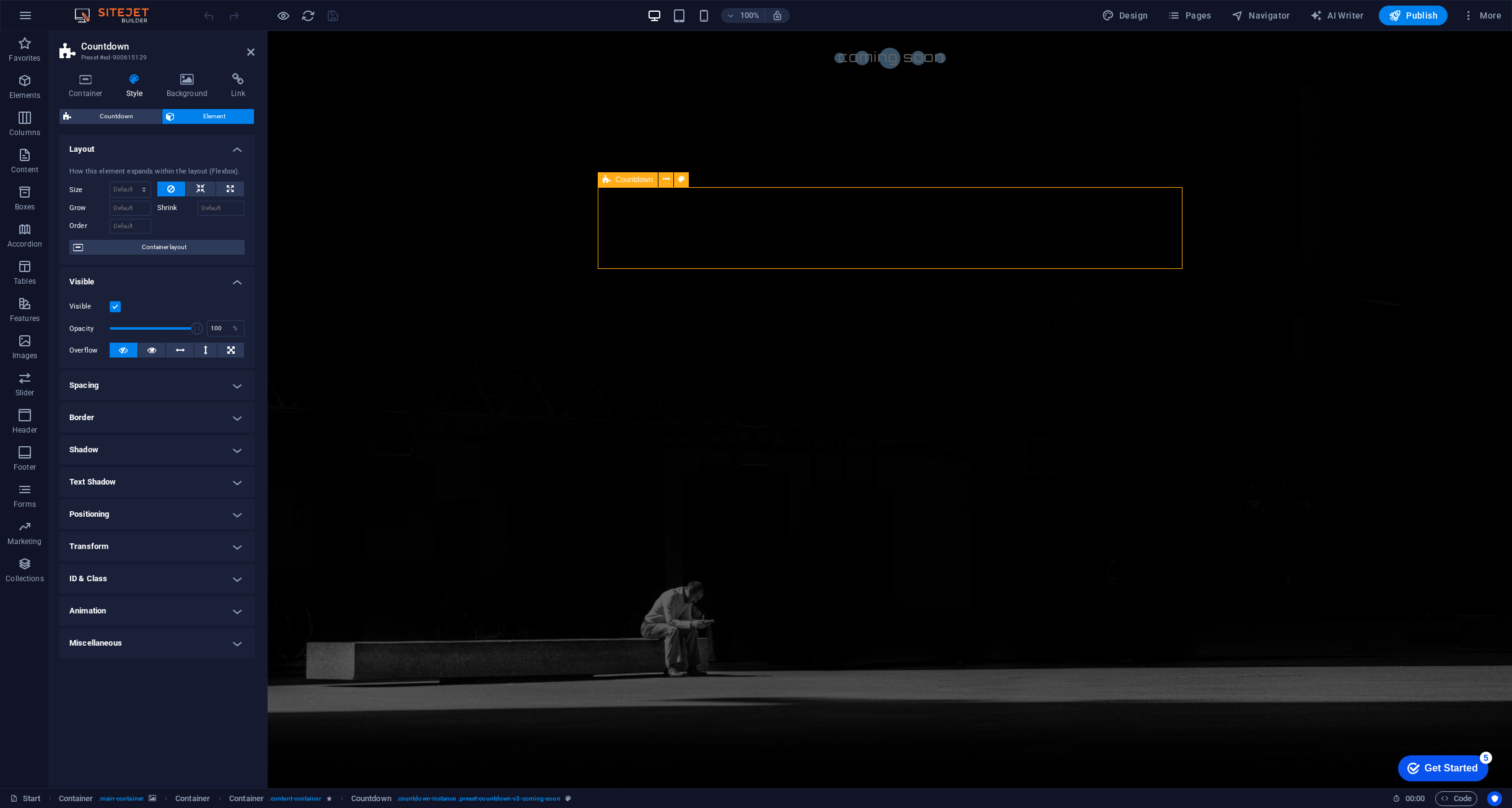
click at [117, 93] on h4 "Style" at bounding box center [137, 86] width 40 height 26
click at [83, 85] on icon at bounding box center [86, 79] width 53 height 13
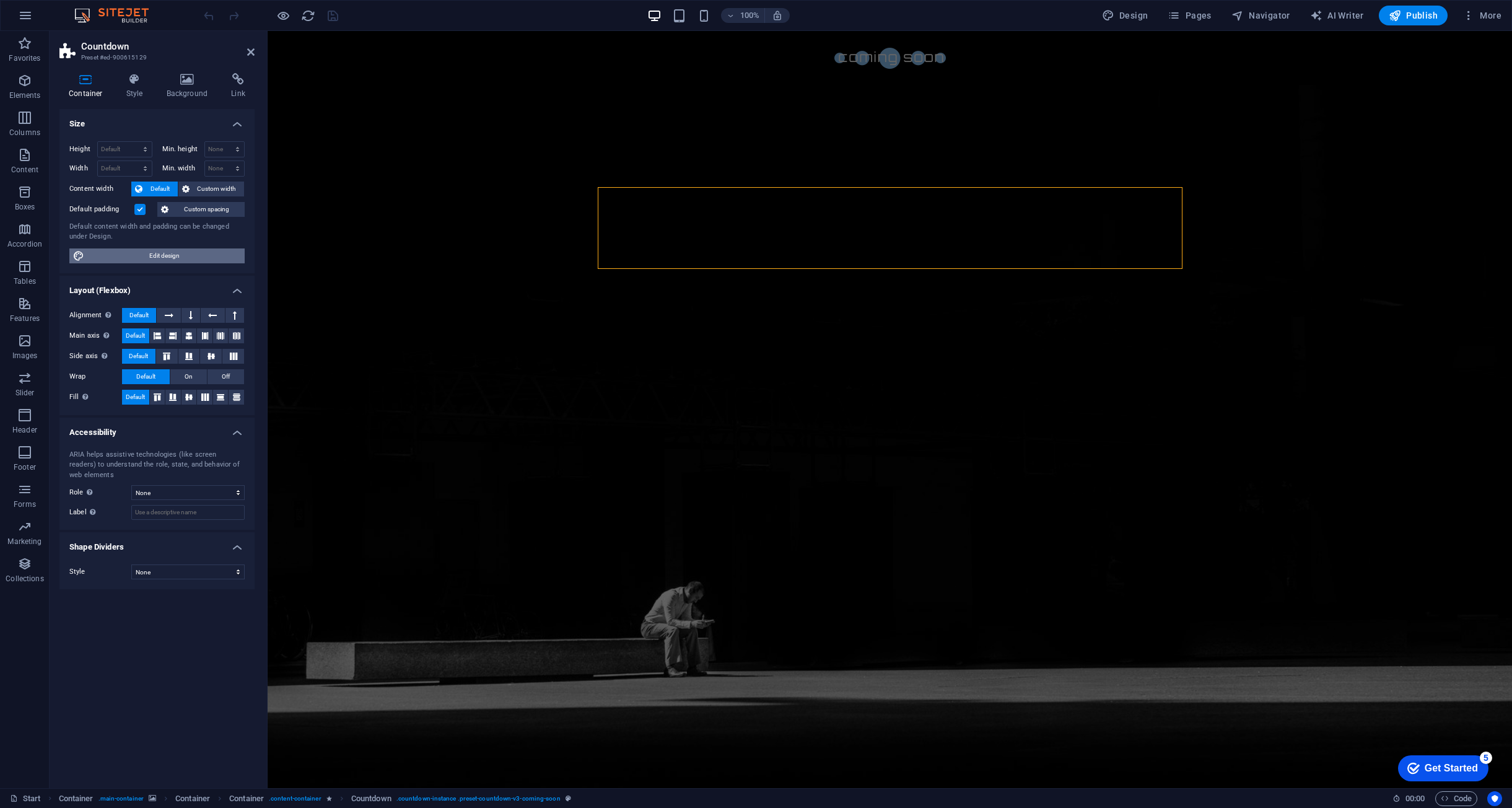
drag, startPoint x: 176, startPoint y: 258, endPoint x: 229, endPoint y: 262, distance: 53.2
click at [176, 258] on span "Edit design" at bounding box center [164, 256] width 153 height 15
select select "px"
select select "300"
select select "px"
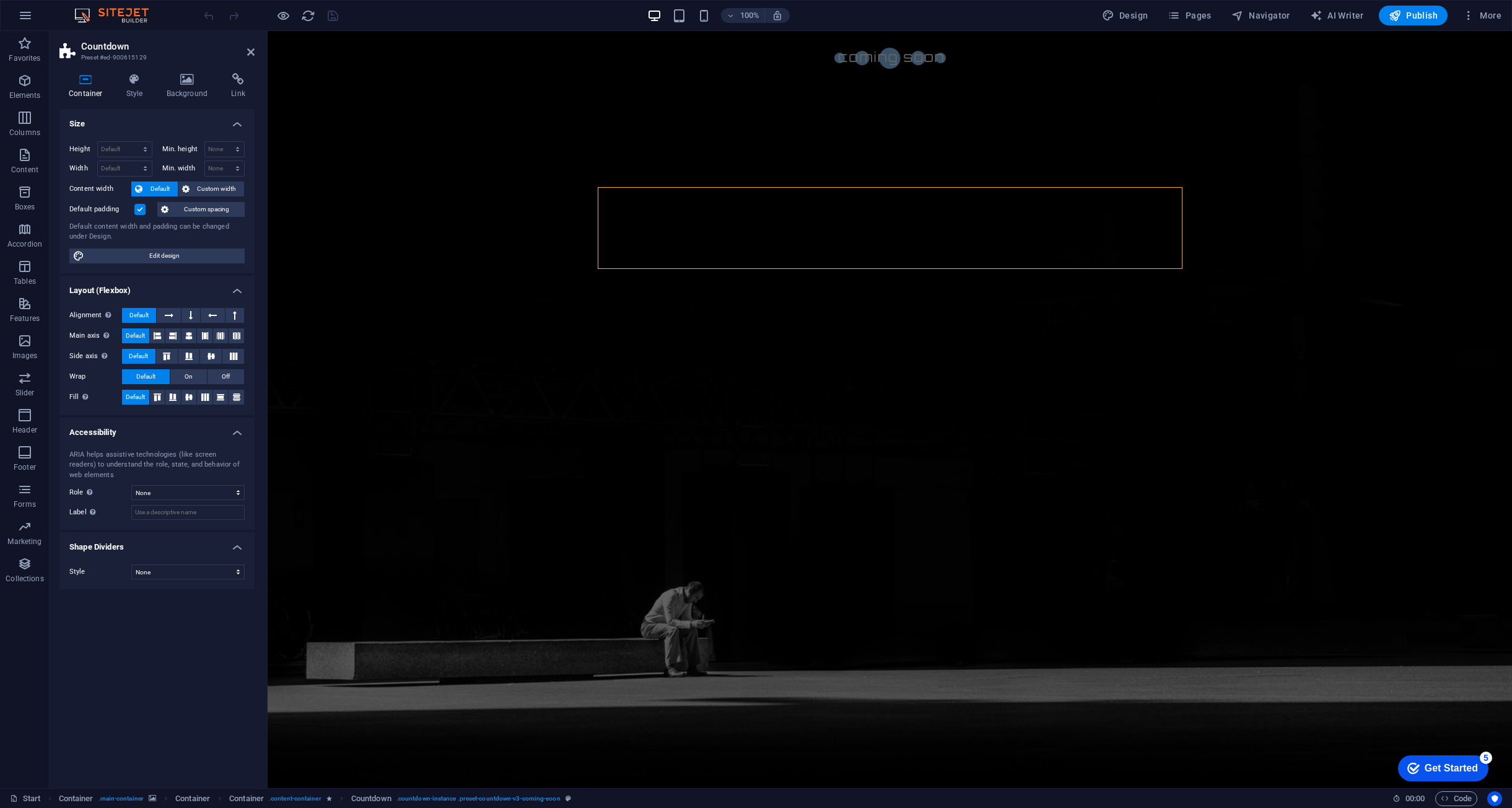
select select "px"
select select "300"
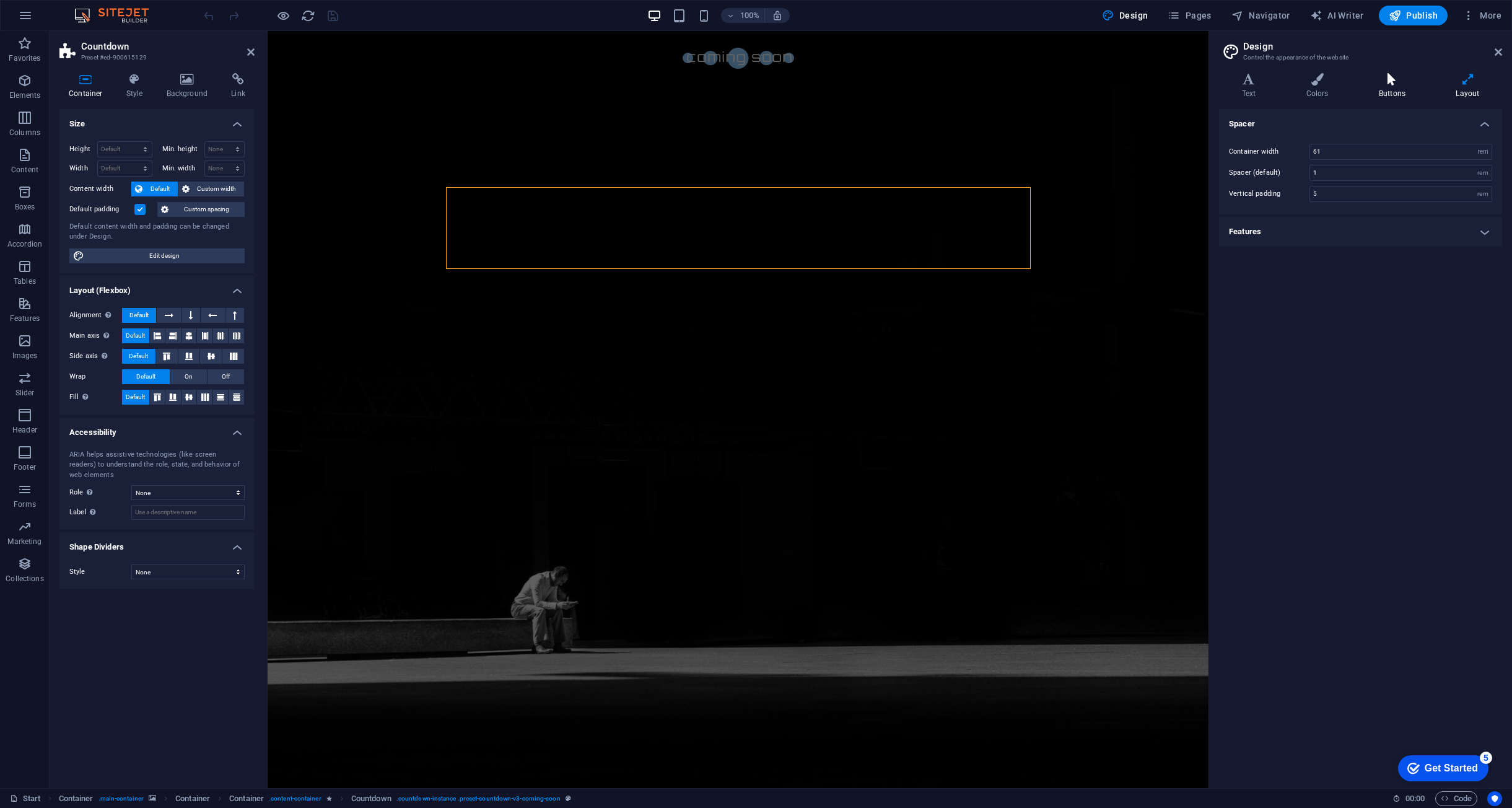
click at [1402, 78] on icon at bounding box center [1392, 79] width 72 height 13
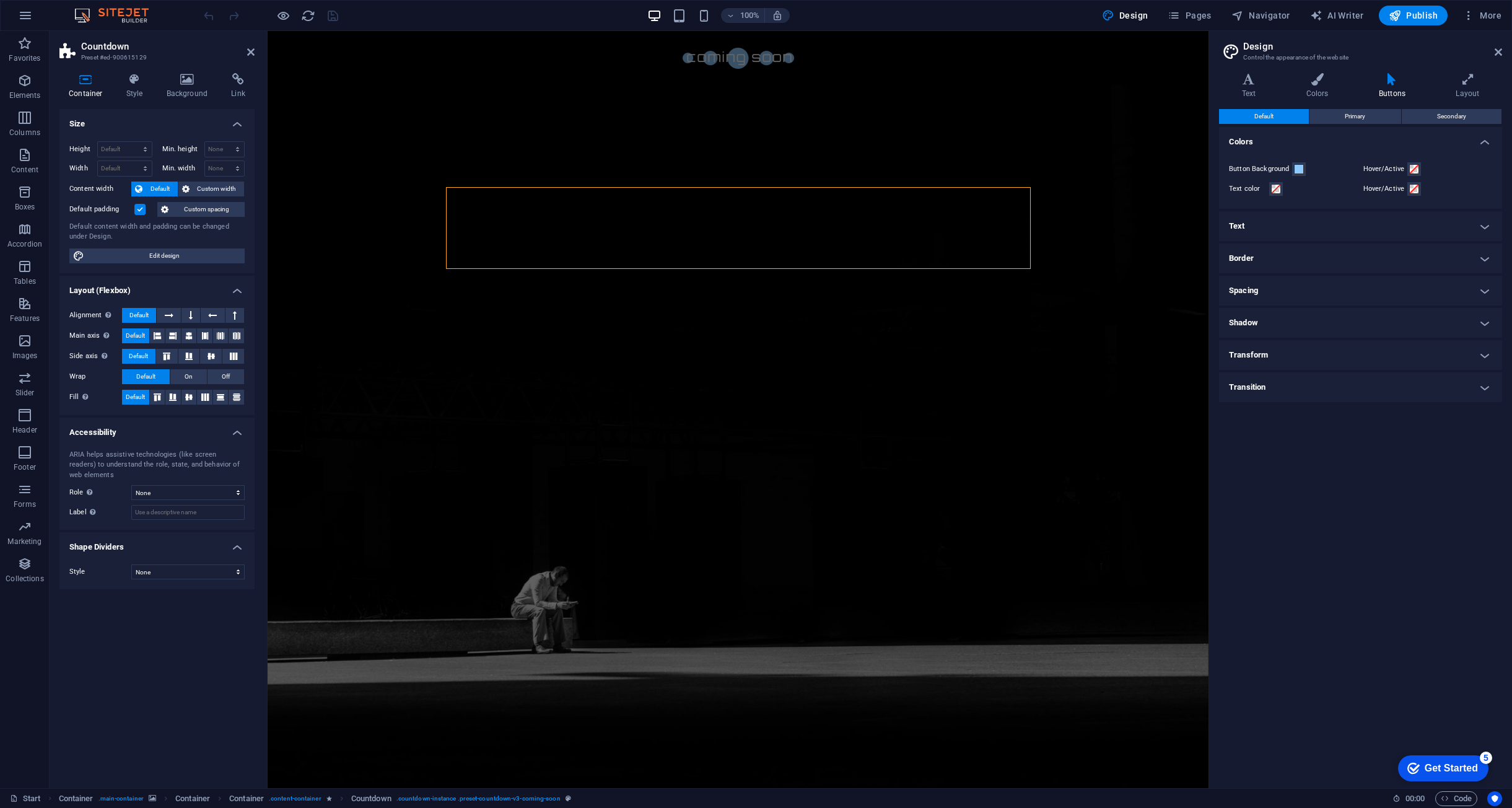
click at [1313, 213] on h4 "Text" at bounding box center [1360, 226] width 283 height 30
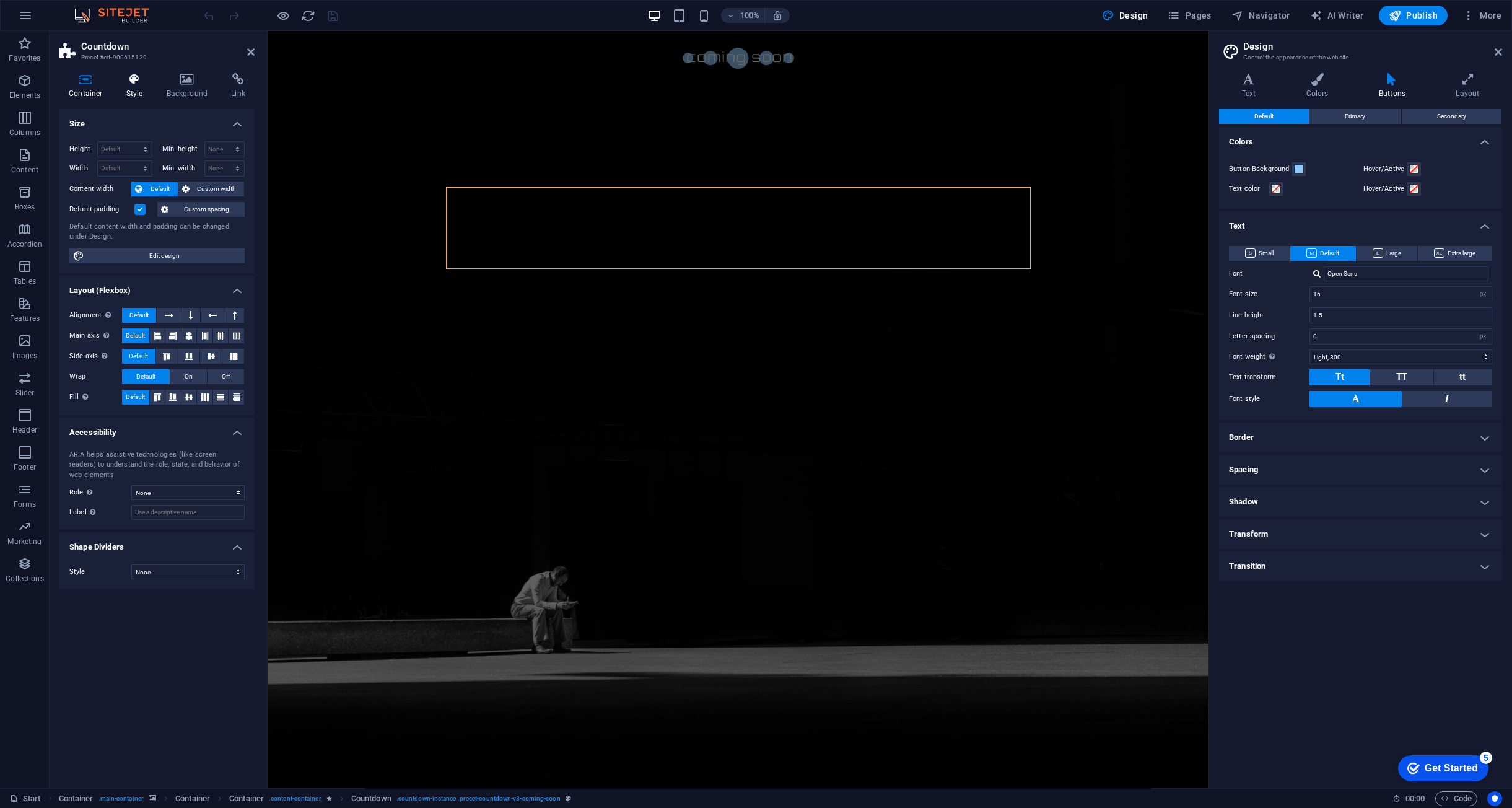
click at [146, 89] on h4 "Style" at bounding box center [137, 86] width 40 height 26
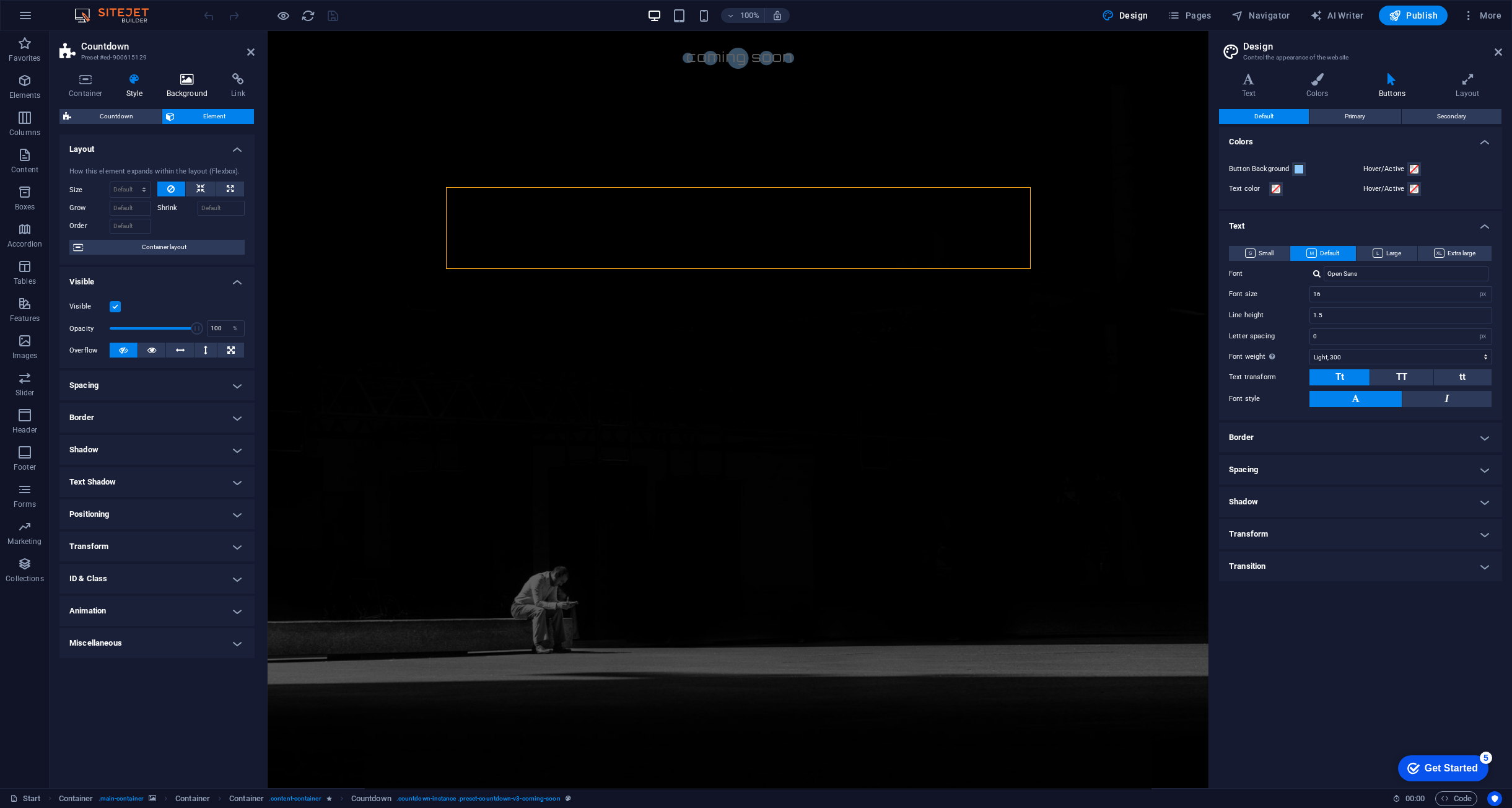
click at [219, 88] on h4 "Background" at bounding box center [190, 86] width 65 height 26
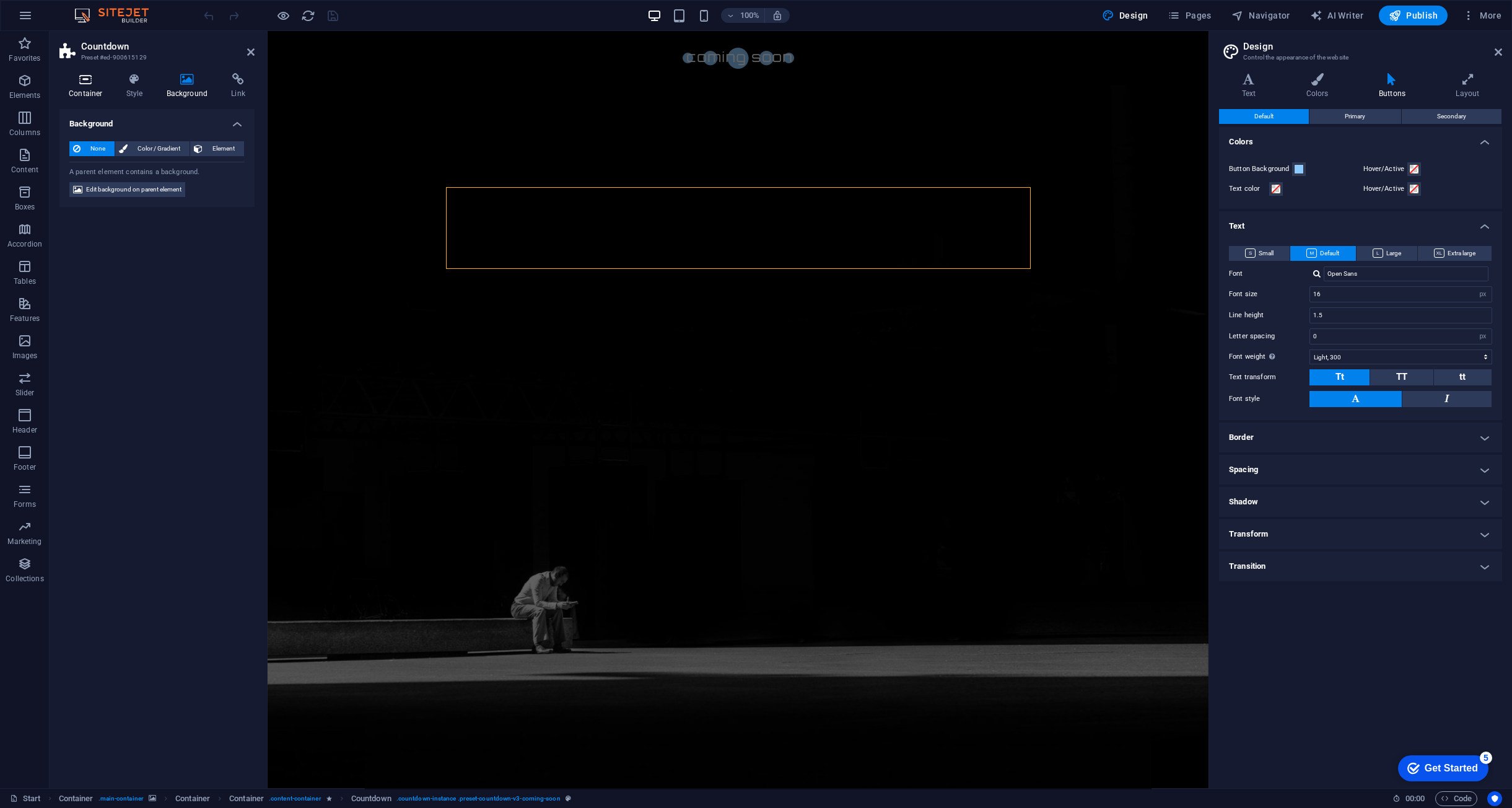
click at [91, 91] on h4 "Container" at bounding box center [88, 86] width 57 height 26
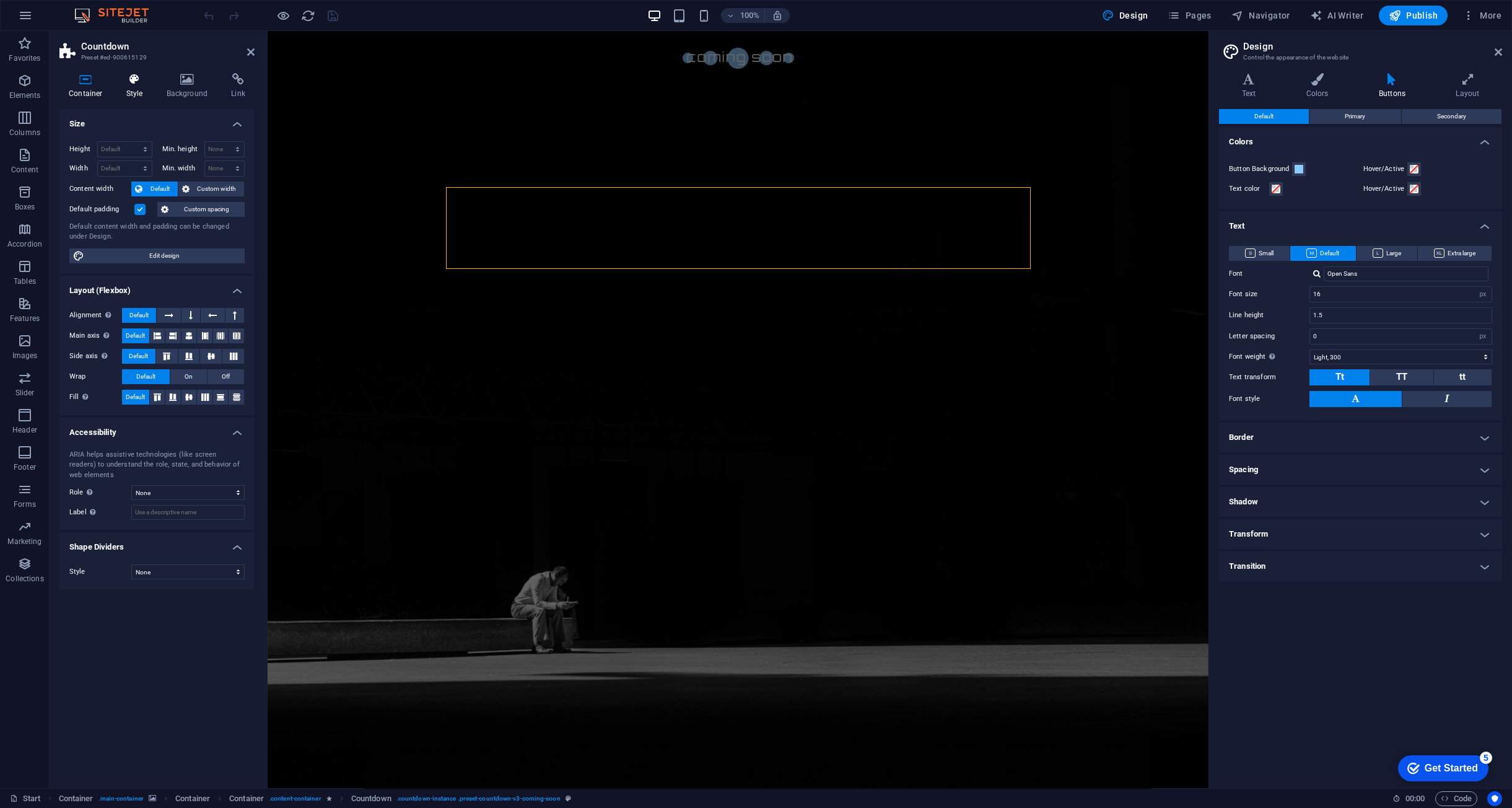
click at [142, 91] on h4 "Style" at bounding box center [137, 86] width 40 height 26
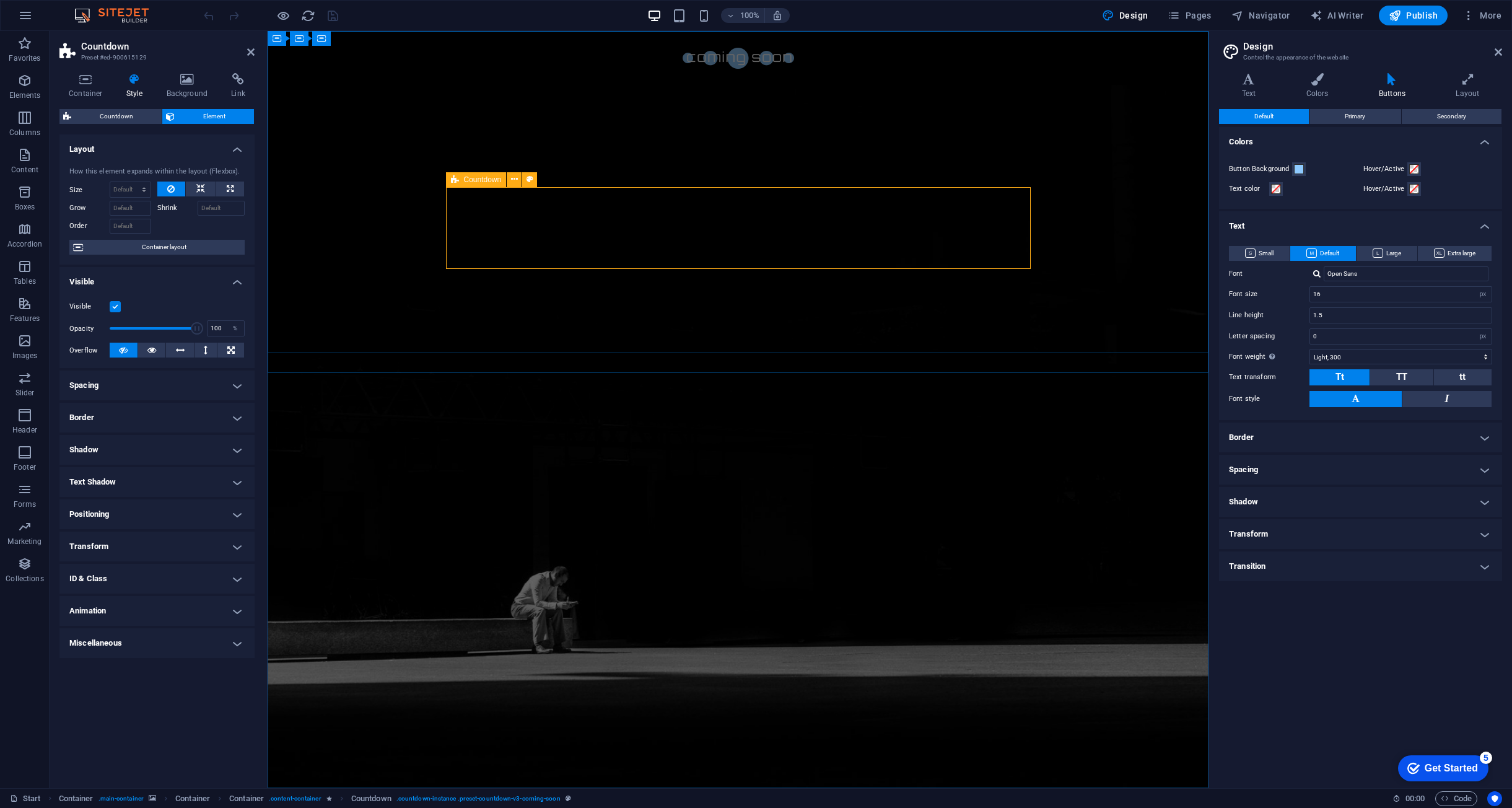
click at [451, 178] on icon at bounding box center [455, 180] width 8 height 15
click at [517, 185] on icon at bounding box center [514, 179] width 7 height 13
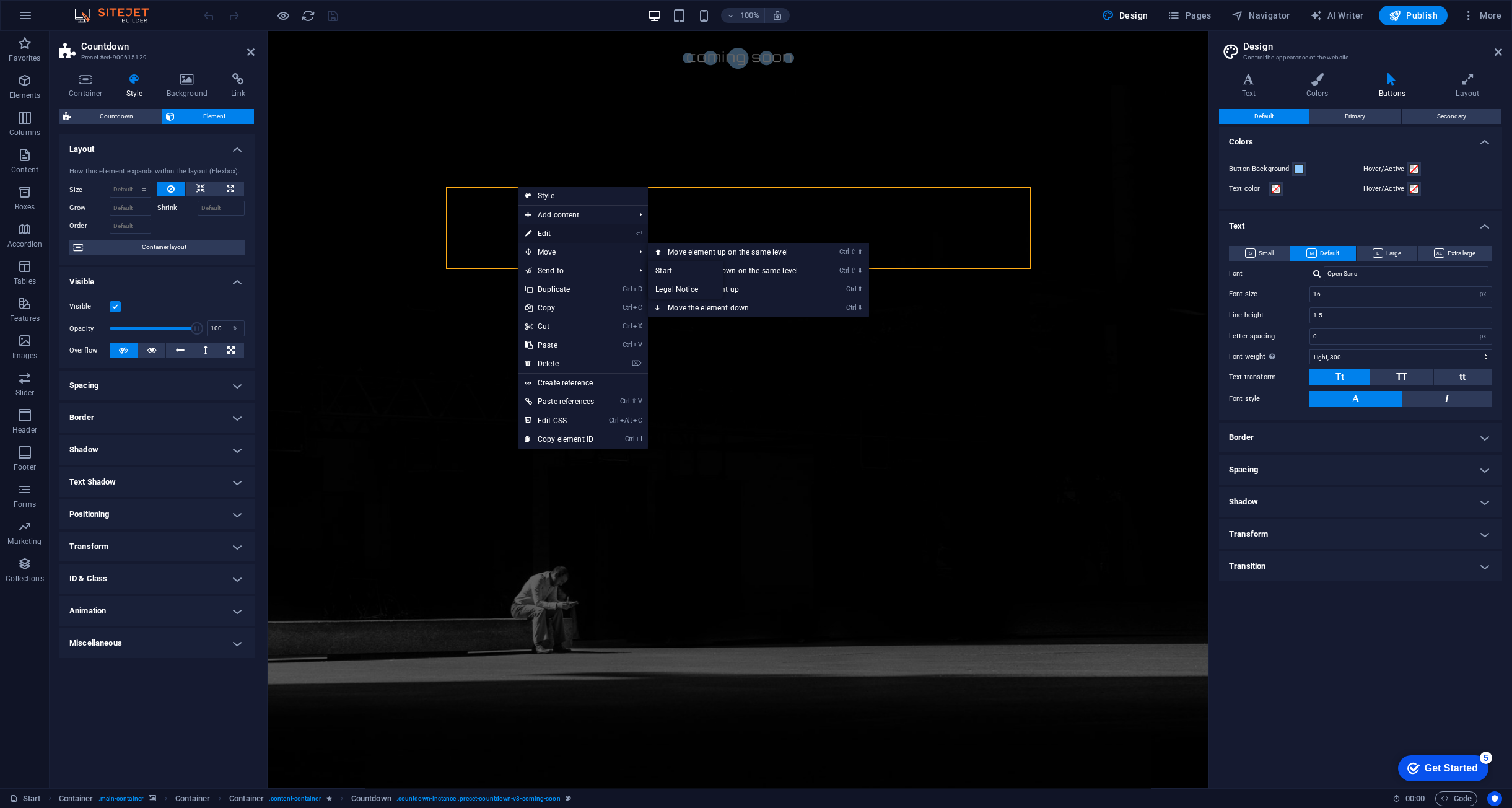
click at [543, 232] on link "⏎ Edit" at bounding box center [560, 233] width 84 height 18
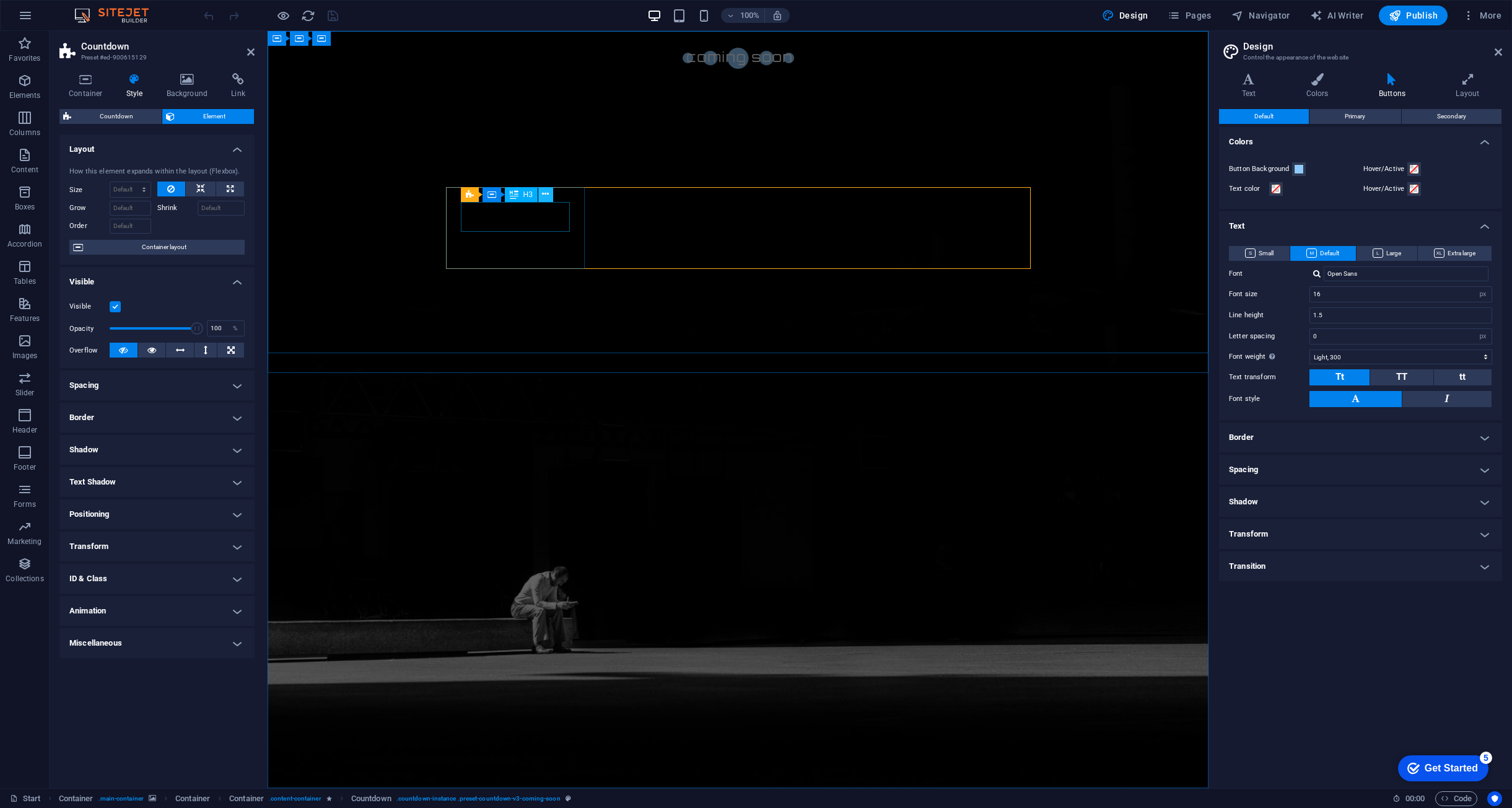
click at [546, 197] on icon at bounding box center [545, 194] width 7 height 13
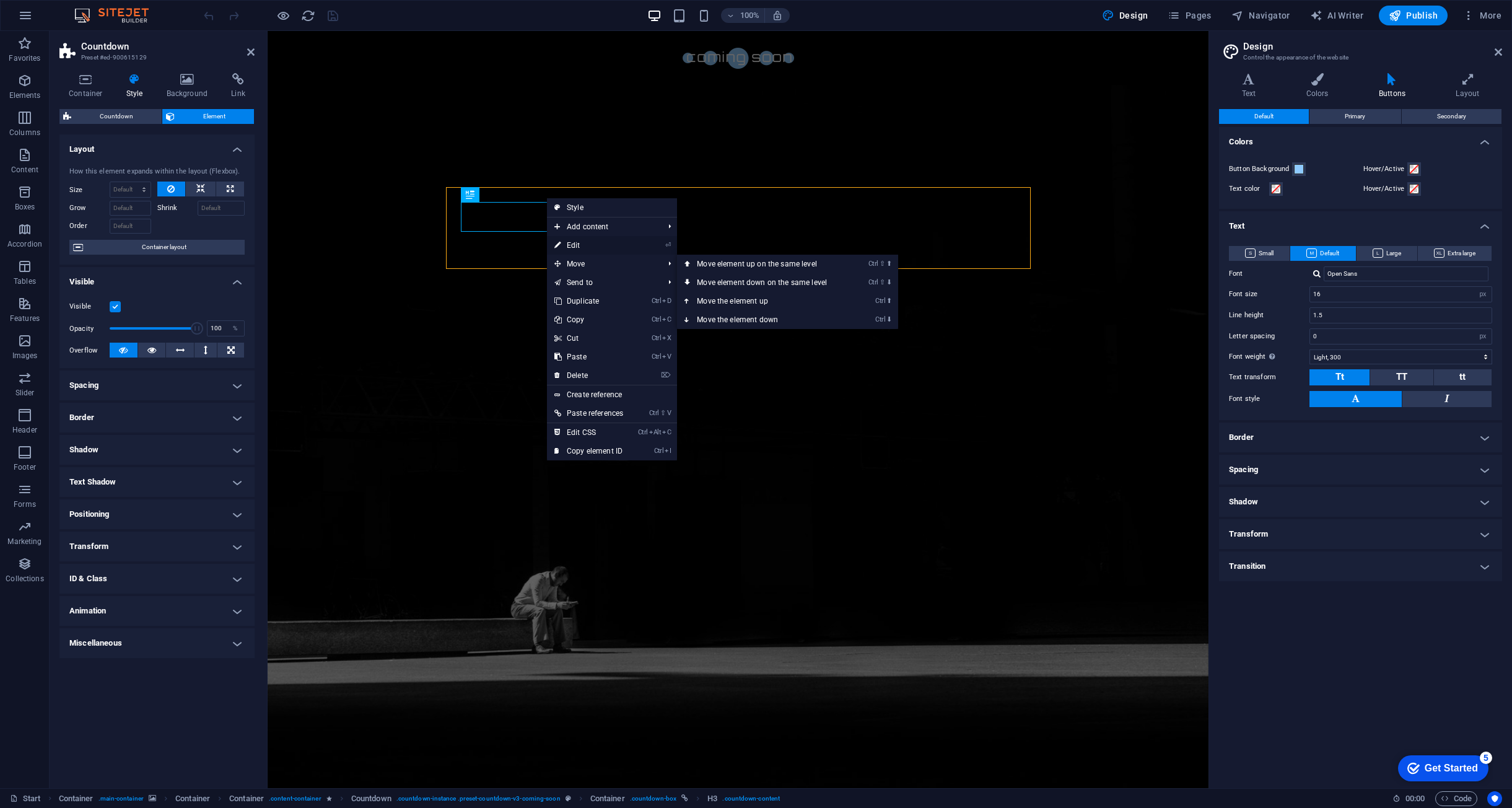
click at [576, 247] on link "⏎ Edit" at bounding box center [589, 245] width 84 height 18
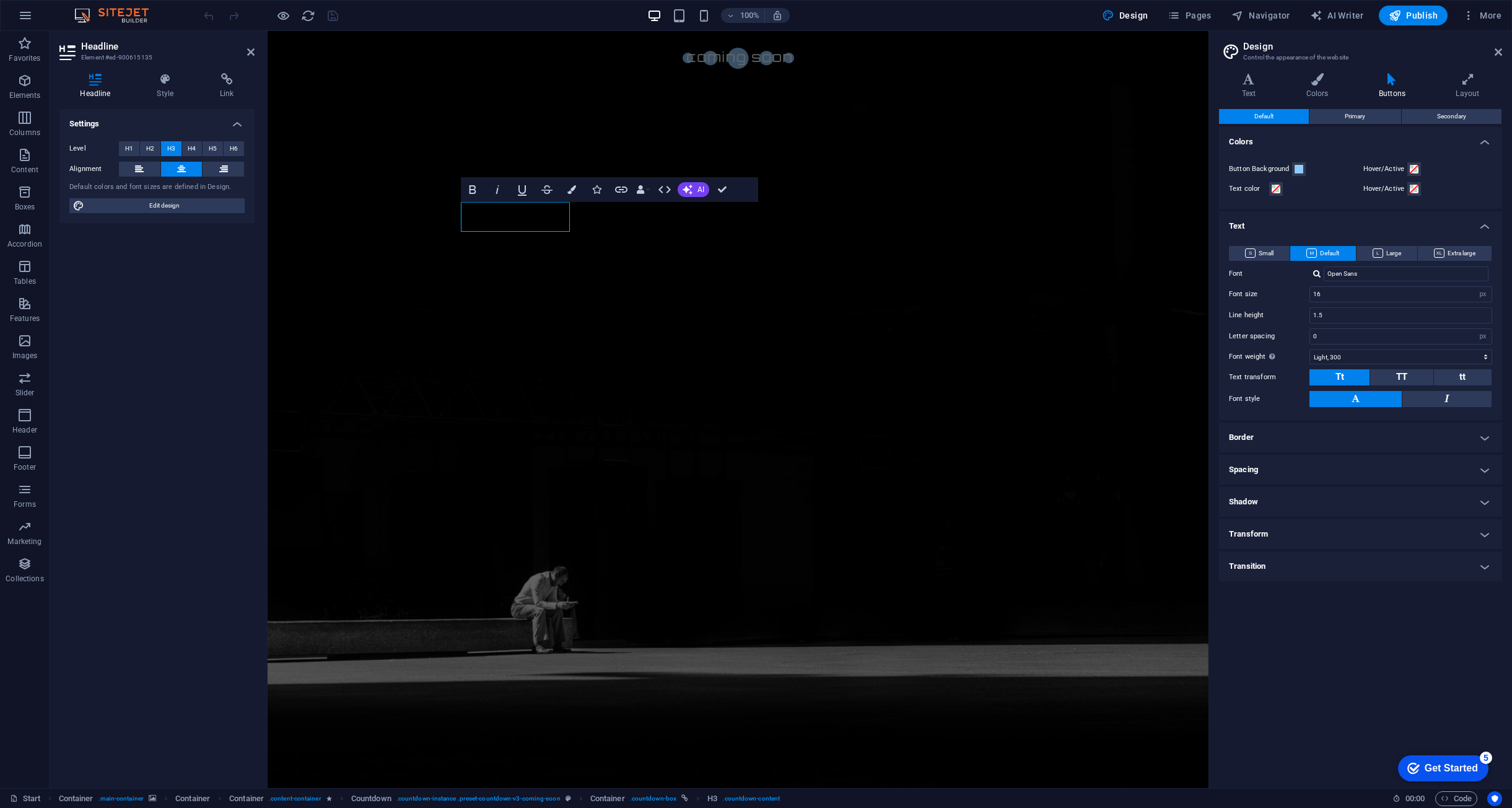
click at [115, 311] on div "Settings Level H1 H2 H3 H4 H5 H6 Alignment Default colors and font sizes are de…" at bounding box center [157, 444] width 195 height 669
click at [14, 507] on p "Forms" at bounding box center [25, 504] width 22 height 10
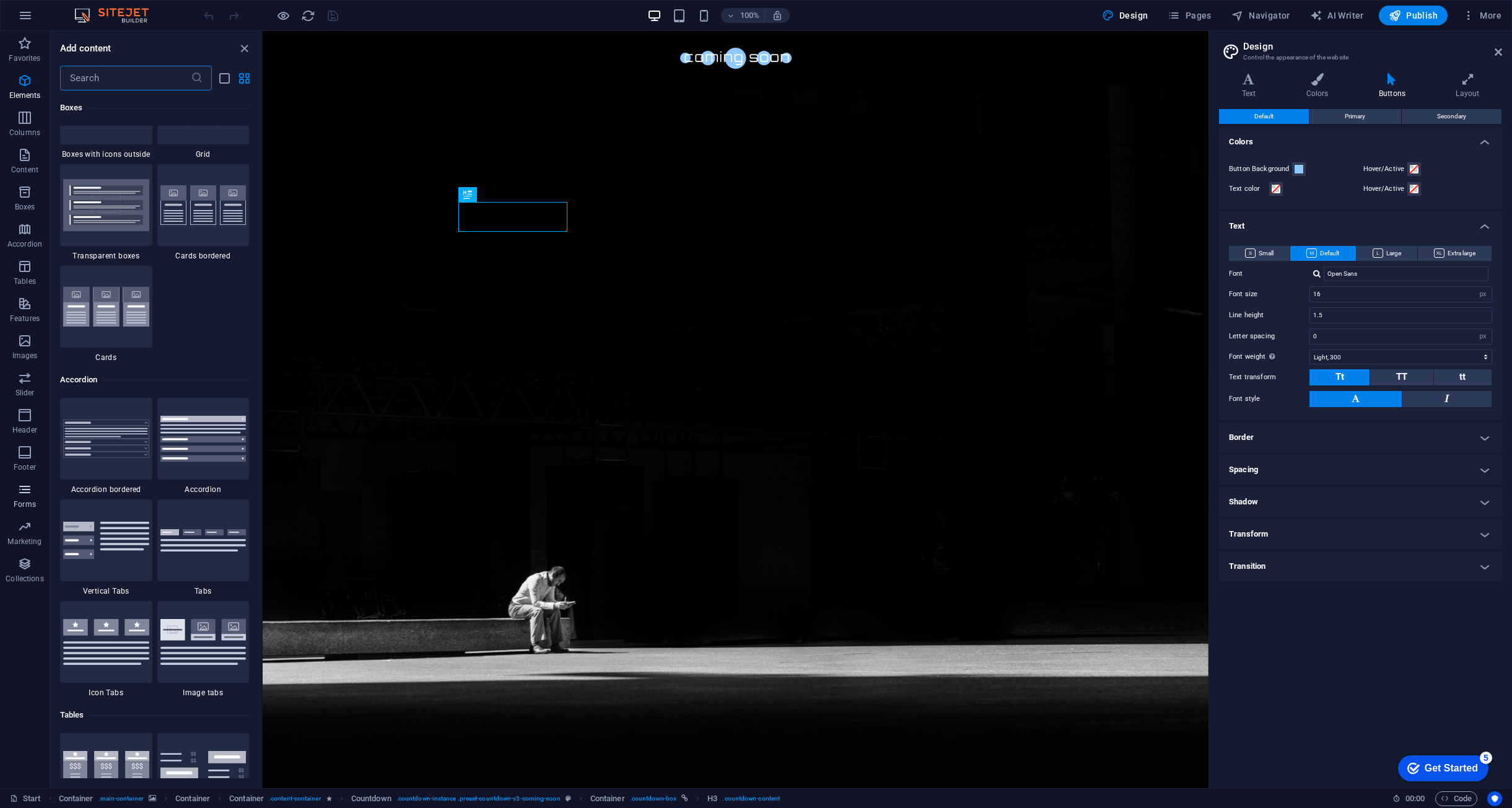
scroll to position [9045, 0]
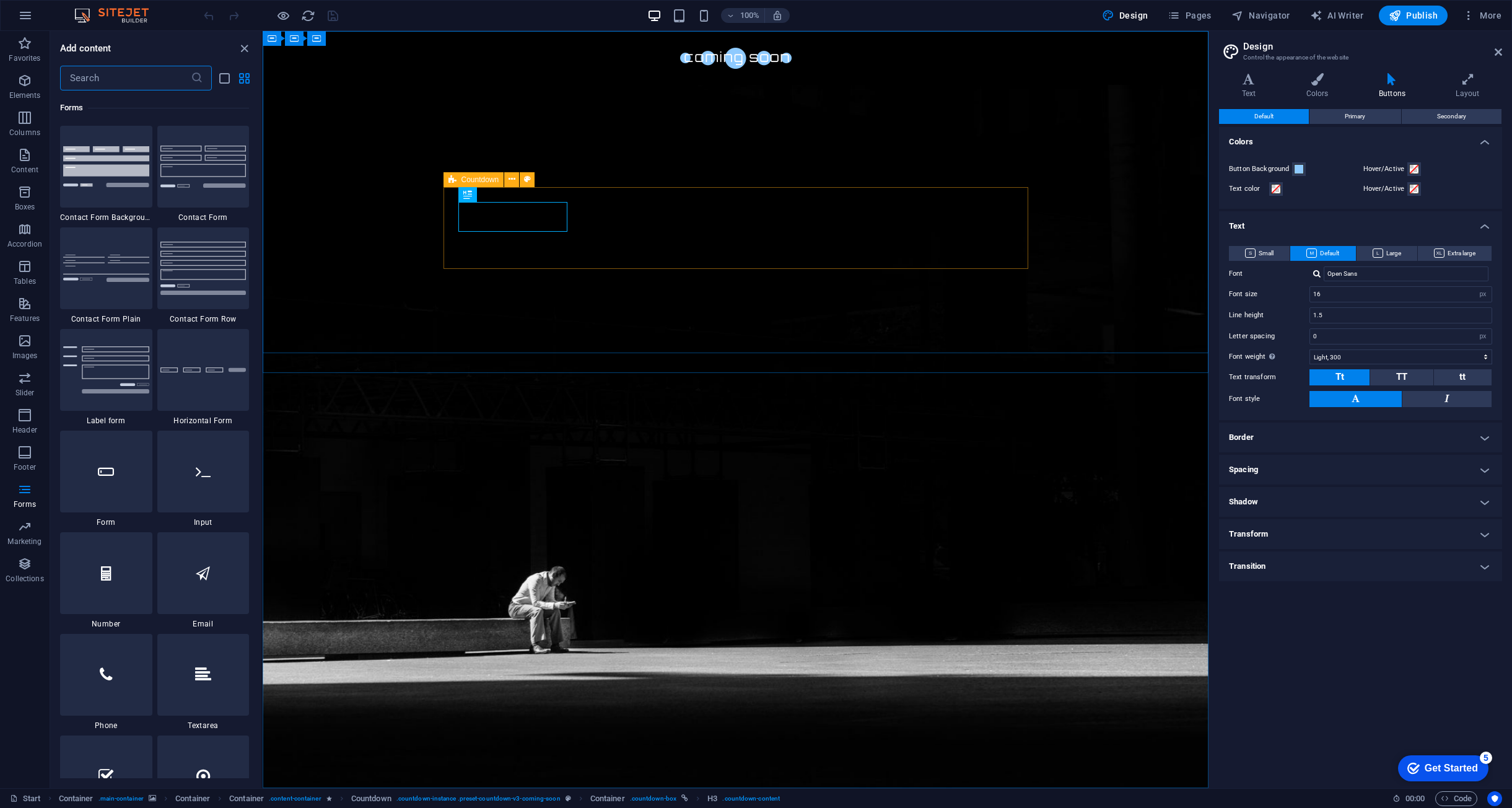
click at [449, 182] on icon at bounding box center [453, 180] width 8 height 15
click at [509, 179] on icon at bounding box center [512, 179] width 7 height 13
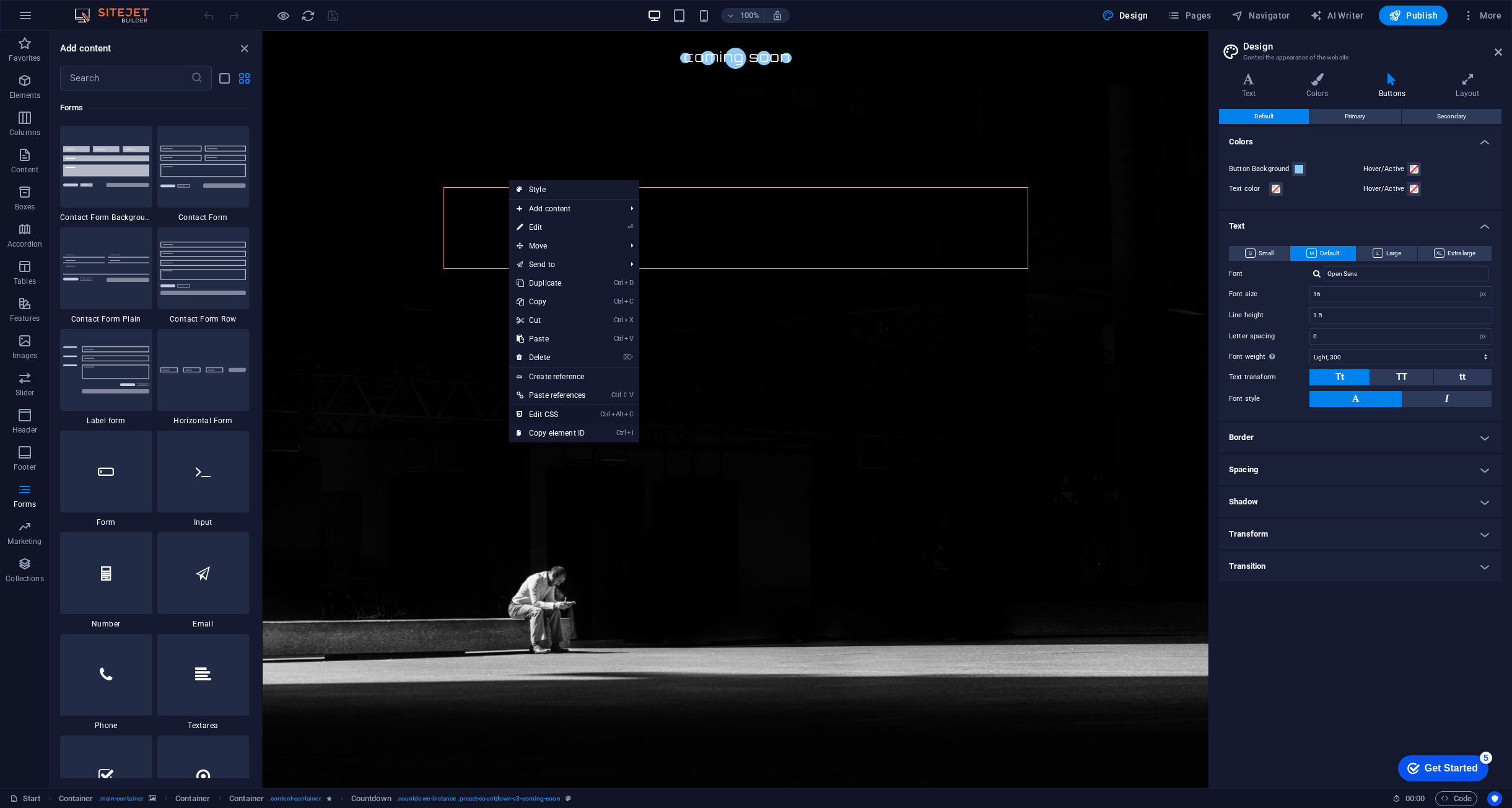
click at [555, 411] on link "Ctrl Alt C Edit CSS" at bounding box center [551, 414] width 84 height 18
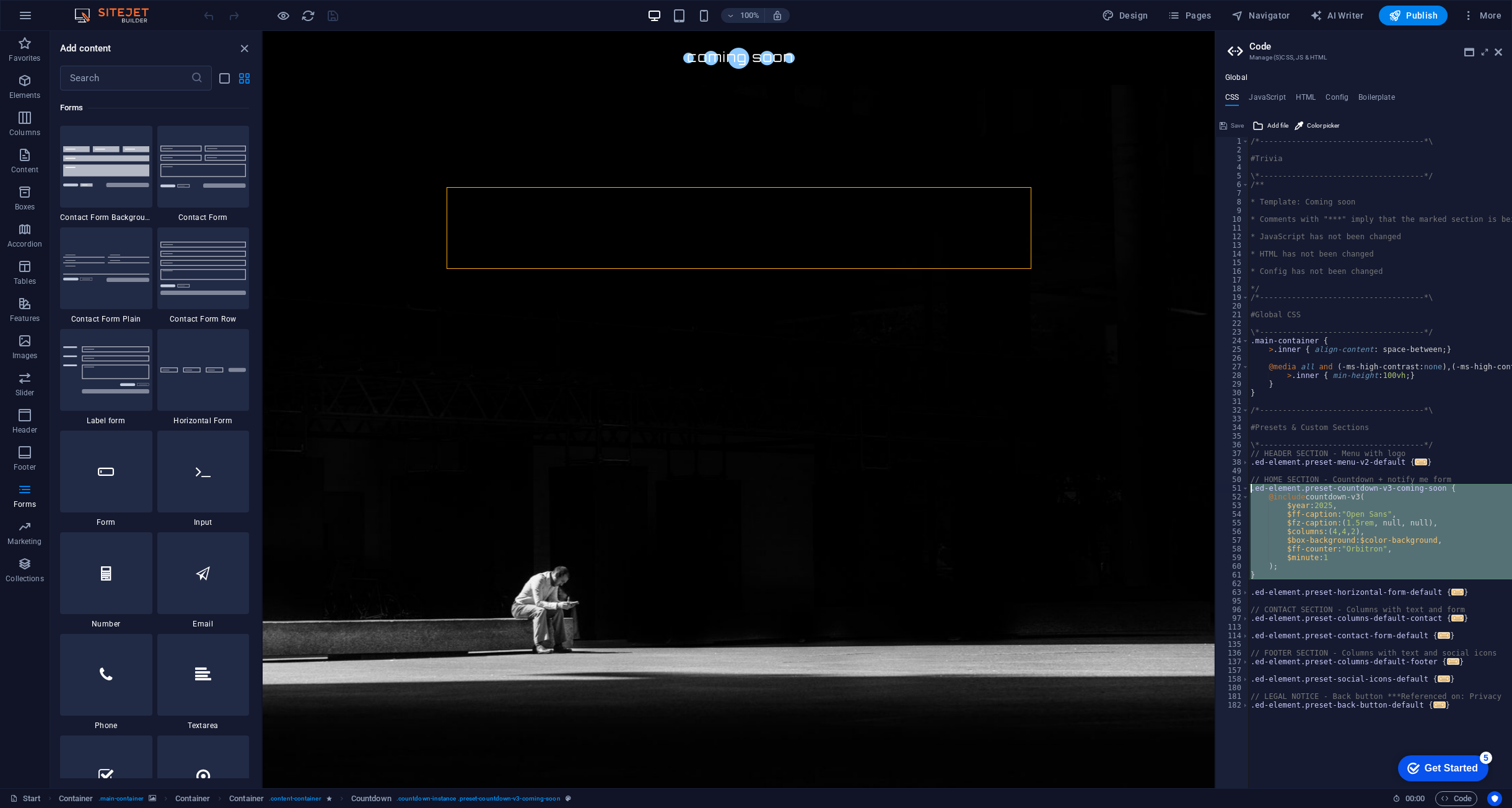
drag, startPoint x: 1281, startPoint y: 579, endPoint x: 1238, endPoint y: 485, distance: 103.4
click at [1238, 485] on div "@include countdown-v3( 1 2 3 4 5 6 7 8 9 10 11 12 13 14 15 16 17 18 19 20 21 22…" at bounding box center [1364, 462] width 297 height 651
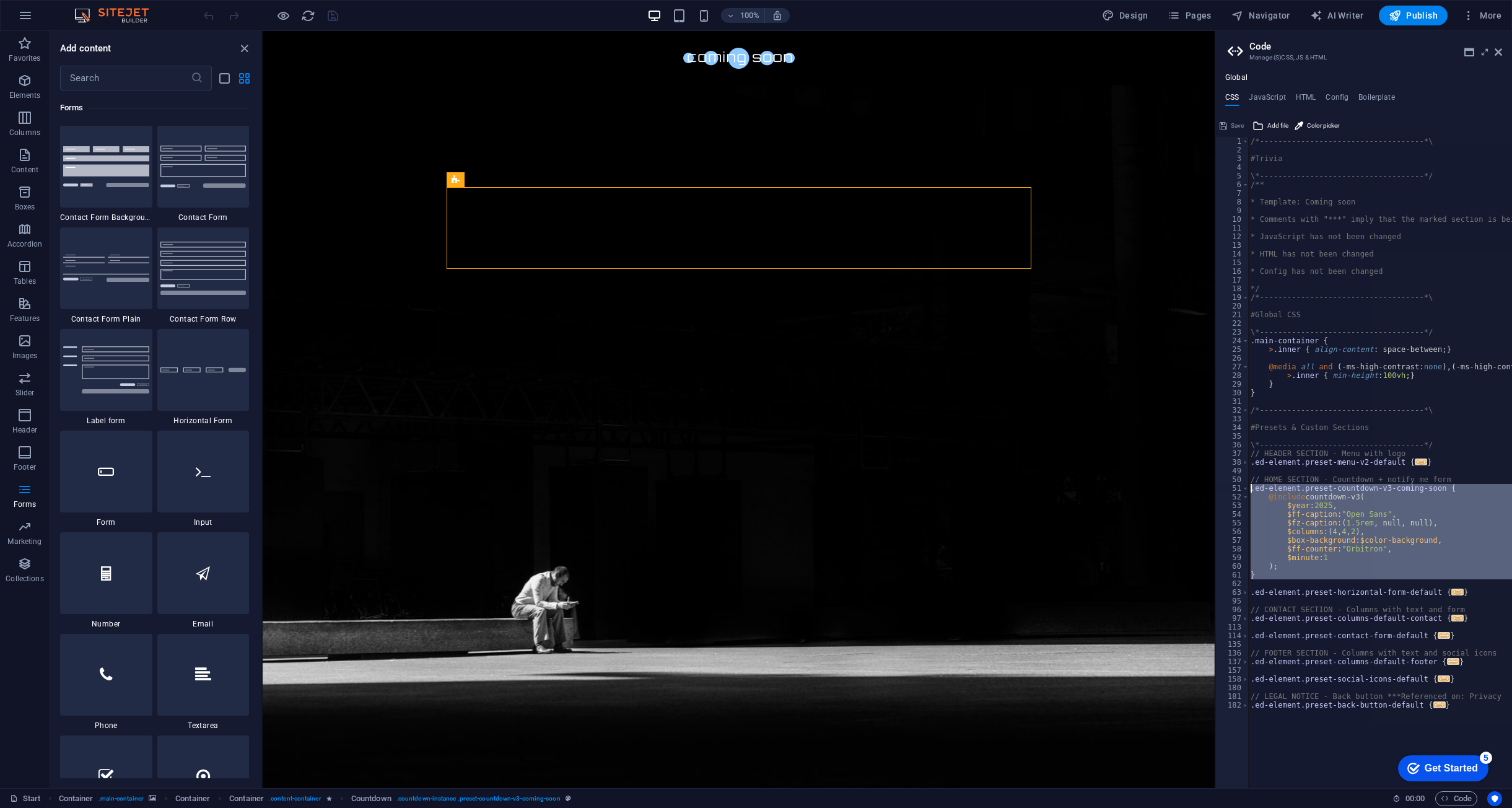
click at [1359, 521] on div "/*------------------------------------*\ #Trivia \*----------------------------…" at bounding box center [1380, 462] width 264 height 651
type textarea "$fz-caption: (1.5rem, null, null),"
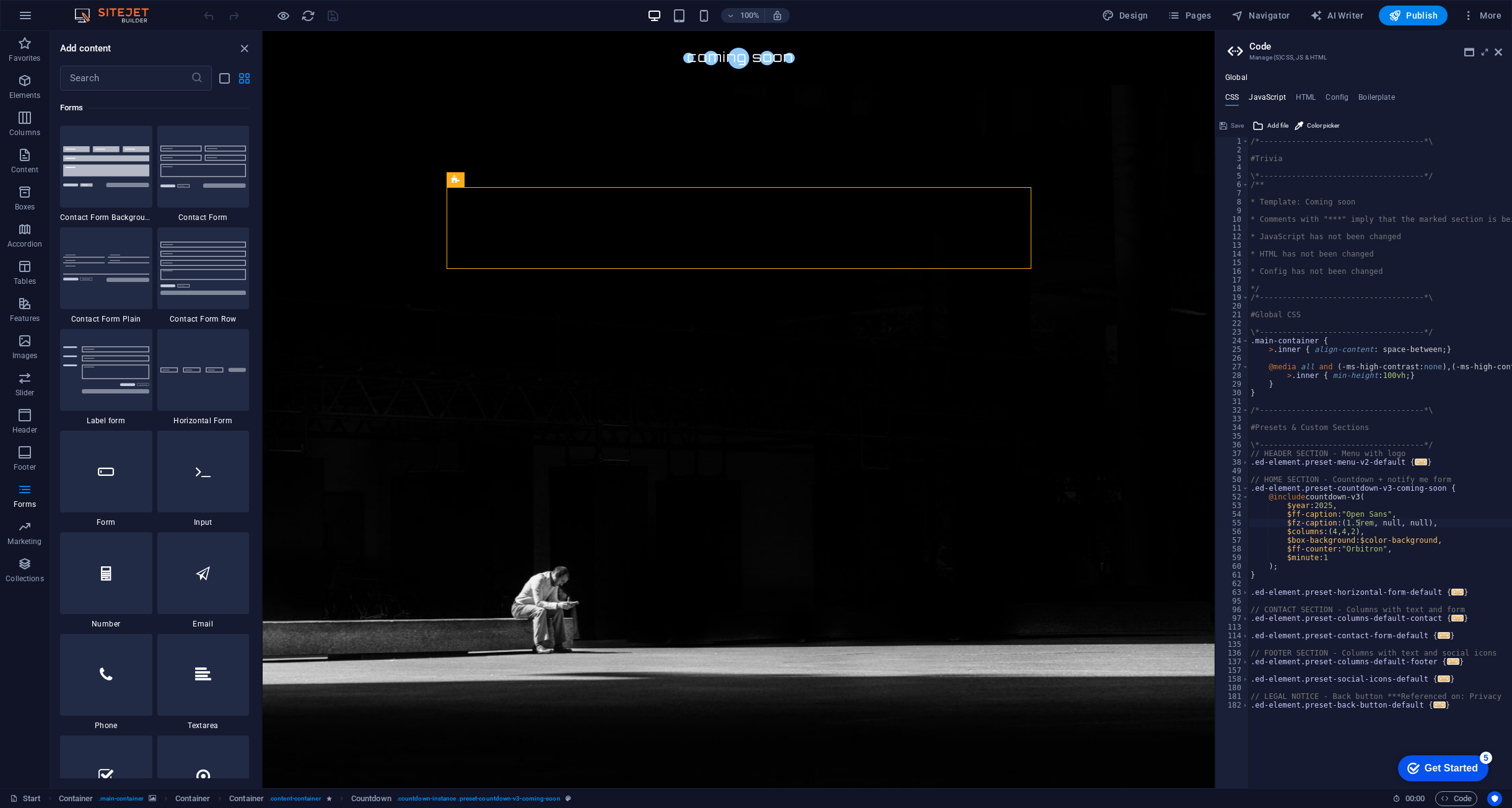
click at [1278, 99] on h4 "JavaScript" at bounding box center [1267, 100] width 37 height 14
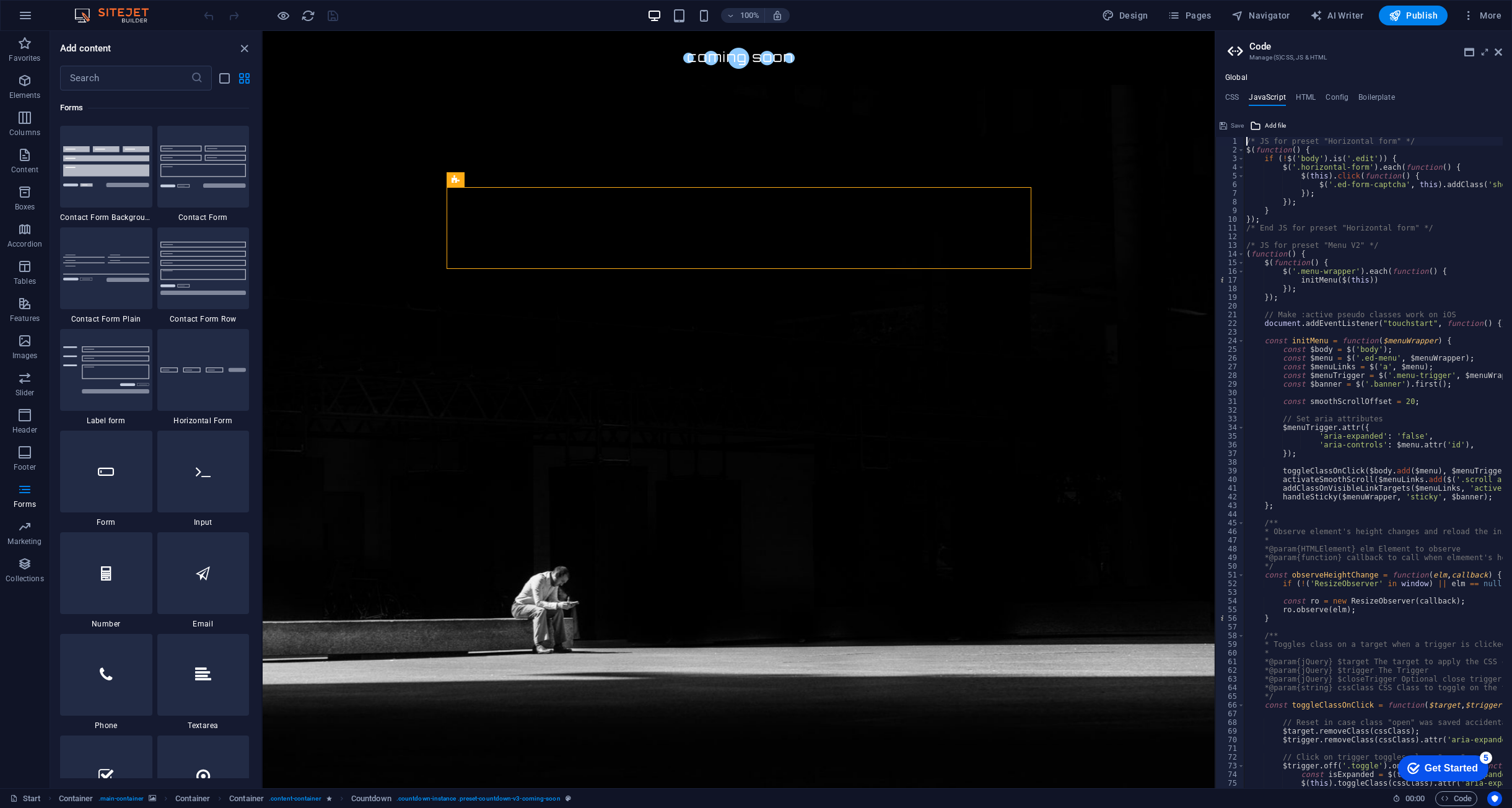
click at [1375, 426] on div "/* JS for preset "Horizontal form" */ $ ( function ( ) { if ( ! $ ( 'body' ) . …" at bounding box center [1528, 466] width 568 height 659
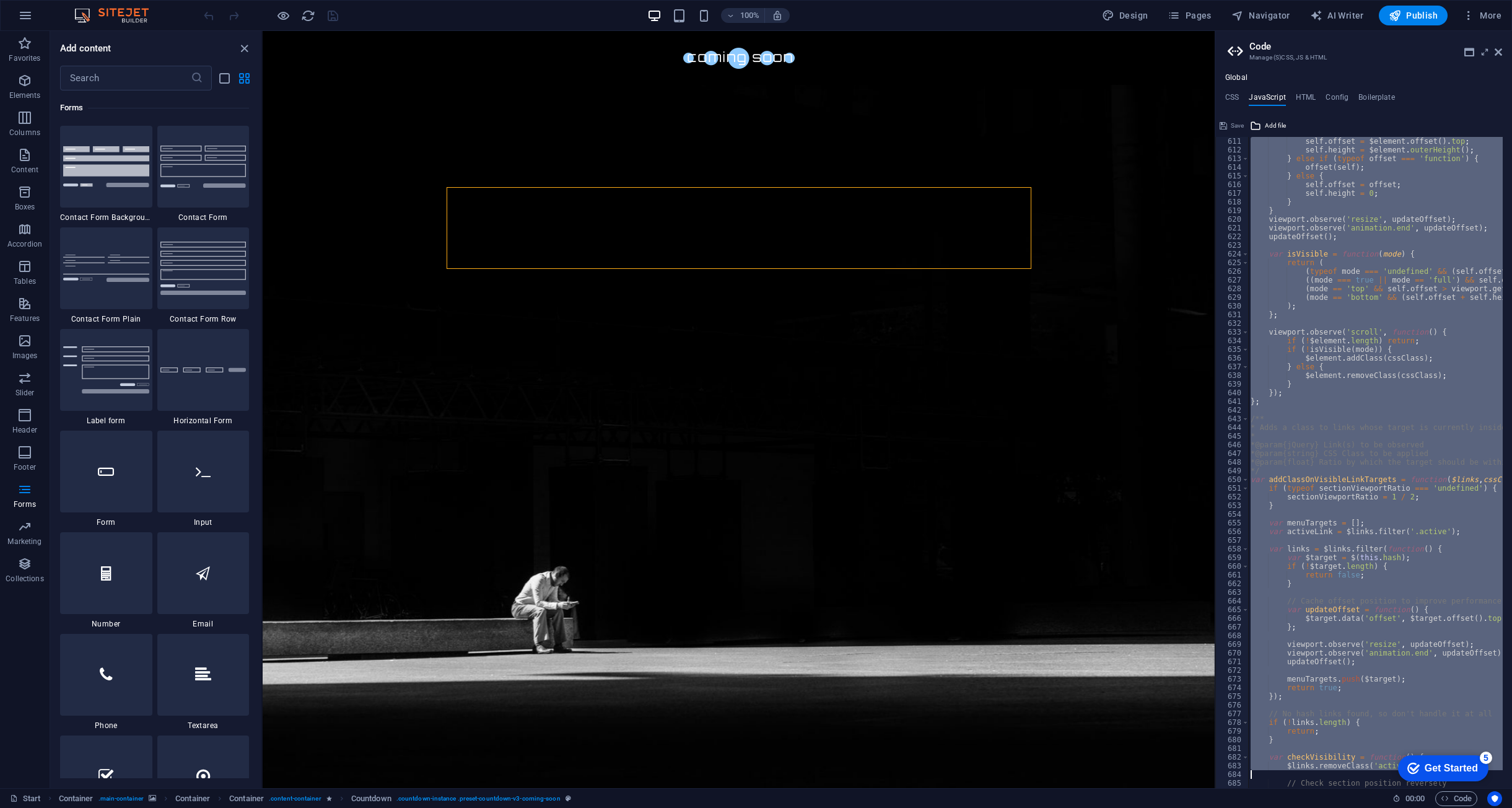
scroll to position [5438, 0]
drag, startPoint x: 1250, startPoint y: 139, endPoint x: 1506, endPoint y: 838, distance: 744.4
click at [1506, 807] on html "nostro.pro Start Favorites Elements Columns Content Boxes Accordion Tables Feat…" at bounding box center [756, 404] width 1512 height 808
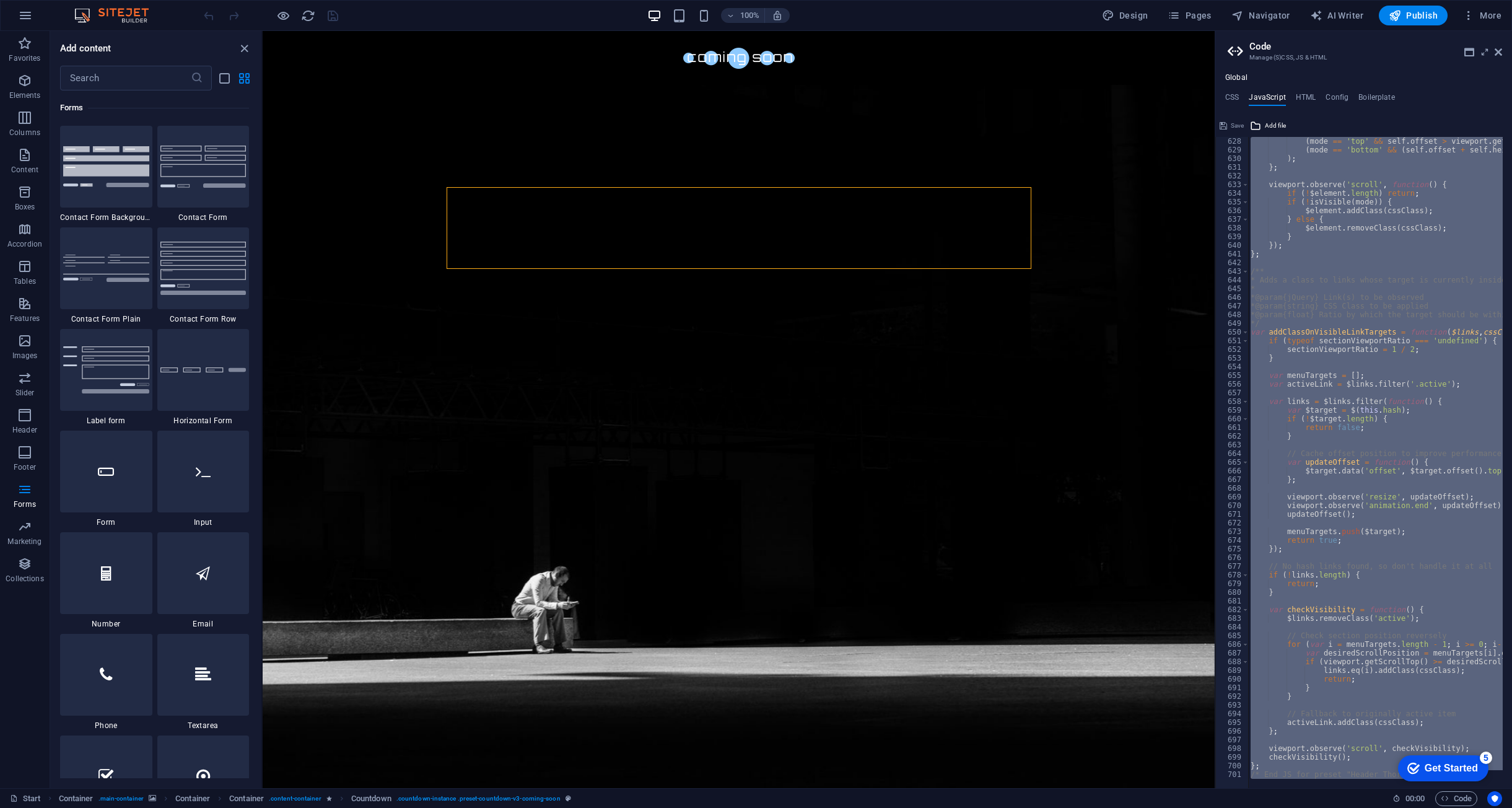
click at [1407, 420] on div "( mode == 'top' && self . offset > viewport . getScrollTop ( )) || ( mode == 'b…" at bounding box center [1376, 462] width 255 height 651
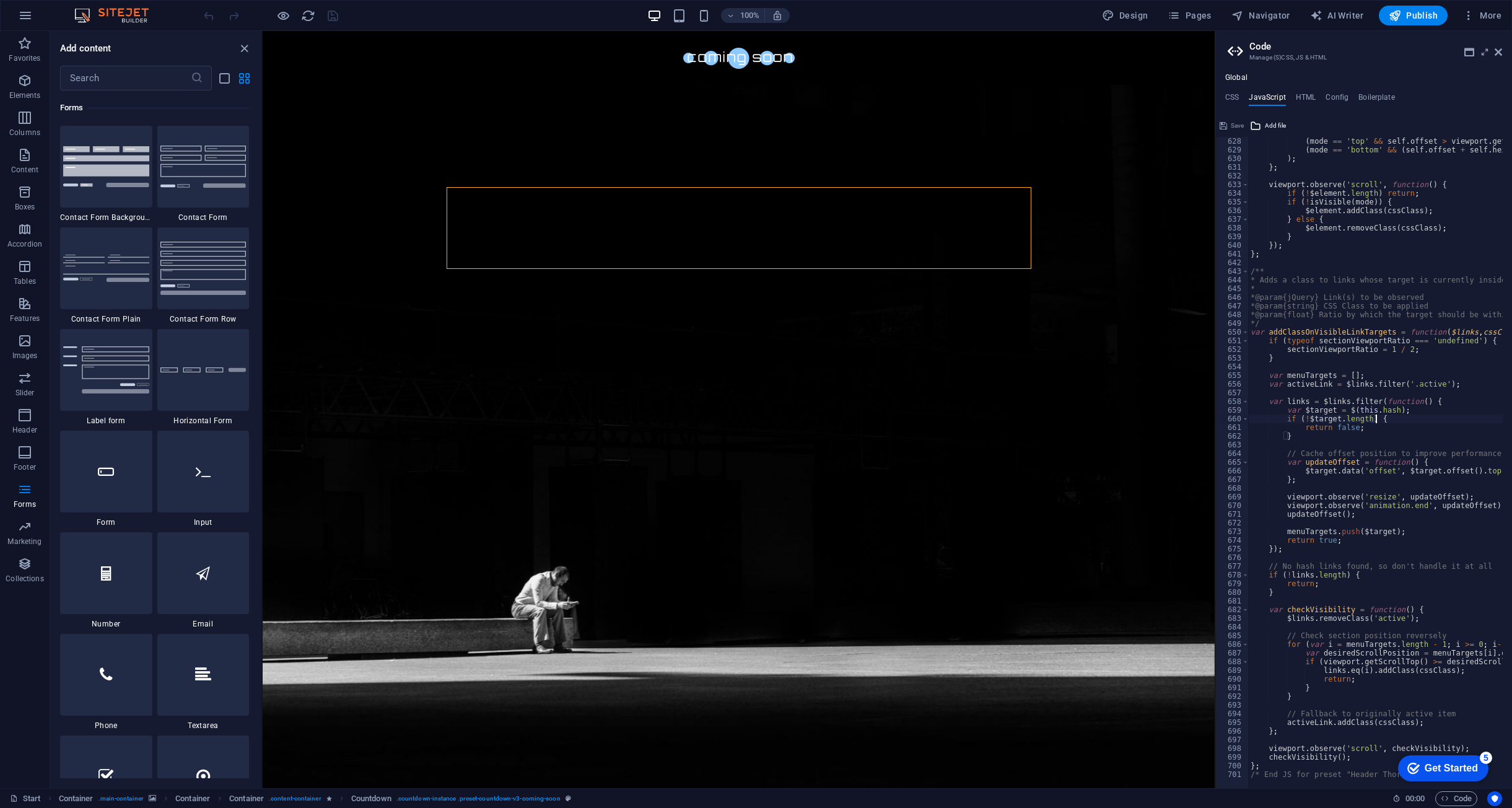
click at [1343, 239] on div "( mode == 'top' && self . offset > viewport . getScrollTop ( )) || ( mode == 'b…" at bounding box center [1533, 466] width 568 height 659
click at [1361, 340] on div "( mode == 'top' && self . offset > viewport . getScrollTop ( )) || ( mode == 'b…" at bounding box center [1533, 466] width 568 height 659
type textarea "if (typeof sectionViewportRatio === 'undefined') {"
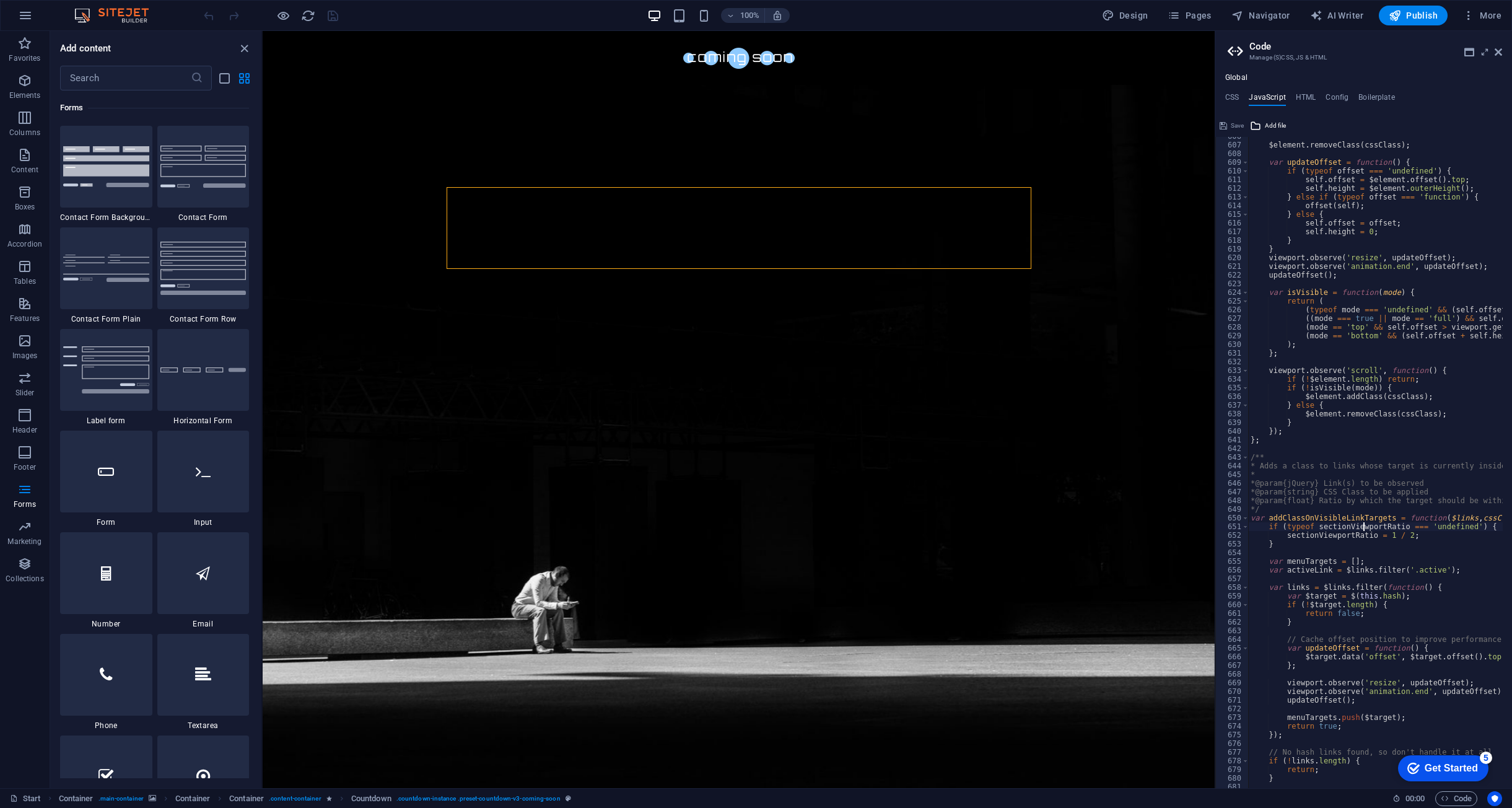
scroll to position [5066, 0]
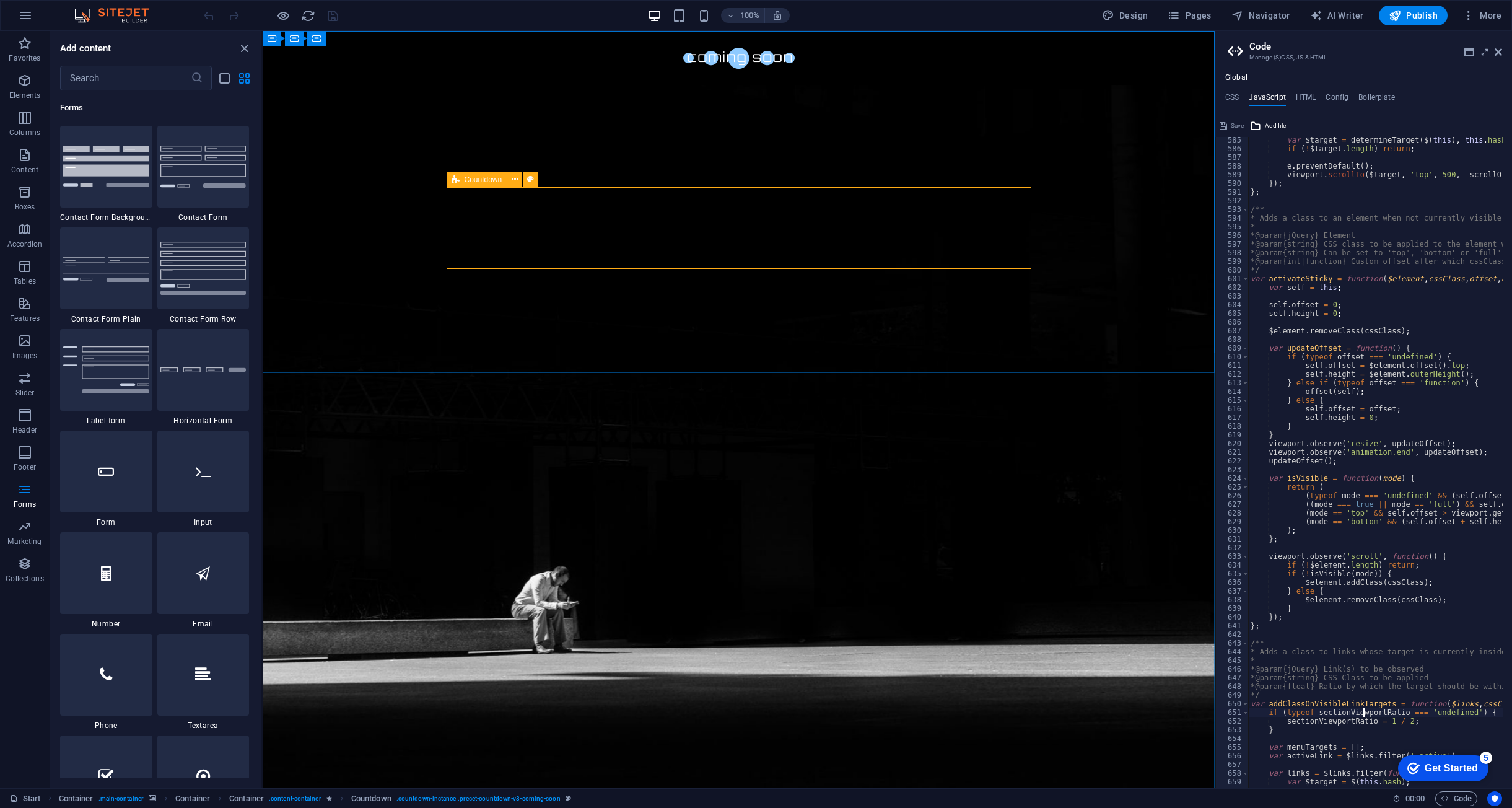
click at [462, 180] on div "Countdown" at bounding box center [477, 180] width 61 height 15
click at [469, 182] on span "Countdown" at bounding box center [483, 180] width 38 height 8
click at [514, 181] on icon at bounding box center [515, 179] width 7 height 13
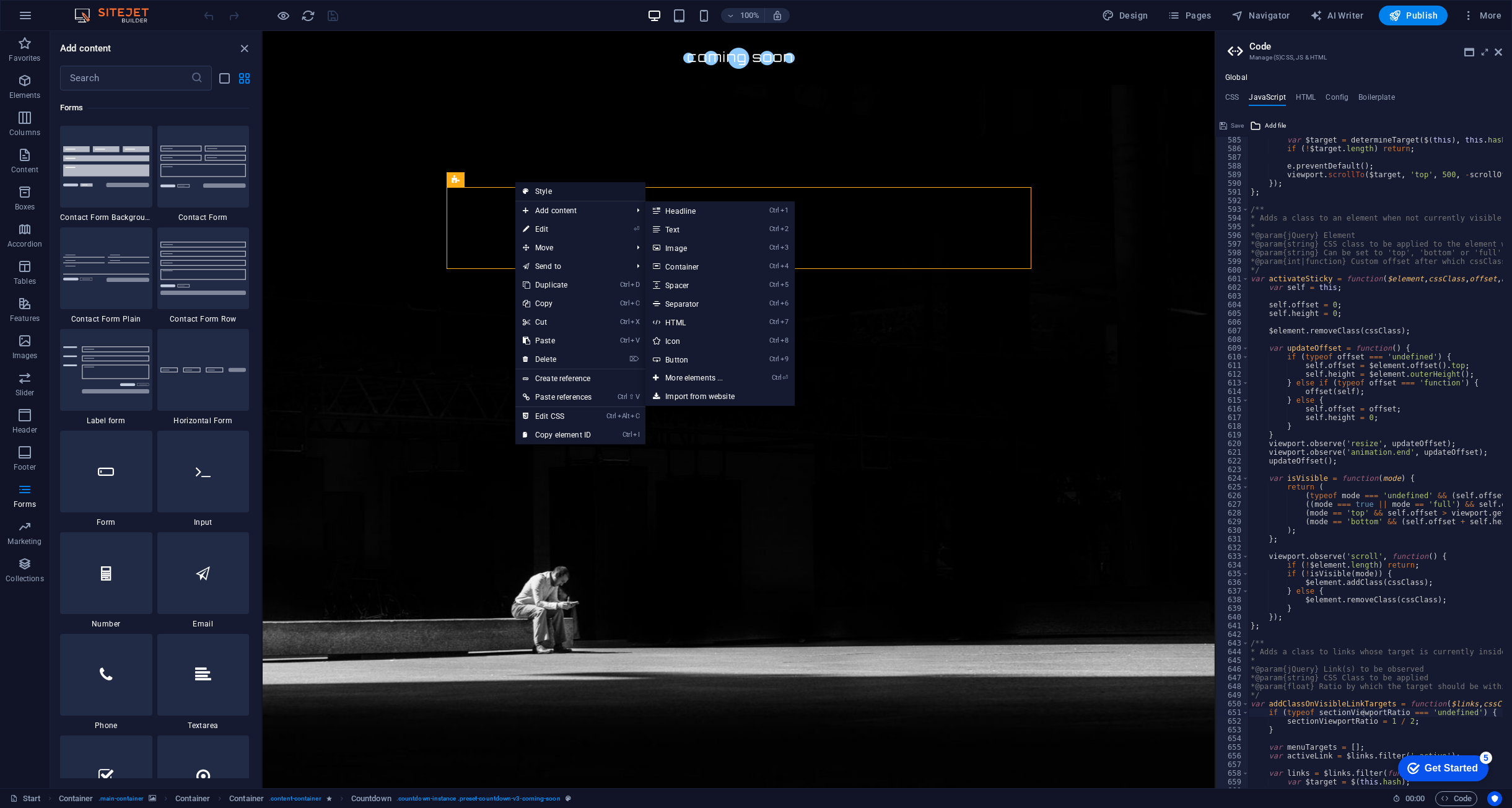
click at [534, 190] on link "Style" at bounding box center [580, 191] width 130 height 18
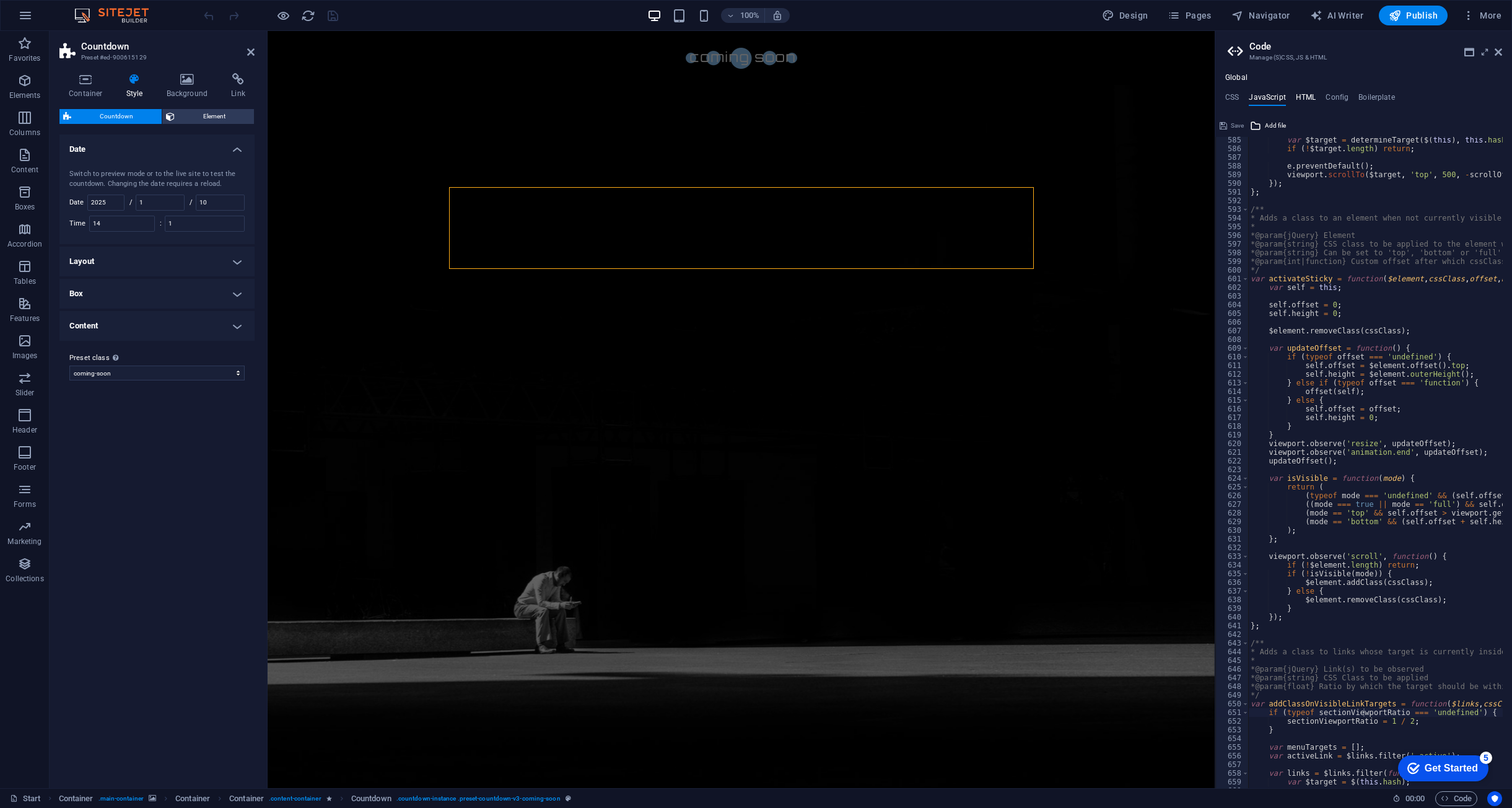
click at [1315, 96] on h4 "HTML" at bounding box center [1306, 100] width 20 height 14
type textarea "<a href="#main-content" class="wv-link-content button">Skip to main content</a>"
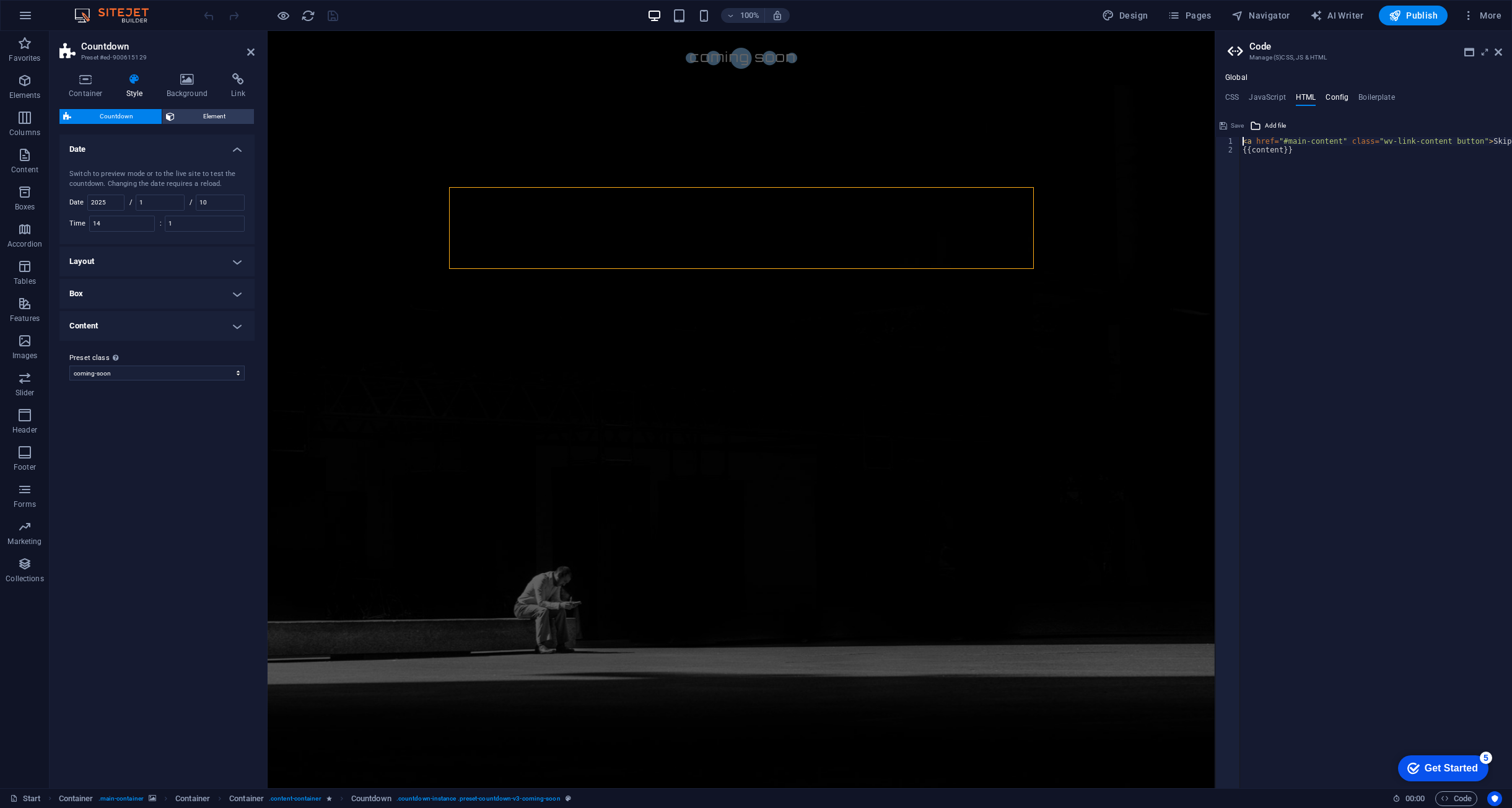
click at [1329, 100] on h4 "Config" at bounding box center [1337, 100] width 23 height 14
type textarea "$lh-headlines-all: (1.1, null, null);"
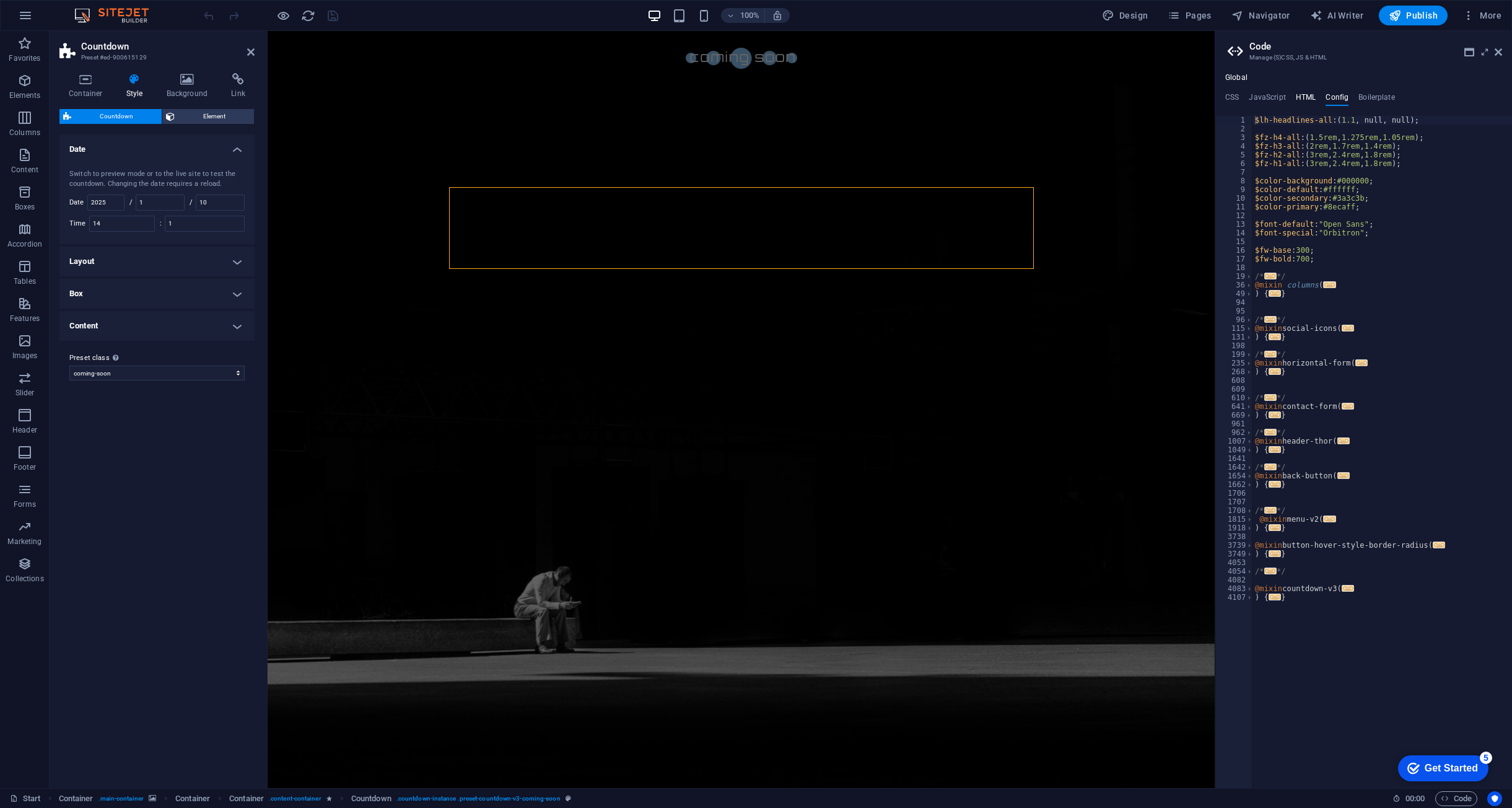
click at [1308, 96] on h4 "HTML" at bounding box center [1306, 100] width 20 height 14
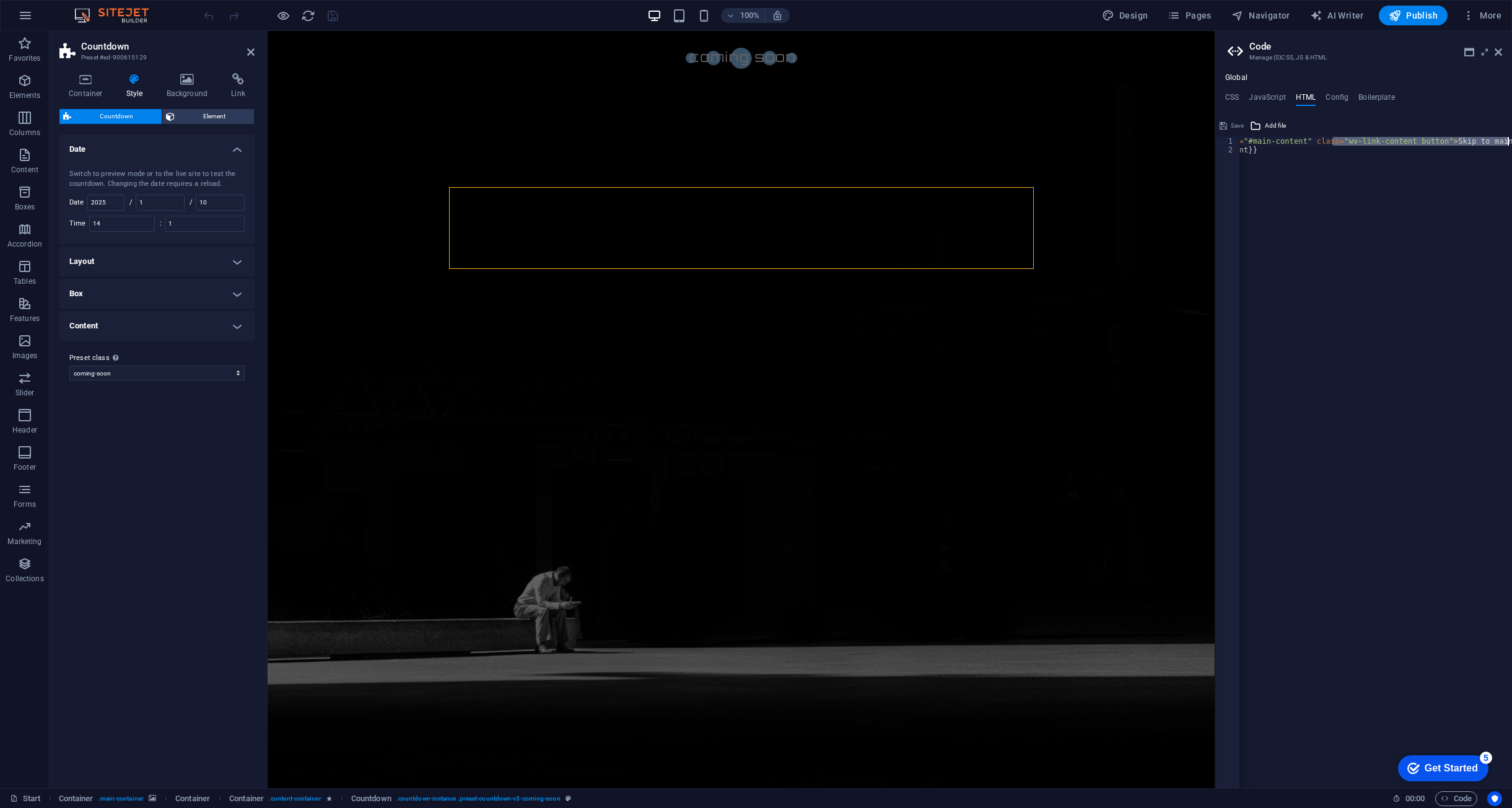
scroll to position [0, 62]
drag, startPoint x: 1368, startPoint y: 141, endPoint x: 1522, endPoint y: 146, distance: 154.1
click at [1511, 146] on html "nostro.pro Start Favorites Elements Columns Content Boxes Accordion Tables Feat…" at bounding box center [756, 404] width 1512 height 808
click at [1275, 96] on h4 "JavaScript" at bounding box center [1267, 100] width 37 height 14
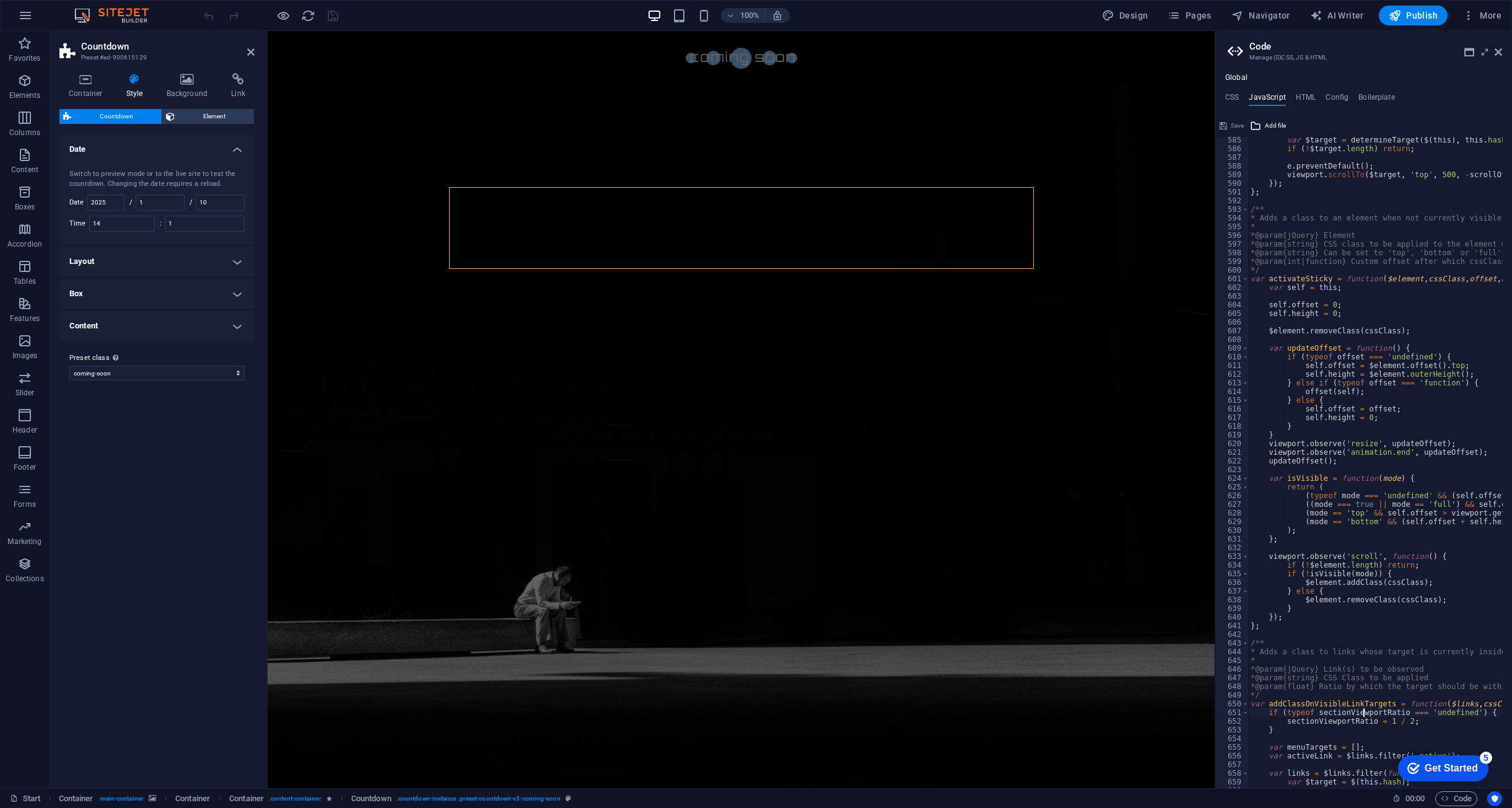
click at [1236, 95] on h4 "CSS" at bounding box center [1232, 100] width 14 height 14
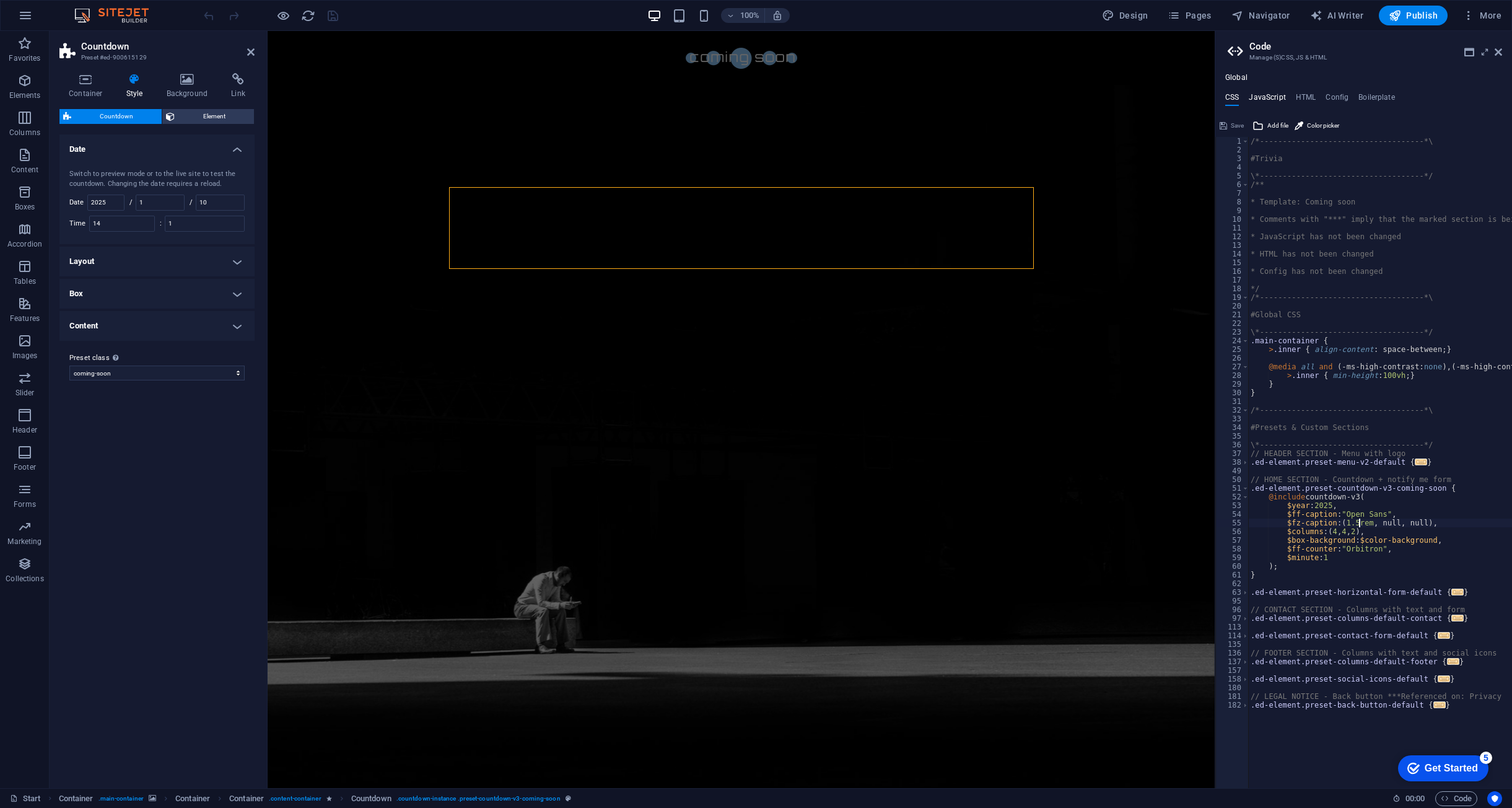
click at [1262, 100] on h4 "JavaScript" at bounding box center [1267, 100] width 37 height 14
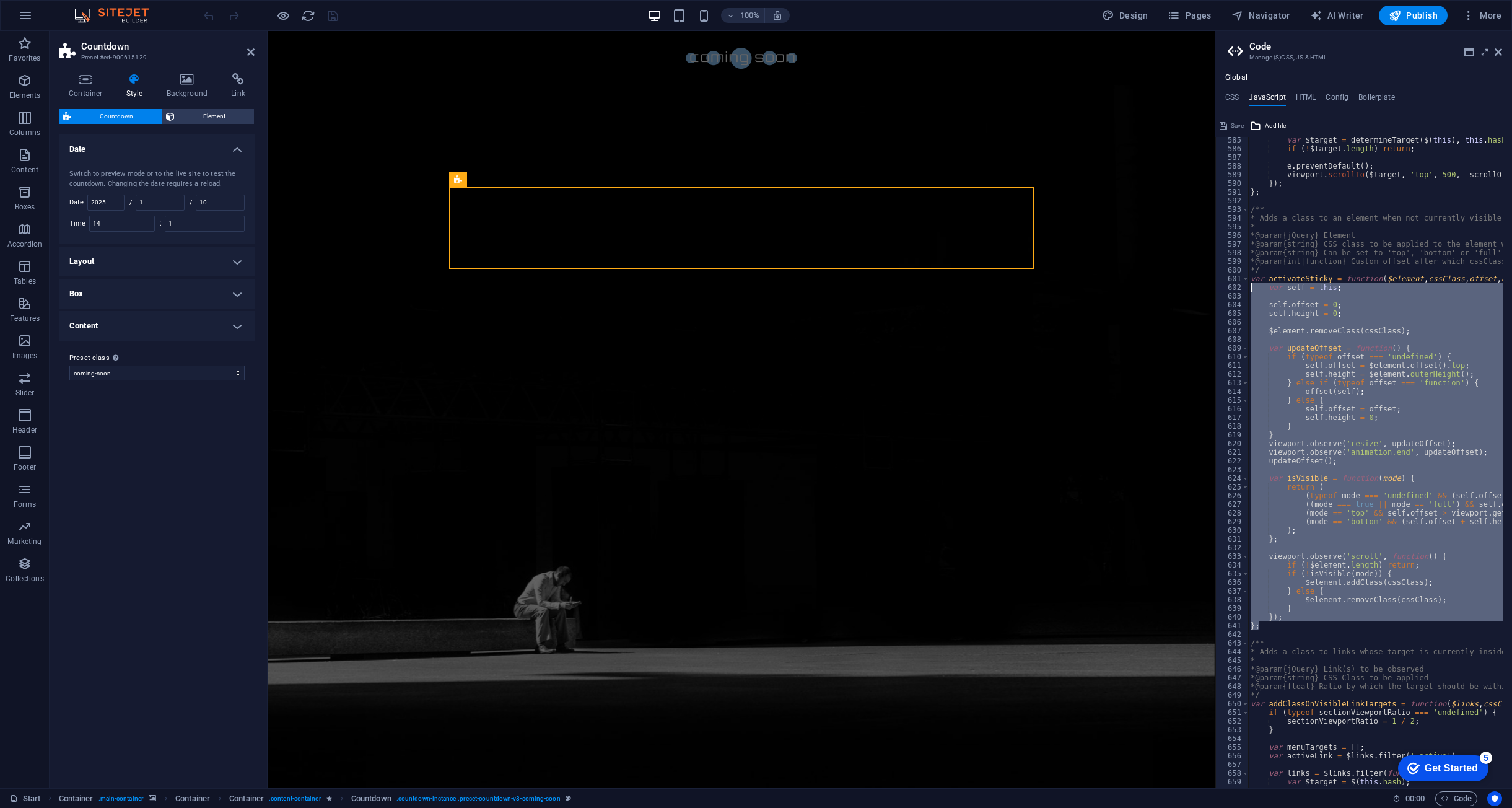
drag, startPoint x: 1302, startPoint y: 625, endPoint x: 1257, endPoint y: 285, distance: 343.0
click at [1257, 285] on div "var $target = determineTarget ( $ ( this ) , this . hash ) ; if ( ! $target . l…" at bounding box center [1533, 465] width 568 height 659
click at [1403, 375] on div "var $target = determineTarget ( $ ( this ) , this . hash ) ; if ( ! $target . l…" at bounding box center [1376, 462] width 255 height 651
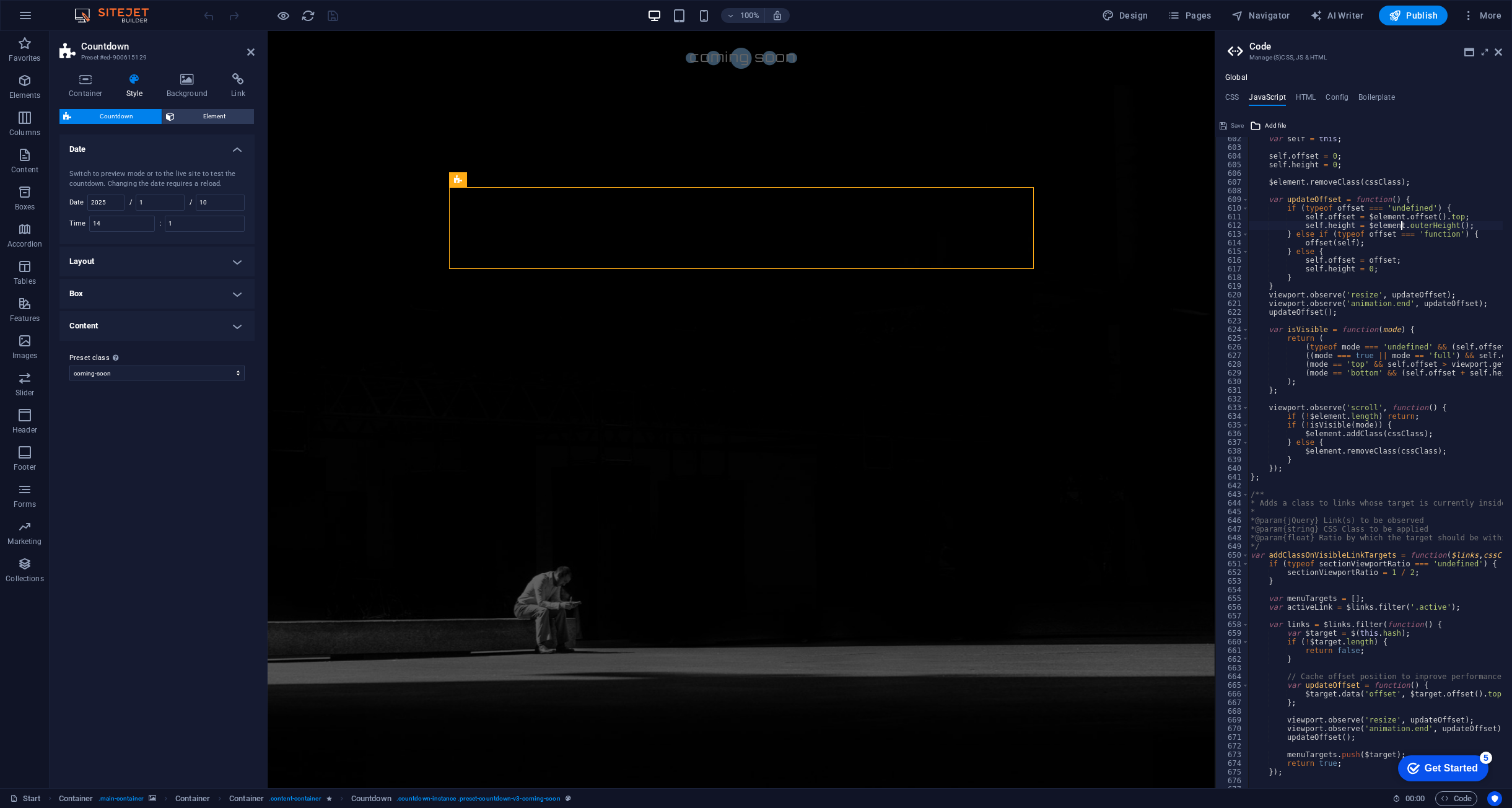
scroll to position [5103, 0]
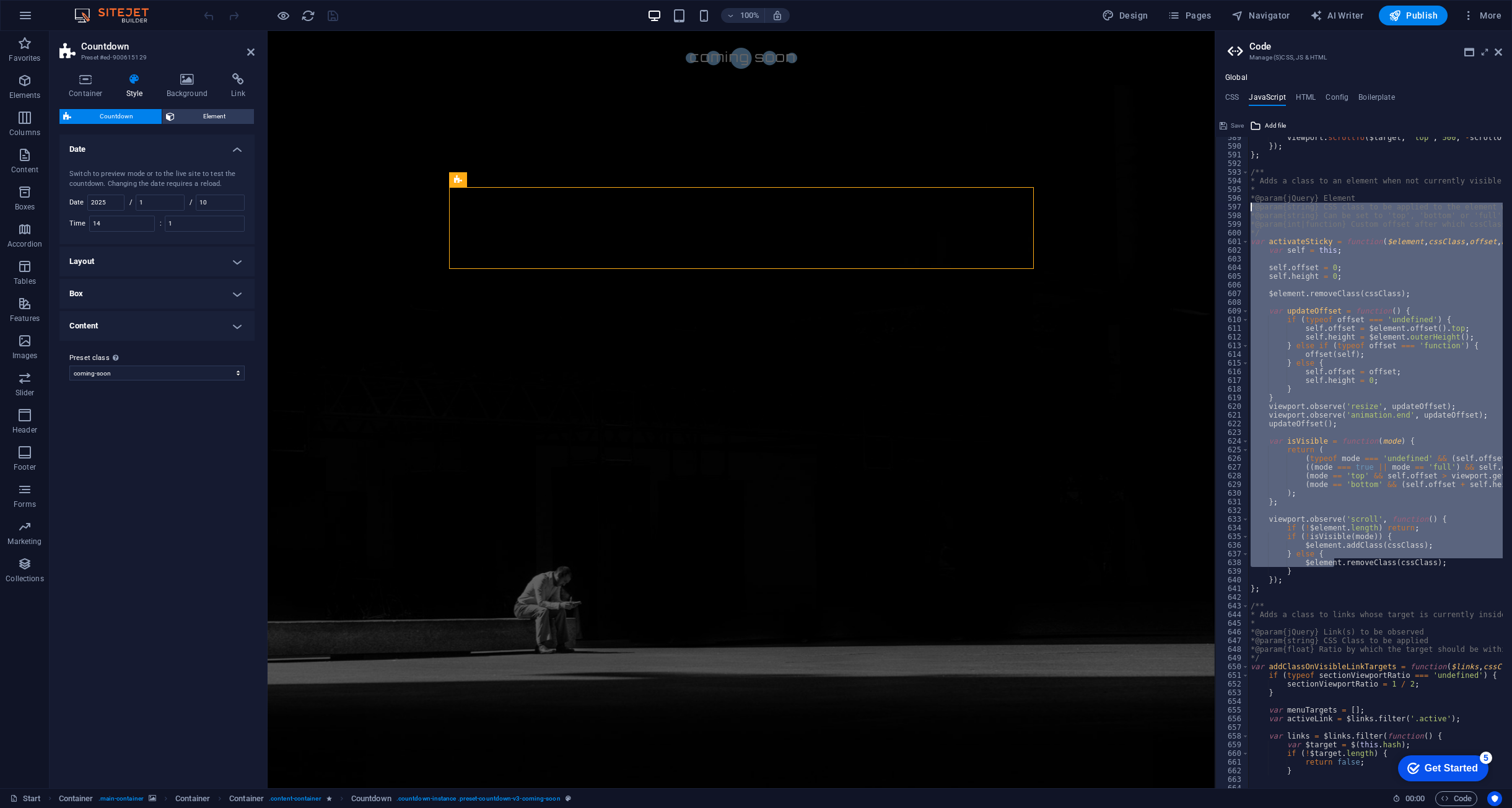
drag, startPoint x: 1336, startPoint y: 562, endPoint x: 1240, endPoint y: 154, distance: 419.1
click at [1240, 159] on div "self.height = $element.outerHeight(); 589 590 591 592 593 594 595 596 597 598 5…" at bounding box center [1364, 462] width 297 height 651
type textarea "};"
click at [224, 262] on h4 "Layout" at bounding box center [157, 261] width 195 height 30
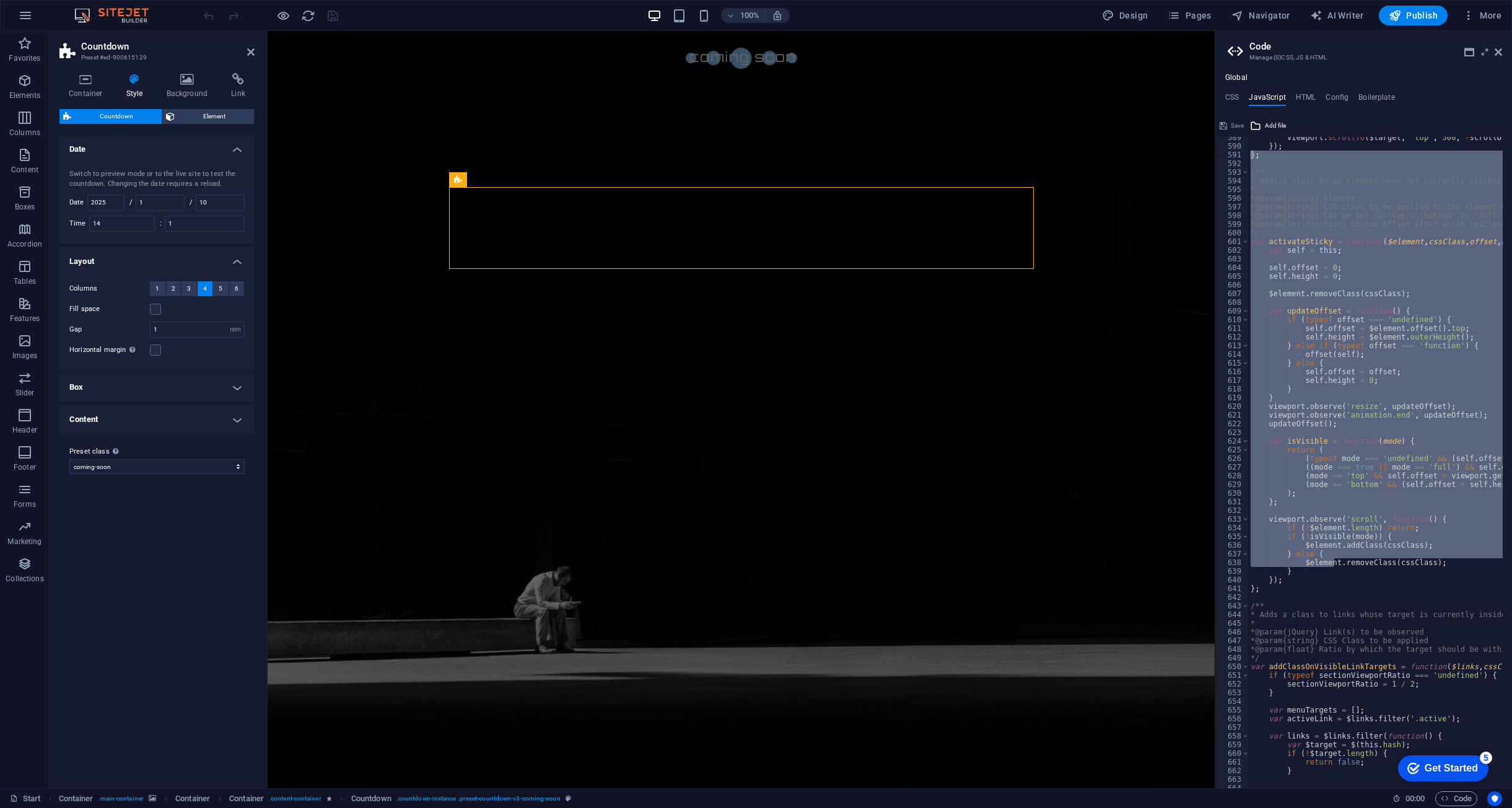
click at [211, 388] on h4 "Box" at bounding box center [157, 387] width 195 height 30
click at [199, 531] on h4 "Content" at bounding box center [157, 534] width 195 height 30
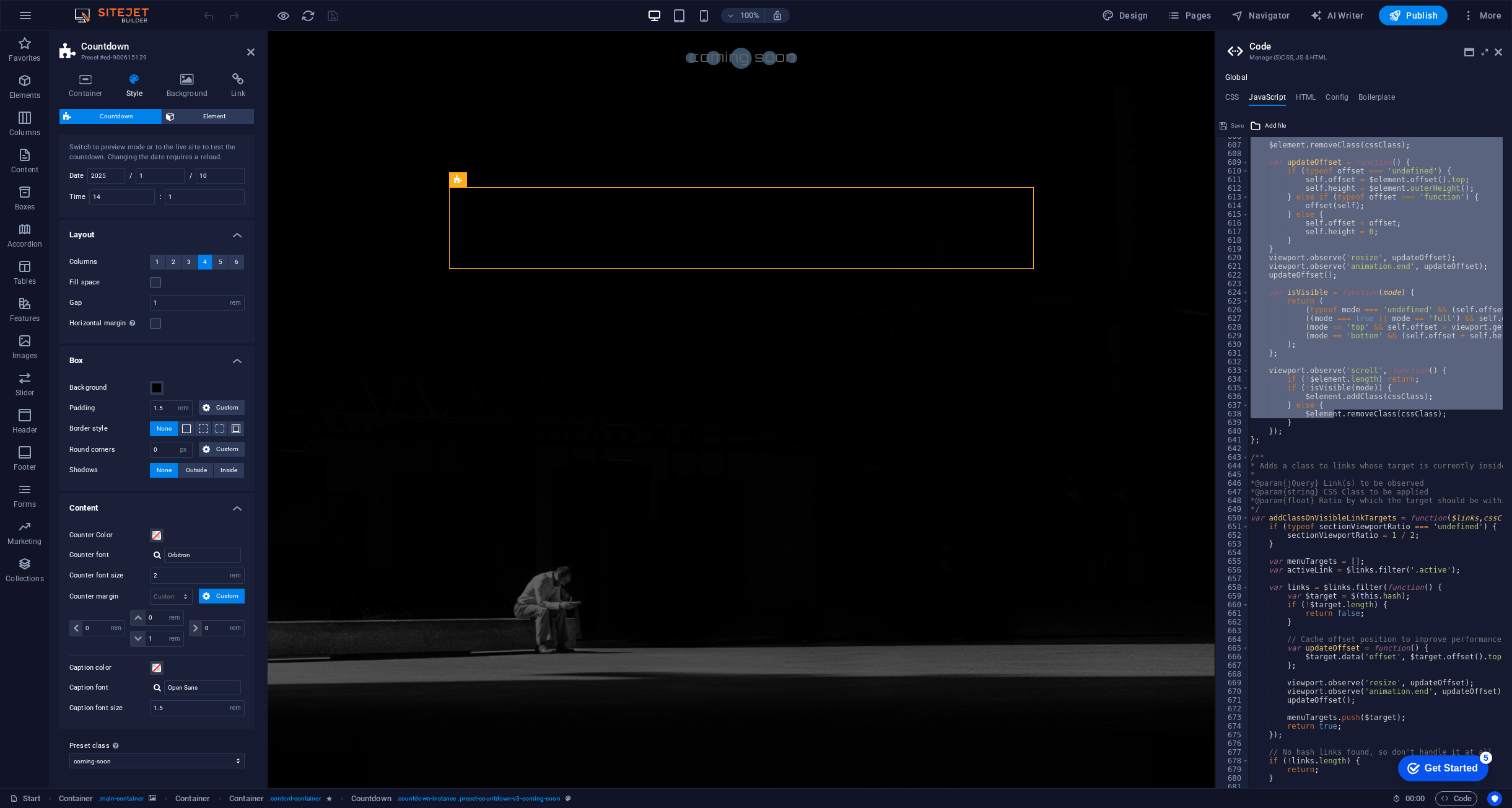
scroll to position [5140, 0]
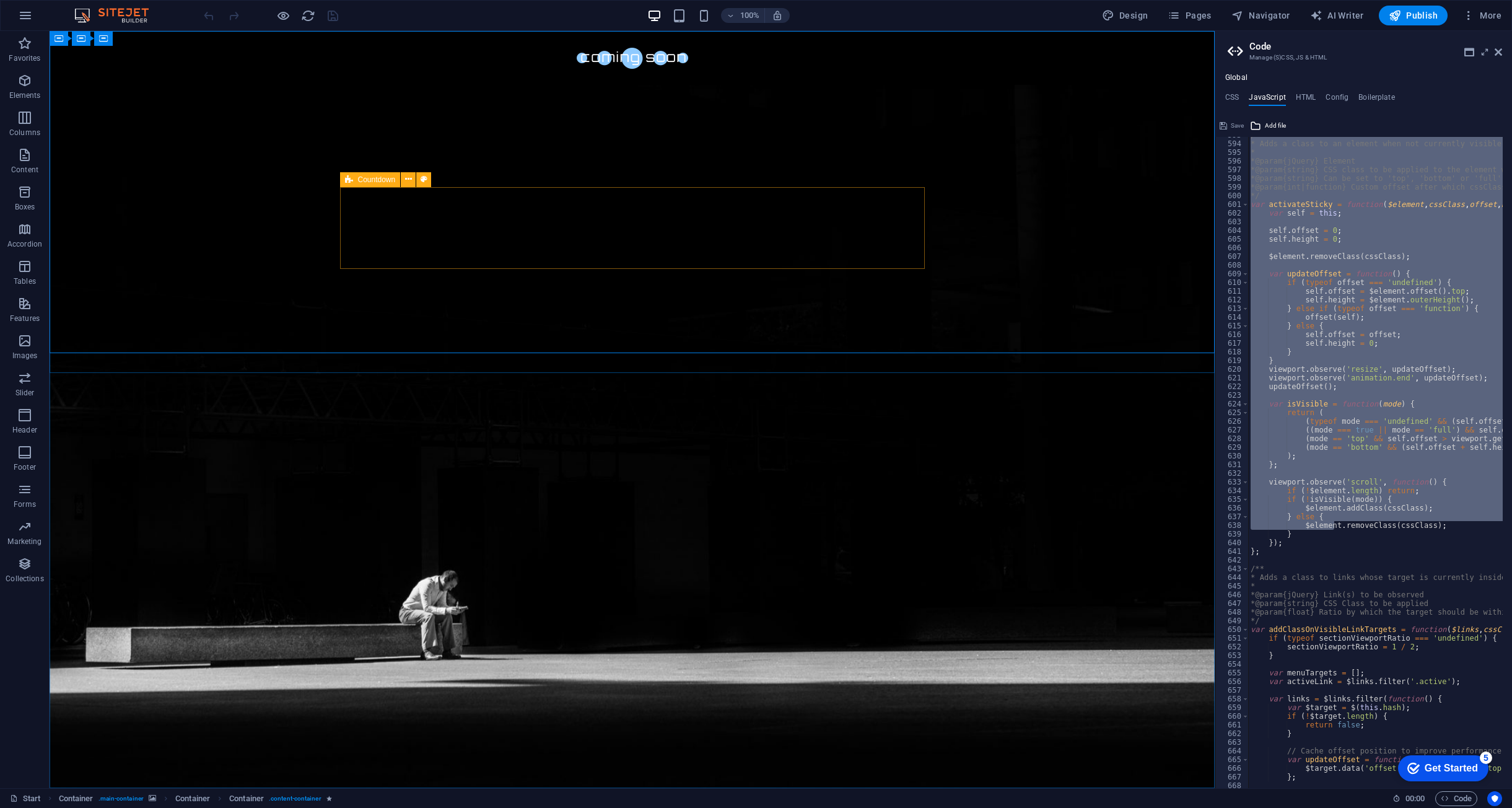
click at [355, 180] on div "Countdown" at bounding box center [371, 180] width 61 height 15
click at [409, 183] on icon at bounding box center [408, 179] width 7 height 13
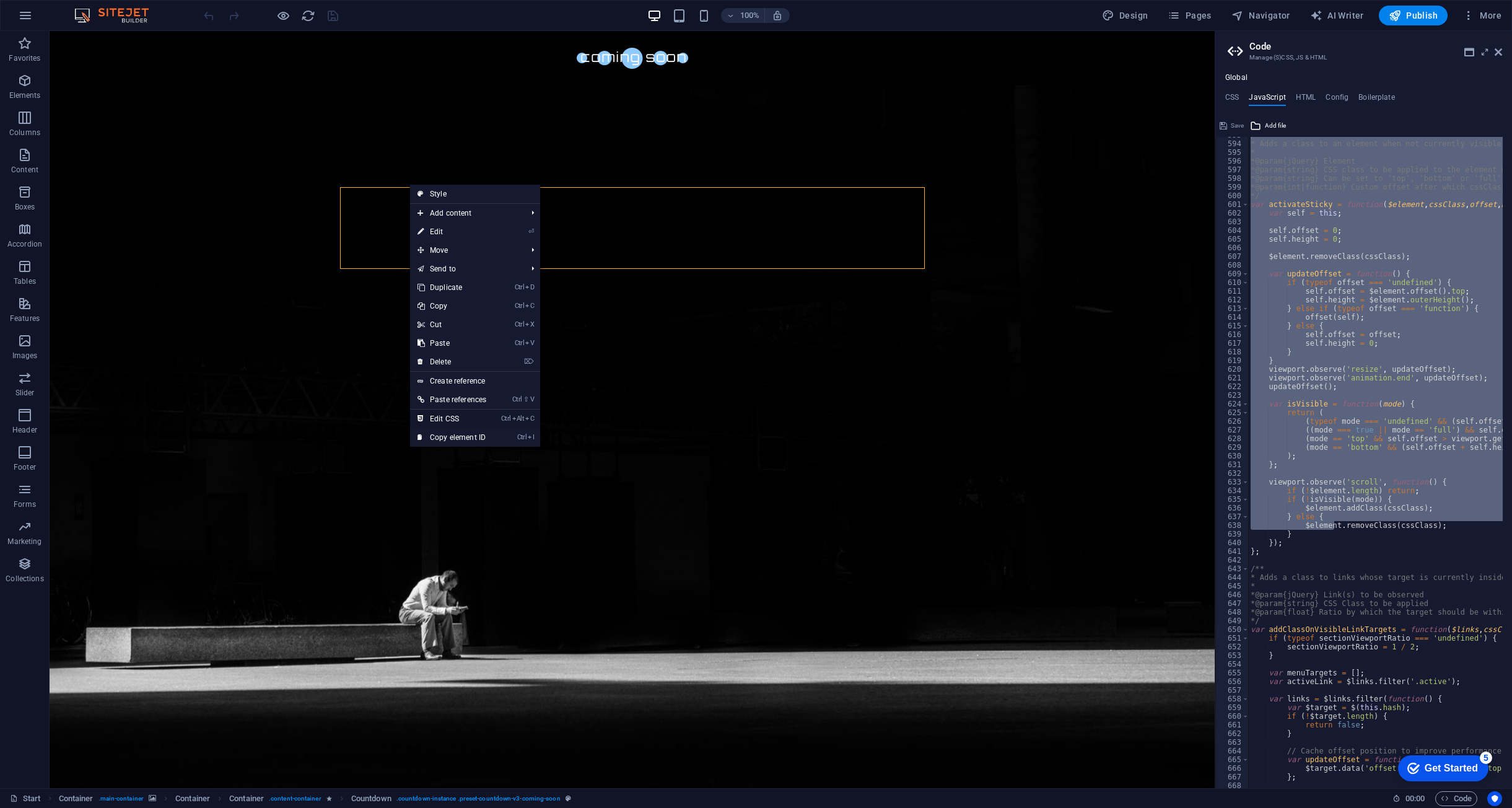
click at [459, 417] on link "Ctrl Alt C Edit CSS" at bounding box center [452, 418] width 84 height 18
type textarea "@include countdown-v3("
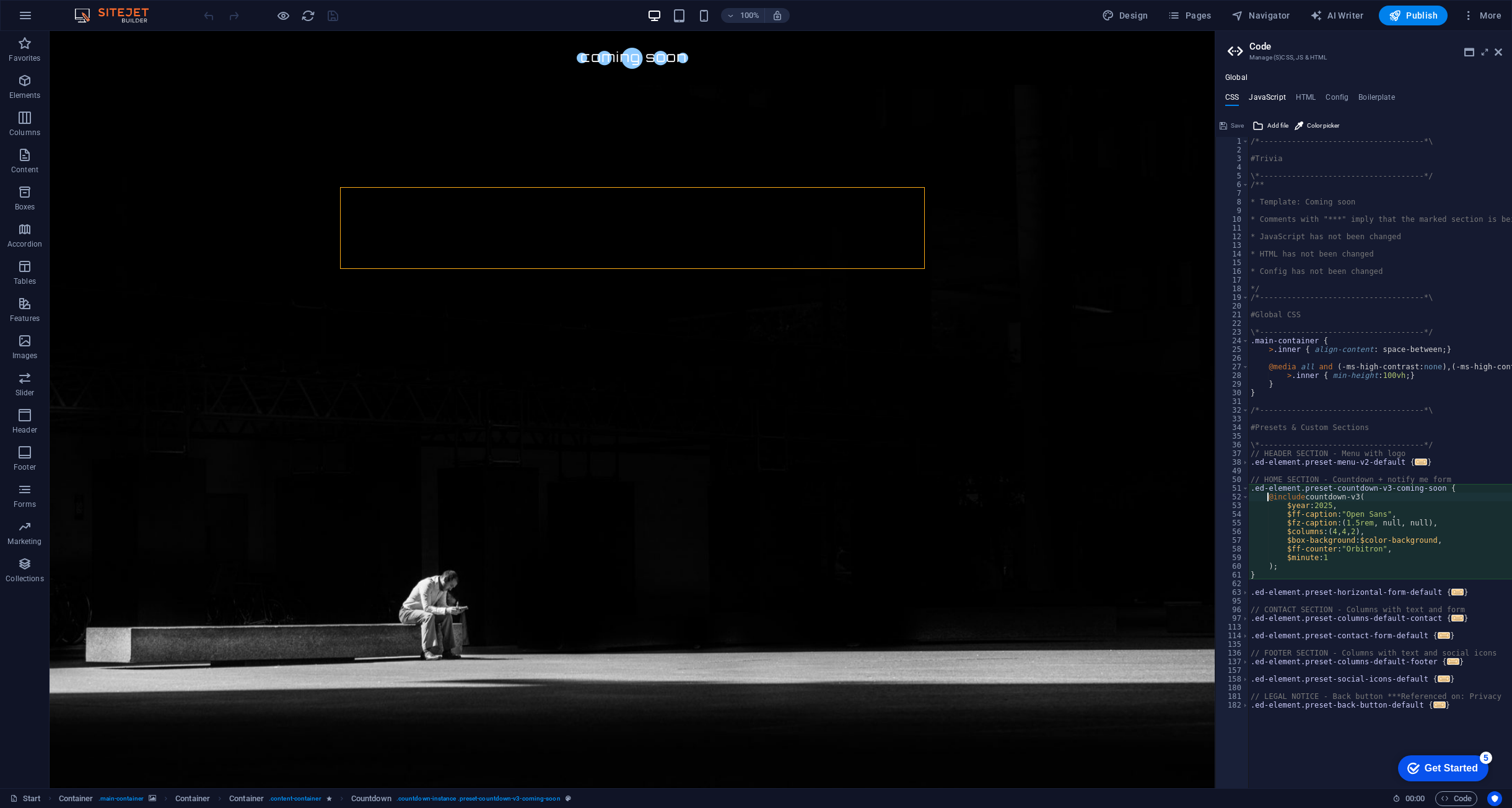
click at [1276, 100] on h4 "JavaScript" at bounding box center [1267, 100] width 37 height 14
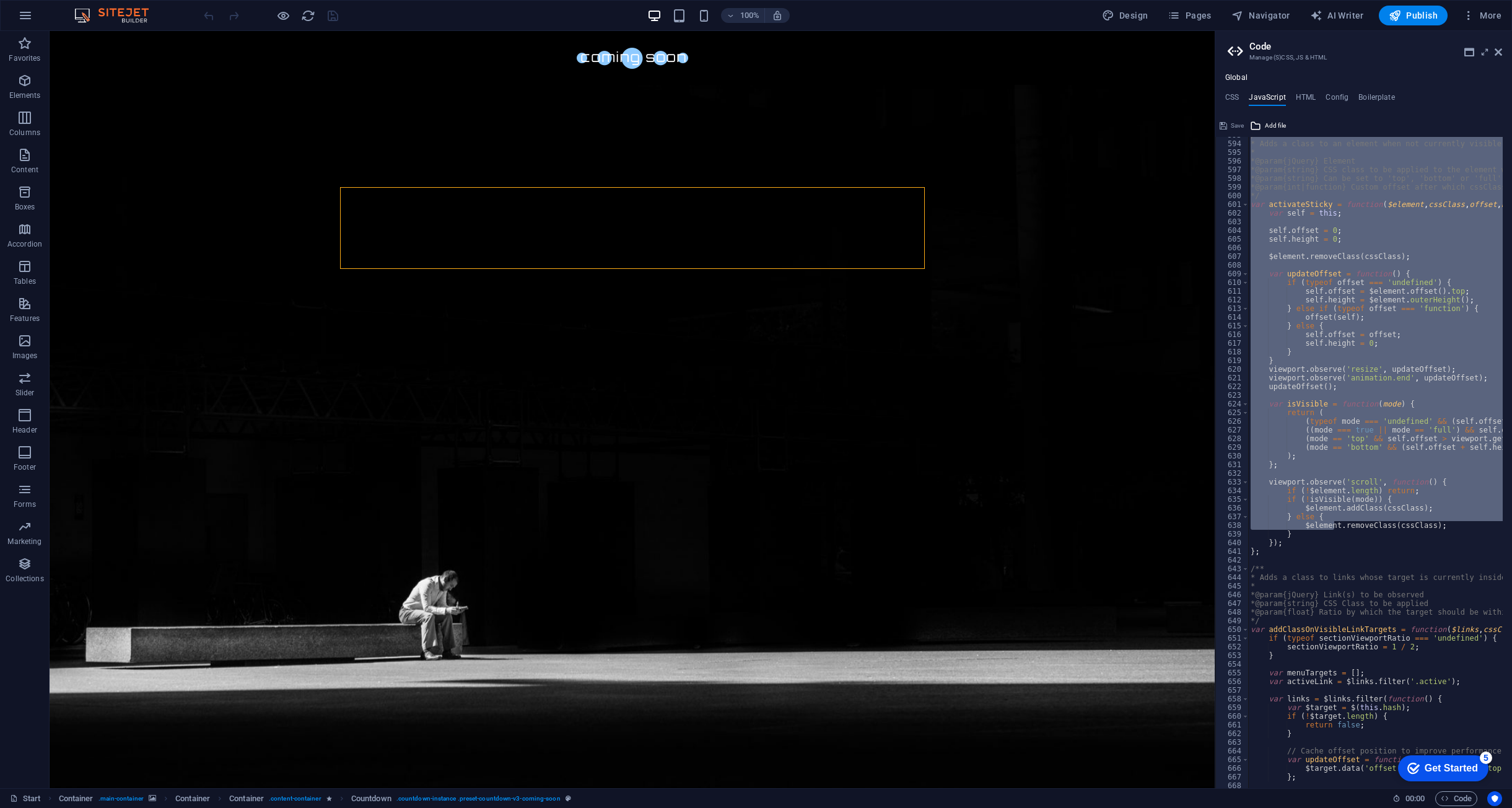
click at [1313, 277] on div "/** * Adds a class to an element when not currently visible * * @param {jQuery}…" at bounding box center [1376, 462] width 255 height 651
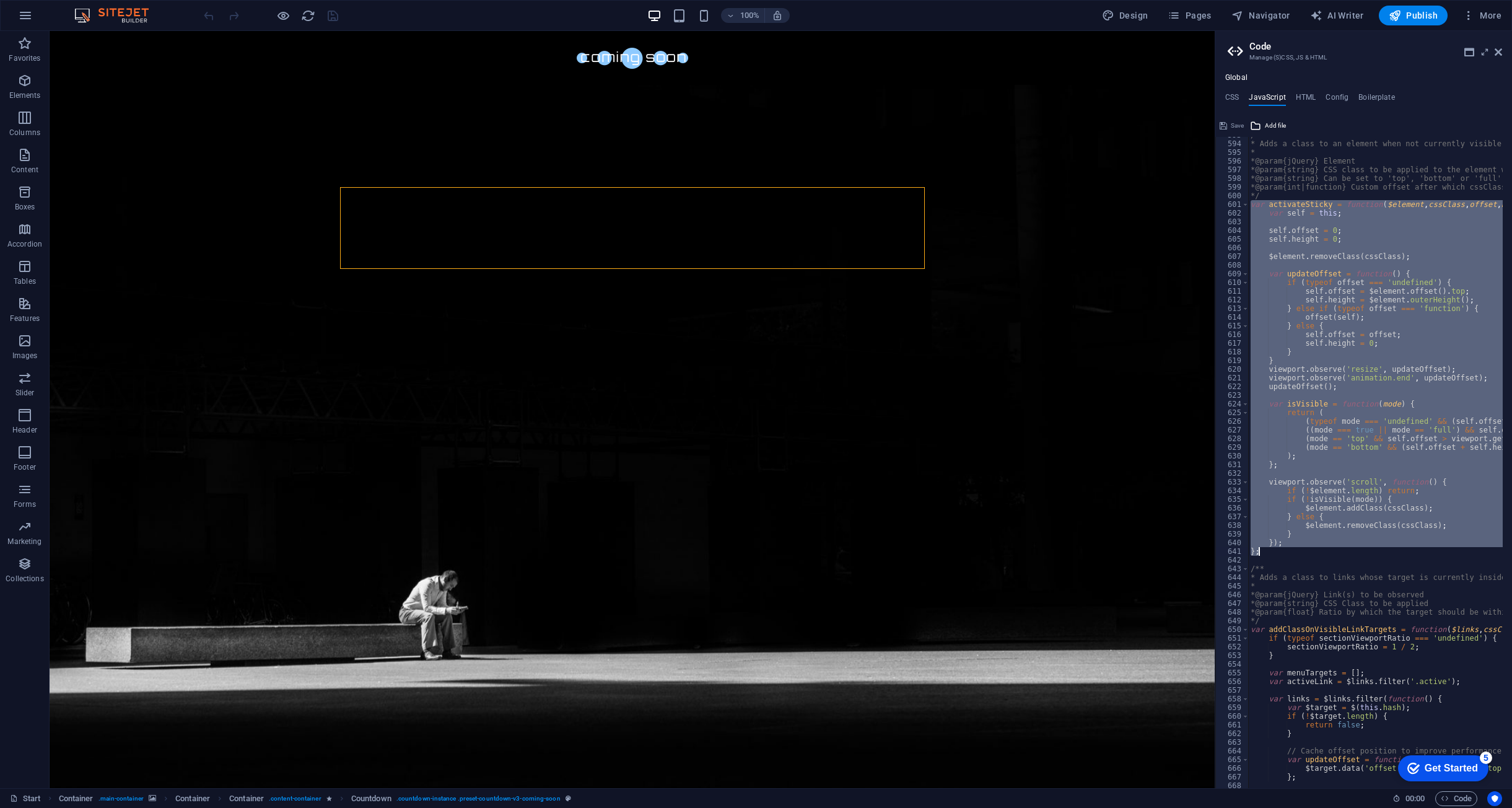
drag, startPoint x: 1267, startPoint y: 226, endPoint x: 1358, endPoint y: 550, distance: 336.5
click at [1358, 550] on div "/** * Adds a class to an element when not currently visible * * @param {jQuery}…" at bounding box center [1533, 460] width 568 height 659
click at [1350, 420] on div "/** * Adds a class to an element when not currently visible * * @param {jQuery}…" at bounding box center [1376, 462] width 255 height 651
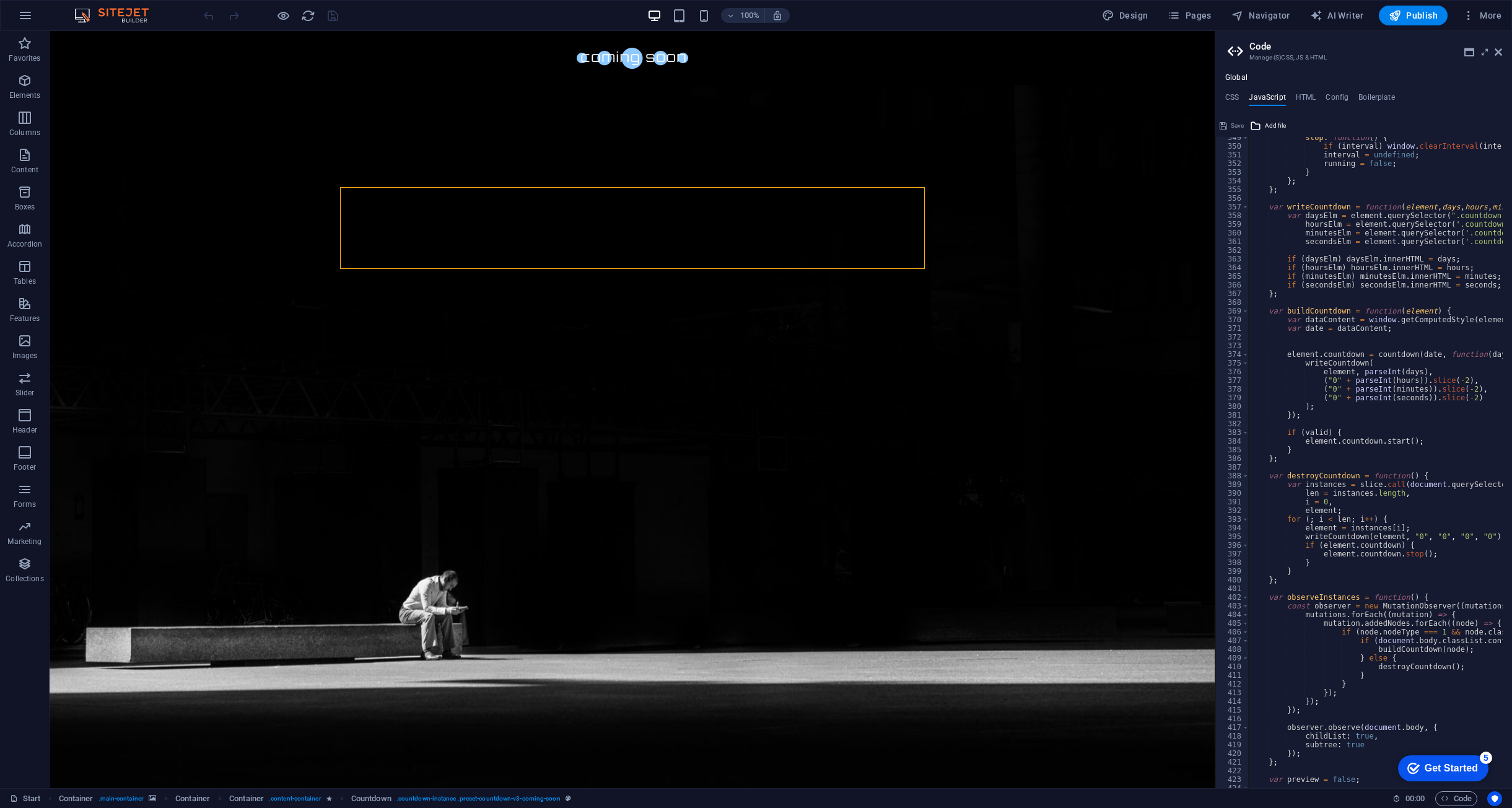
scroll to position [2873, 0]
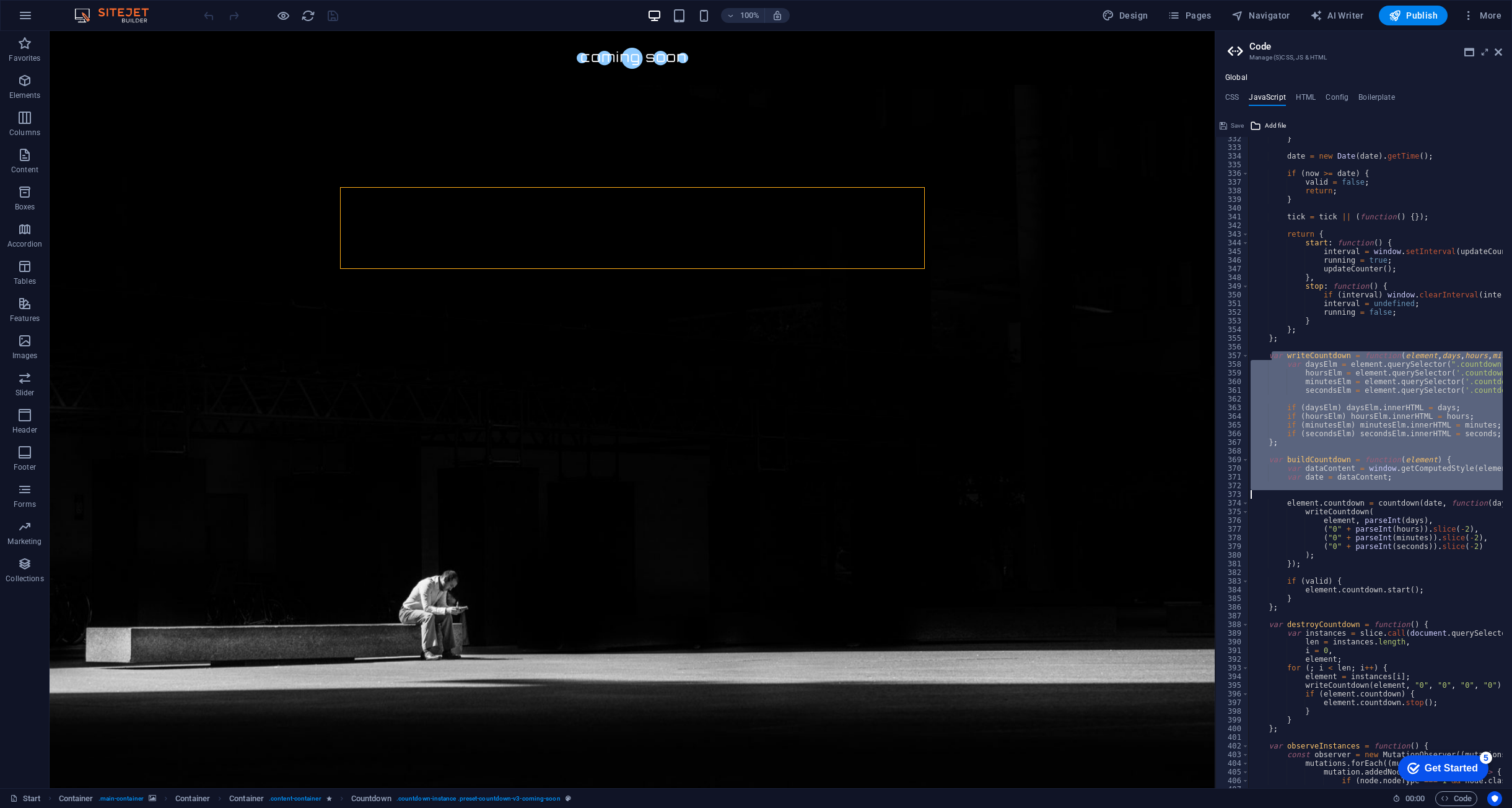
drag, startPoint x: 1270, startPoint y: 357, endPoint x: 1387, endPoint y: 536, distance: 213.8
click at [1395, 555] on div "} date = new Date ( date ) . getTime ( ) ; if ( now >= date ) { valid = false ;…" at bounding box center [1533, 464] width 568 height 659
type textarea "("0" + parseInt(seconds)).slice(-2) );"
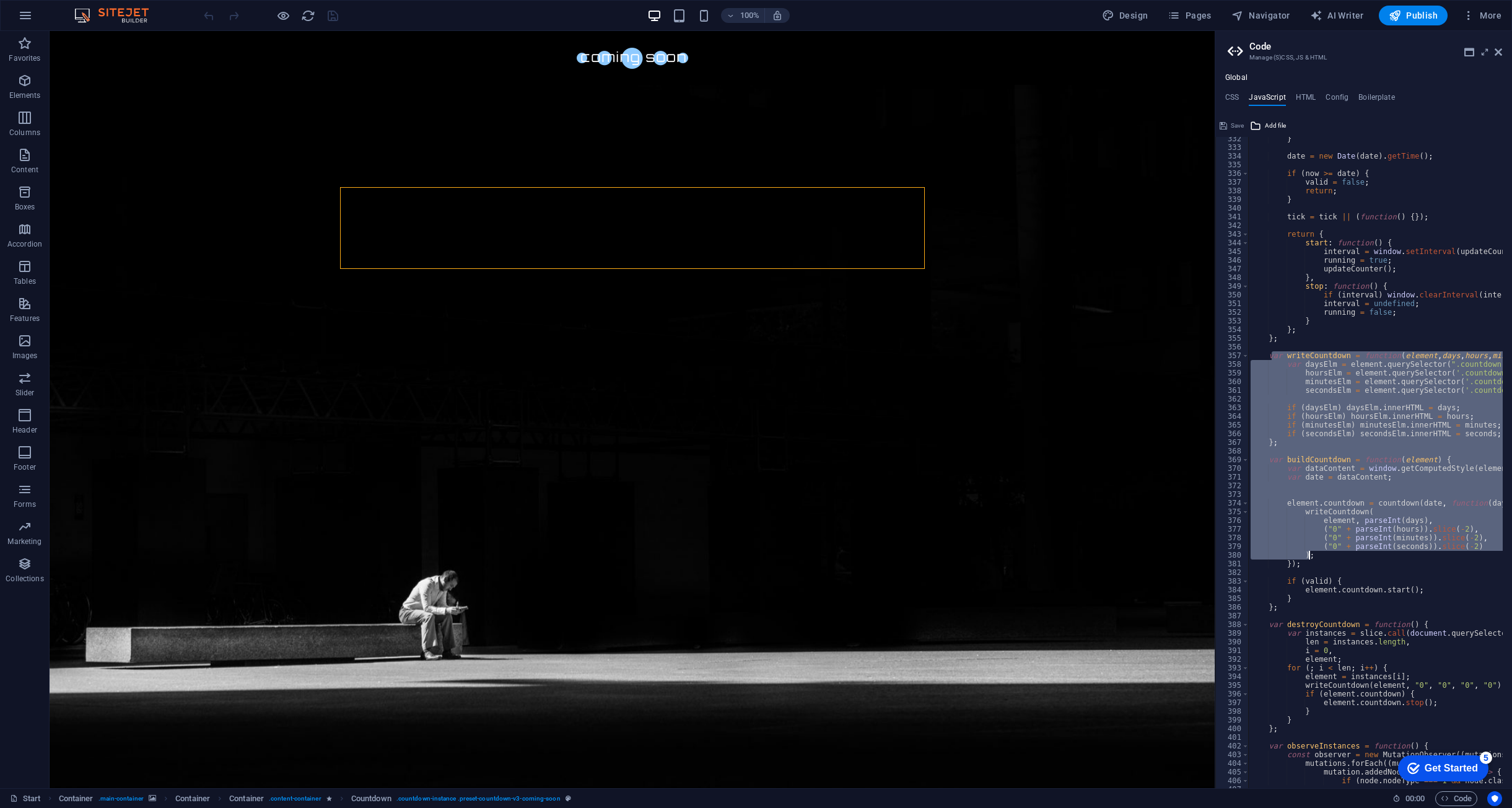
click at [1266, 346] on div "} date = new Date ( date ) . getTime ( ) ; if ( now >= date ) { valid = false ;…" at bounding box center [1533, 464] width 568 height 659
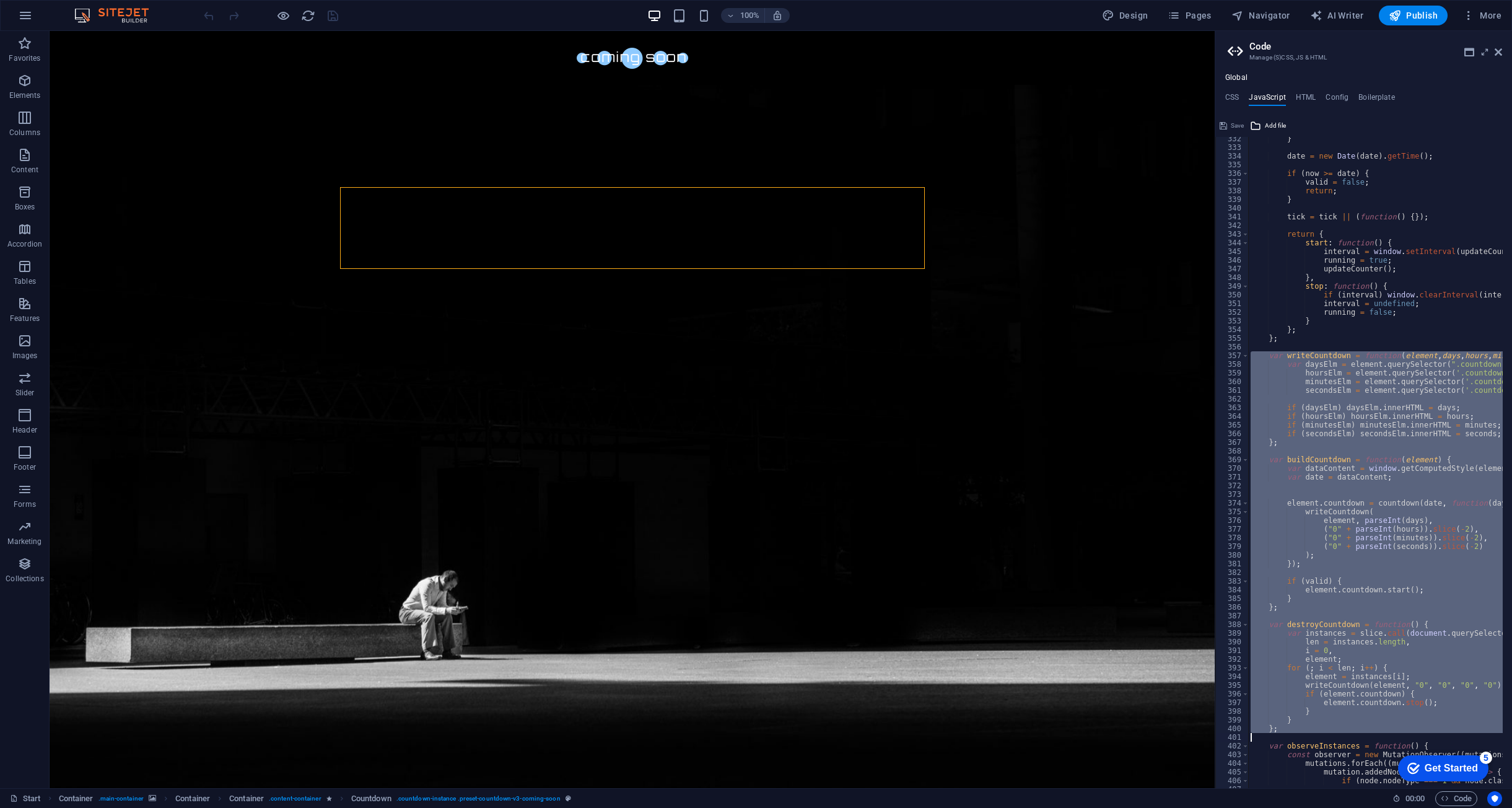
drag, startPoint x: 1264, startPoint y: 355, endPoint x: 1456, endPoint y: 738, distance: 428.4
click at [1456, 738] on div "} date = new Date ( date ) . getTime ( ) ; if ( now >= date ) { valid = false ;…" at bounding box center [1533, 464] width 568 height 659
click at [1376, 435] on div "} date = new Date ( date ) . getTime ( ) ; if ( now >= date ) { valid = false ;…" at bounding box center [1376, 462] width 255 height 651
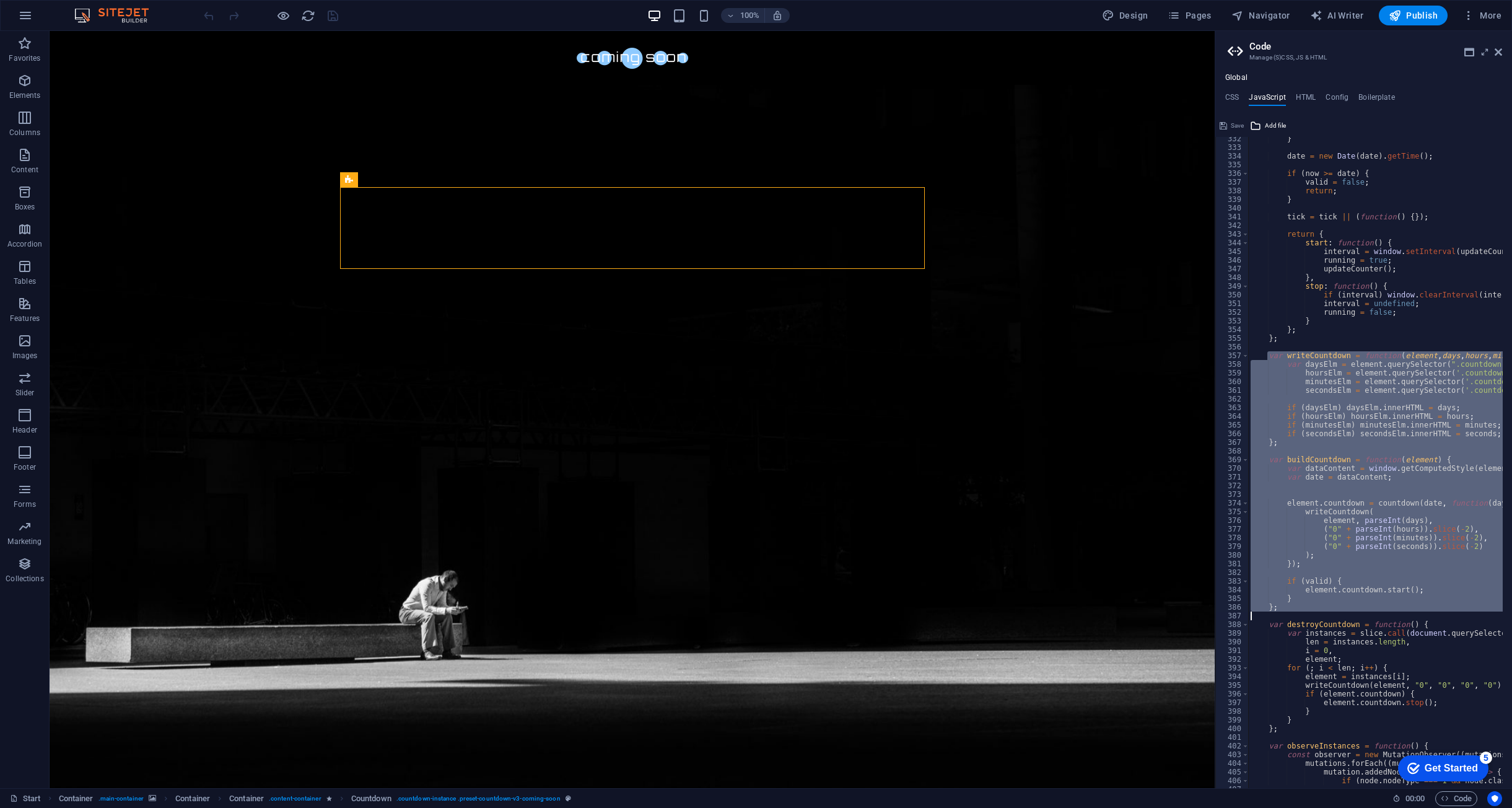
drag, startPoint x: 1267, startPoint y: 355, endPoint x: 1411, endPoint y: 616, distance: 298.1
click at [1411, 616] on div "} date = new Date ( date ) . getTime ( ) ; if ( now >= date ) { valid = false ;…" at bounding box center [1533, 464] width 568 height 659
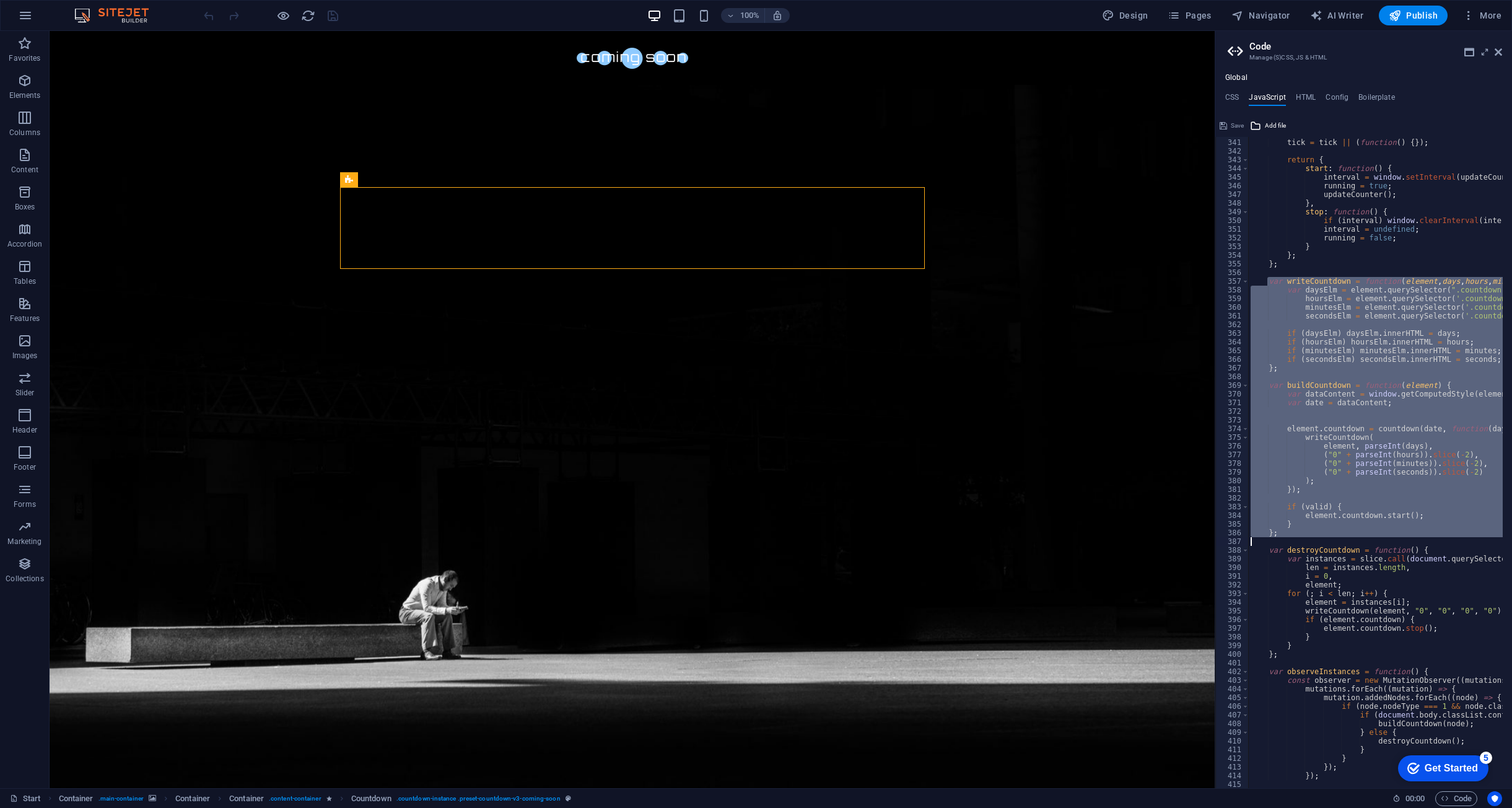
click at [1354, 658] on div "tick = tick || ( function ( ) { }) ; return { start : function ( ) { interval =…" at bounding box center [1533, 459] width 568 height 659
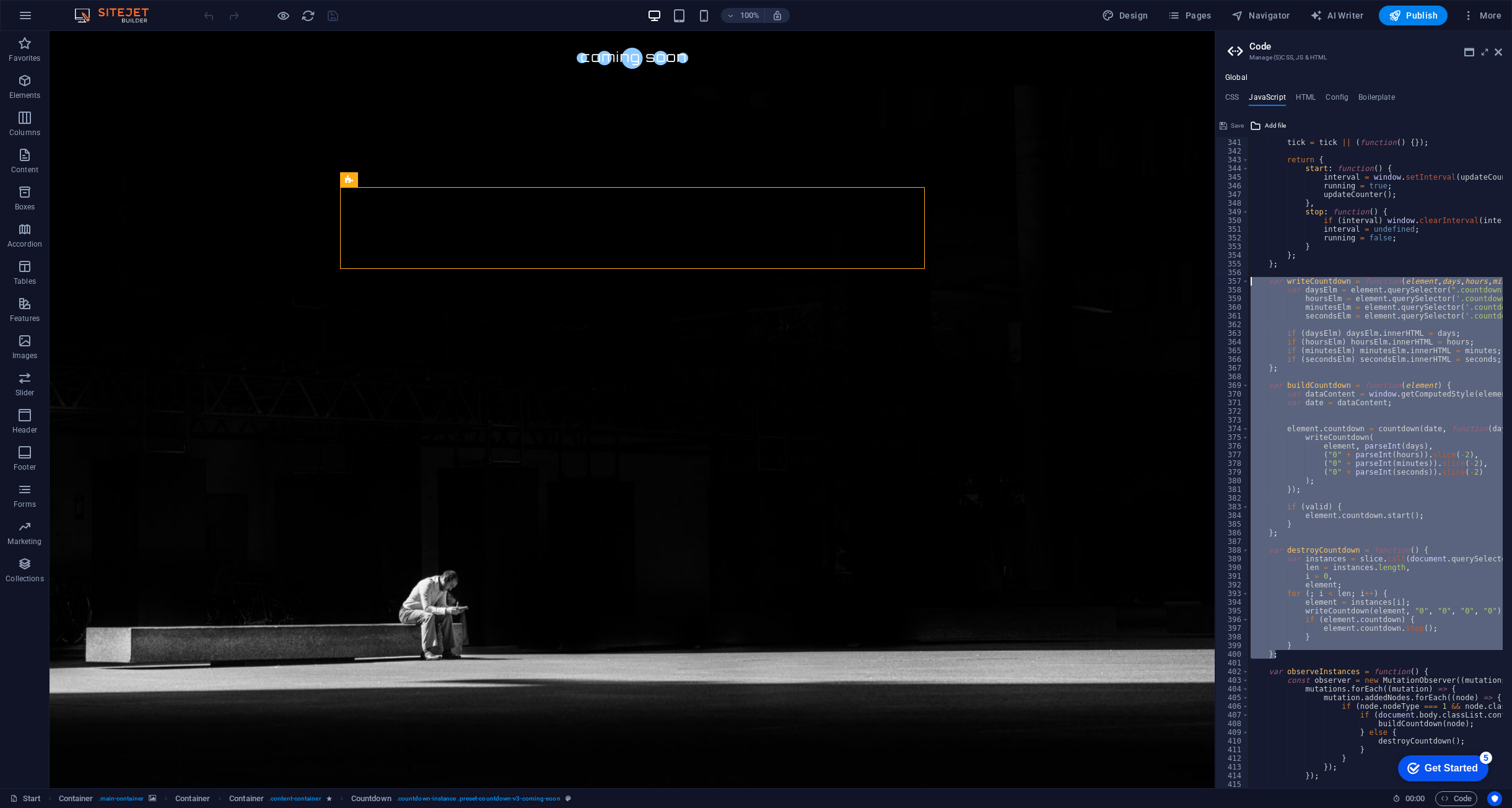
drag, startPoint x: 1318, startPoint y: 658, endPoint x: 1265, endPoint y: 282, distance: 379.7
click at [1265, 282] on div "tick = tick || ( function ( ) { }) ; return { start : function ( ) { interval =…" at bounding box center [1533, 459] width 568 height 659
click at [1307, 372] on div "tick = tick || ( function ( ) { }) ; return { start : function ( ) { interval =…" at bounding box center [1376, 462] width 255 height 651
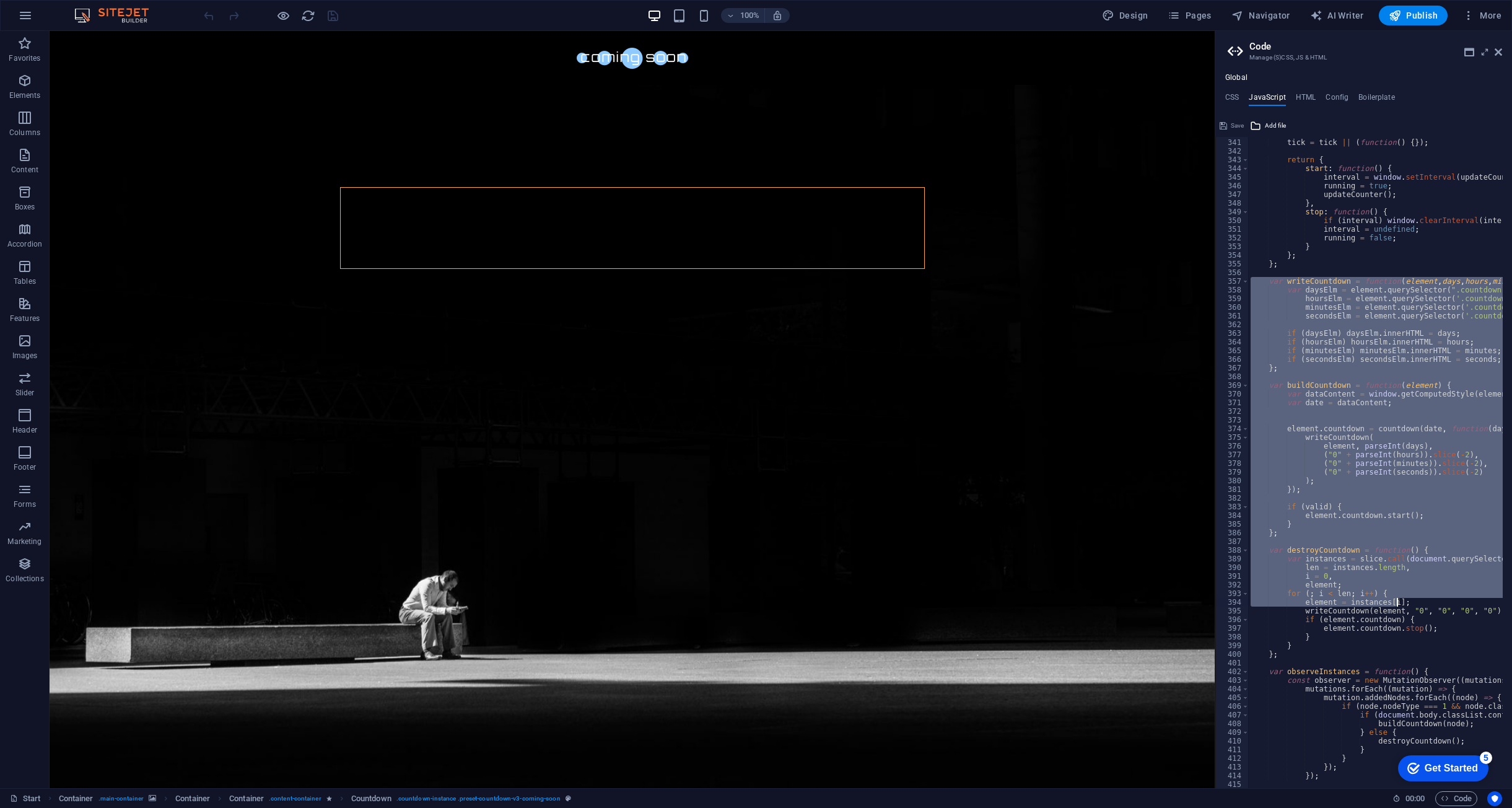
drag, startPoint x: 1264, startPoint y: 279, endPoint x: 1431, endPoint y: 616, distance: 376.1
click at [1433, 620] on div "tick = tick || ( function ( ) { }) ; return { start : function ( ) { interval =…" at bounding box center [1533, 459] width 568 height 659
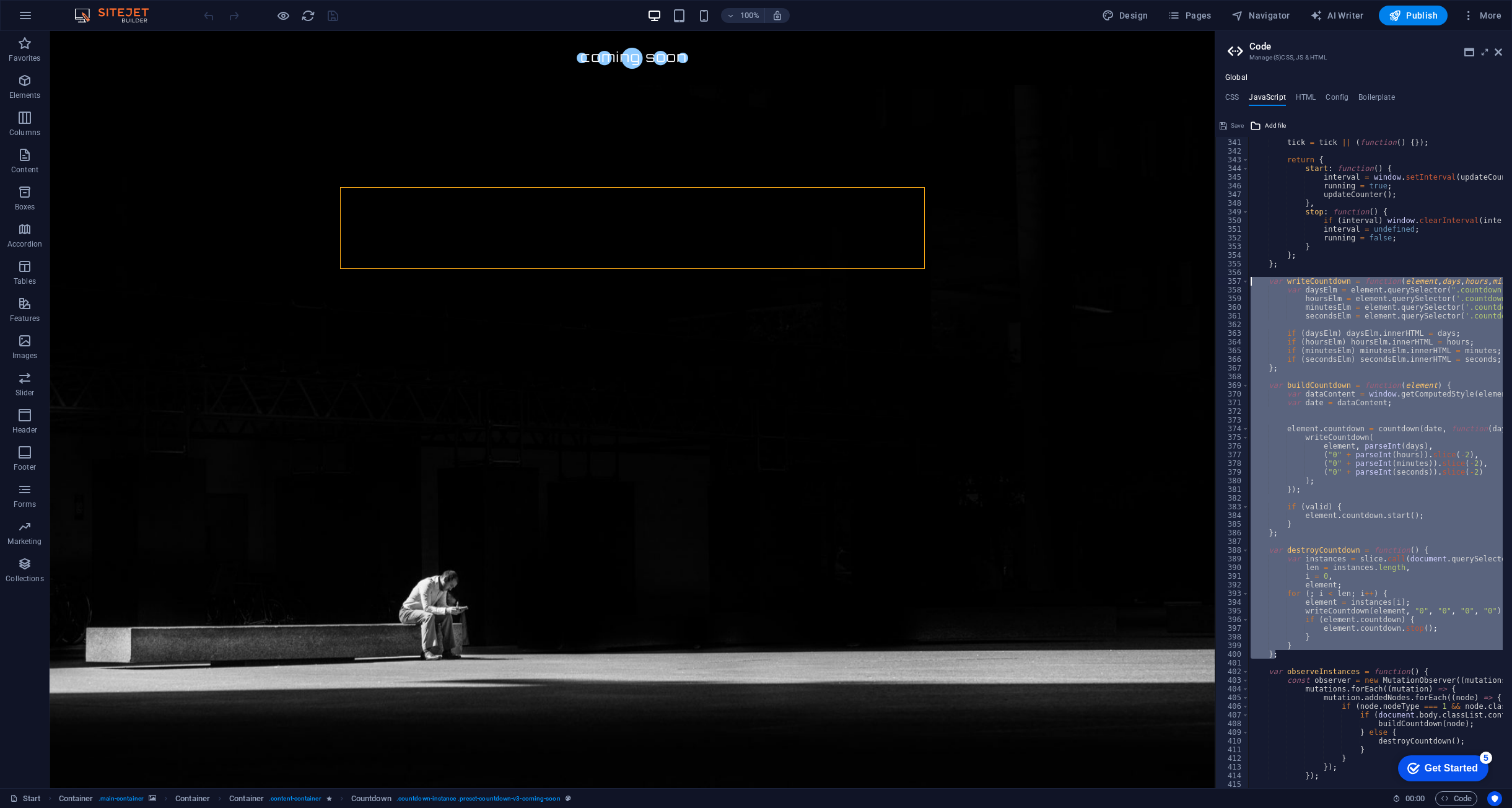
drag, startPoint x: 1294, startPoint y: 658, endPoint x: 1257, endPoint y: 280, distance: 379.8
click at [1257, 280] on div "tick = tick || ( function ( ) { }) ; return { start : function ( ) { interval =…" at bounding box center [1533, 459] width 568 height 659
type textarea "var writeCountdown = function(element, days, hours, minutes, seconds) { var day…"
click at [1293, 97] on ul "CSS JavaScript HTML Config Boilerplate" at bounding box center [1364, 100] width 297 height 14
click at [1301, 98] on h4 "HTML" at bounding box center [1306, 100] width 20 height 14
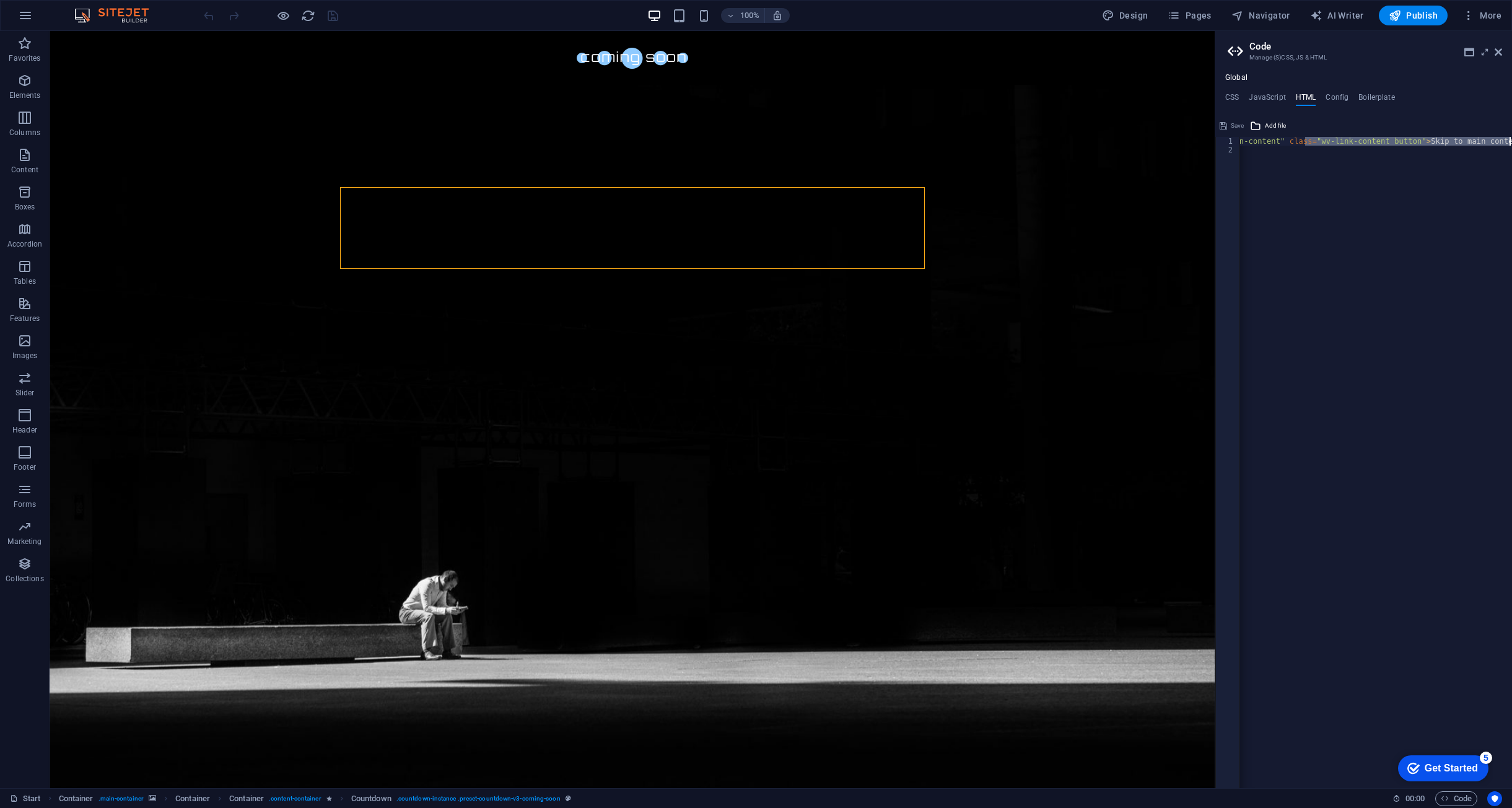
click at [1387, 207] on div "< a href = "#main-content" class = "wv-link-content button" > Skip to main cont…" at bounding box center [1345, 466] width 335 height 659
drag, startPoint x: 1372, startPoint y: 142, endPoint x: 1539, endPoint y: 147, distance: 167.1
click at [1511, 147] on html "nostro.pro Start Favorites Elements Columns Content Boxes Accordion Tables Feat…" at bounding box center [756, 404] width 1512 height 808
type textarea "<a href="#main-content" class="wv-link-content button">Skip to main content</a>…"
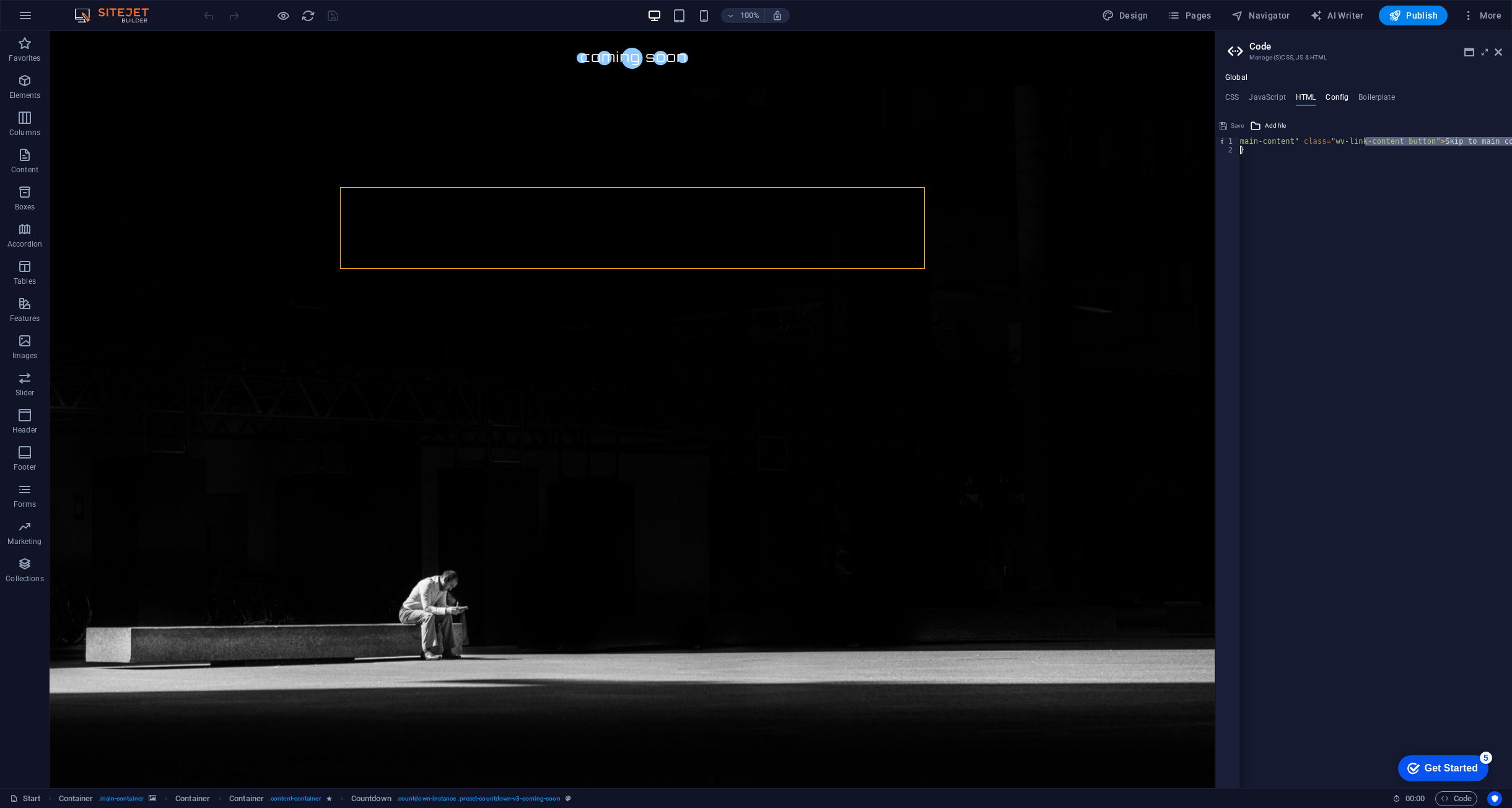
click at [1334, 93] on h4 "Config" at bounding box center [1337, 100] width 23 height 14
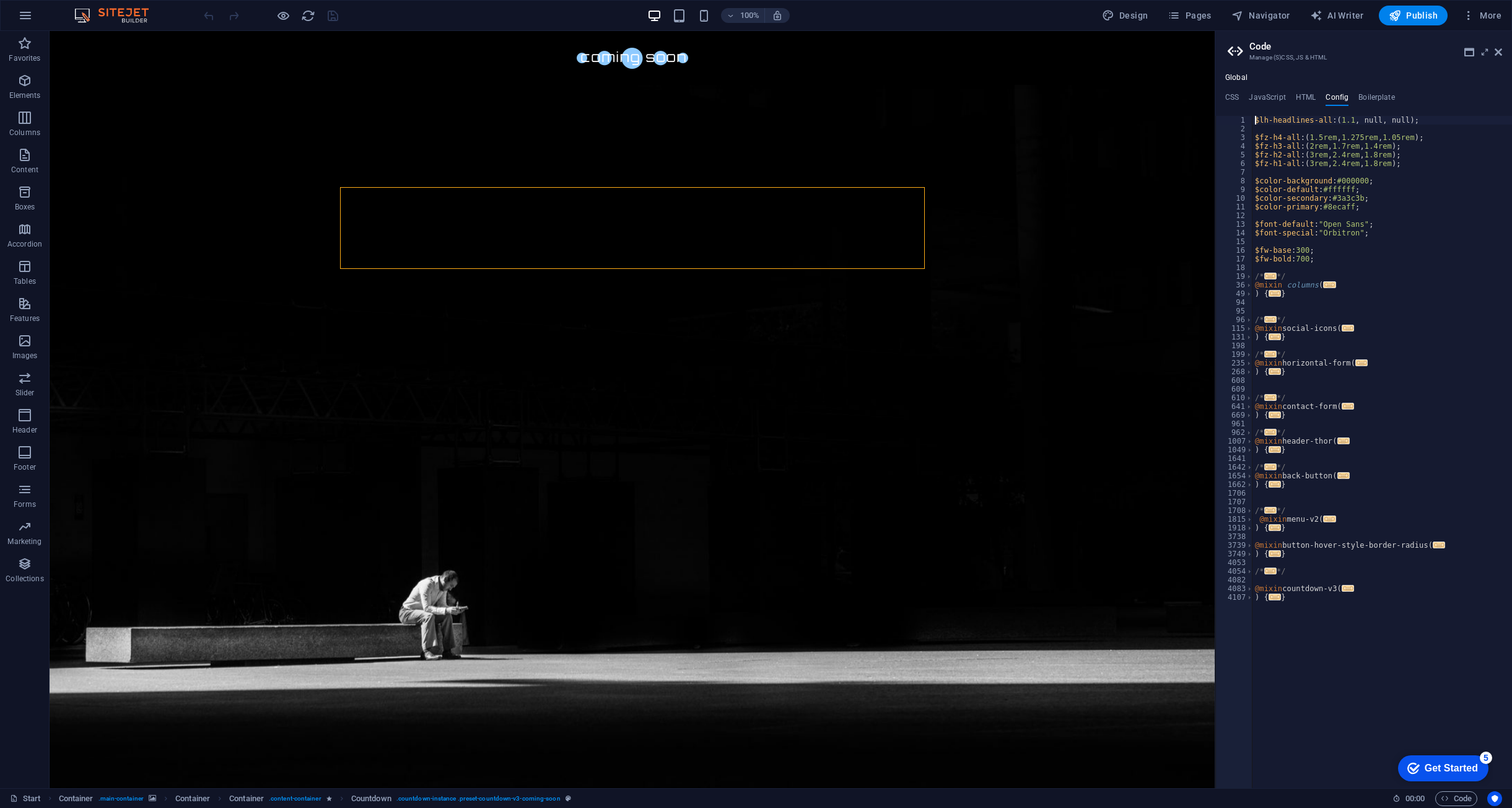
click at [1400, 485] on div "$lh-headlines-all : ( 1.1 , null, null ) ; $fz-h4-all : ( 1.5rem , 1.275rem , 1…" at bounding box center [1382, 461] width 260 height 690
type textarea "}"
click at [1381, 93] on h4 "Boilerplate" at bounding box center [1377, 100] width 37 height 14
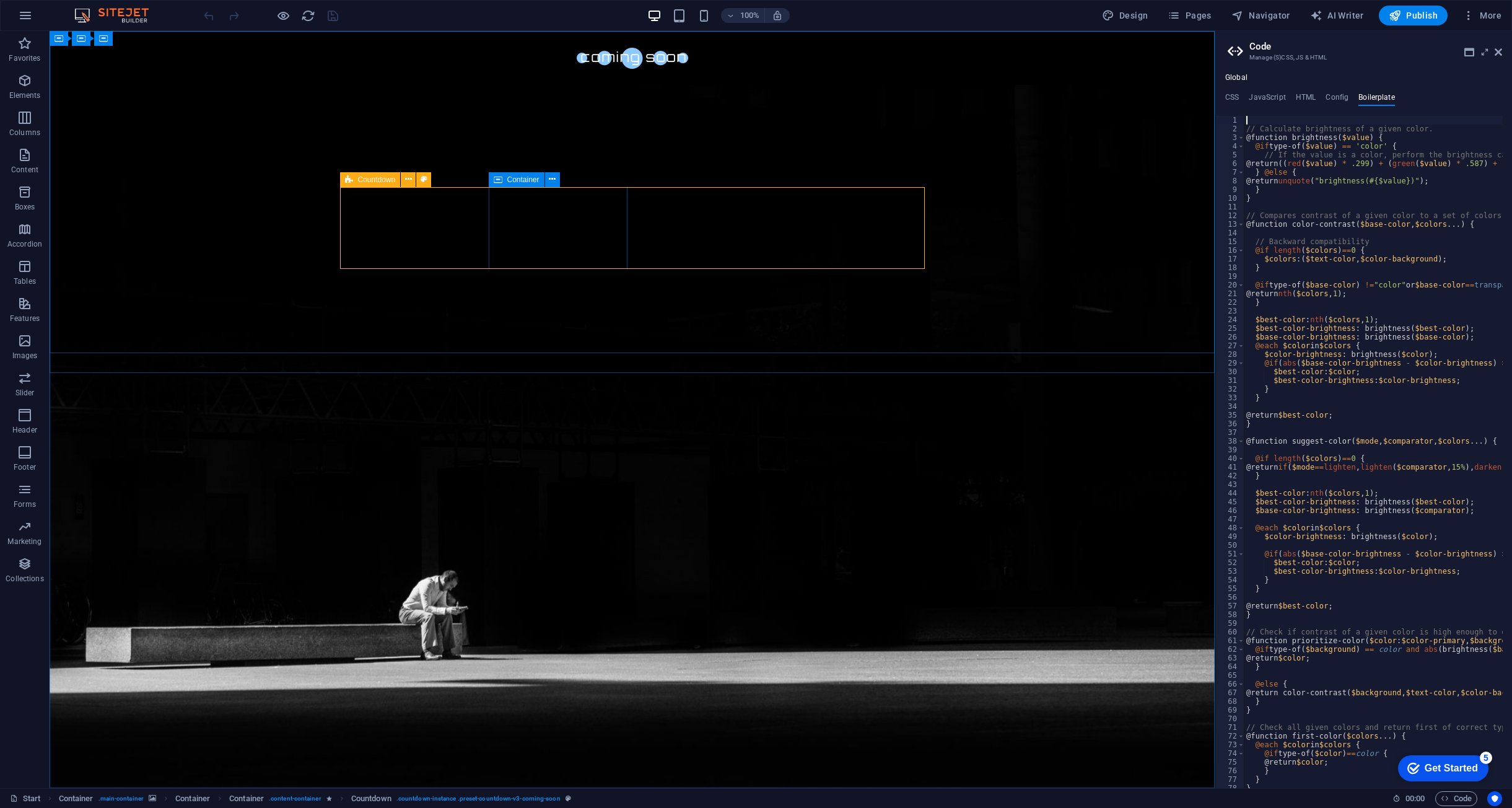
click at [365, 178] on span "Countdown" at bounding box center [377, 180] width 38 height 8
click at [374, 182] on span "Countdown" at bounding box center [377, 180] width 38 height 8
click at [375, 183] on span "Countdown" at bounding box center [377, 180] width 38 height 8
select select "rem"
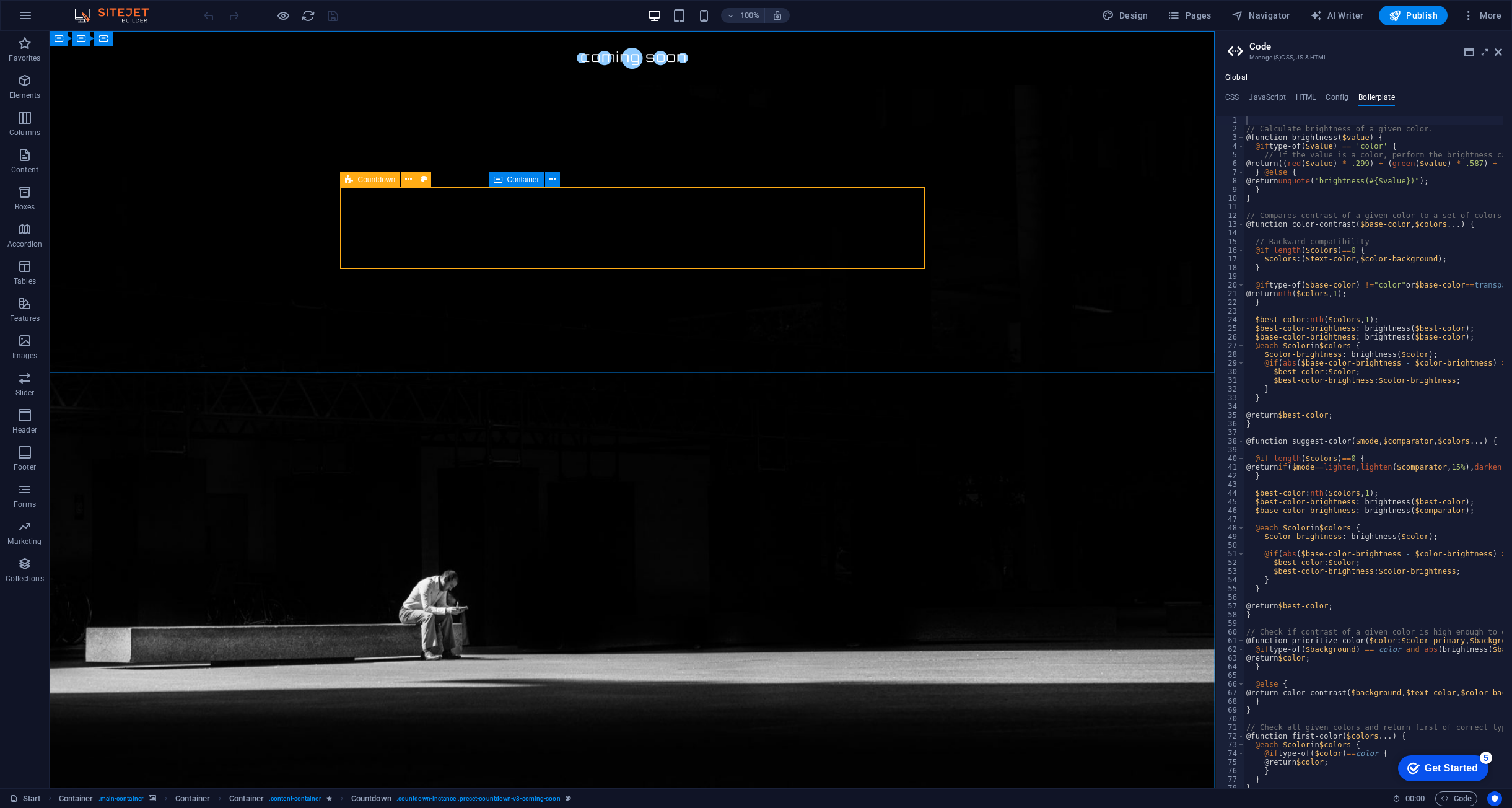
select select "px"
select select "rem"
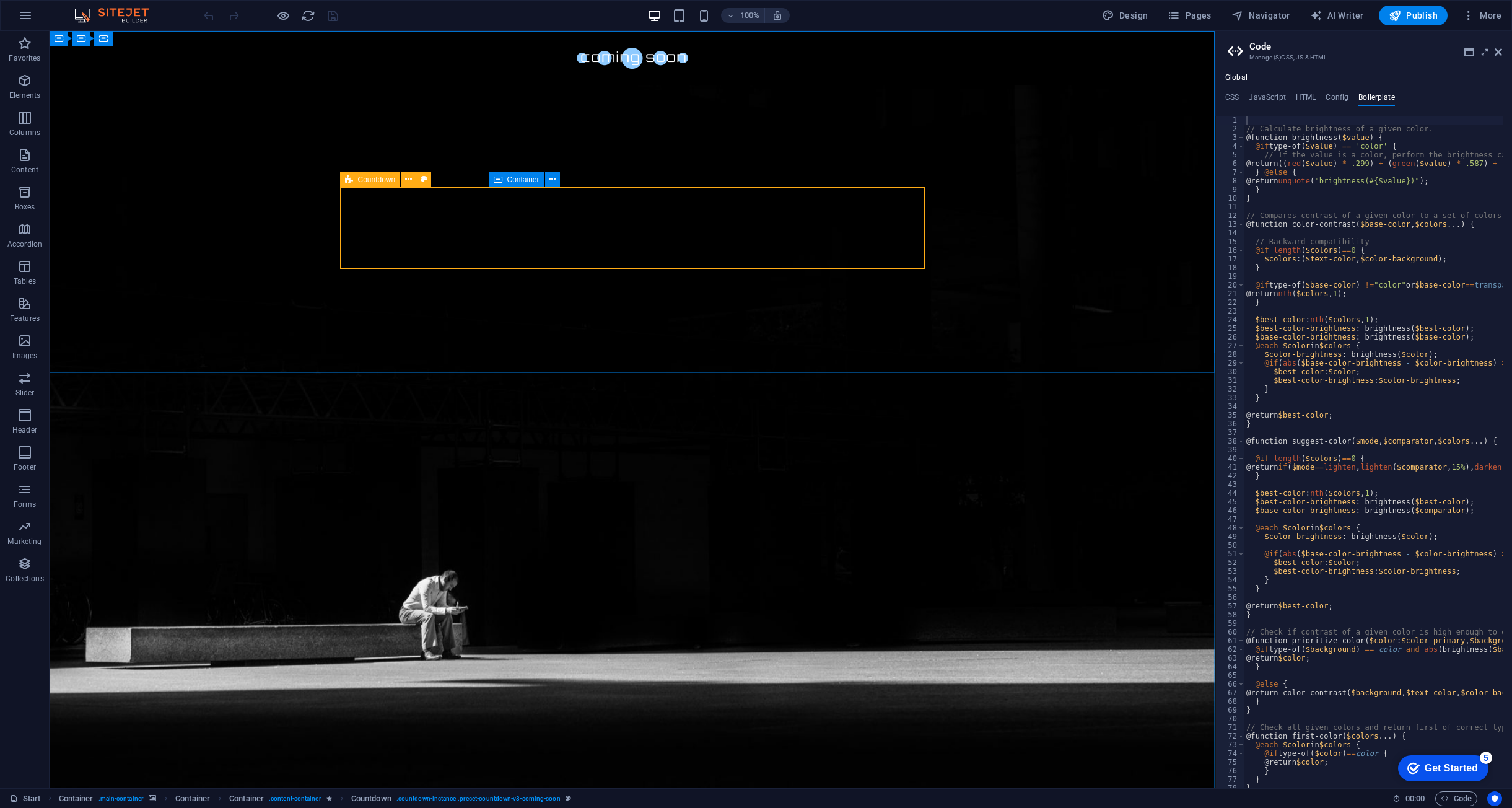
select select "rem"
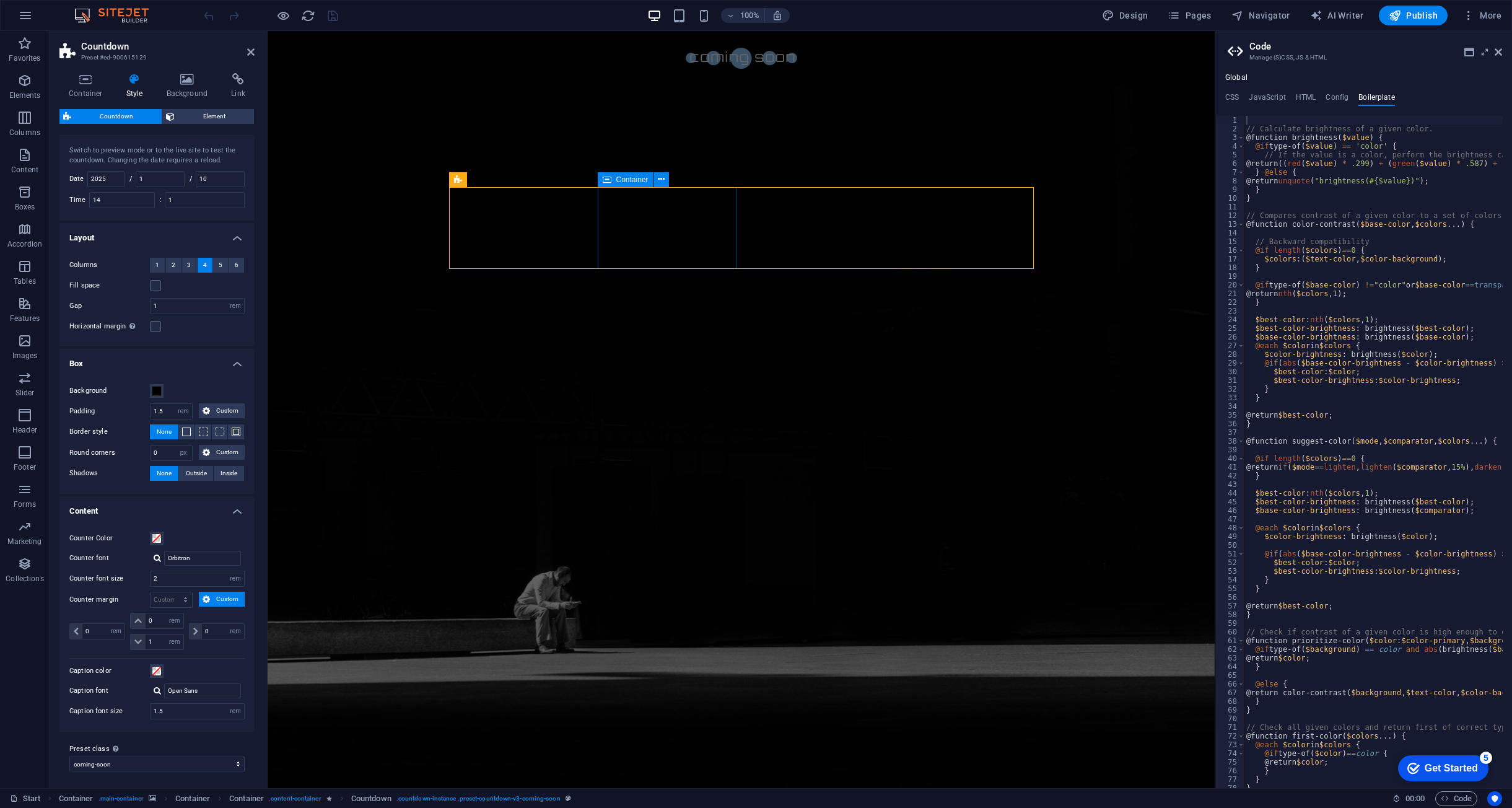
scroll to position [26, 0]
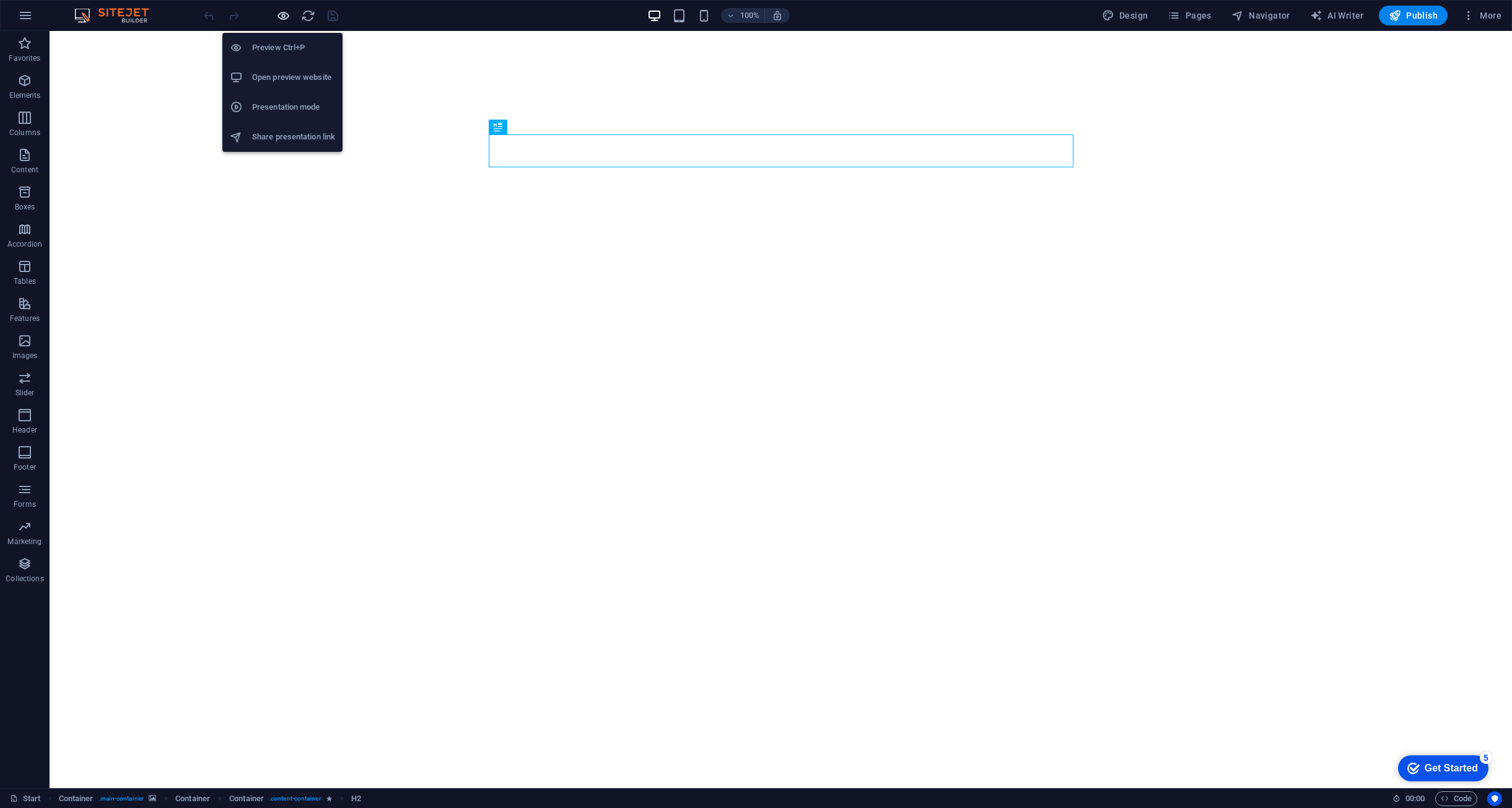
click at [284, 17] on icon "button" at bounding box center [283, 16] width 14 height 14
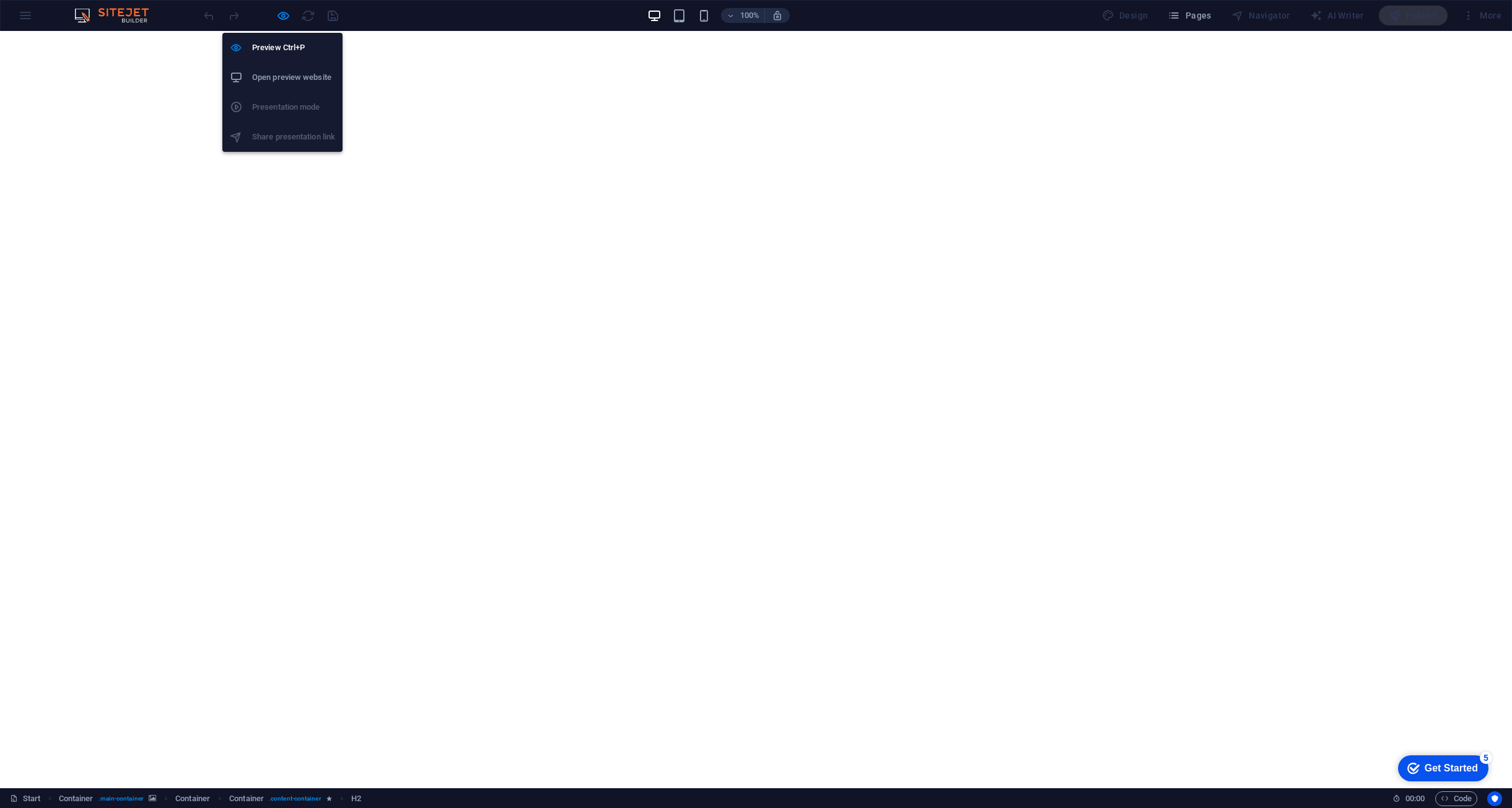
click at [285, 81] on h6 "Open preview website" at bounding box center [294, 78] width 83 height 15
click at [280, 20] on icon "button" at bounding box center [283, 16] width 14 height 14
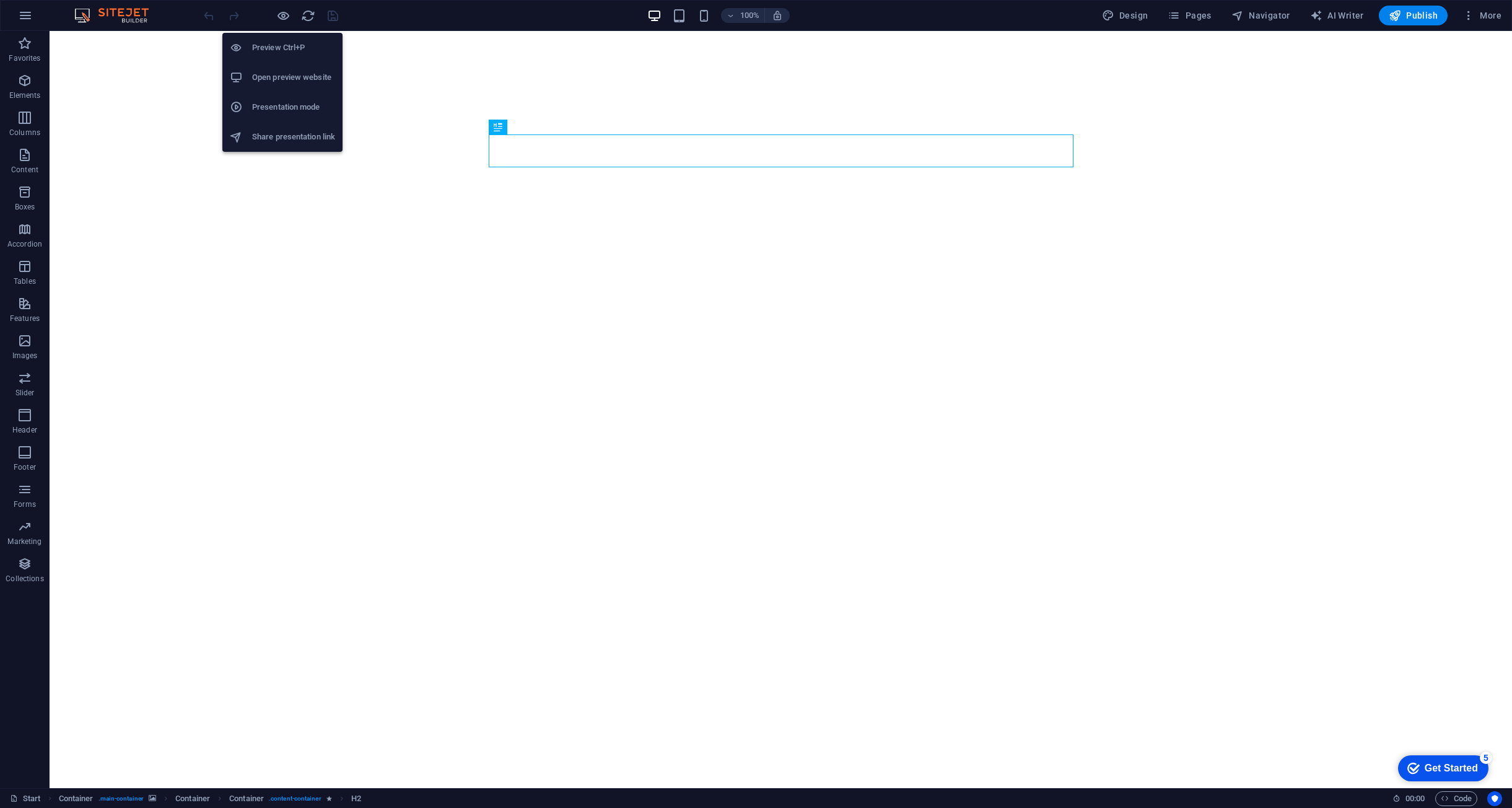
click at [299, 109] on h6 "Presentation mode" at bounding box center [294, 107] width 83 height 15
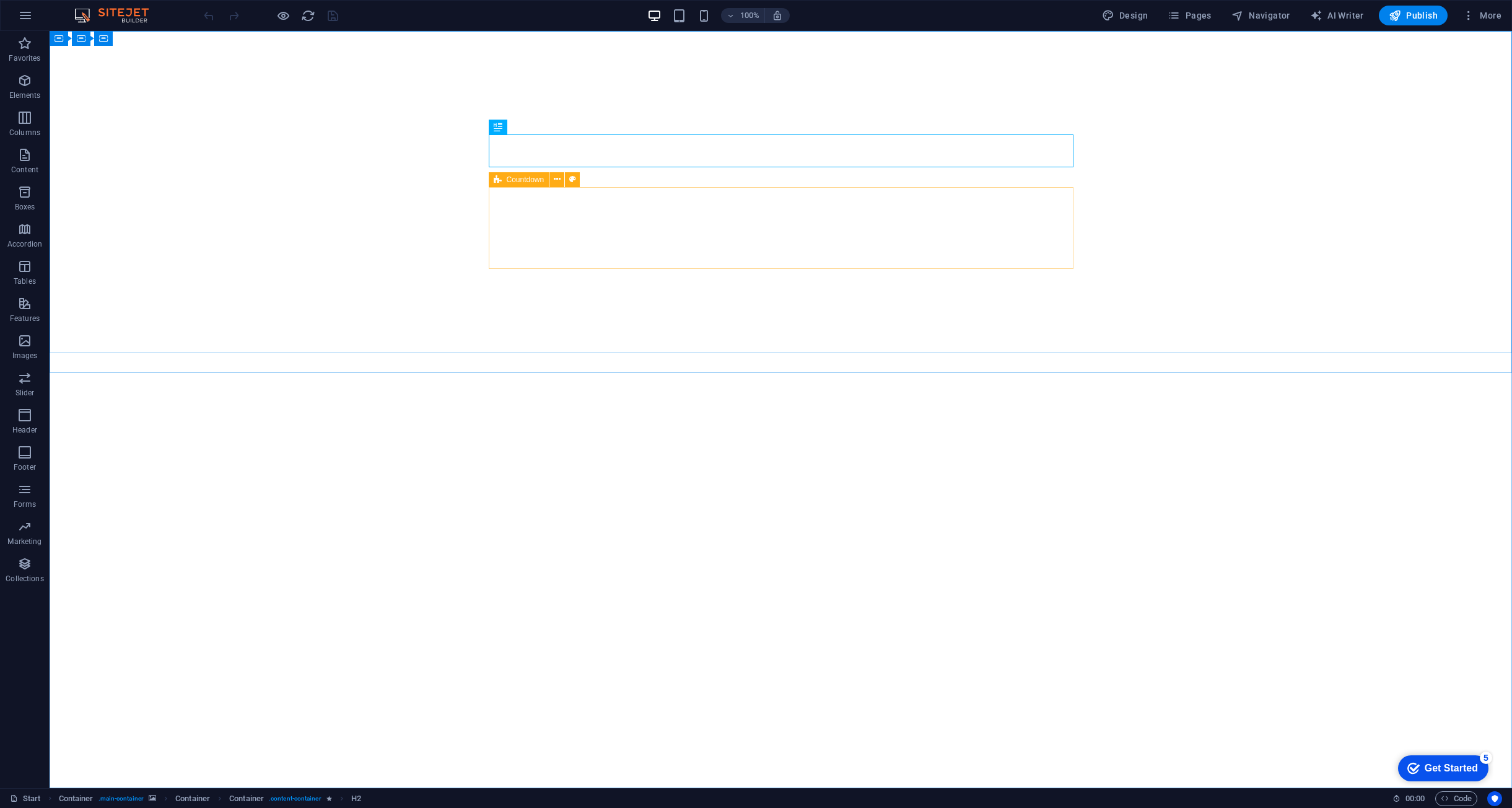
click at [511, 178] on span "Countdown" at bounding box center [526, 180] width 38 height 8
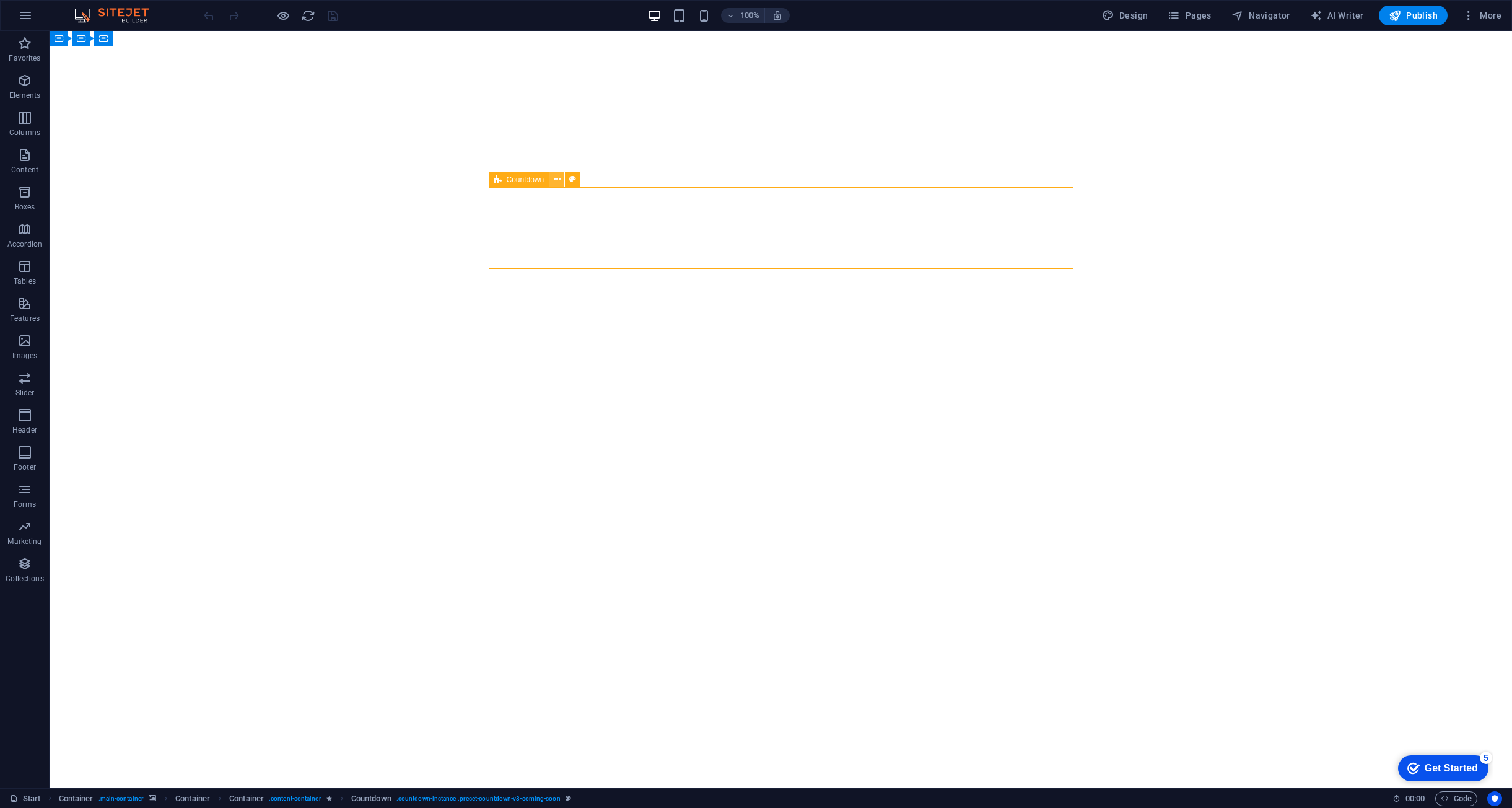
click at [558, 183] on icon at bounding box center [557, 179] width 7 height 13
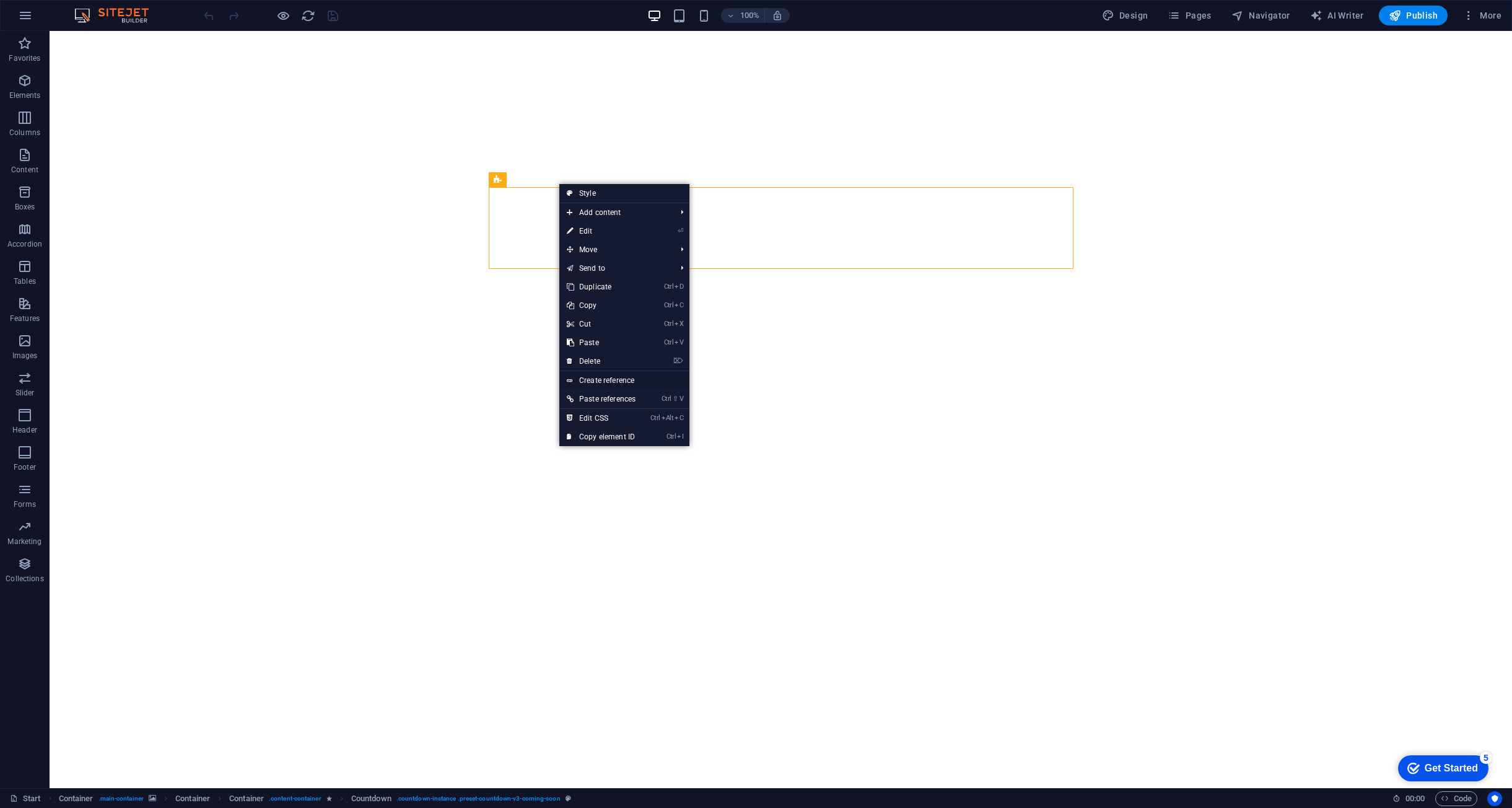
click at [641, 377] on link "Create reference" at bounding box center [625, 380] width 130 height 18
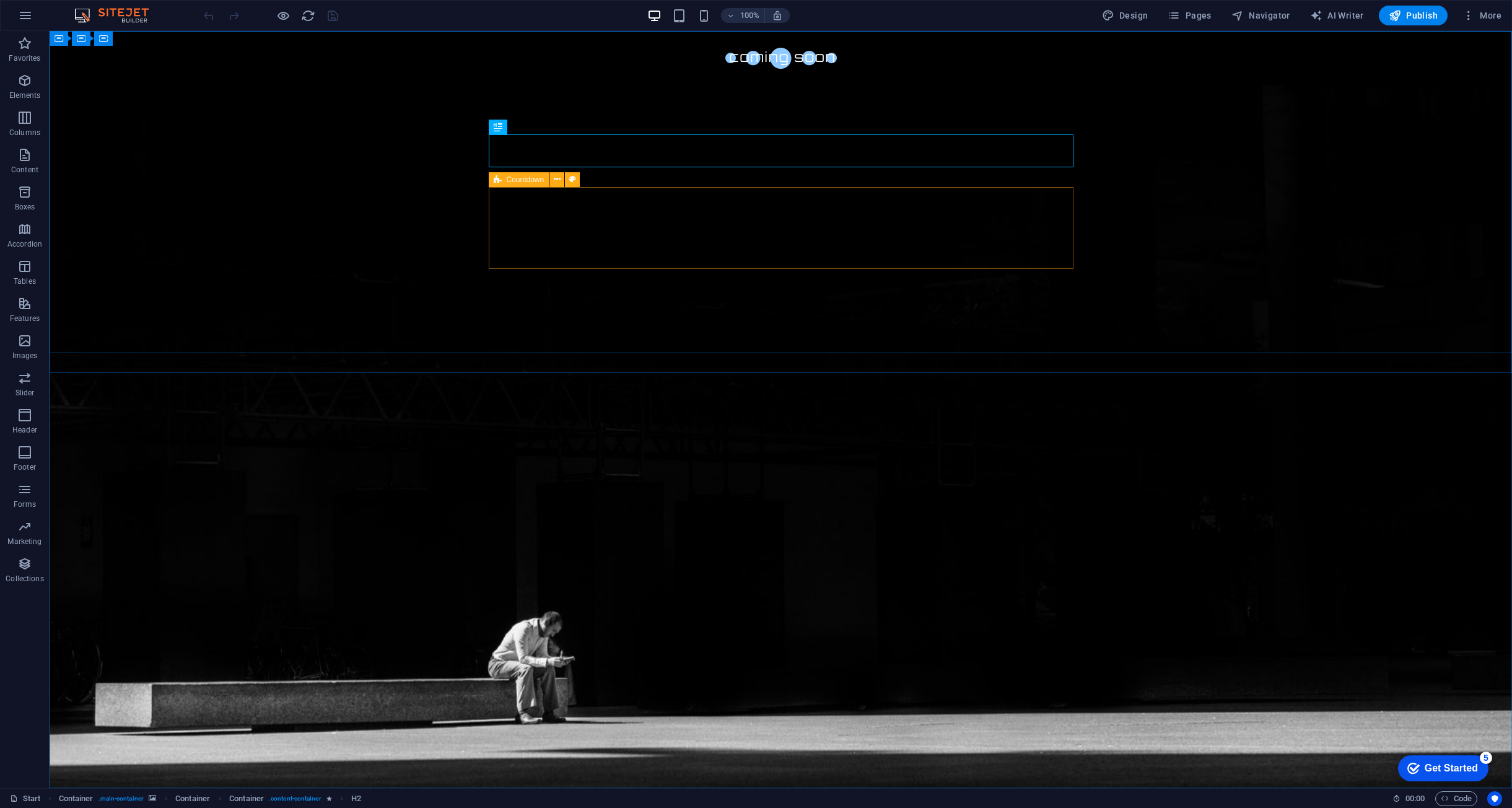
click at [503, 183] on div "Countdown" at bounding box center [519, 180] width 61 height 15
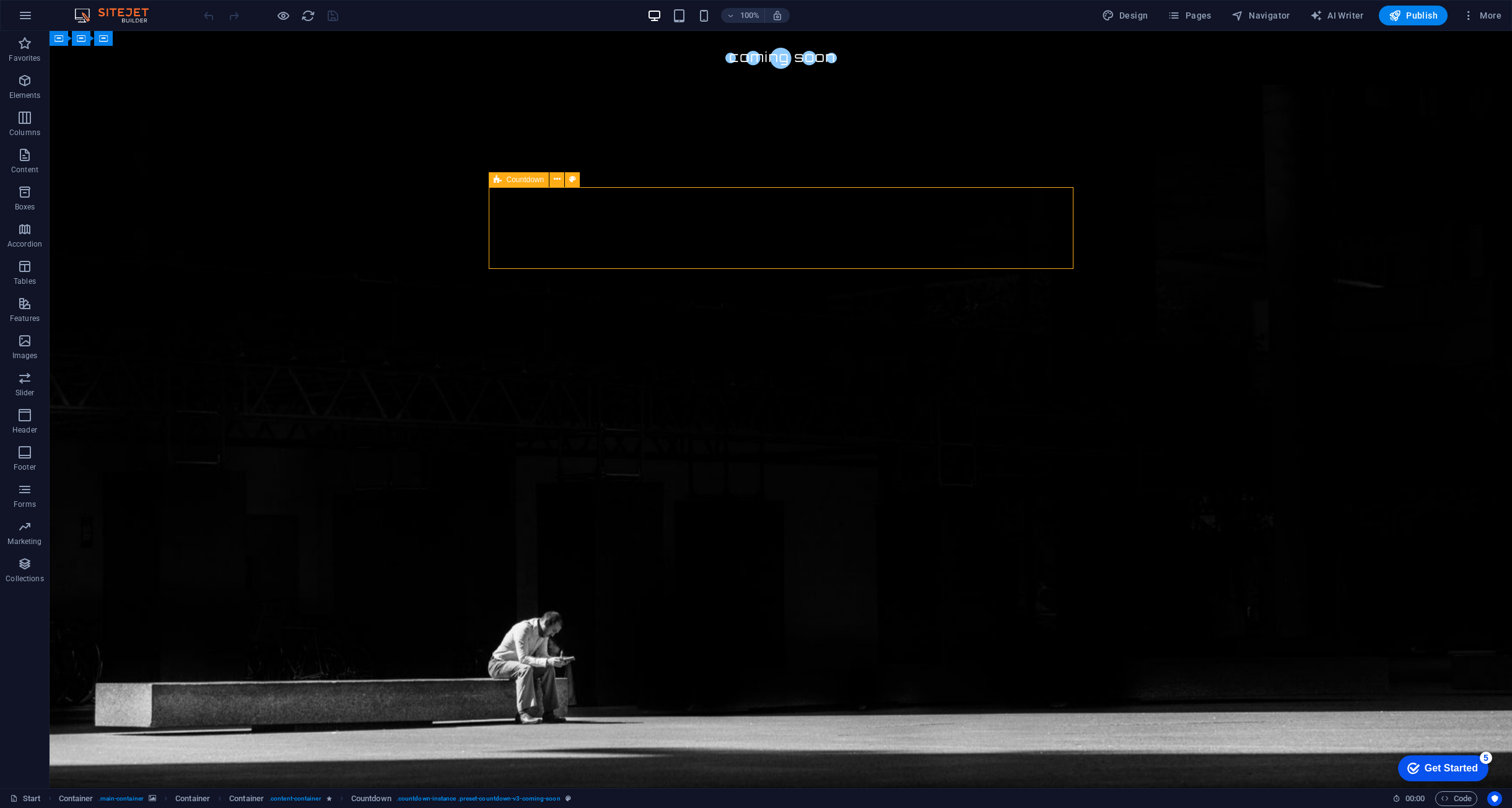
click at [515, 180] on span "Countdown" at bounding box center [526, 180] width 38 height 8
click at [557, 178] on icon at bounding box center [557, 179] width 7 height 13
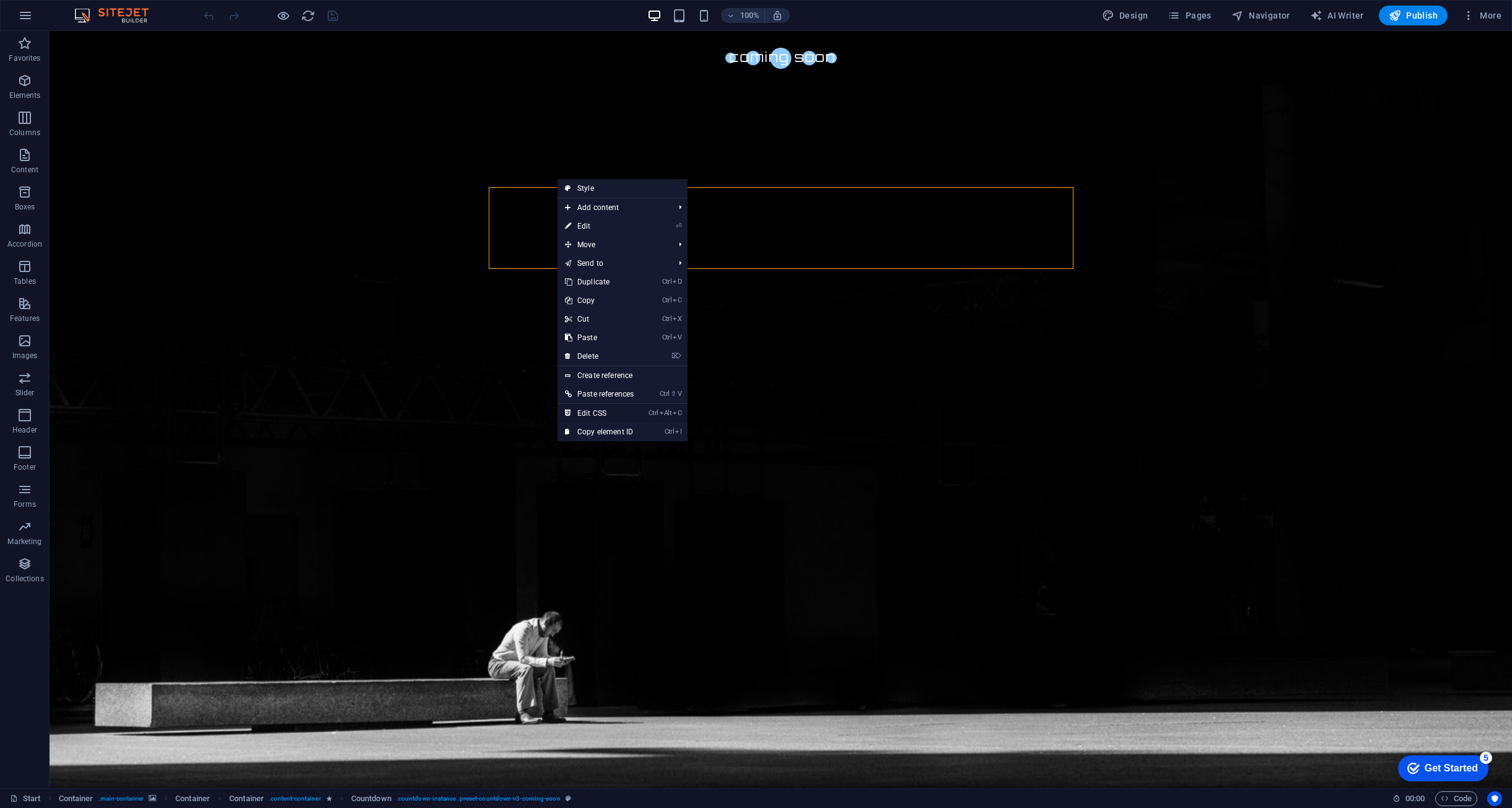
click at [599, 412] on link "Ctrl Alt C Edit CSS" at bounding box center [599, 413] width 84 height 18
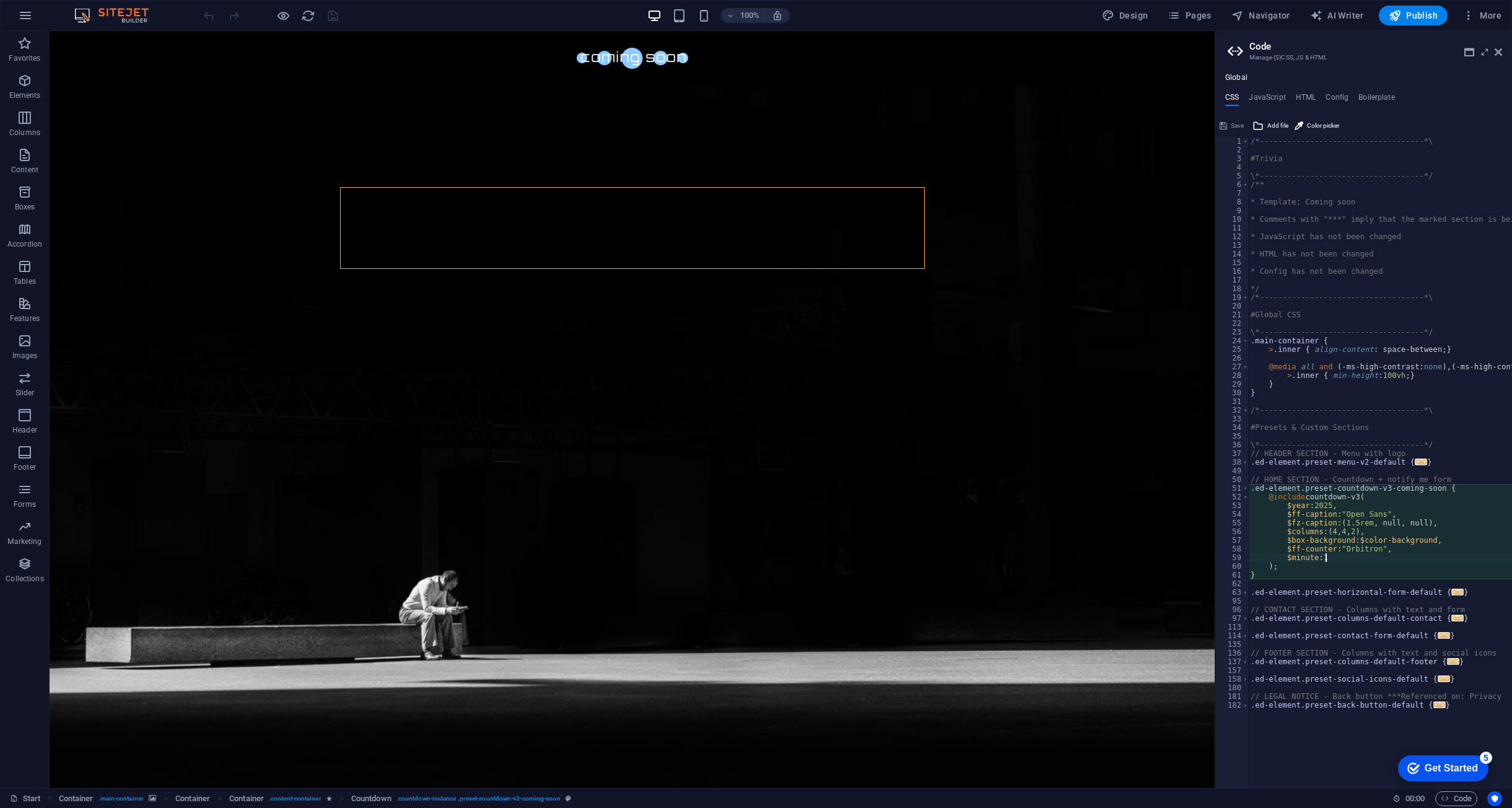
click at [1392, 559] on div "/*------------------------------------*\ #Trivia \*----------------------------…" at bounding box center [1434, 466] width 372 height 659
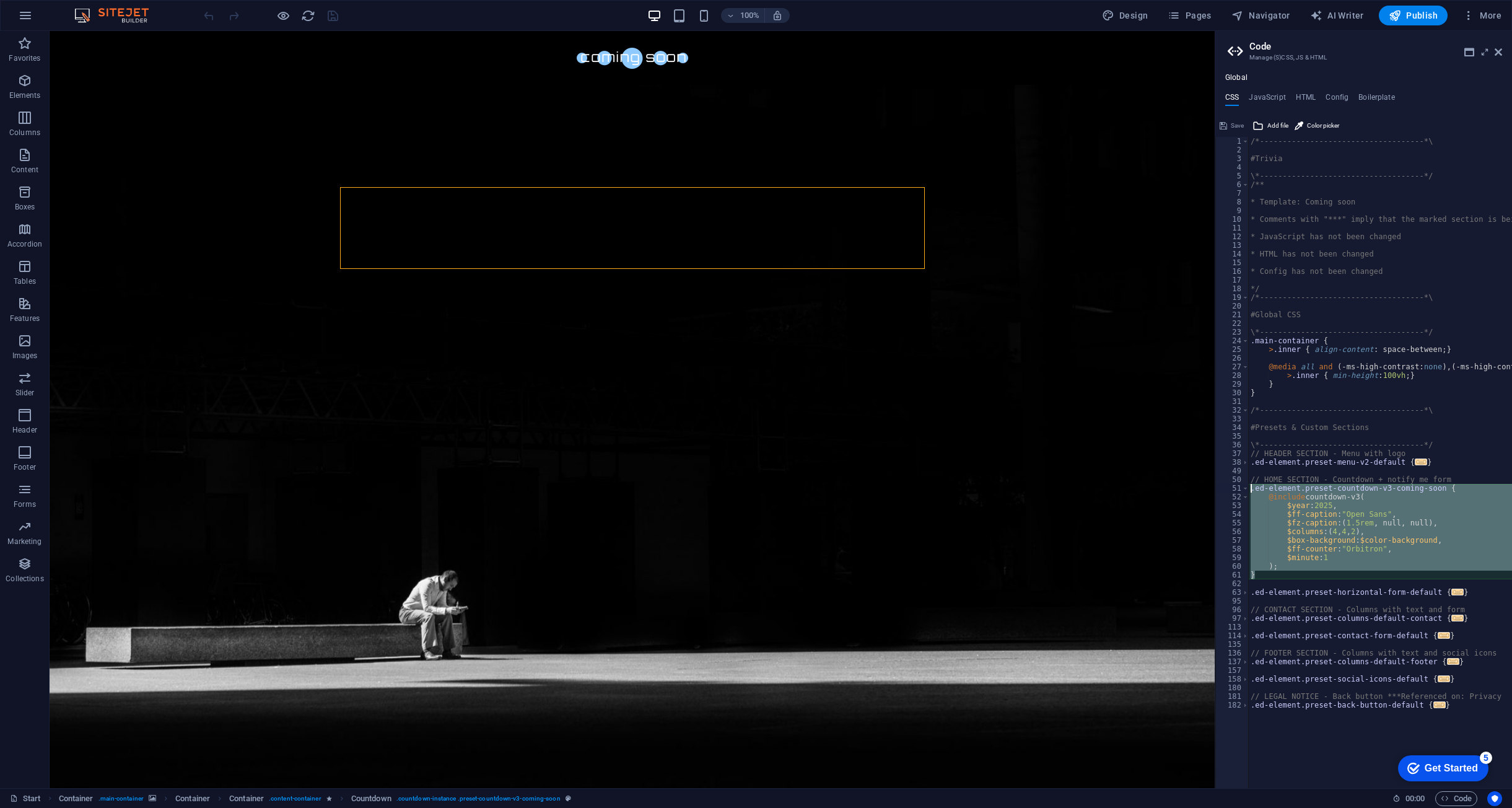
drag, startPoint x: 1255, startPoint y: 571, endPoint x: 1232, endPoint y: 487, distance: 87.1
click at [1232, 487] on div "$minute: 1 1 2 3 4 5 6 7 8 9 10 11 12 13 14 15 16 17 18 19 20 21 22 23 24 25 26…" at bounding box center [1364, 462] width 297 height 651
type textarea ".ed-element.preset-countdown-v3-coming-soon { @include countdown-v3("
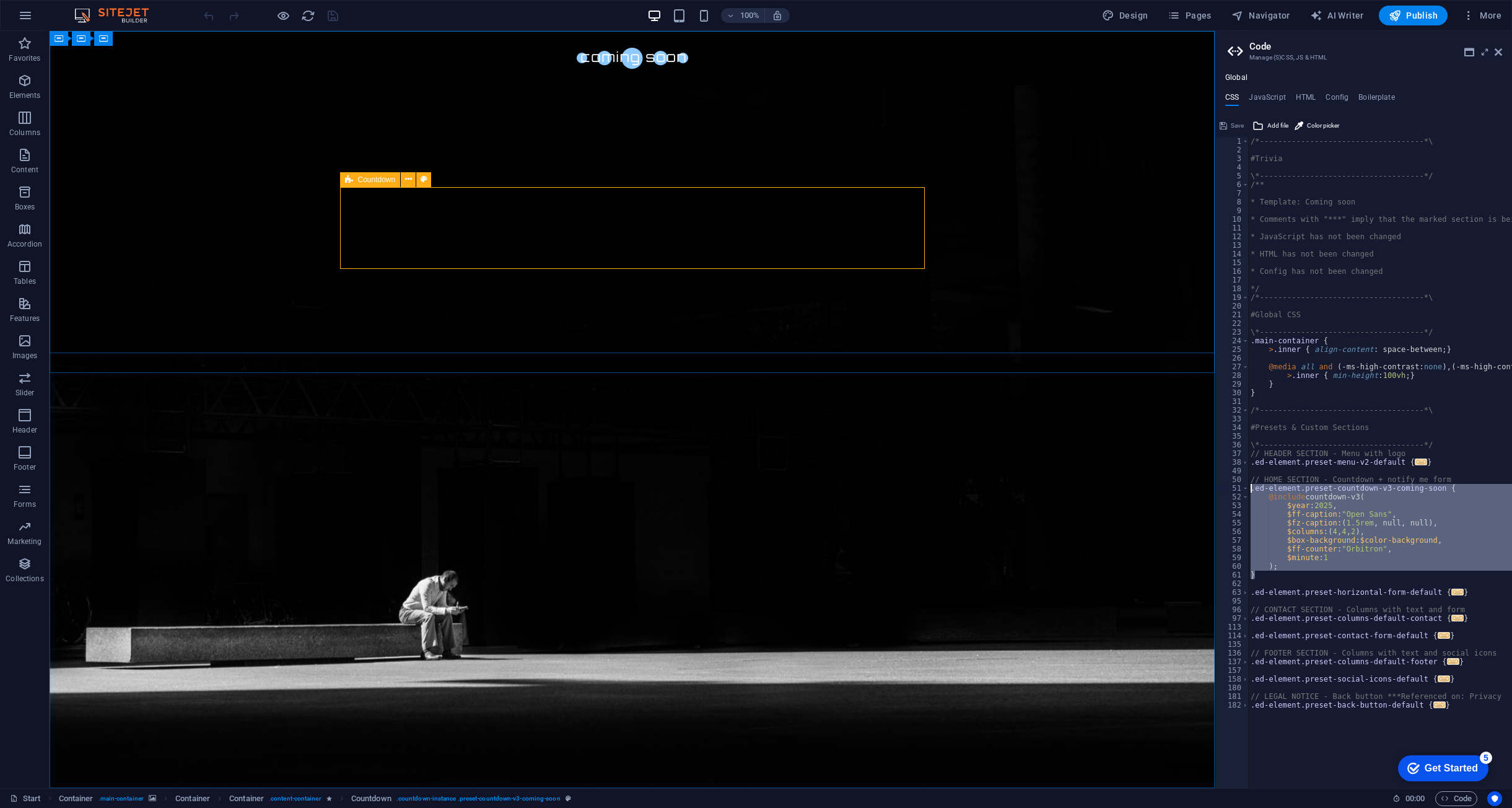
click at [349, 179] on icon at bounding box center [349, 180] width 8 height 15
click at [408, 180] on icon at bounding box center [408, 179] width 7 height 13
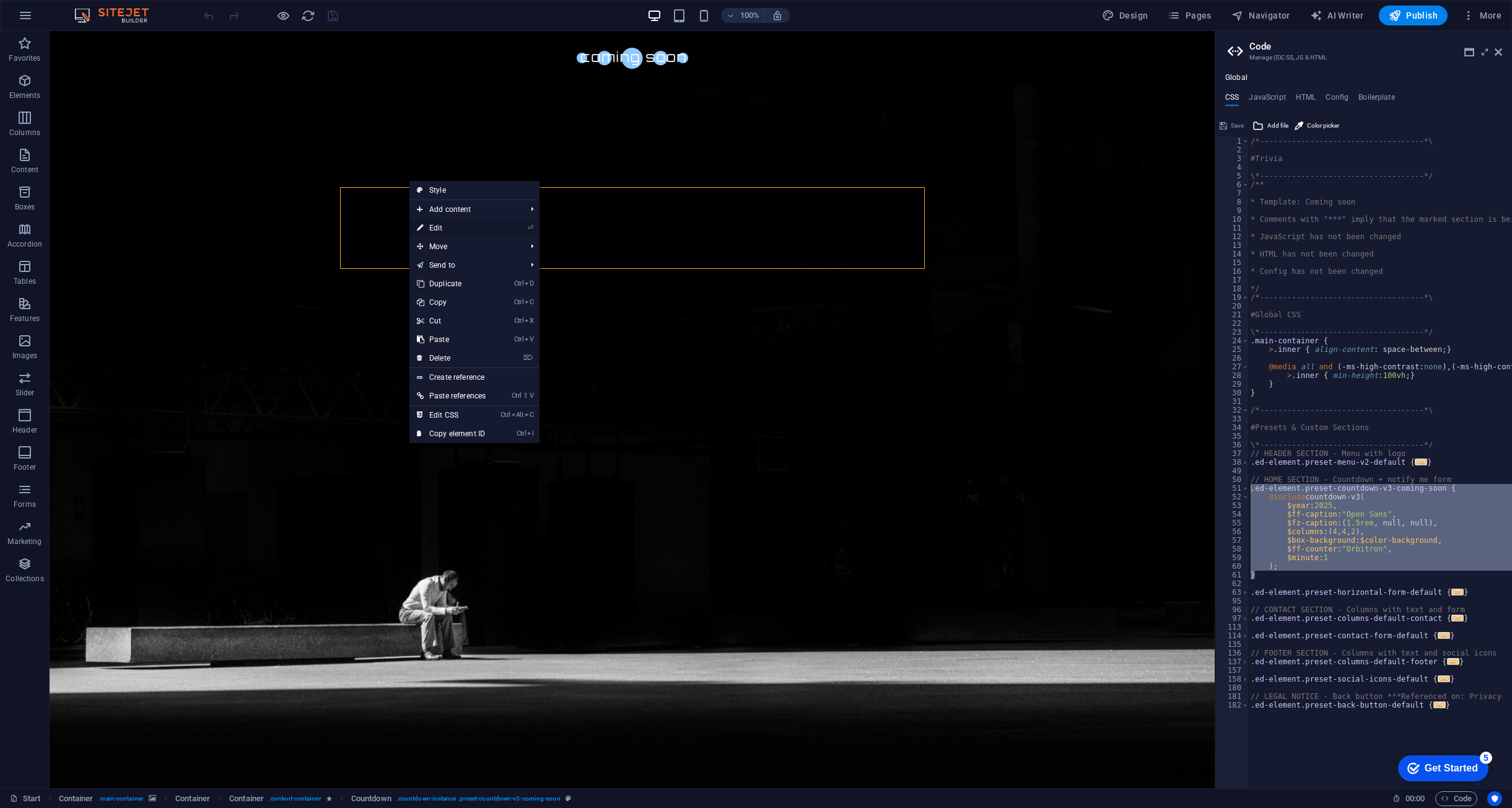
click at [435, 229] on link "⏎ Edit" at bounding box center [451, 228] width 84 height 18
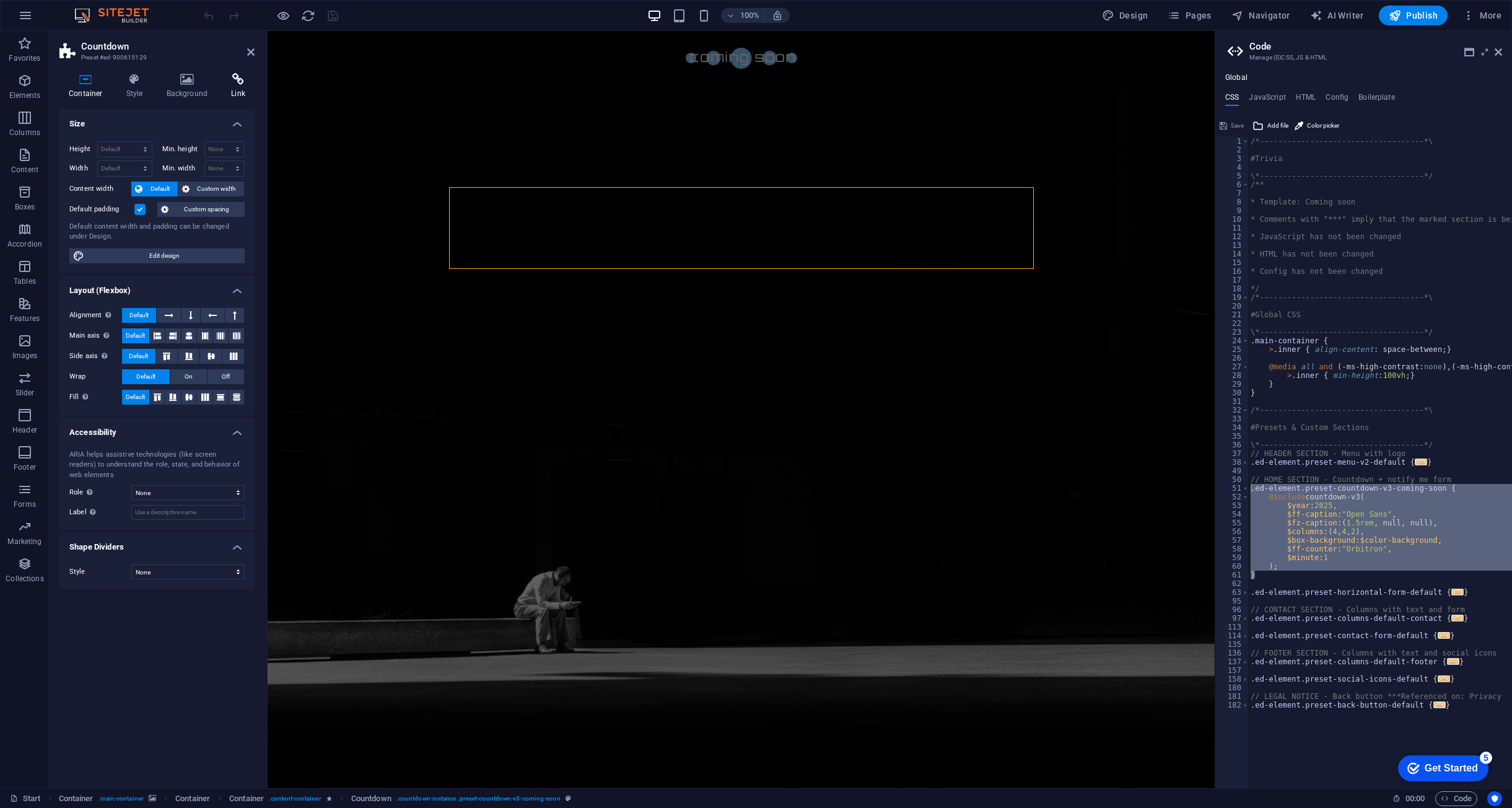
click at [227, 85] on icon at bounding box center [238, 79] width 33 height 13
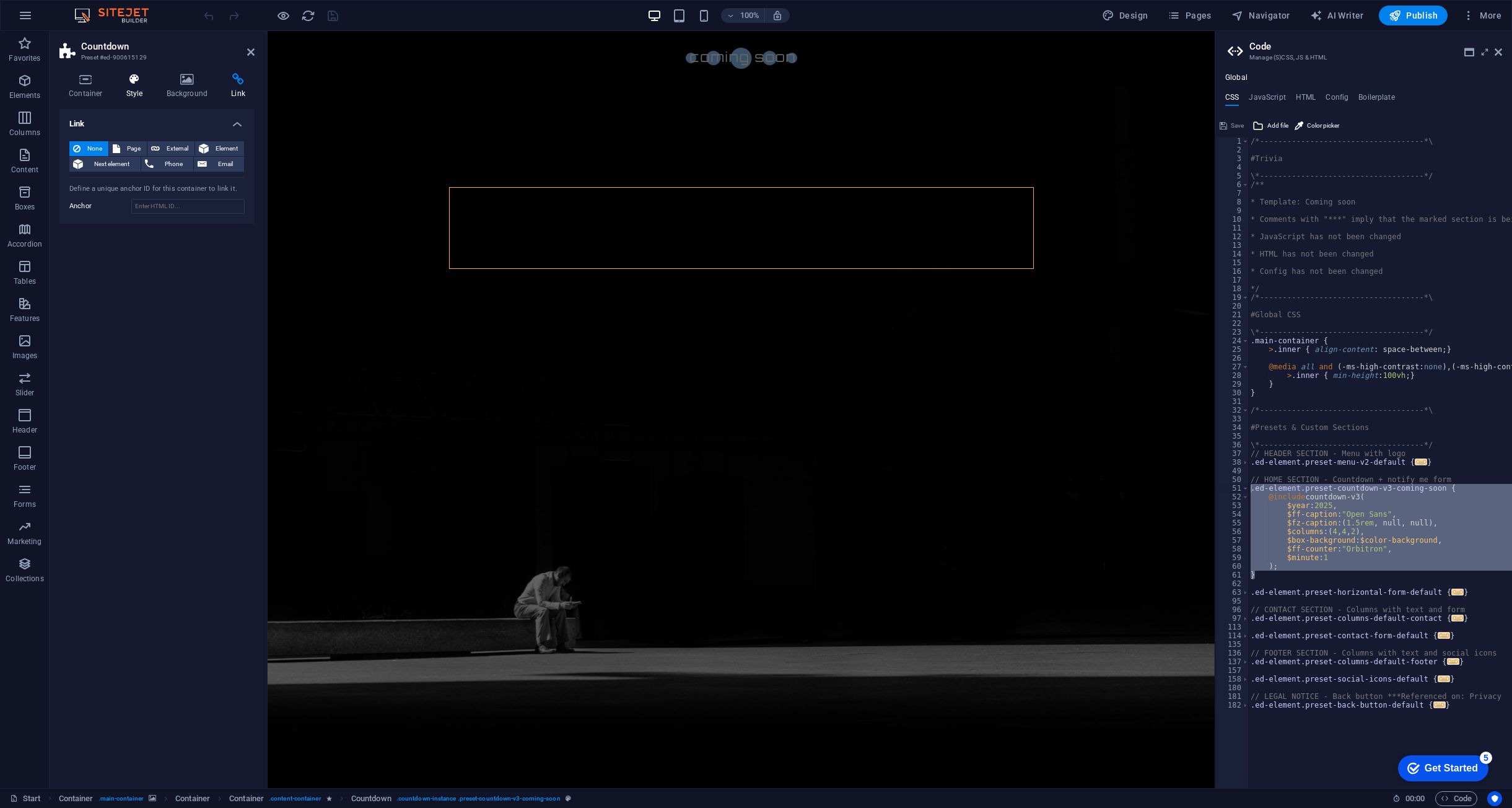
click at [130, 91] on h4 "Style" at bounding box center [137, 86] width 40 height 26
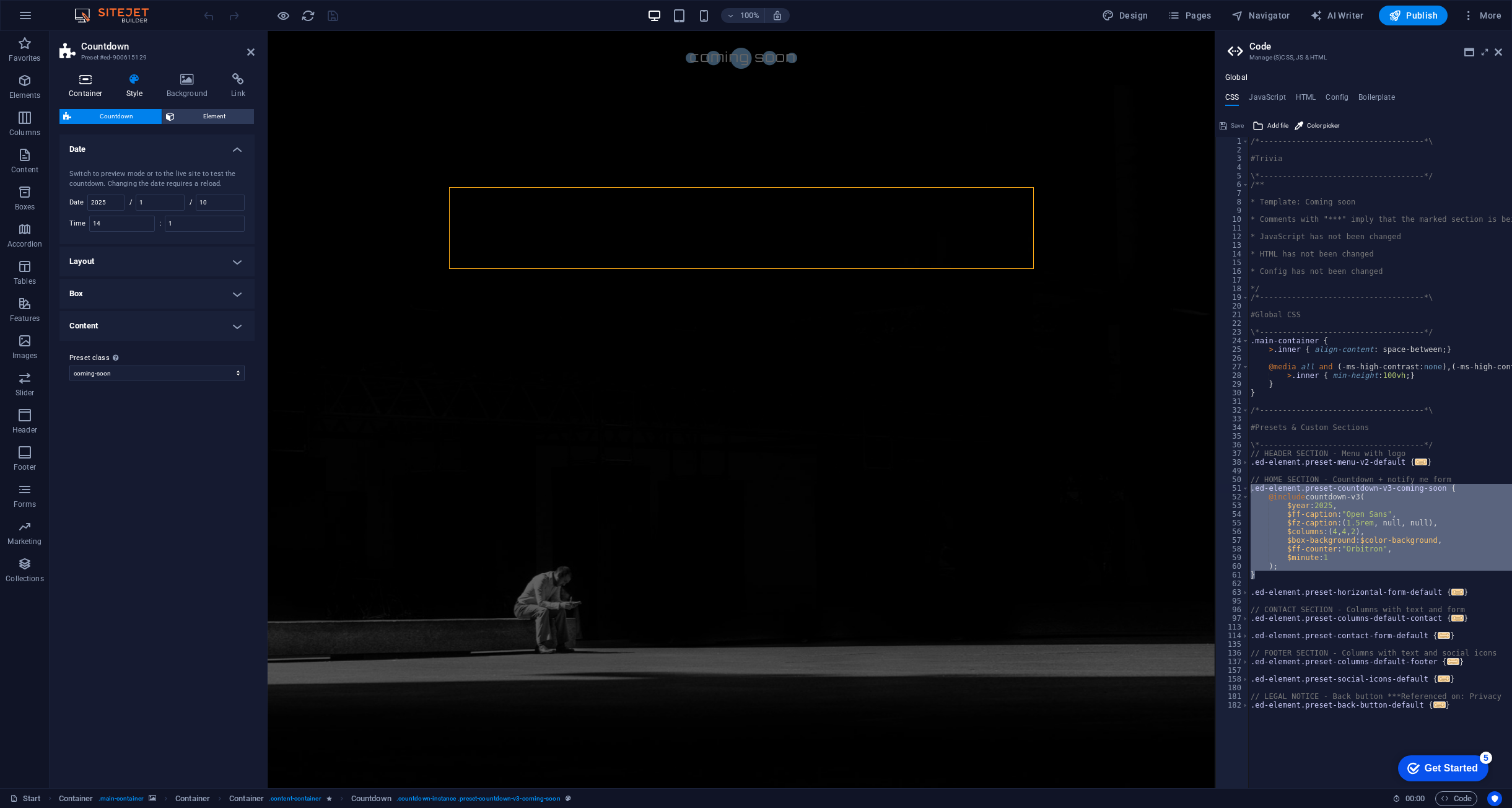
click at [86, 87] on h4 "Container" at bounding box center [88, 86] width 57 height 26
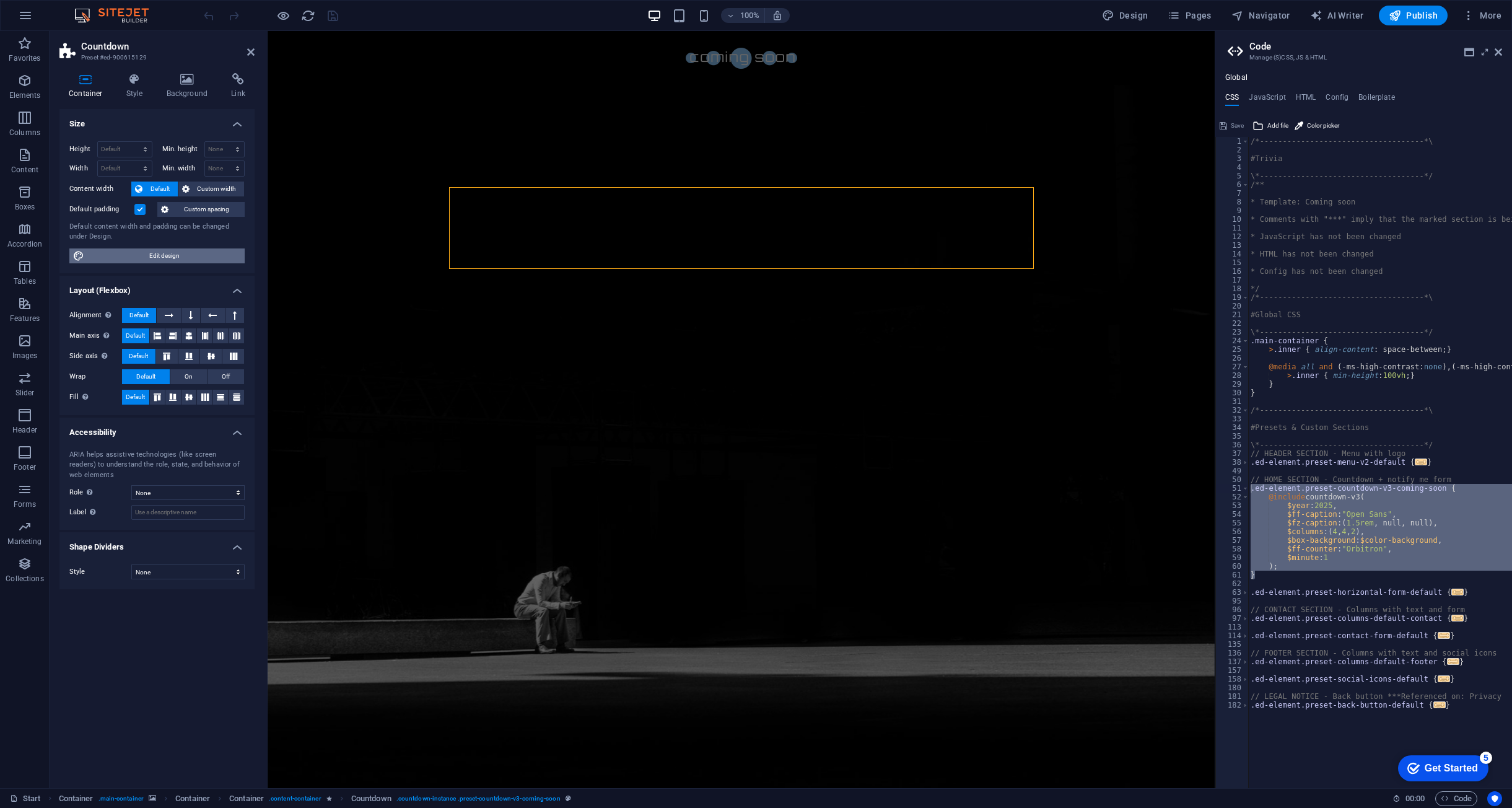
click at [170, 260] on span "Edit design" at bounding box center [164, 256] width 153 height 15
select select "px"
select select "300"
select select "px"
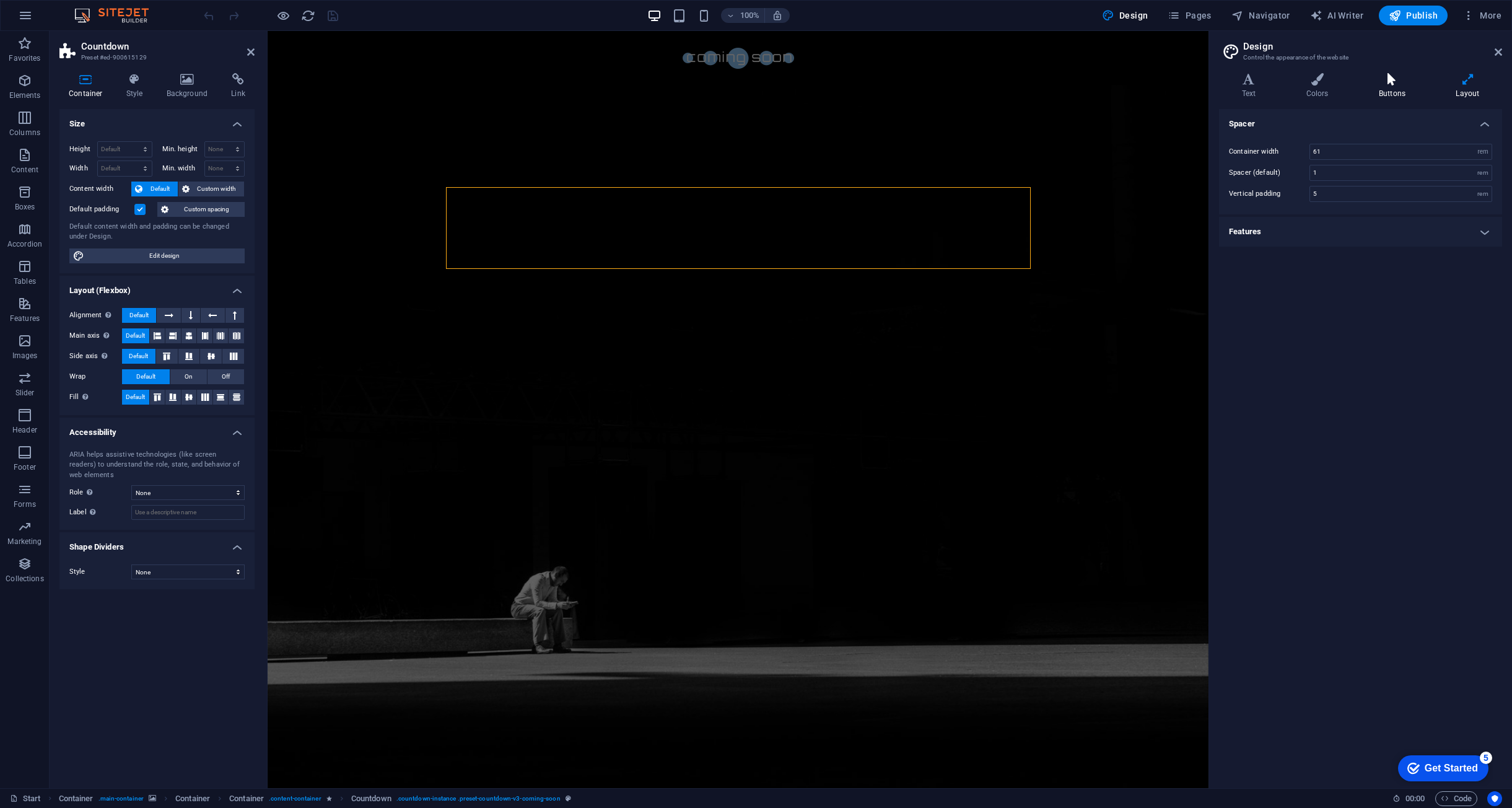
click at [1419, 88] on h4 "Buttons" at bounding box center [1395, 86] width 77 height 26
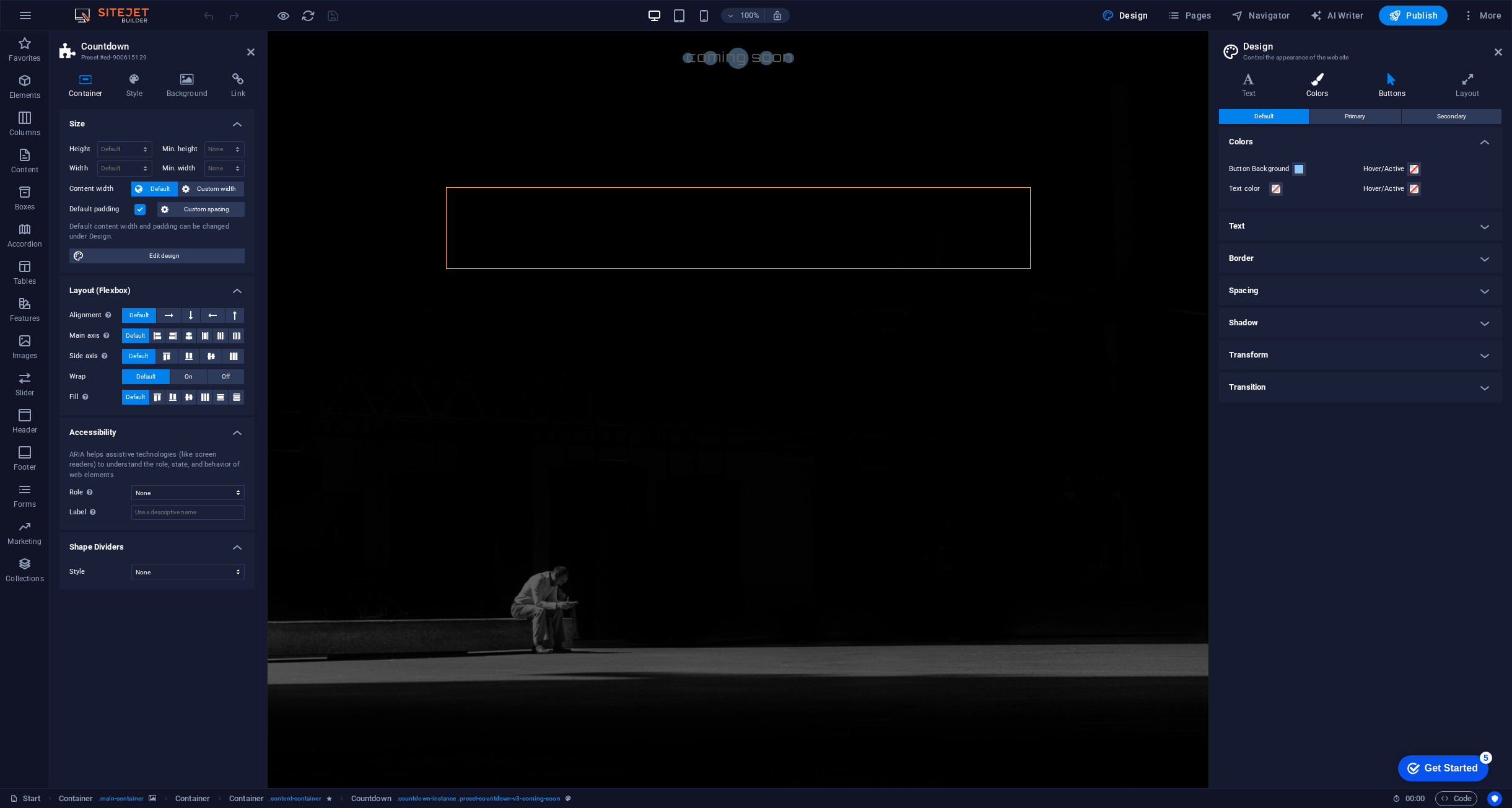
click at [1322, 91] on h4 "Colors" at bounding box center [1320, 86] width 72 height 26
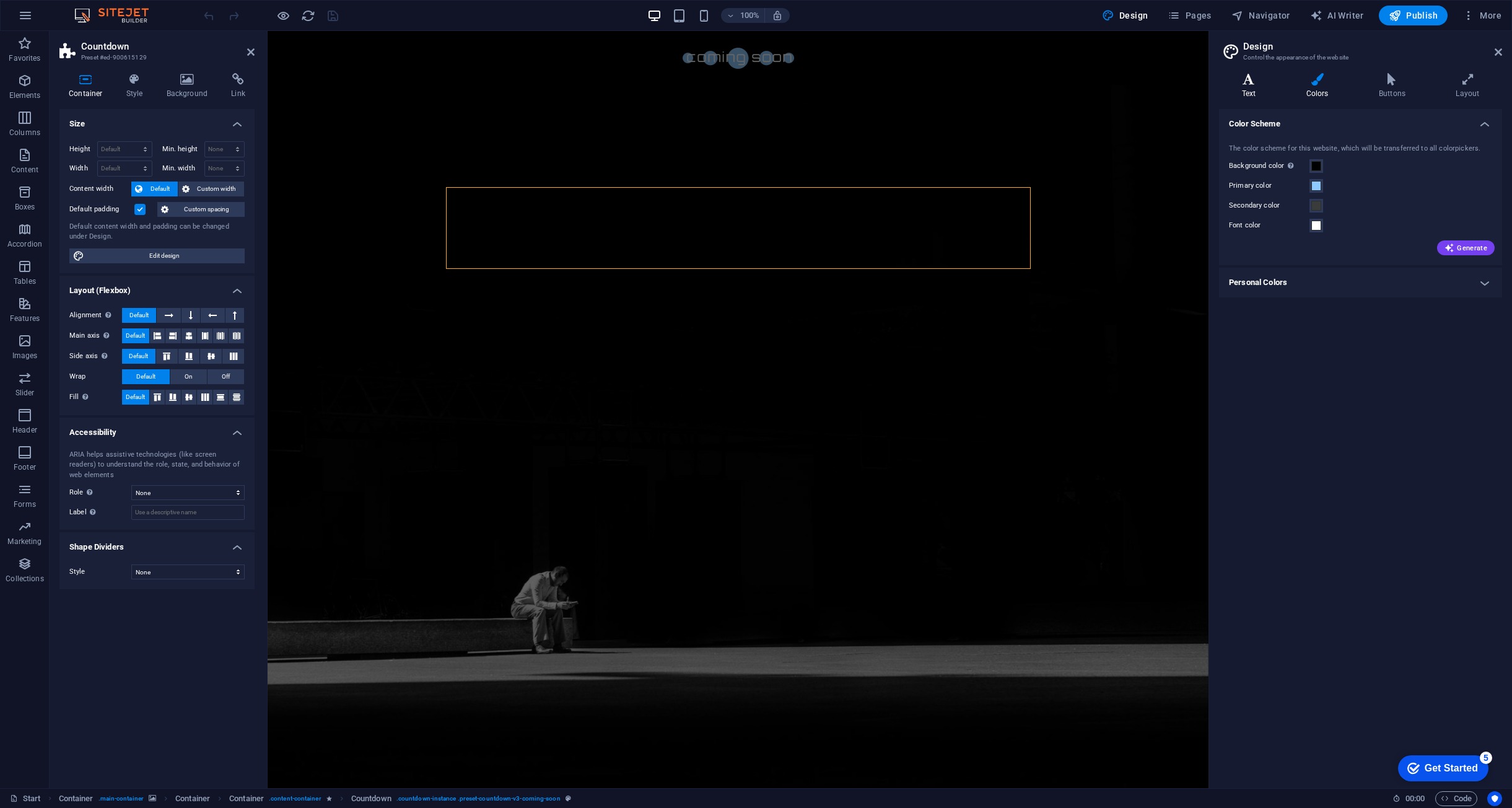
click at [1258, 87] on h4 "Text" at bounding box center [1251, 86] width 64 height 26
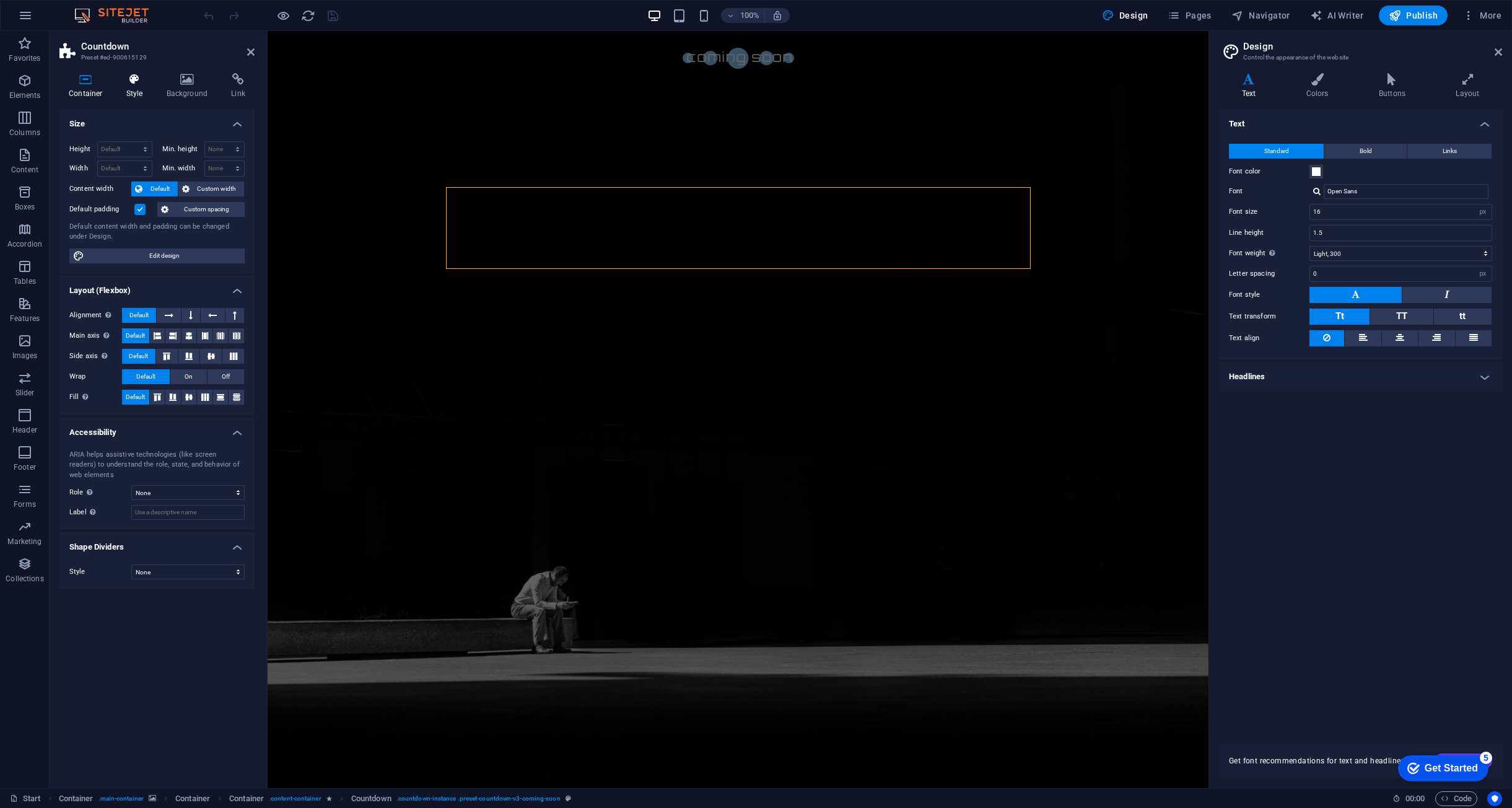
click at [154, 81] on h4 "Style" at bounding box center [137, 86] width 40 height 26
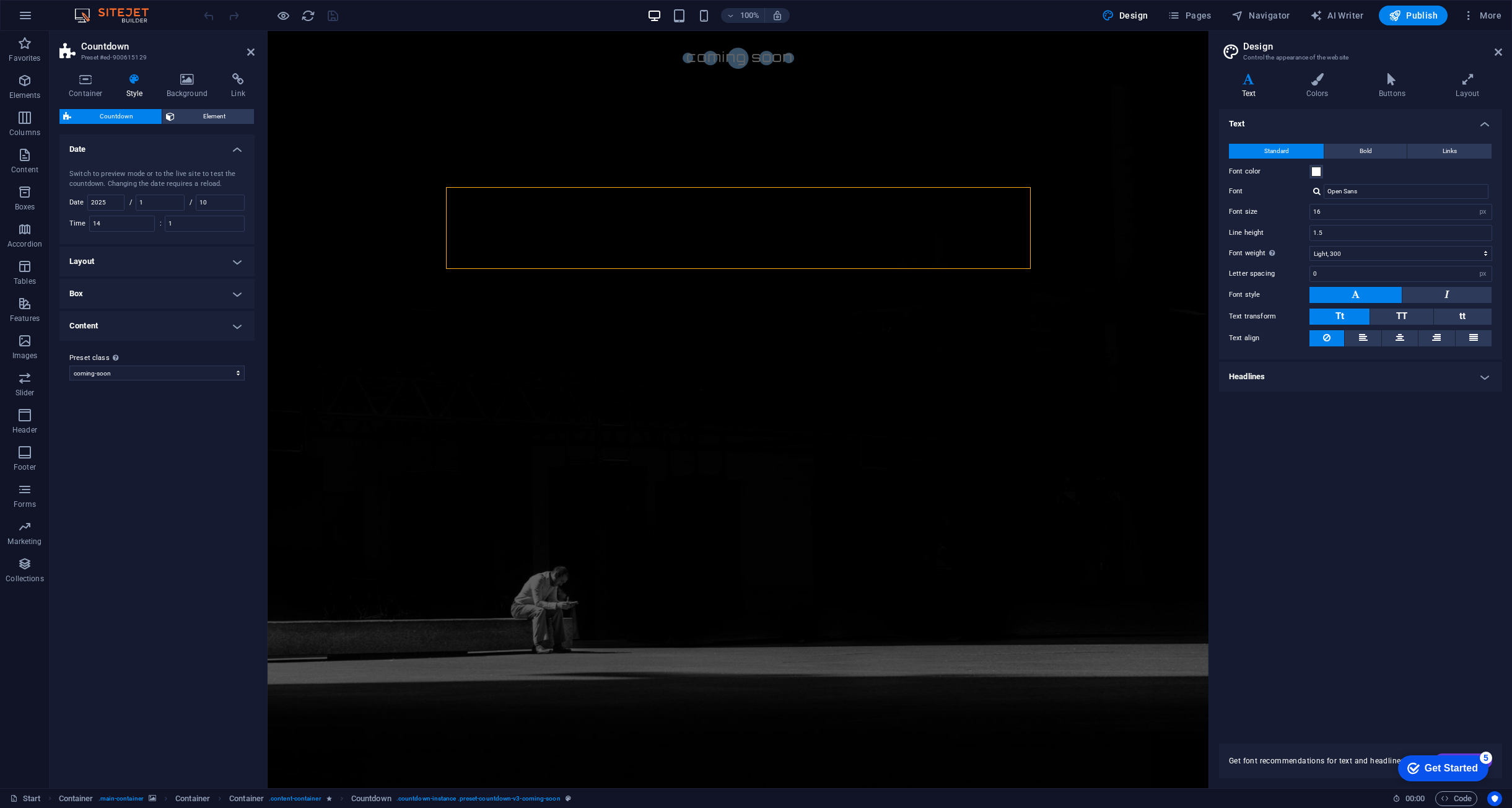
click at [168, 262] on h4 "Layout" at bounding box center [157, 261] width 195 height 30
click at [166, 413] on h4 "Content" at bounding box center [157, 419] width 195 height 30
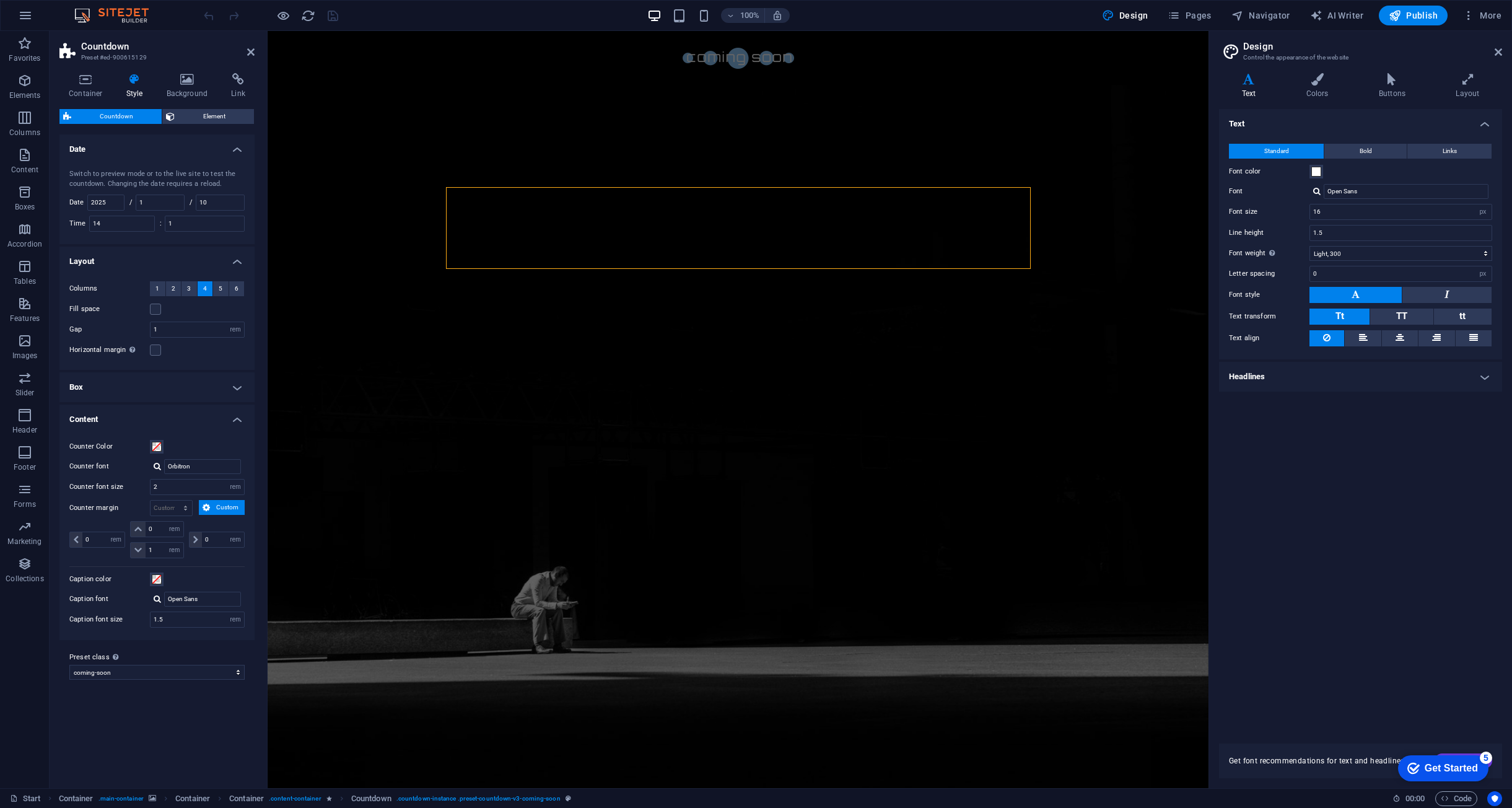
click at [180, 391] on h4 "Box" at bounding box center [157, 387] width 195 height 30
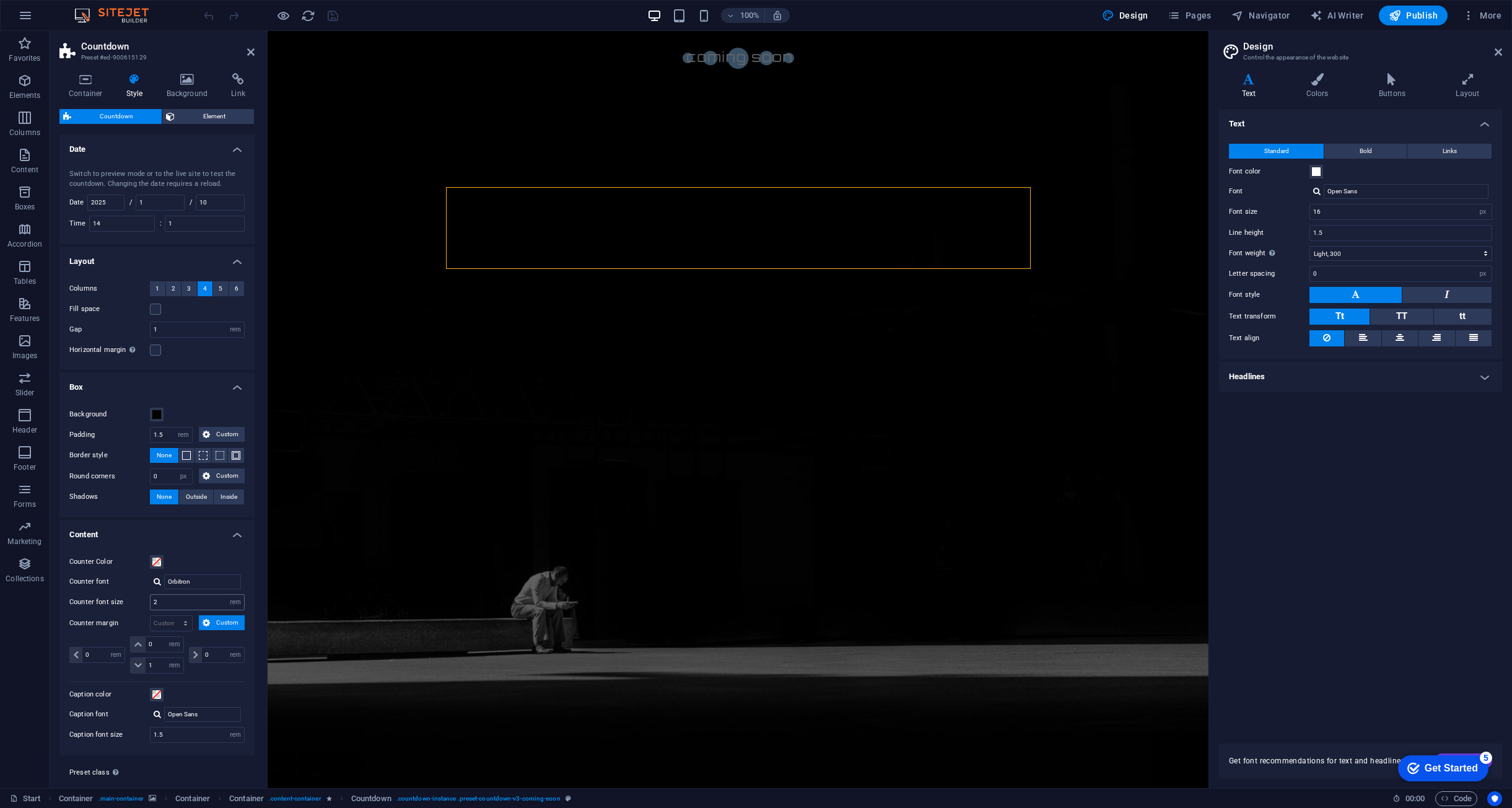
scroll to position [26, 0]
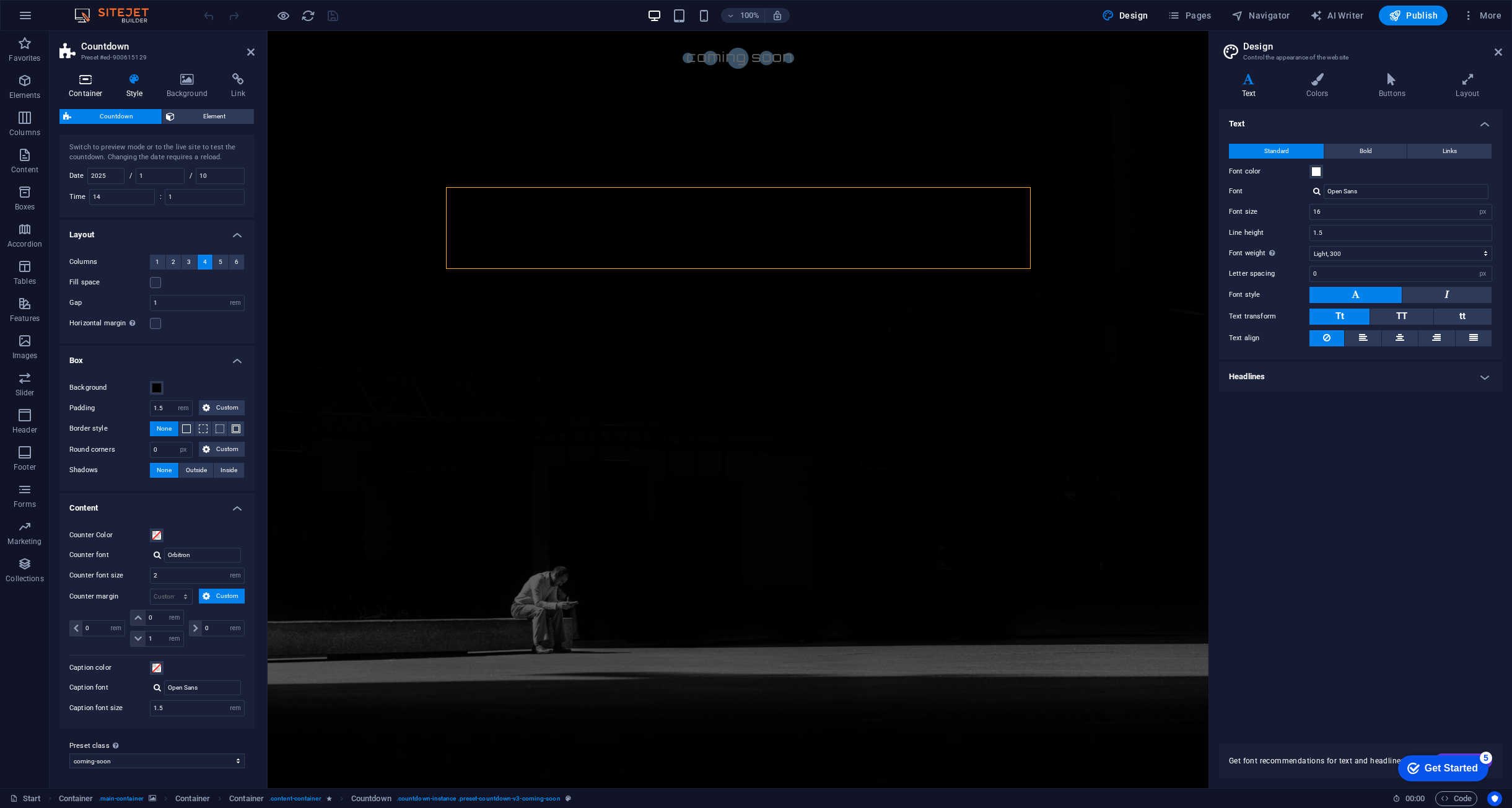
click at [79, 83] on icon at bounding box center [86, 79] width 53 height 13
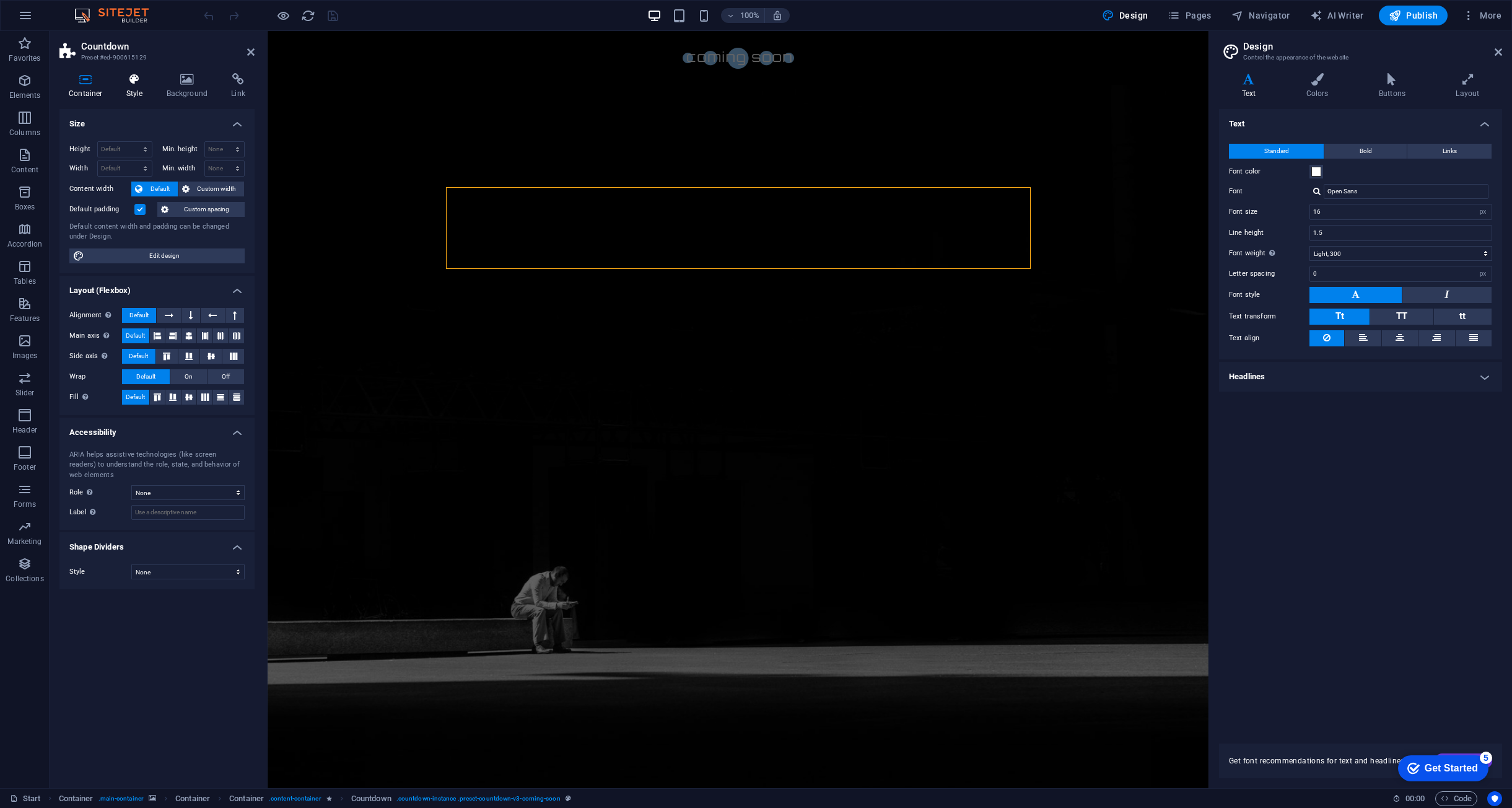
click at [118, 81] on icon at bounding box center [135, 79] width 35 height 13
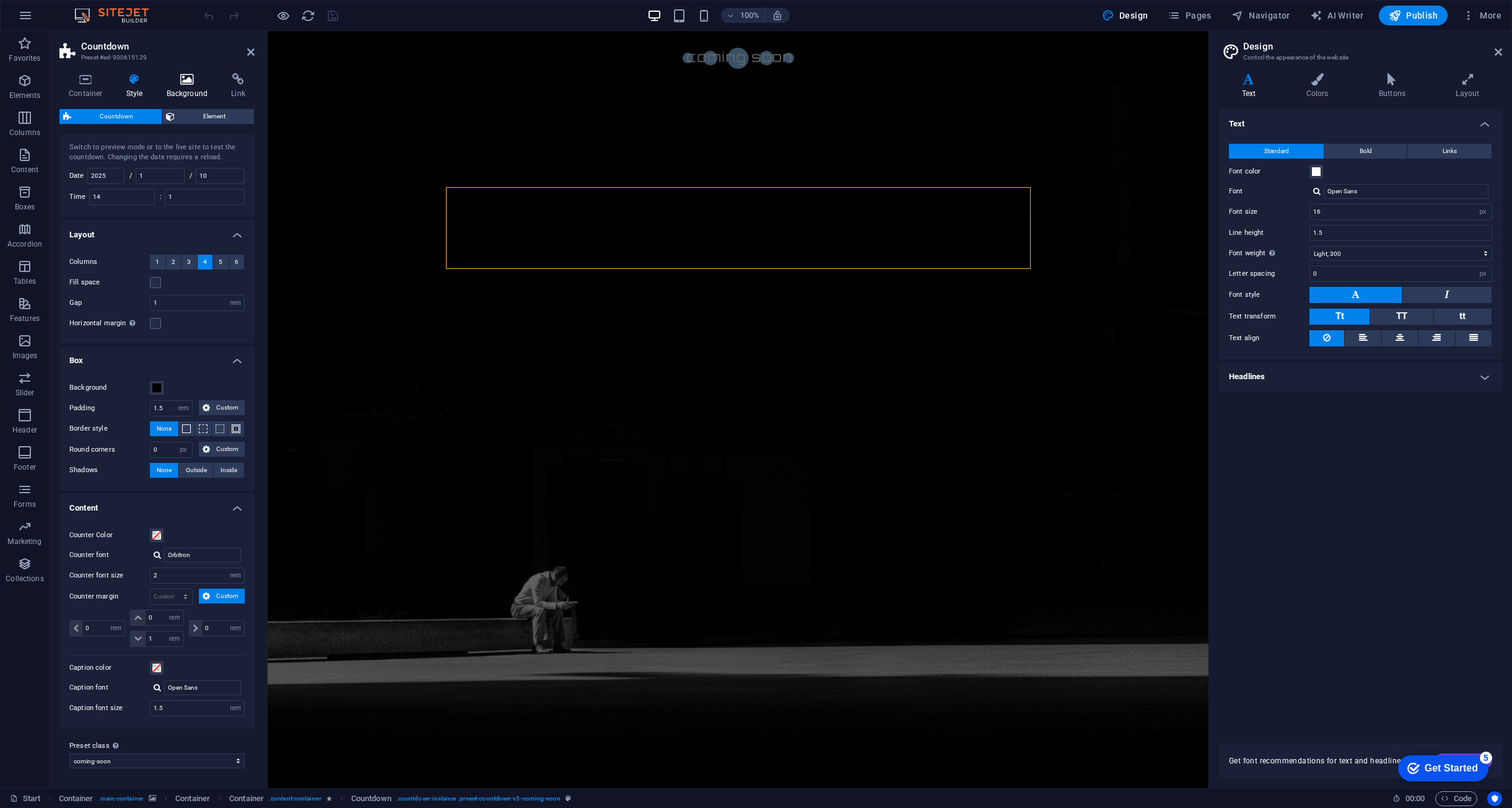
click at [180, 82] on icon at bounding box center [187, 79] width 60 height 13
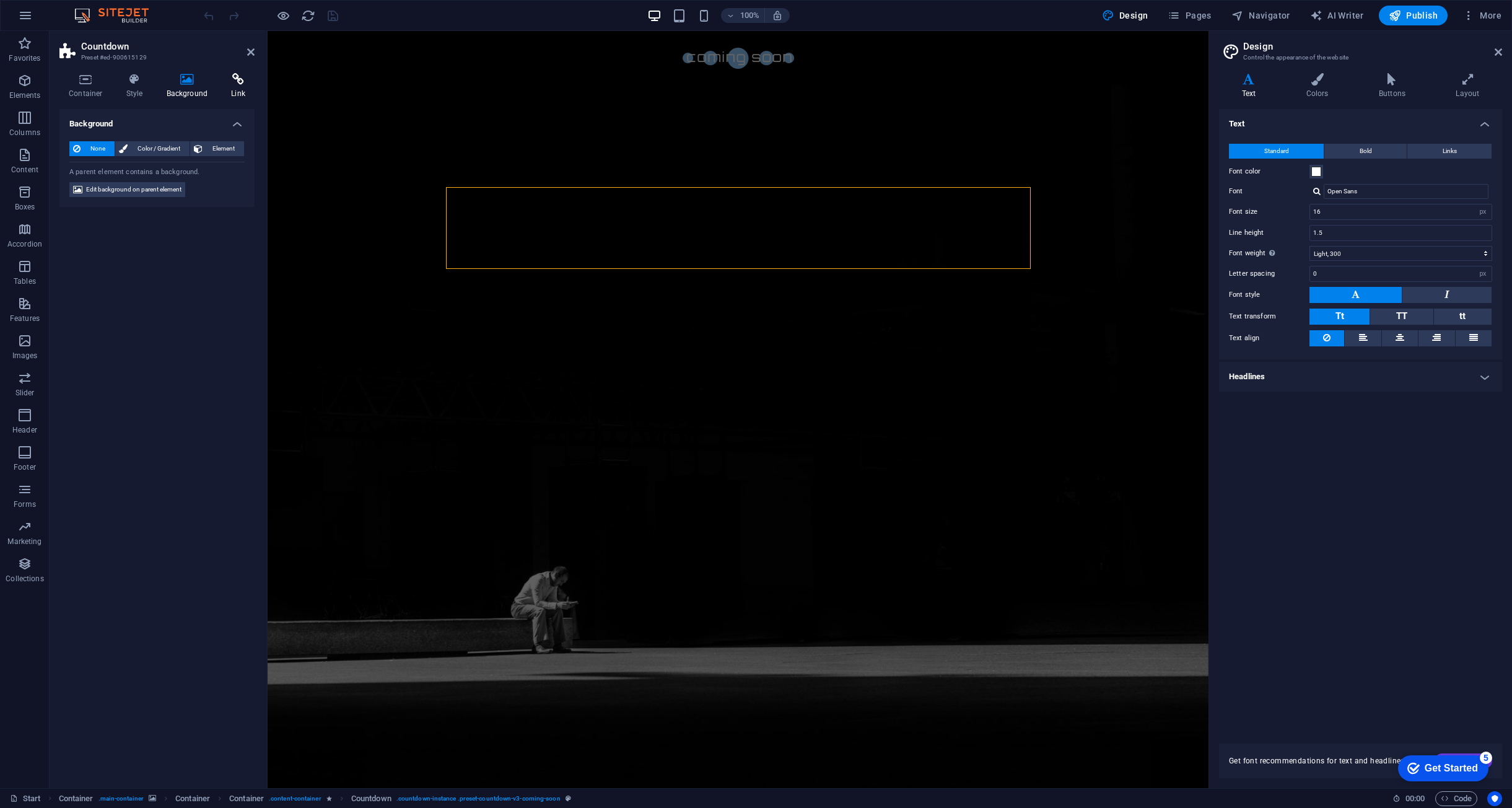
click at [245, 89] on h4 "Link" at bounding box center [238, 86] width 33 height 26
click at [187, 77] on icon at bounding box center [187, 79] width 60 height 13
click at [124, 92] on h4 "Style" at bounding box center [137, 86] width 40 height 26
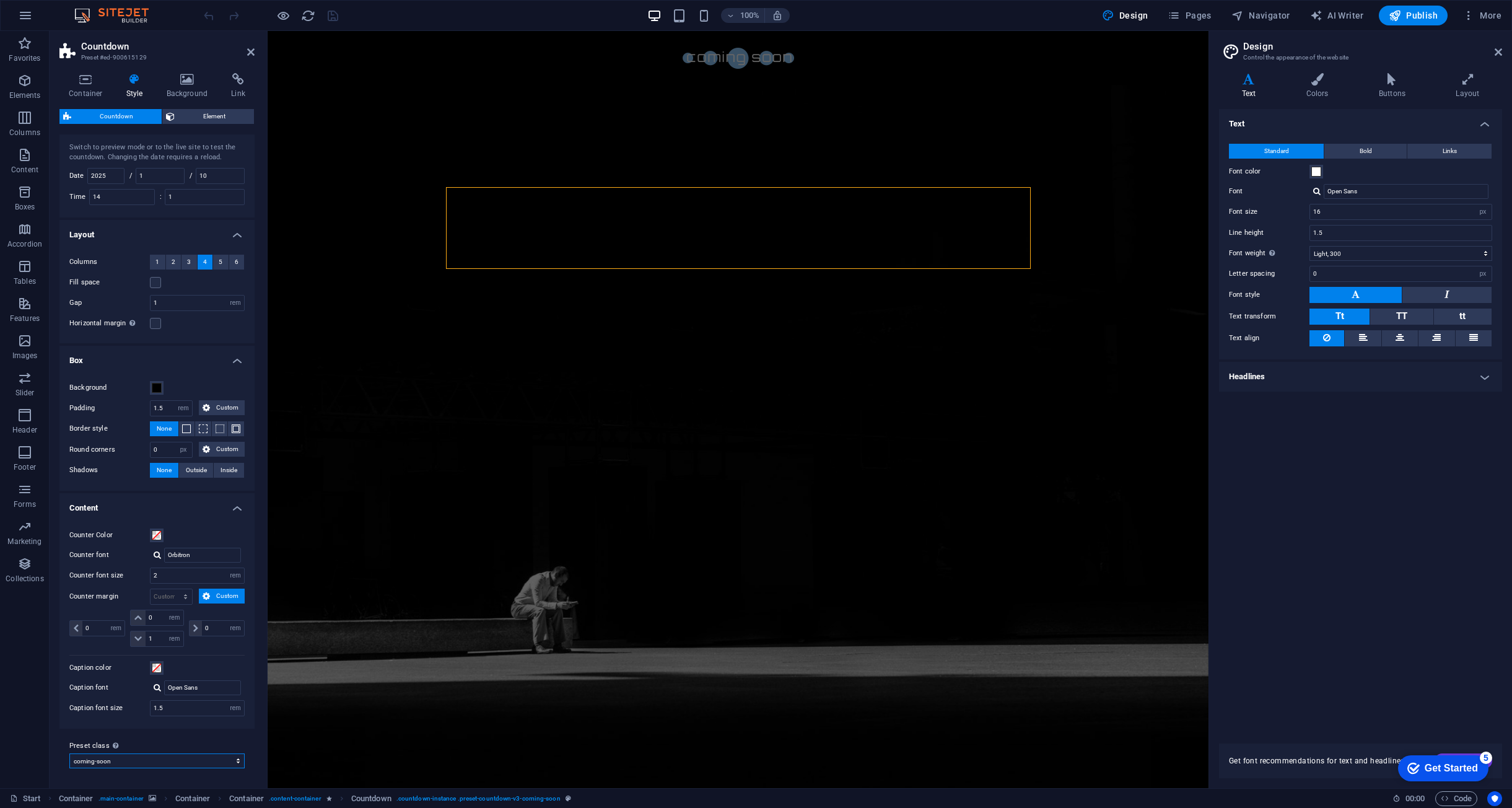
click at [178, 760] on select "coming-soon Add preset class" at bounding box center [157, 761] width 175 height 15
click at [69, 753] on select "coming-soon Add preset class" at bounding box center [157, 761] width 175 height 15
click at [1464, 14] on icon "button" at bounding box center [1469, 16] width 13 height 13
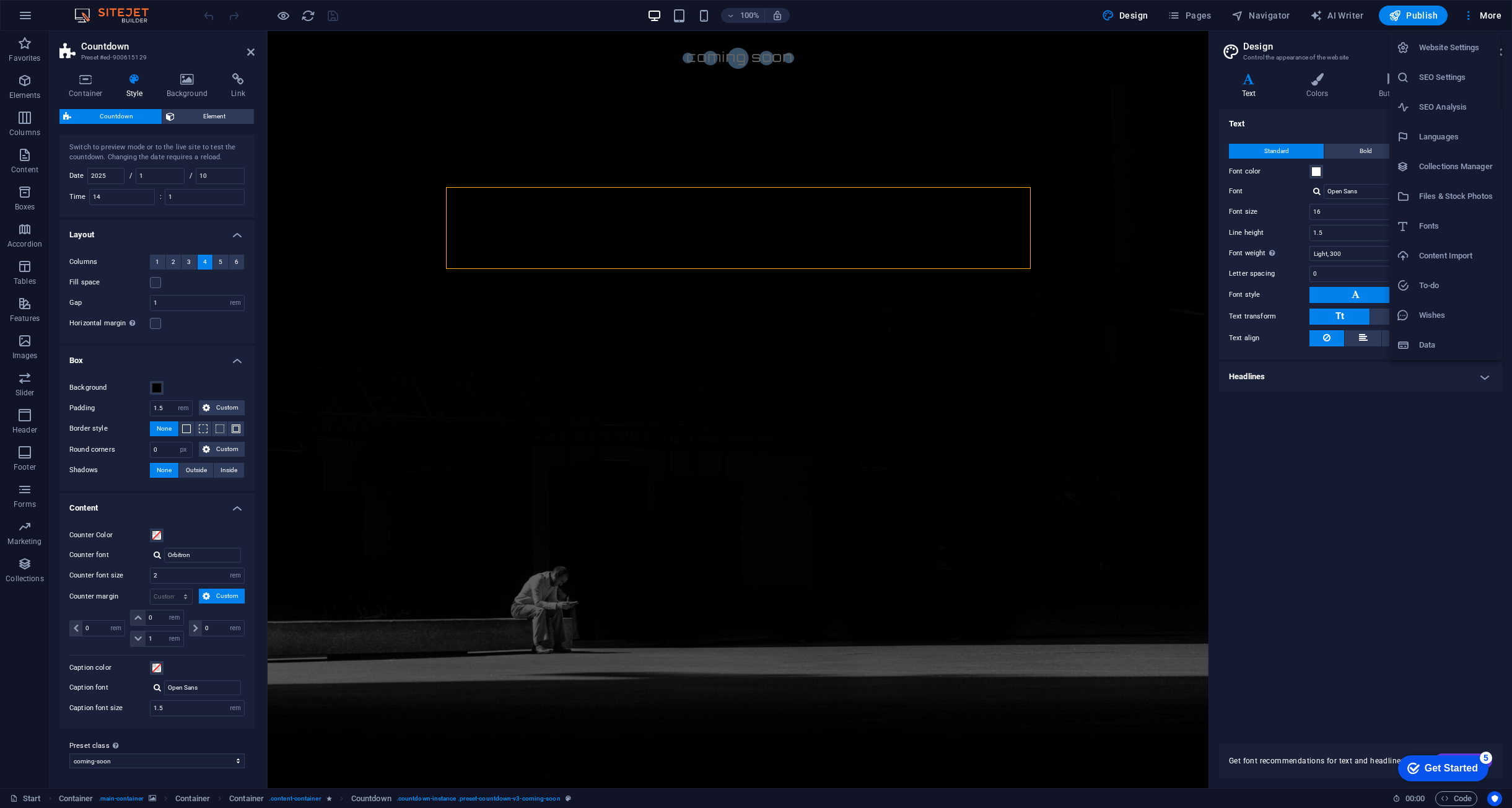
click at [1433, 47] on h6 "Website Settings" at bounding box center [1456, 48] width 74 height 15
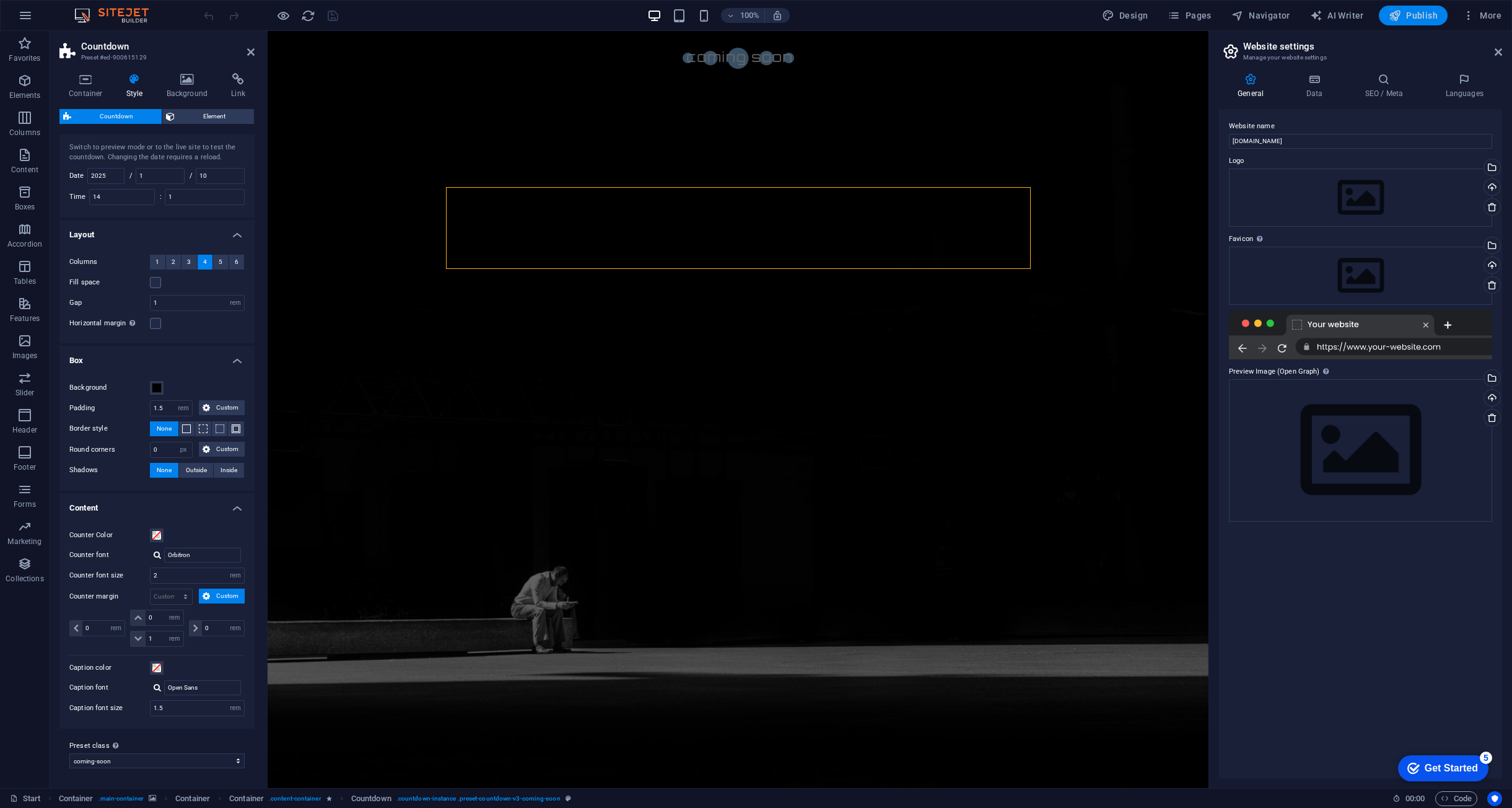
click at [1412, 16] on span "Publish" at bounding box center [1414, 16] width 49 height 13
